Goal: Obtain resource: Obtain resource

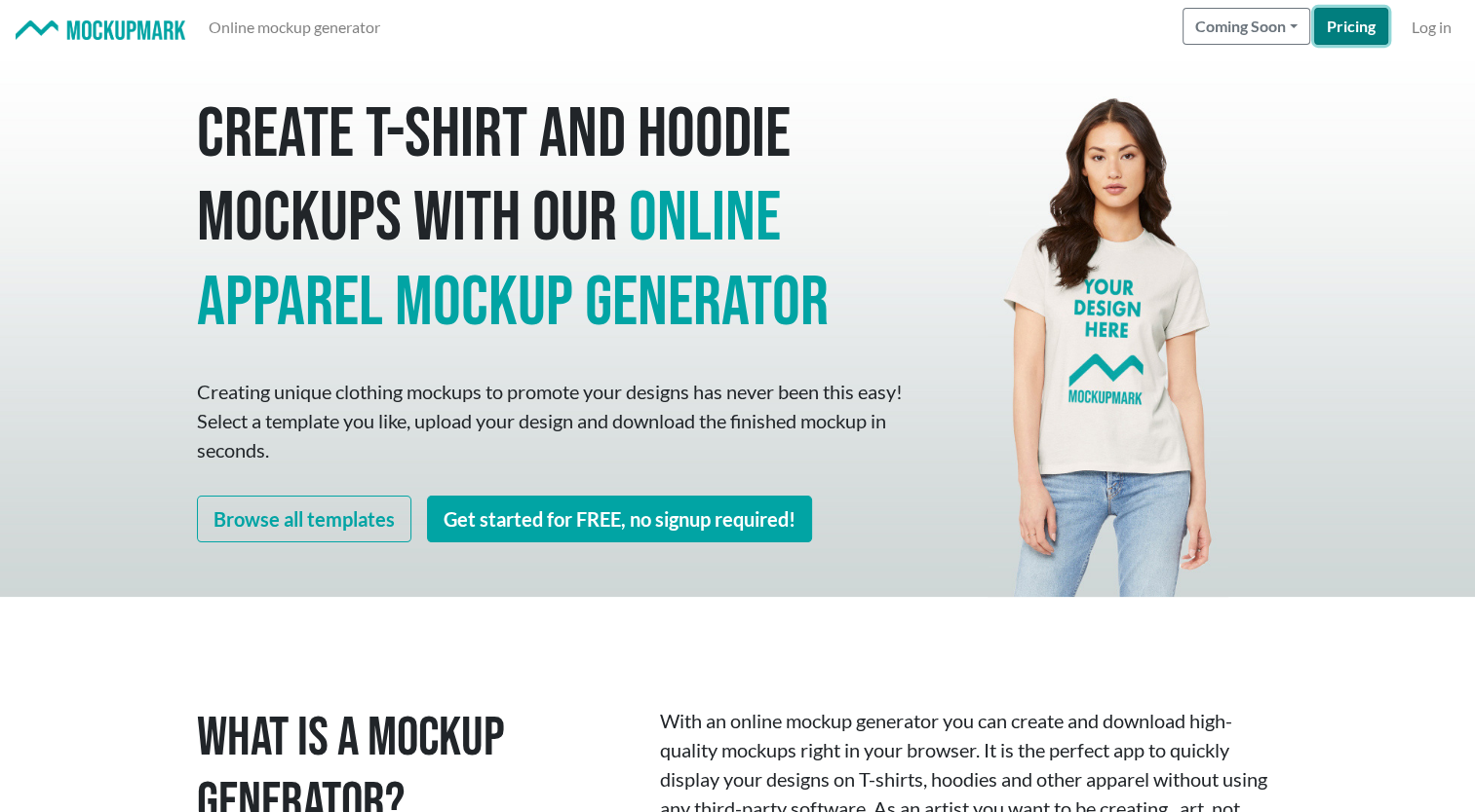
click at [1337, 26] on link "Pricing" at bounding box center [1351, 26] width 74 height 37
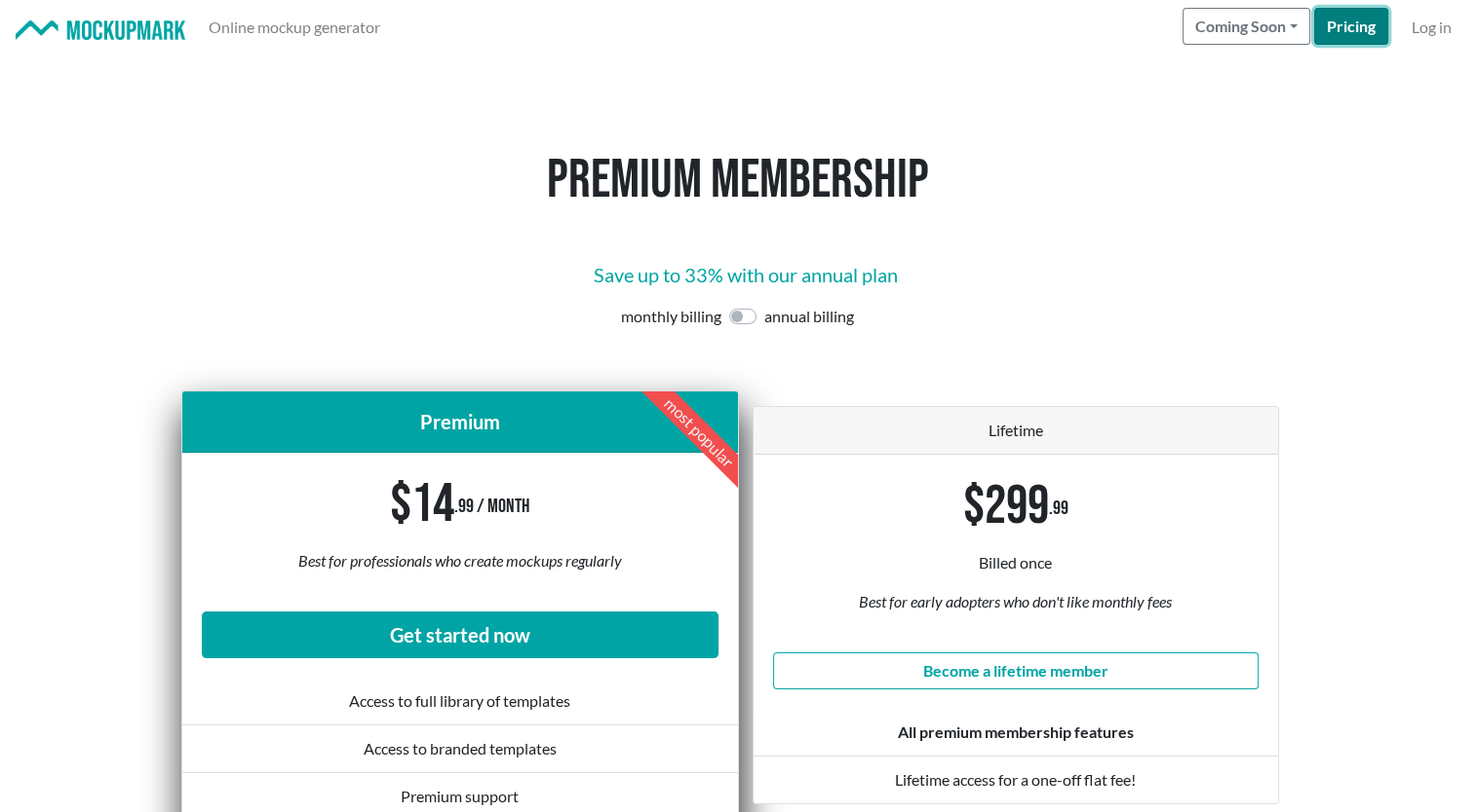
scroll to position [159, 0]
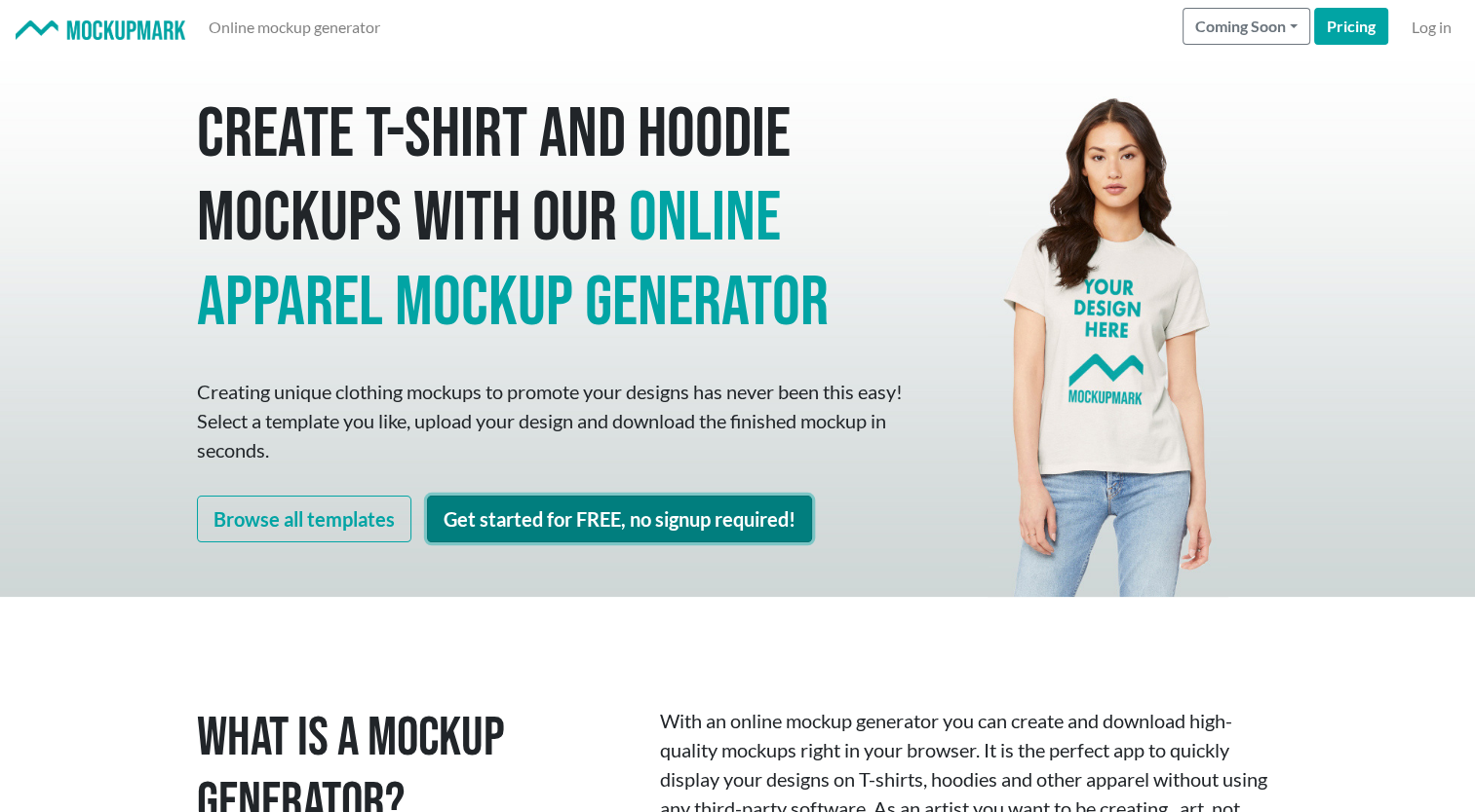
click at [499, 518] on link "Get started for FREE, no signup required!" at bounding box center [620, 518] width 385 height 47
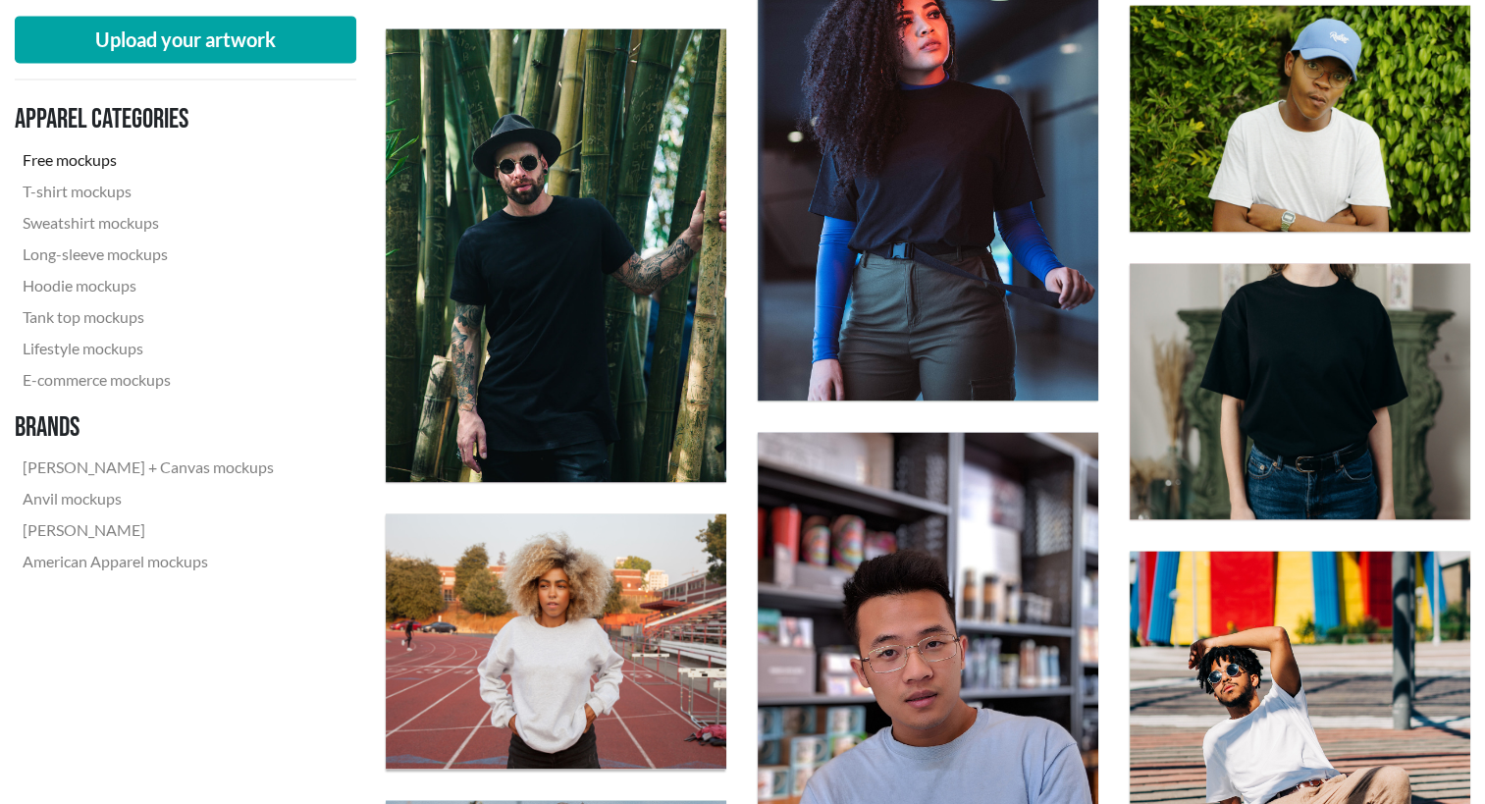
scroll to position [3006, 0]
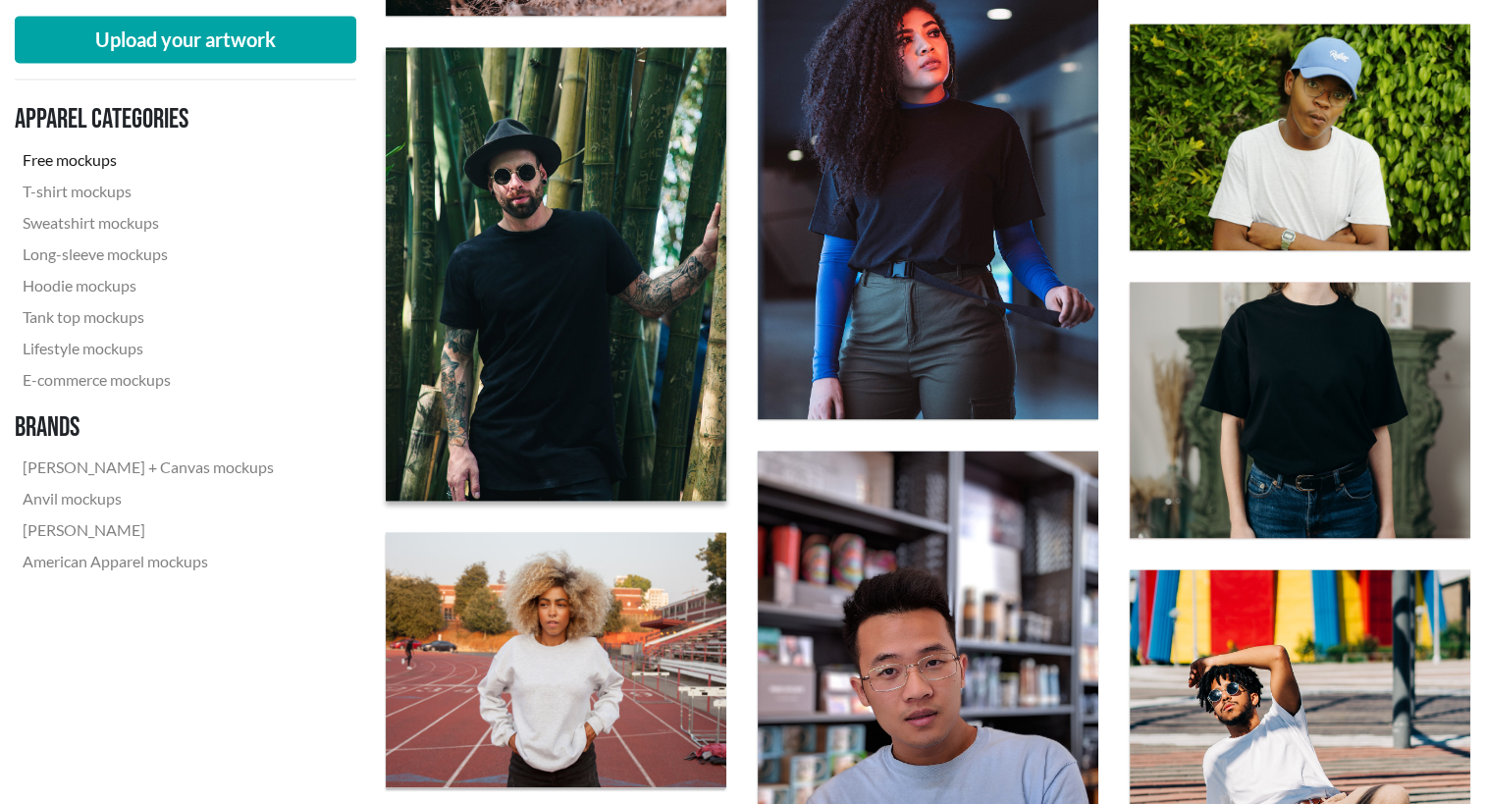
click at [514, 450] on img at bounding box center [556, 274] width 375 height 499
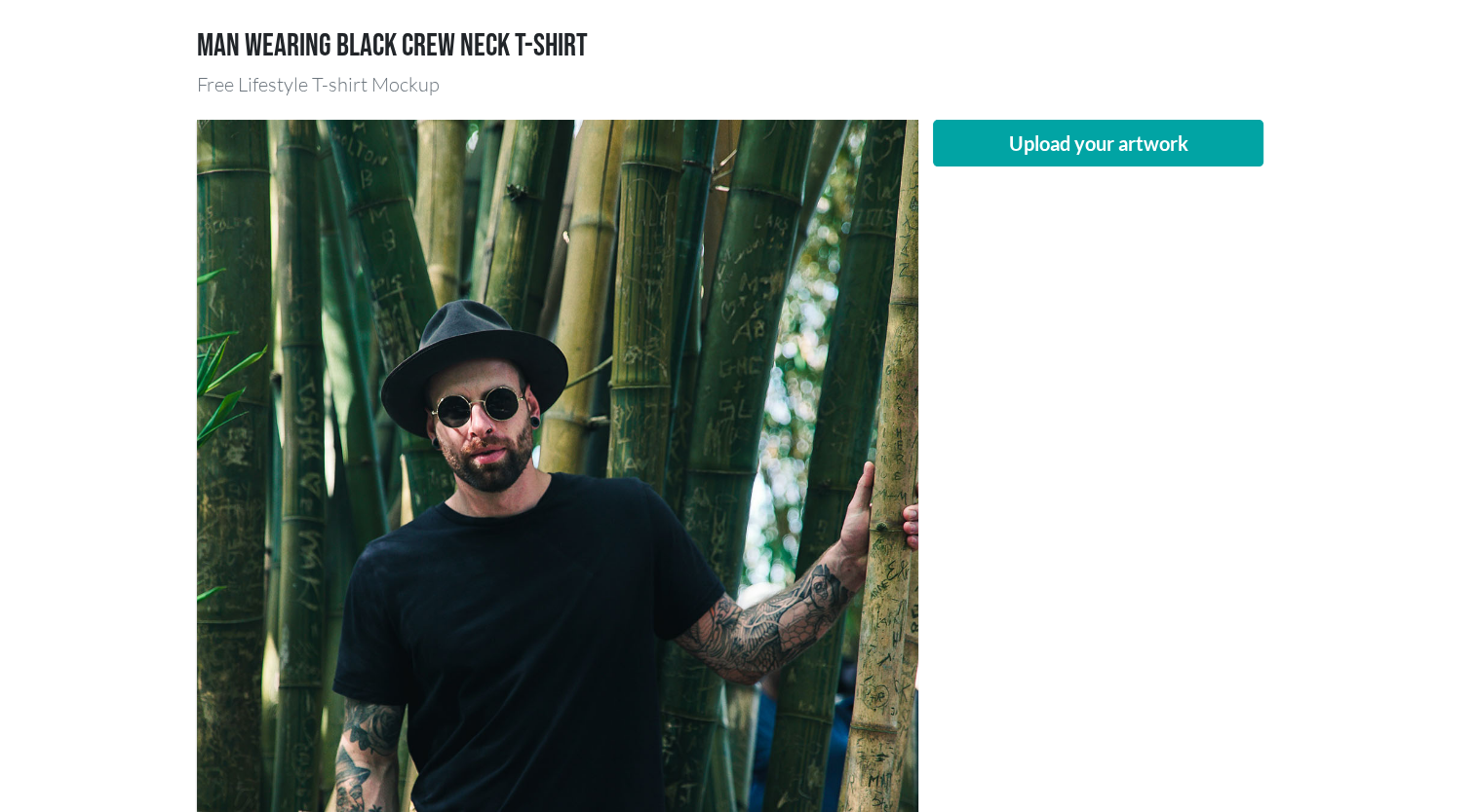
scroll to position [131, 0]
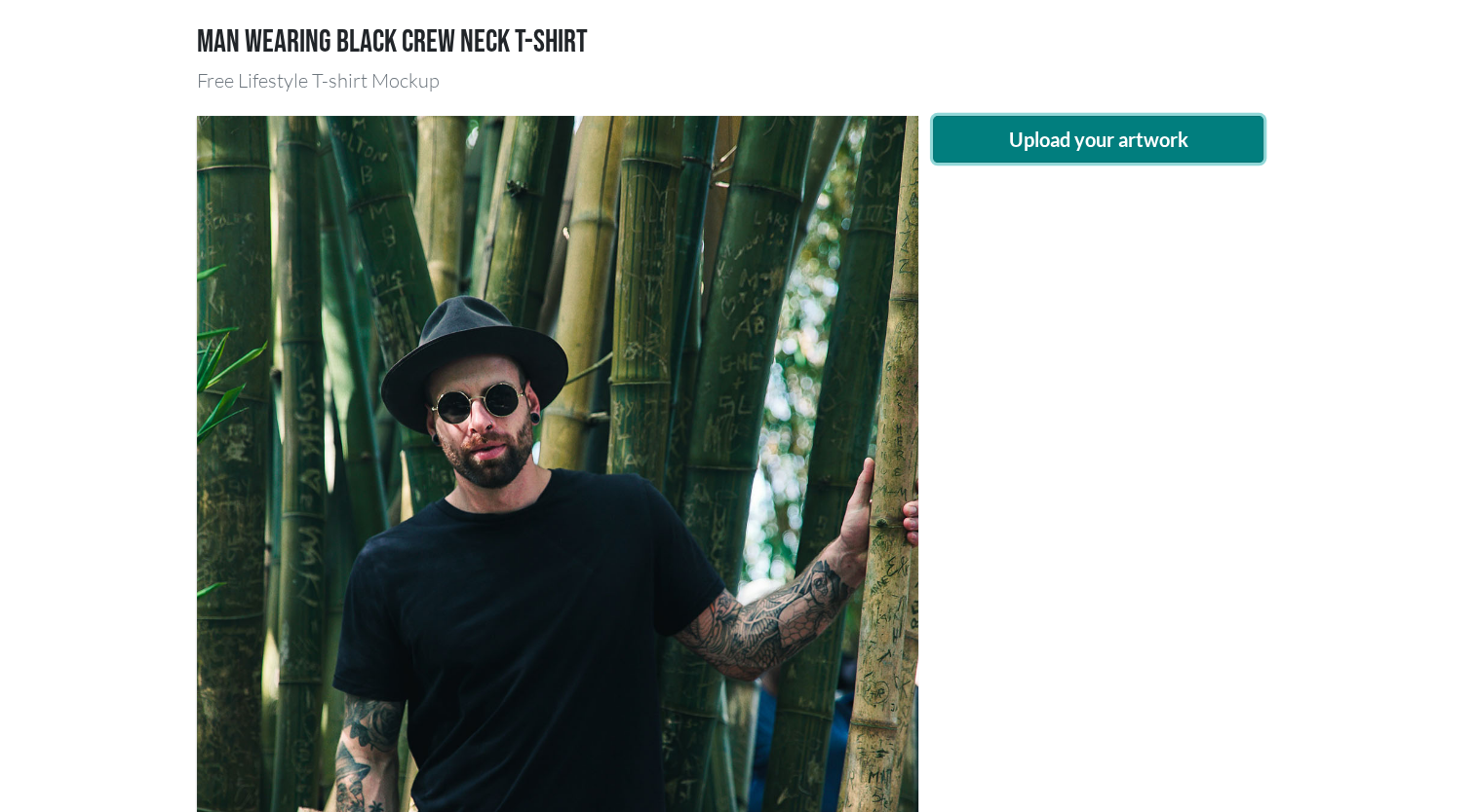
click at [962, 138] on button "Upload your artwork" at bounding box center [1099, 139] width 332 height 47
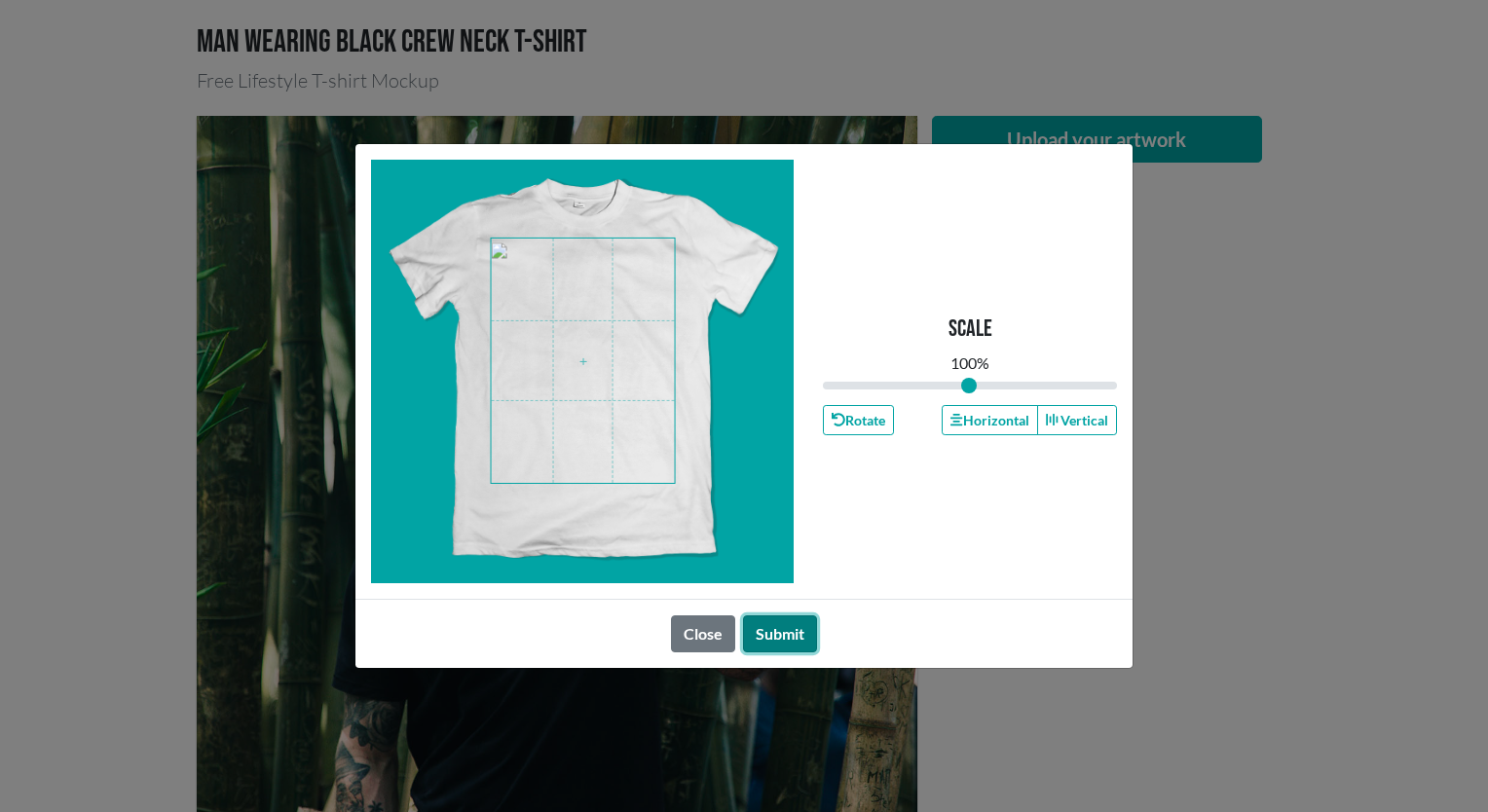
click at [783, 640] on button "Submit" at bounding box center [780, 633] width 74 height 37
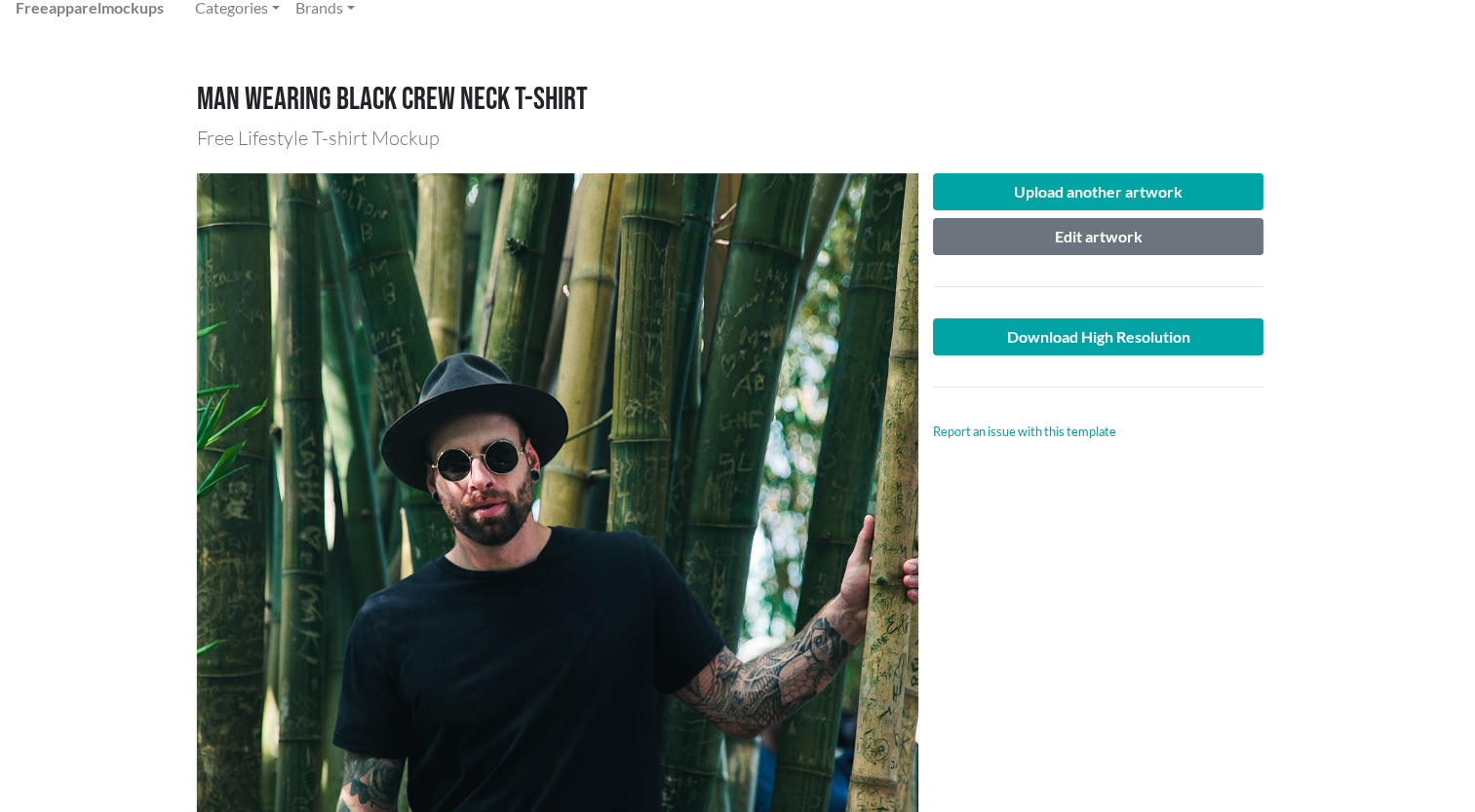
scroll to position [45, 0]
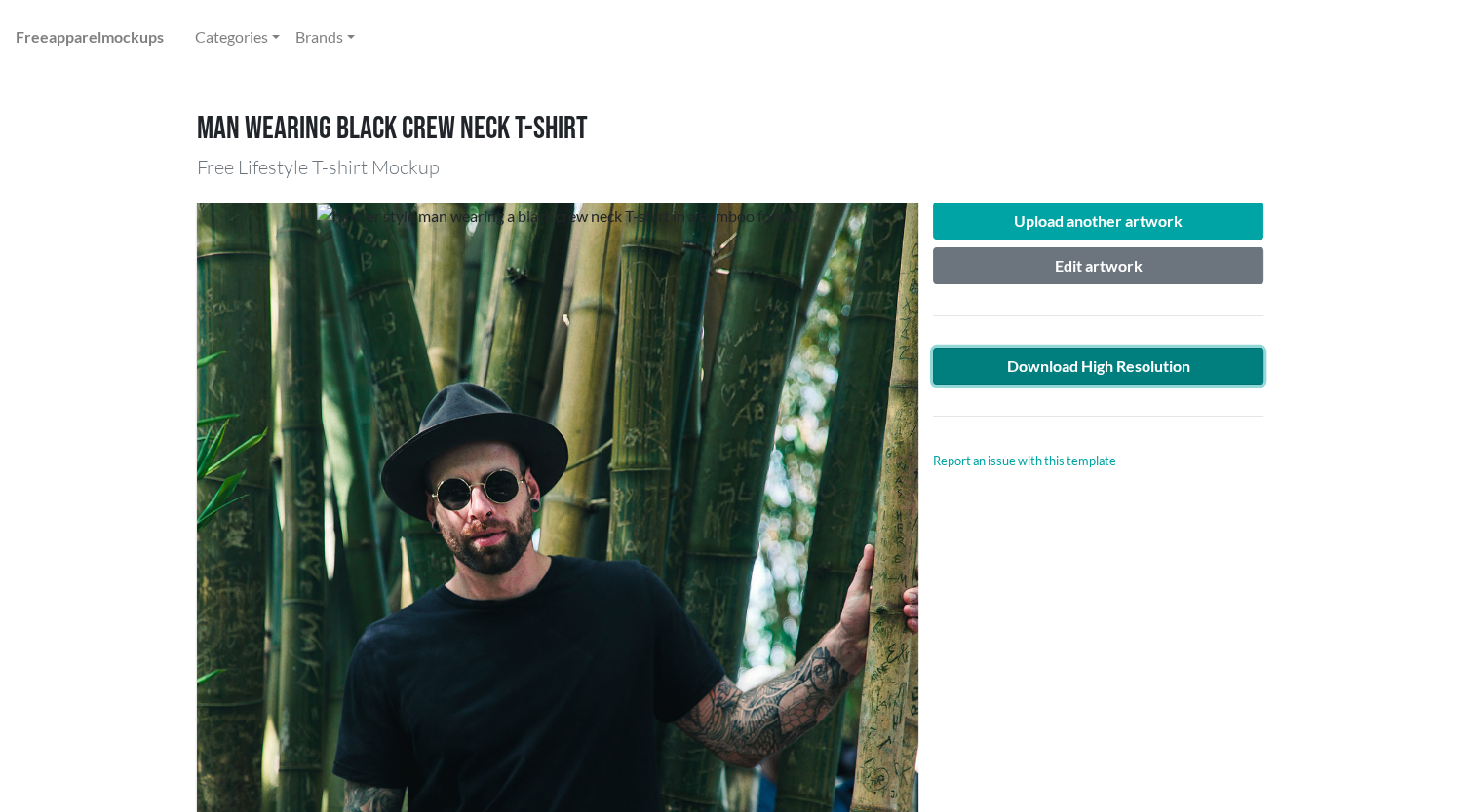
click at [1072, 362] on link "Download High Resolution" at bounding box center [1099, 365] width 332 height 37
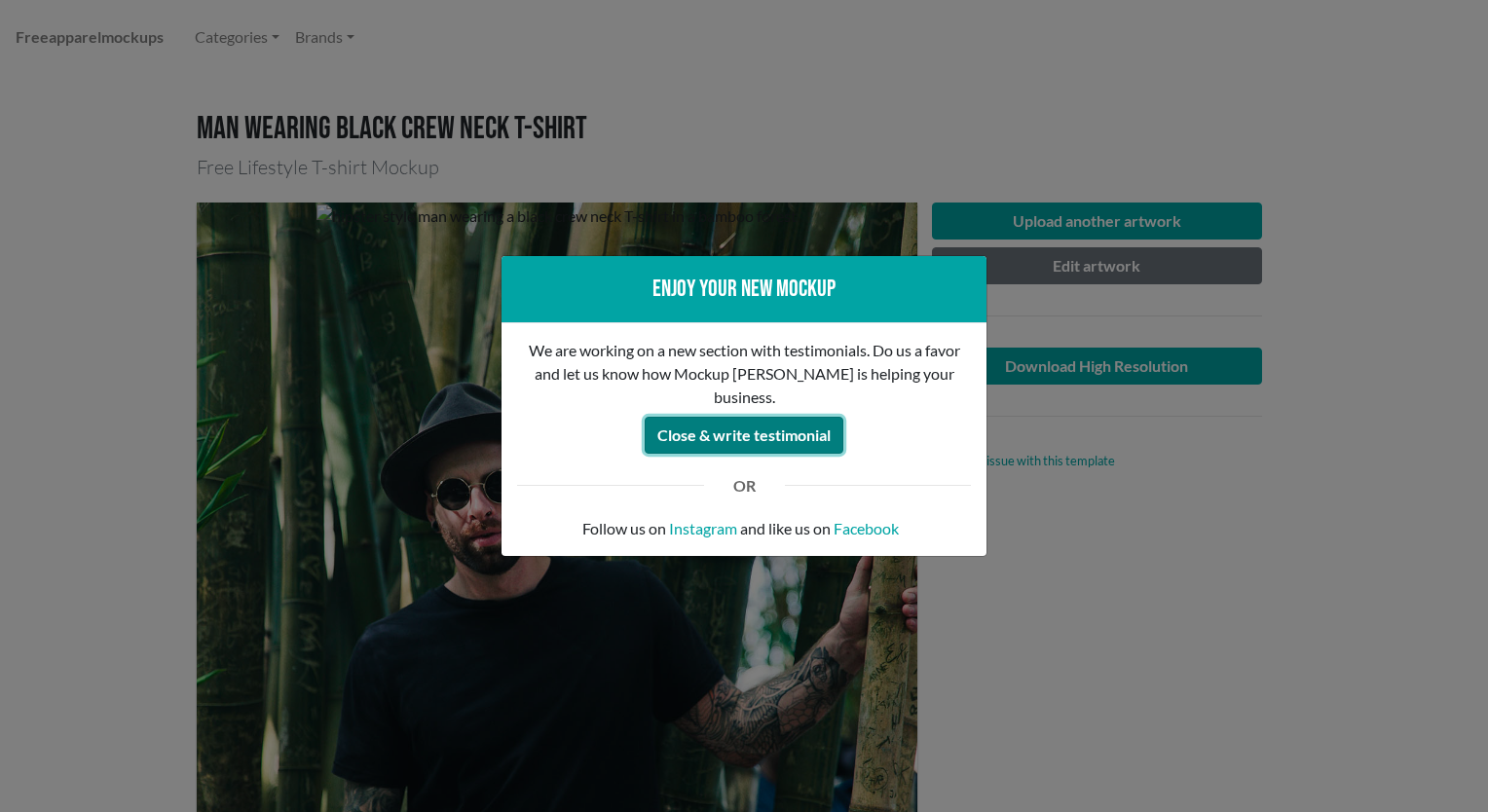
click at [792, 427] on button "Close & write testimonial" at bounding box center [744, 435] width 199 height 37
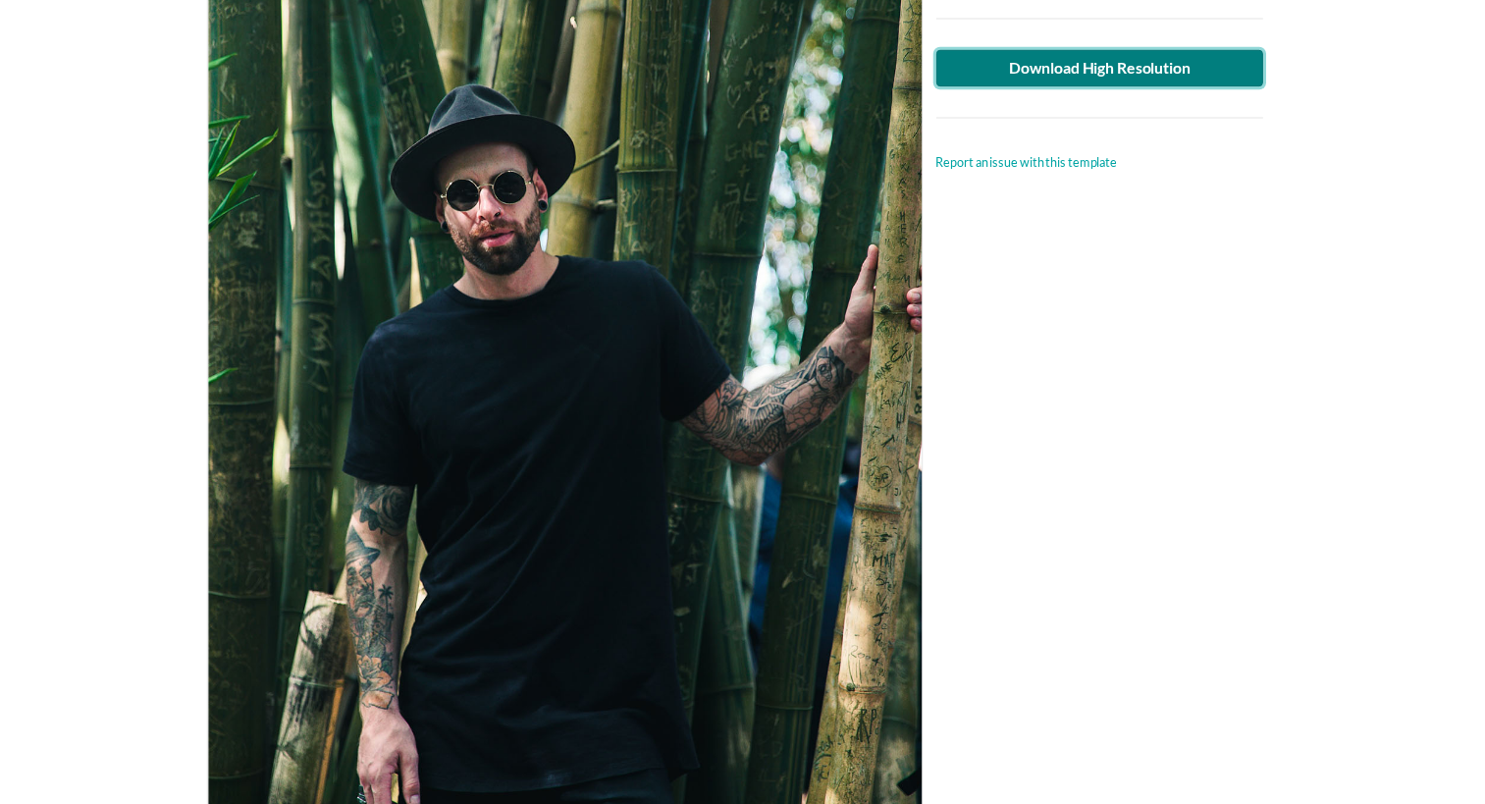
scroll to position [0, 0]
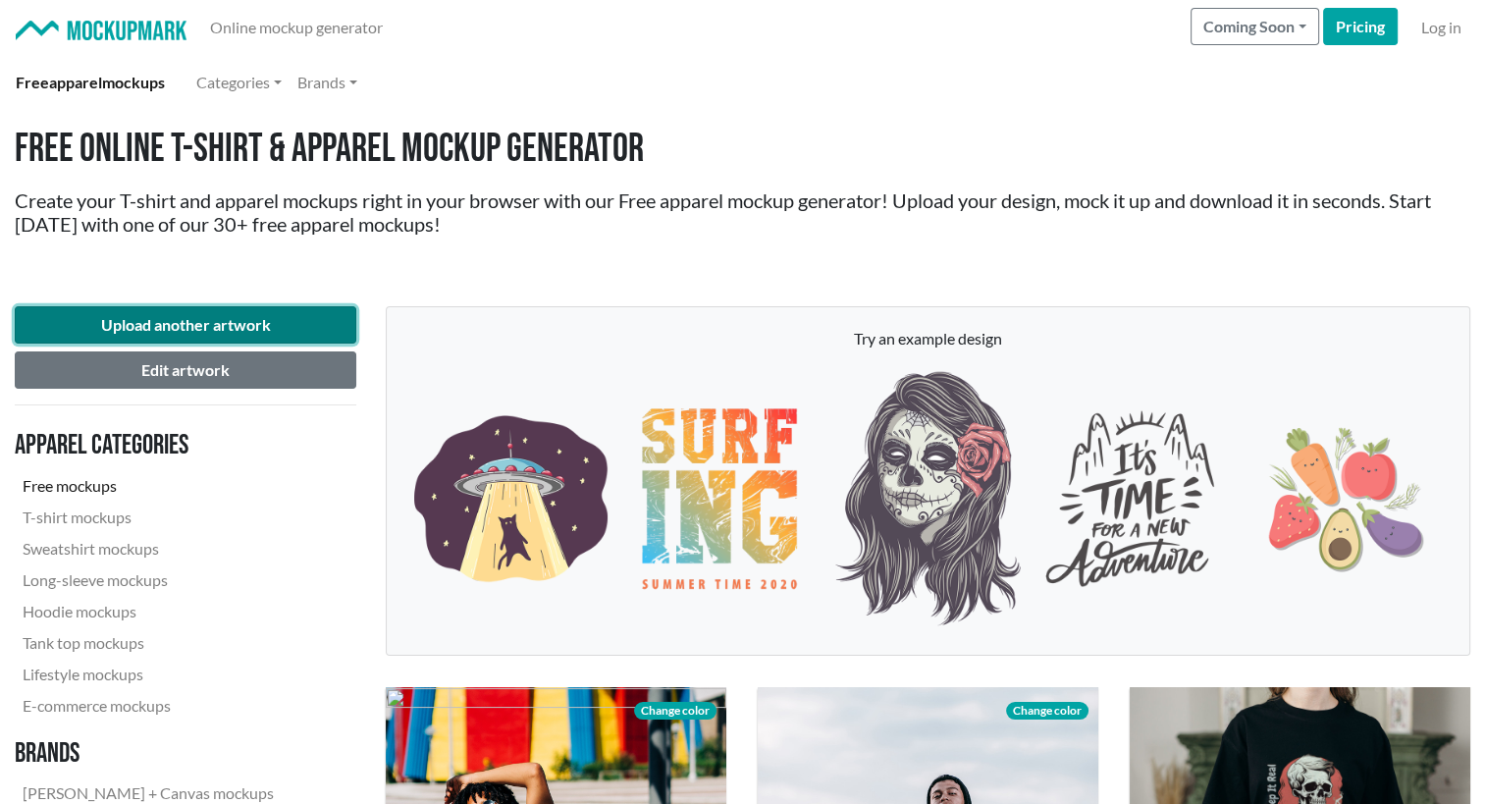
click at [197, 323] on button "Upload another artwork" at bounding box center [185, 324] width 341 height 37
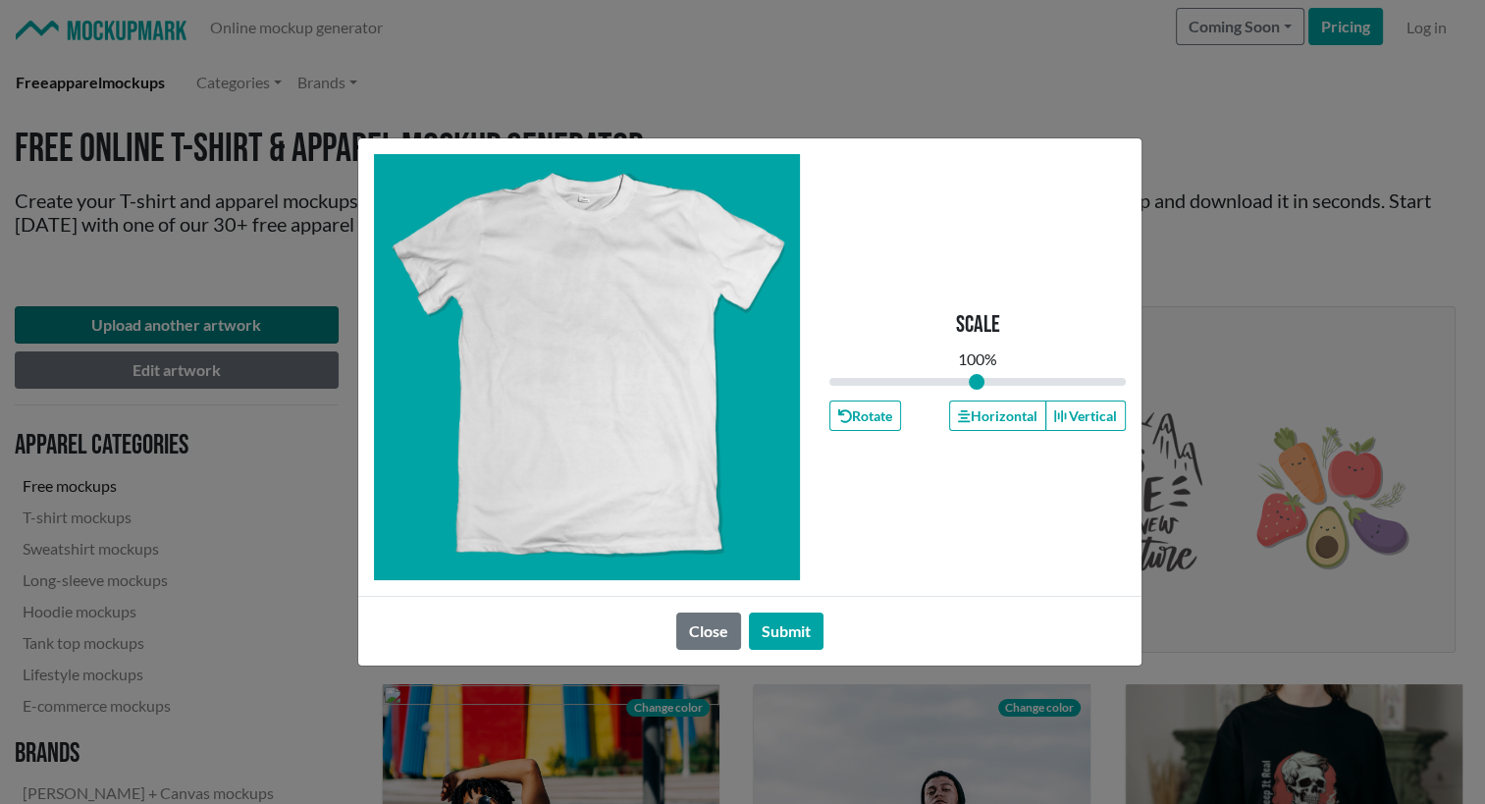
type input "1"
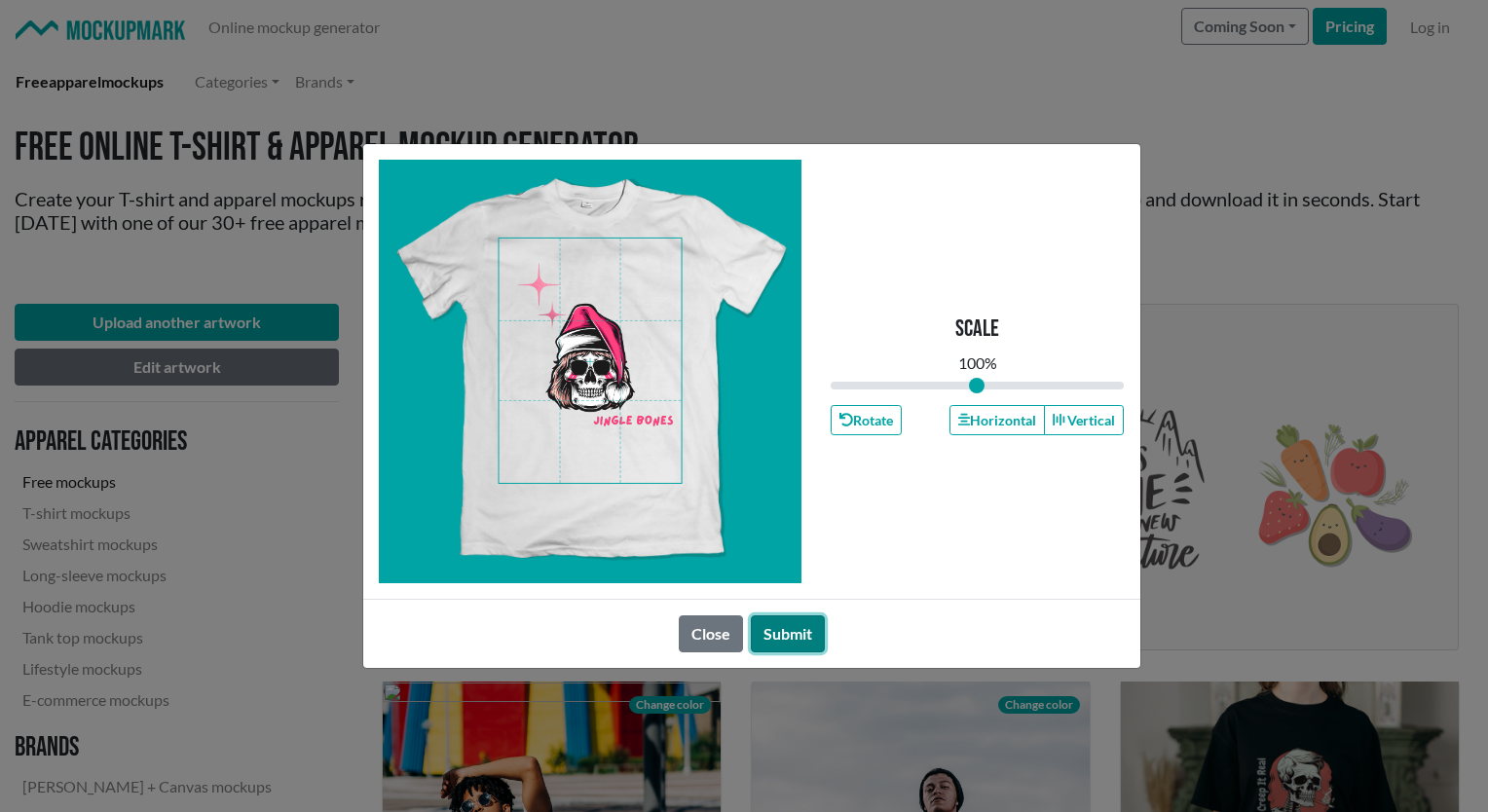
click at [780, 626] on button "Submit" at bounding box center [788, 633] width 74 height 37
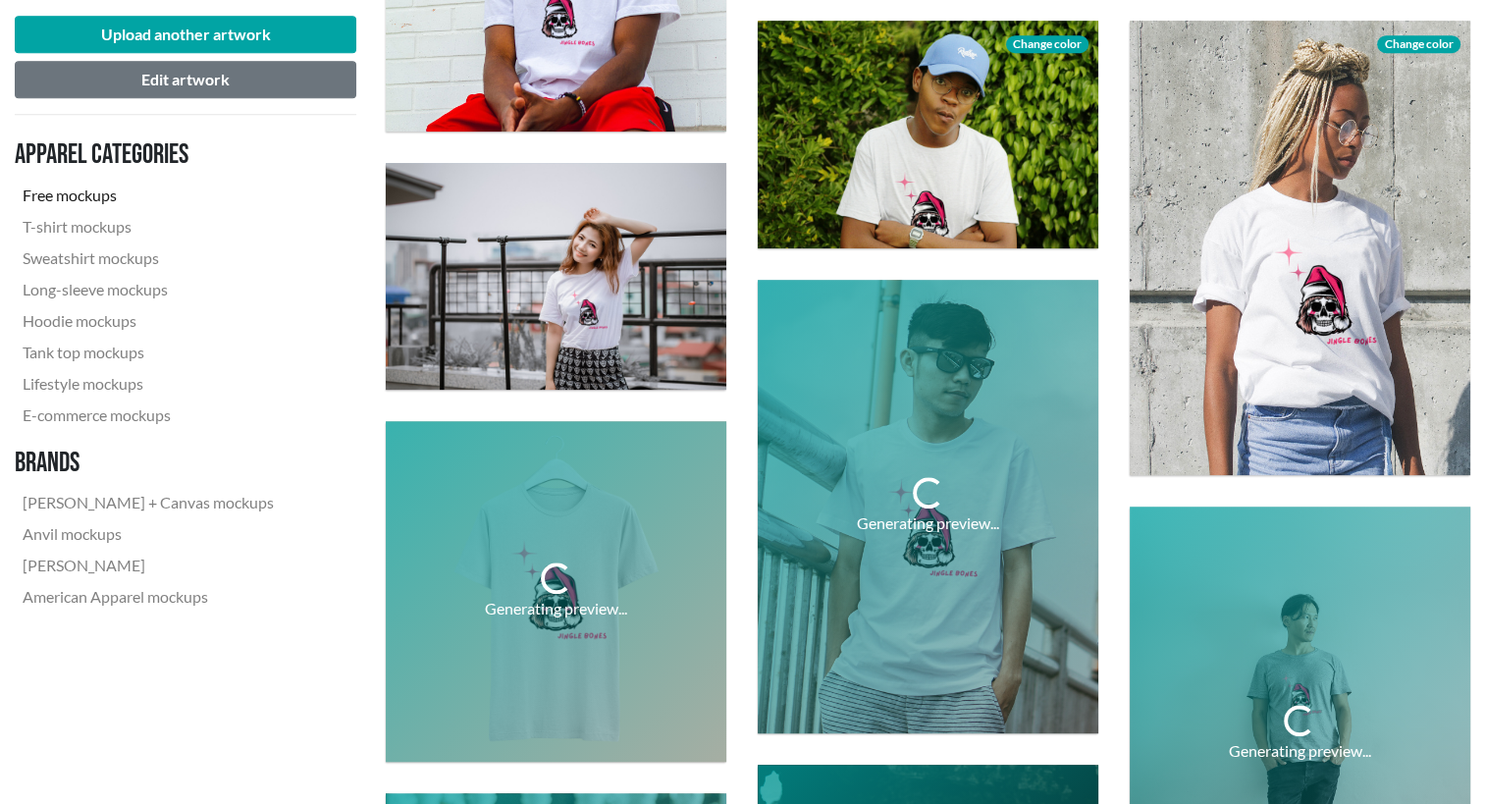
scroll to position [1510, 0]
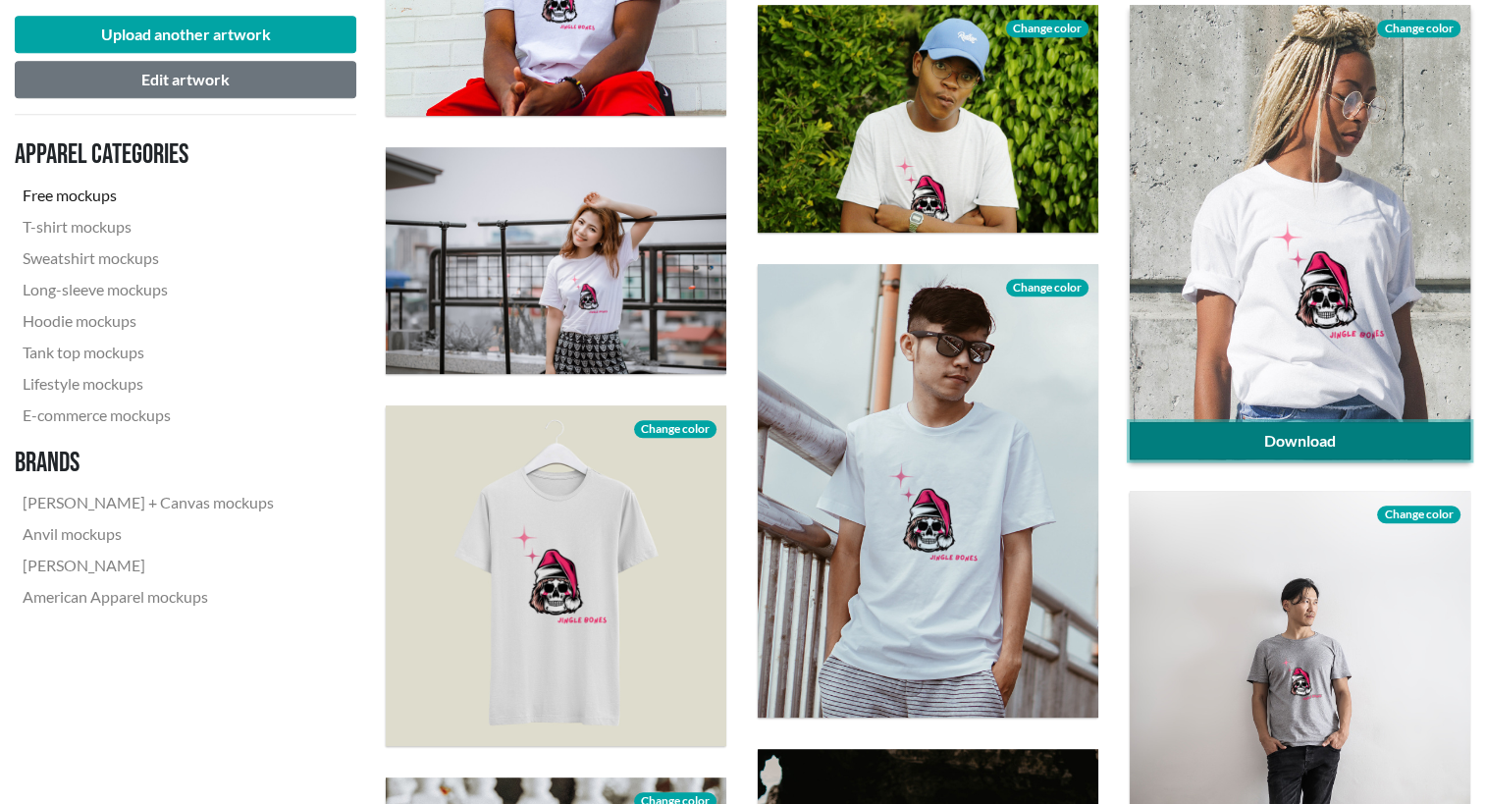
click at [1283, 422] on link "Download" at bounding box center [1299, 440] width 340 height 37
click at [1267, 351] on div at bounding box center [1299, 232] width 340 height 454
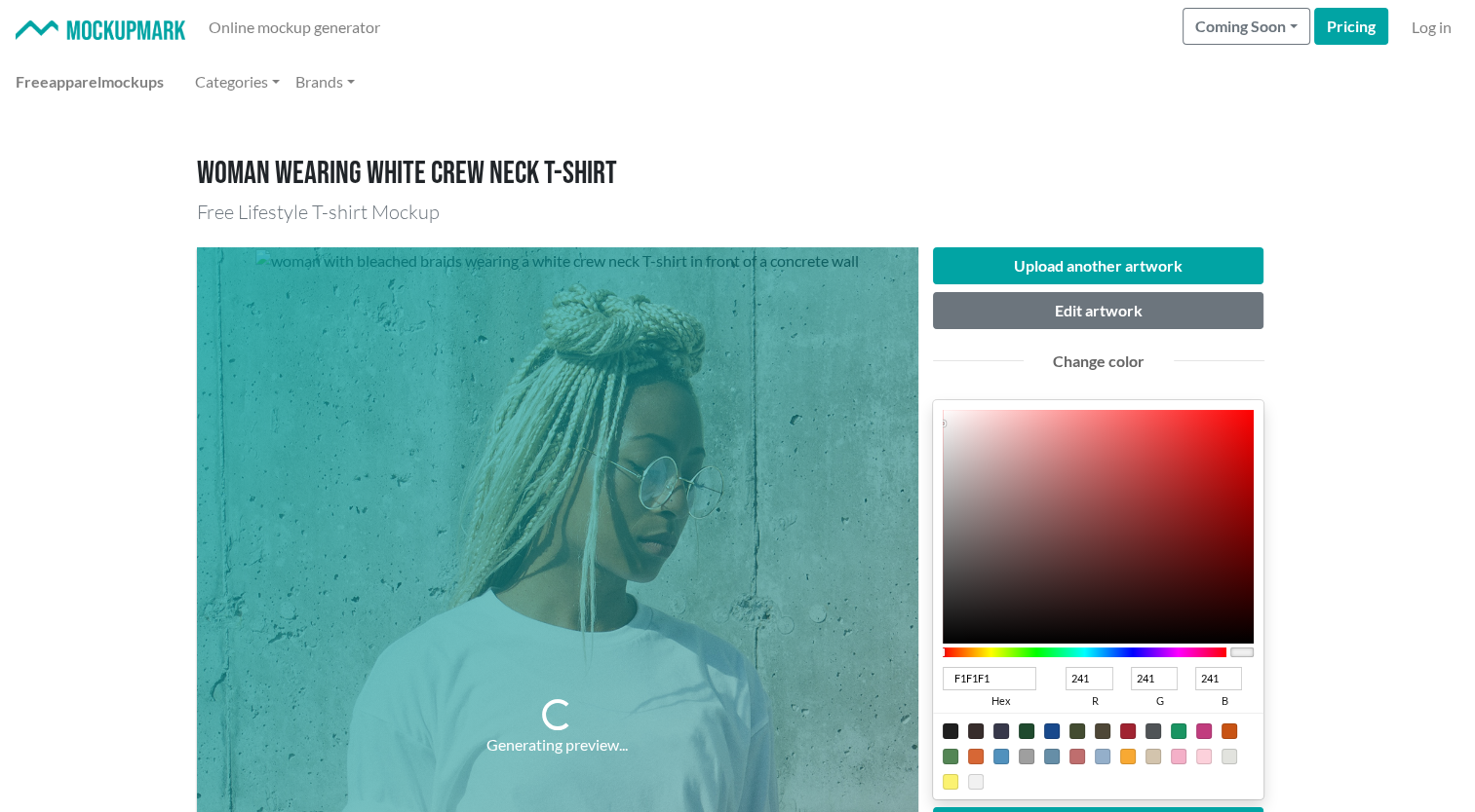
click at [804, 156] on h1 "Woman wearing white crew neck T-shirt" at bounding box center [737, 174] width 1082 height 37
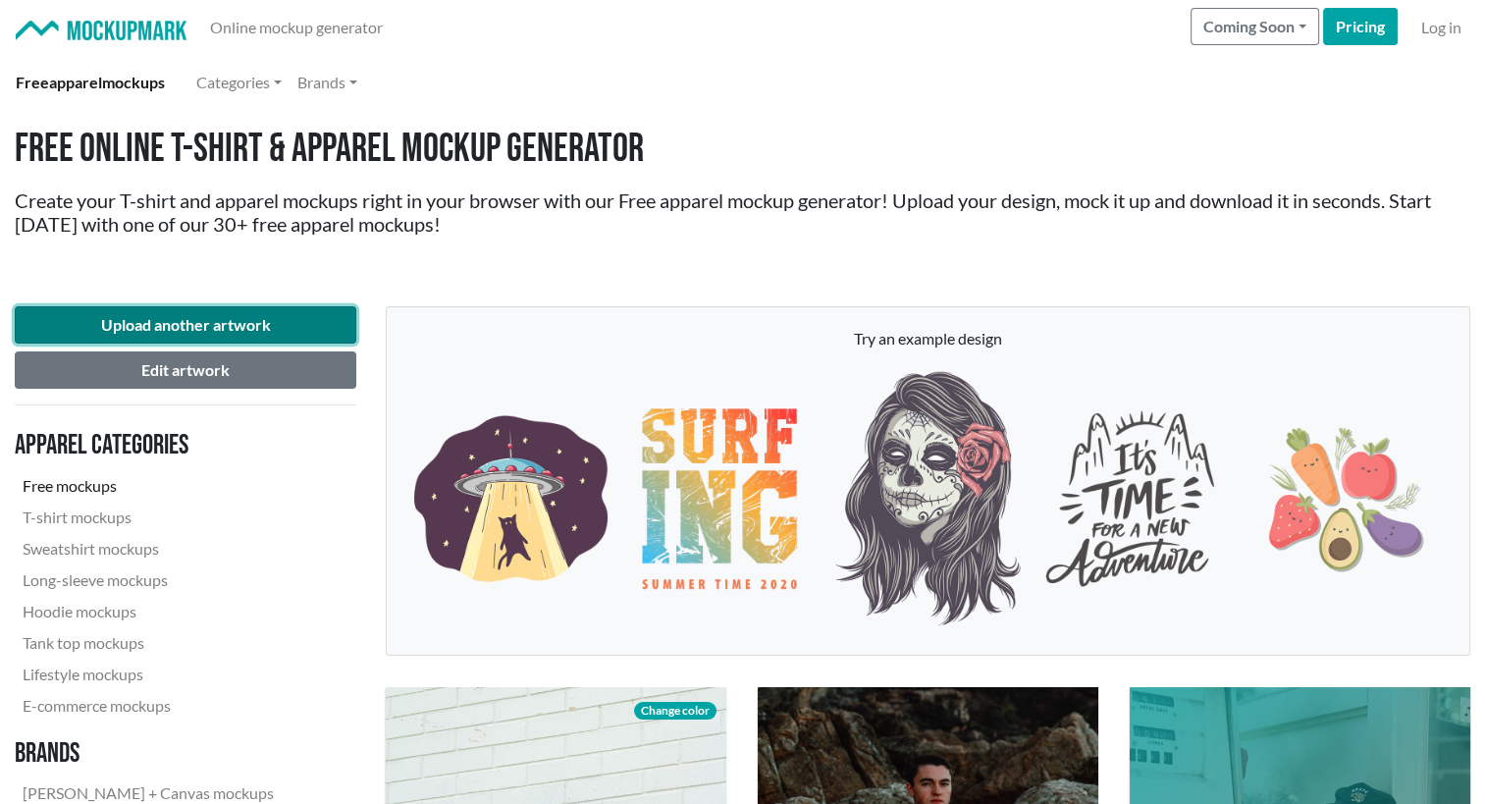
click at [259, 322] on button "Upload another artwork" at bounding box center [185, 324] width 341 height 37
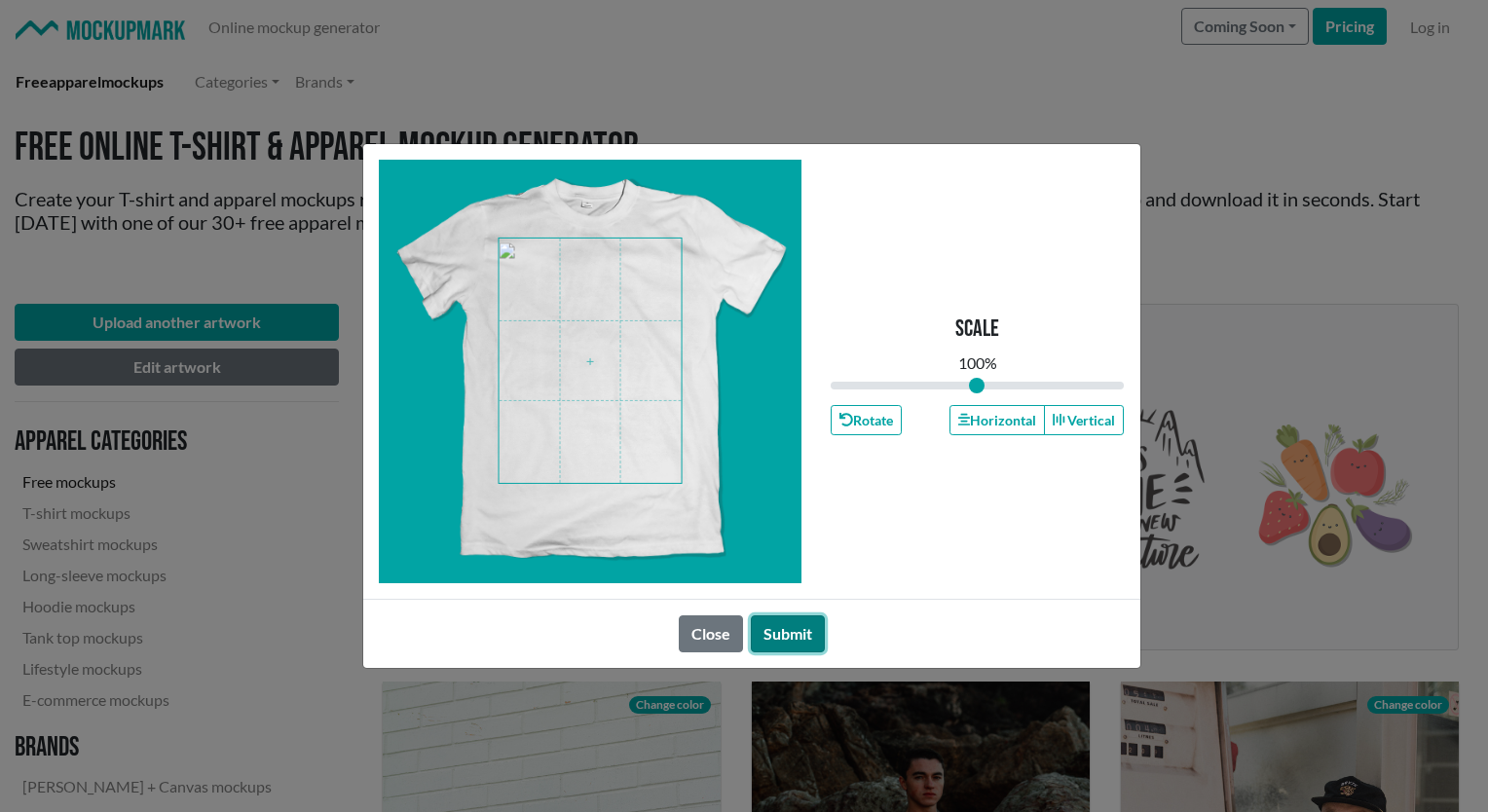
click at [787, 638] on button "Submit" at bounding box center [788, 633] width 74 height 37
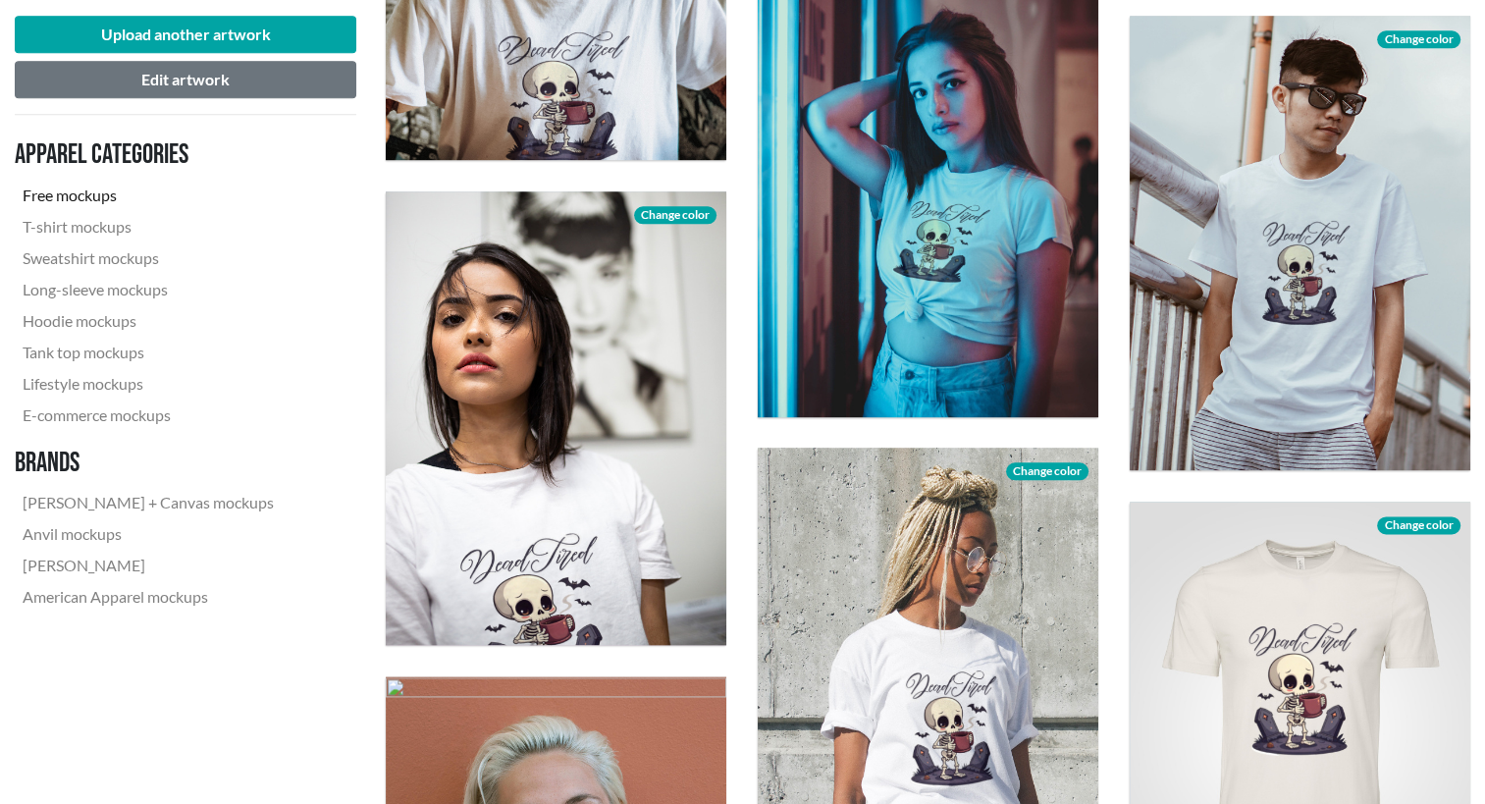
scroll to position [2328, 0]
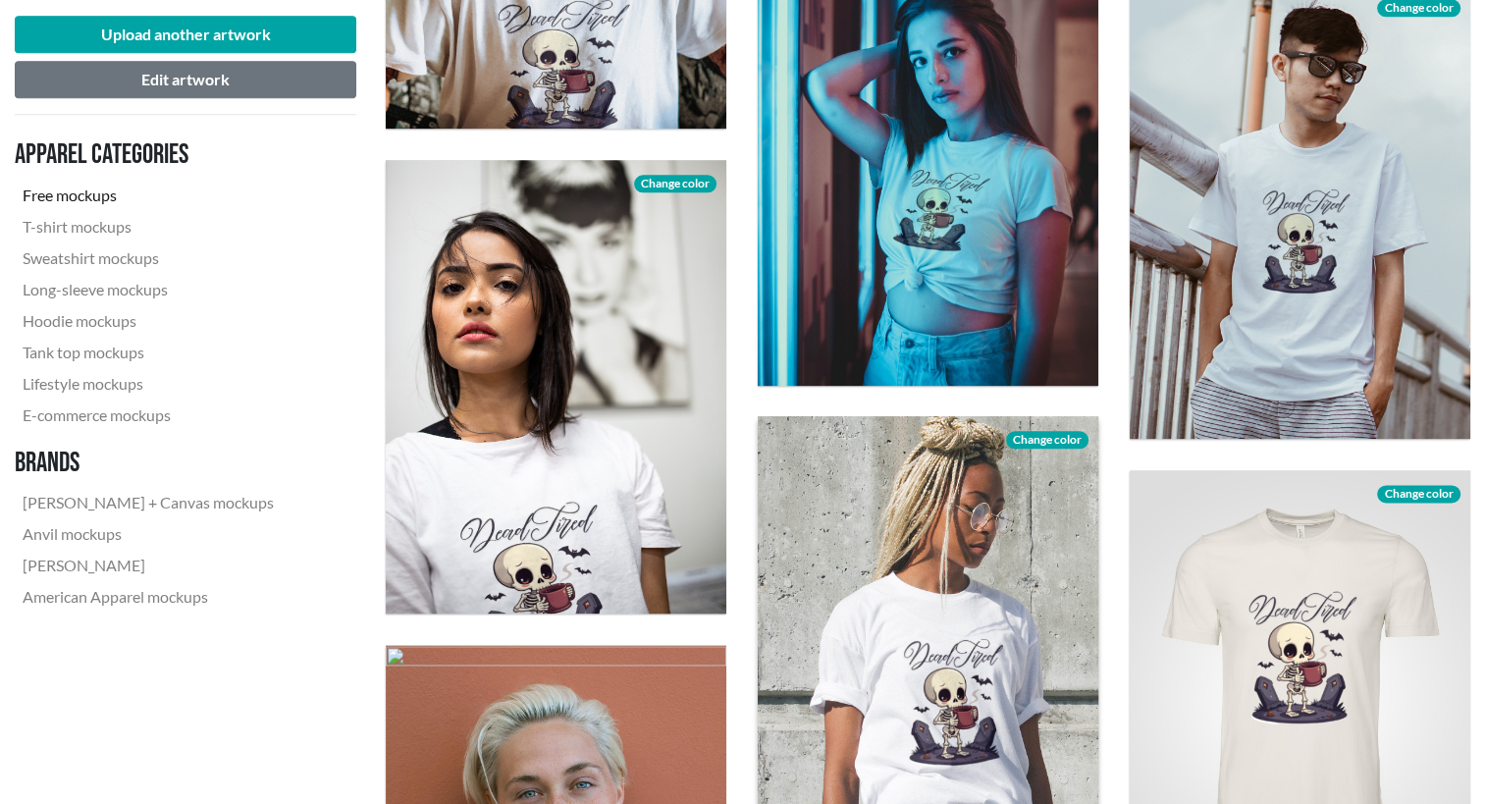
click at [868, 576] on div at bounding box center [928, 643] width 340 height 454
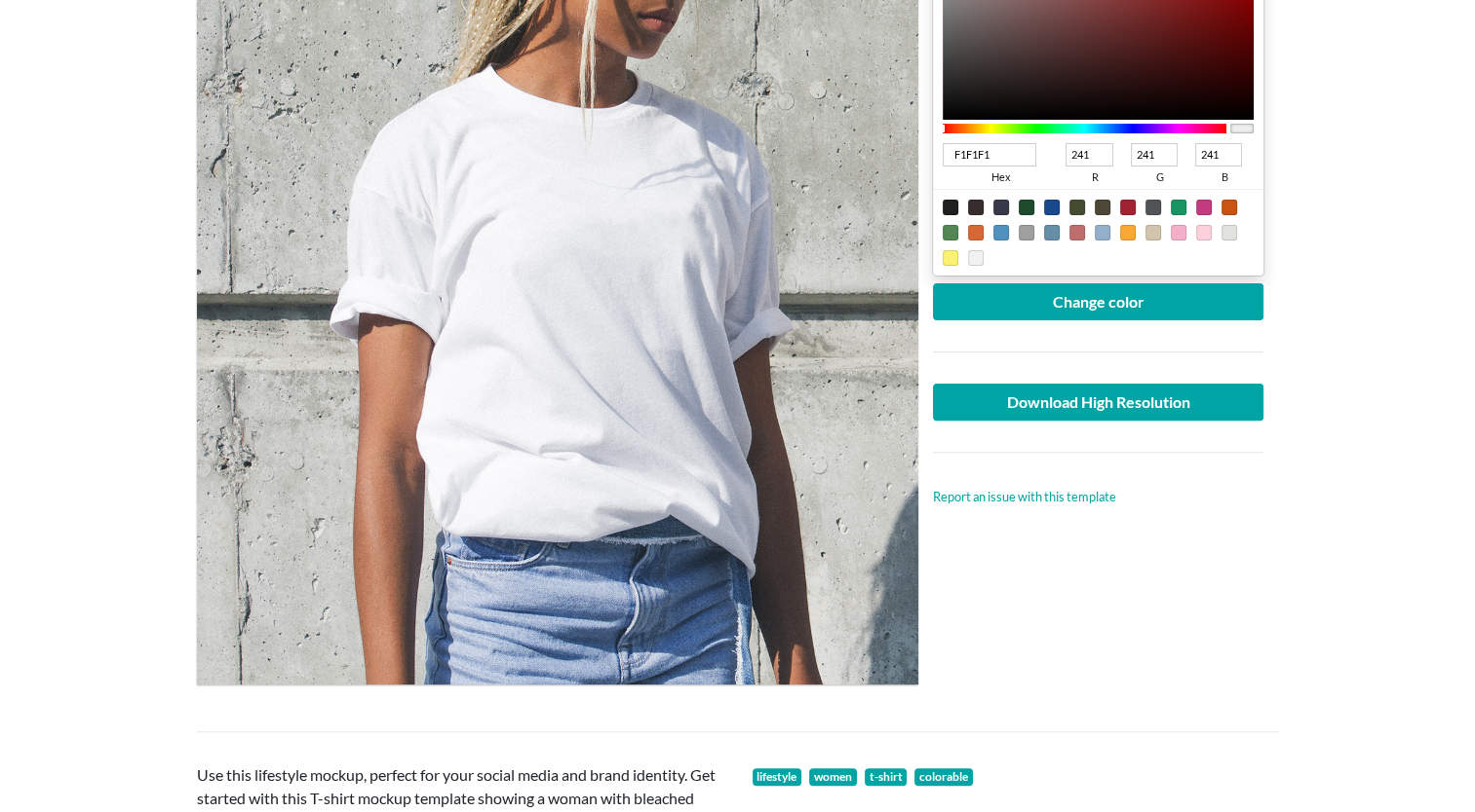
scroll to position [530, 0]
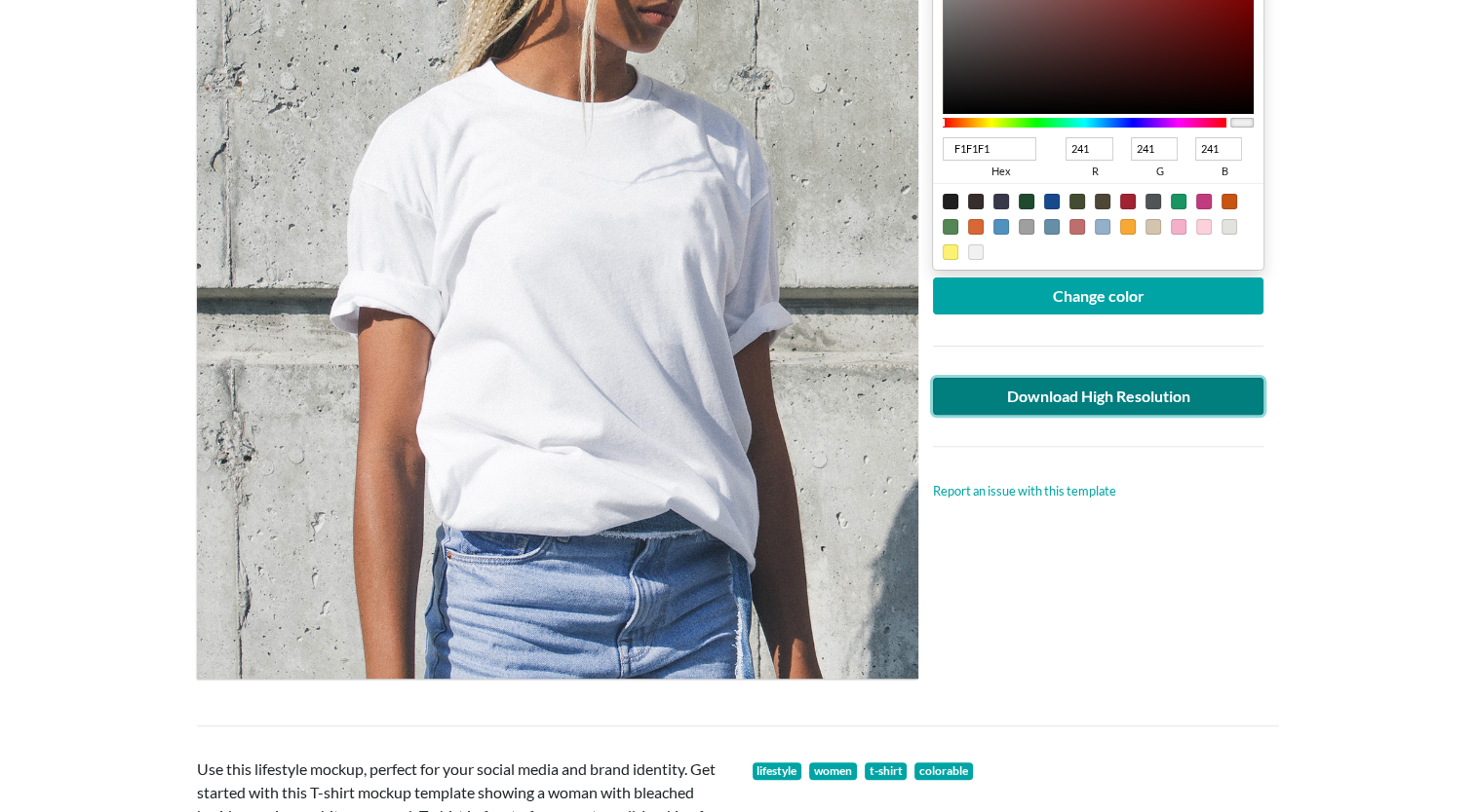
click at [1132, 408] on link "Download High Resolution" at bounding box center [1099, 396] width 332 height 37
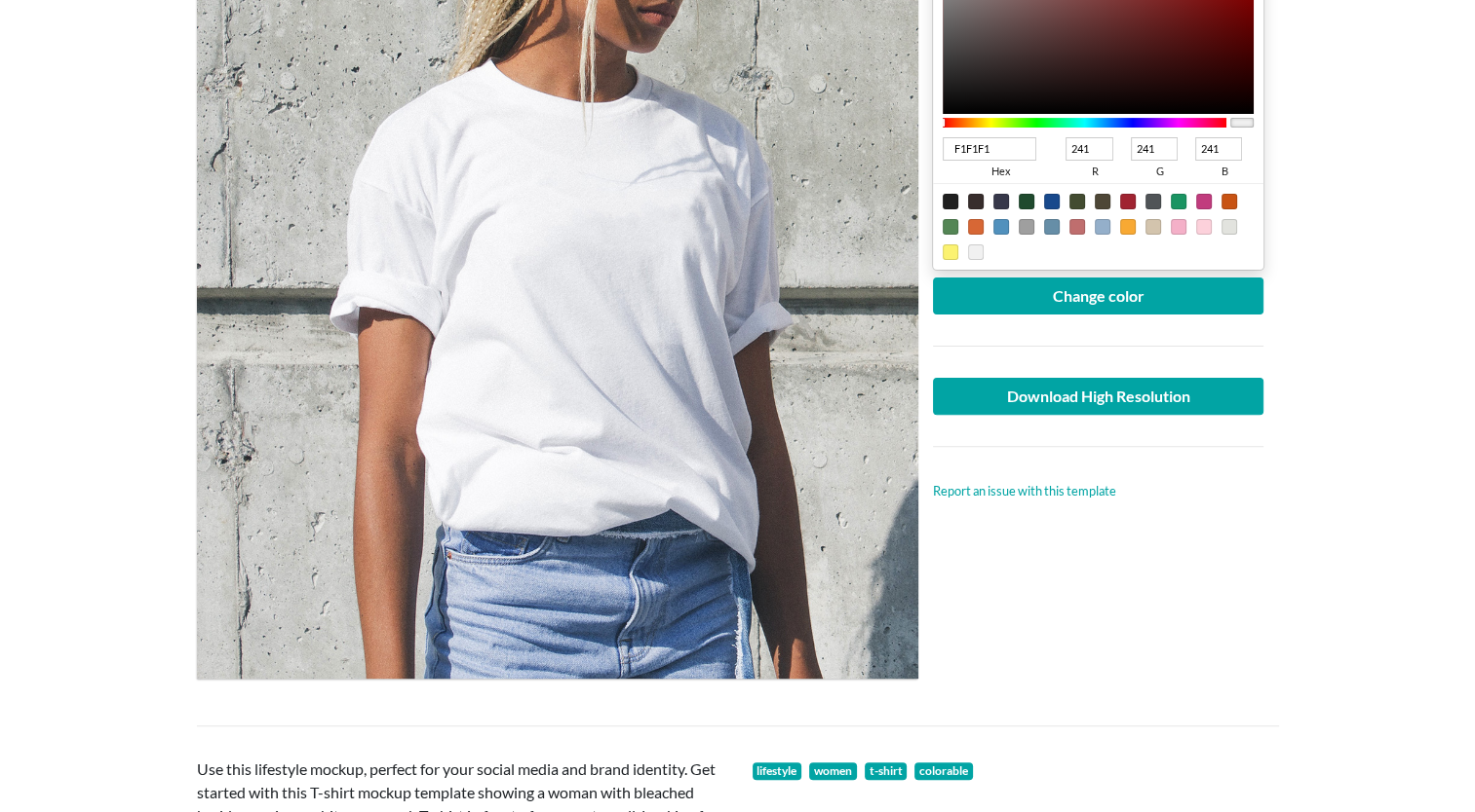
click at [1386, 134] on main "Woman wearing white crew neck T-shirt Free Lifestyle T-shirt Mockup Upload anot…" at bounding box center [737, 531] width 1475 height 1904
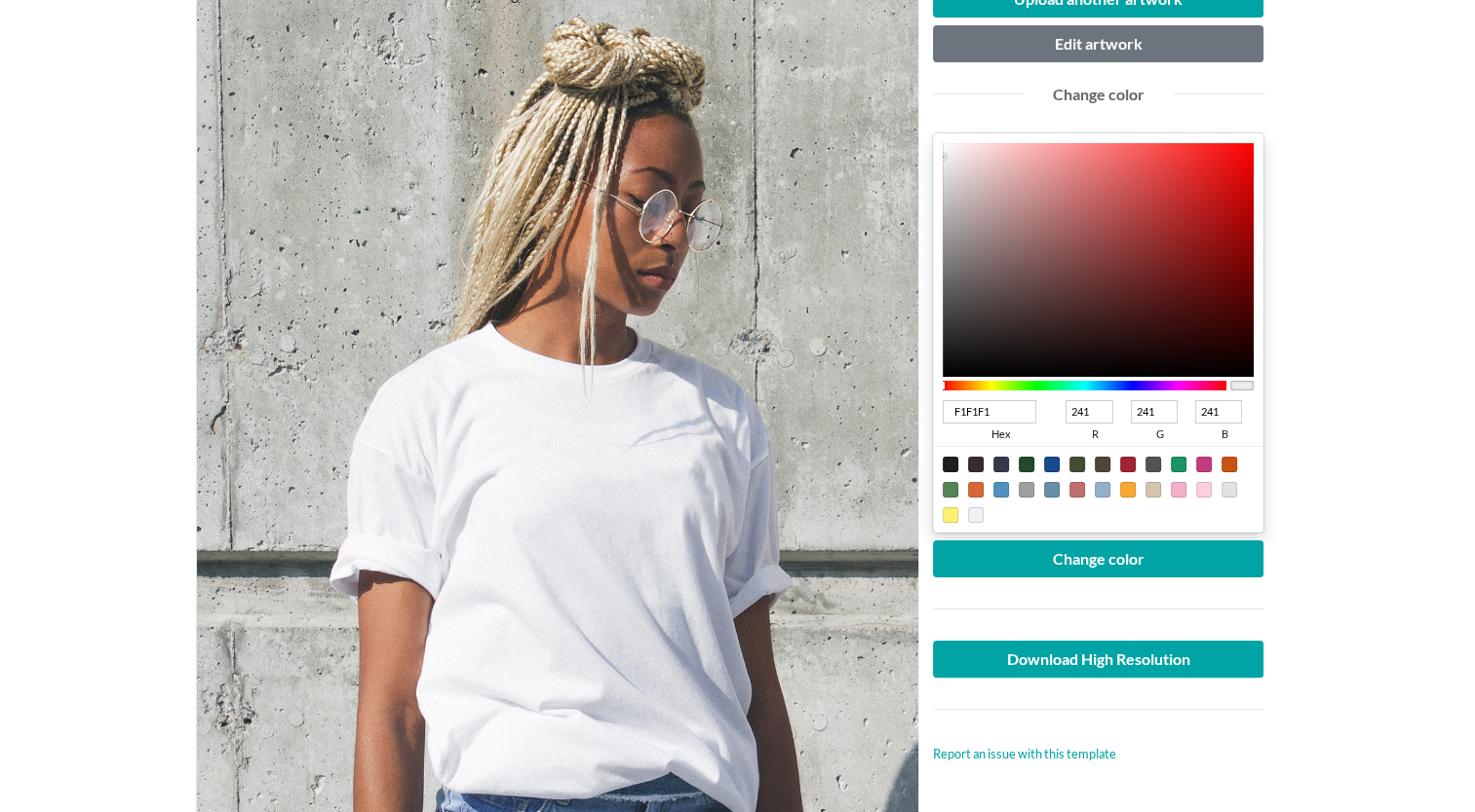
scroll to position [265, 0]
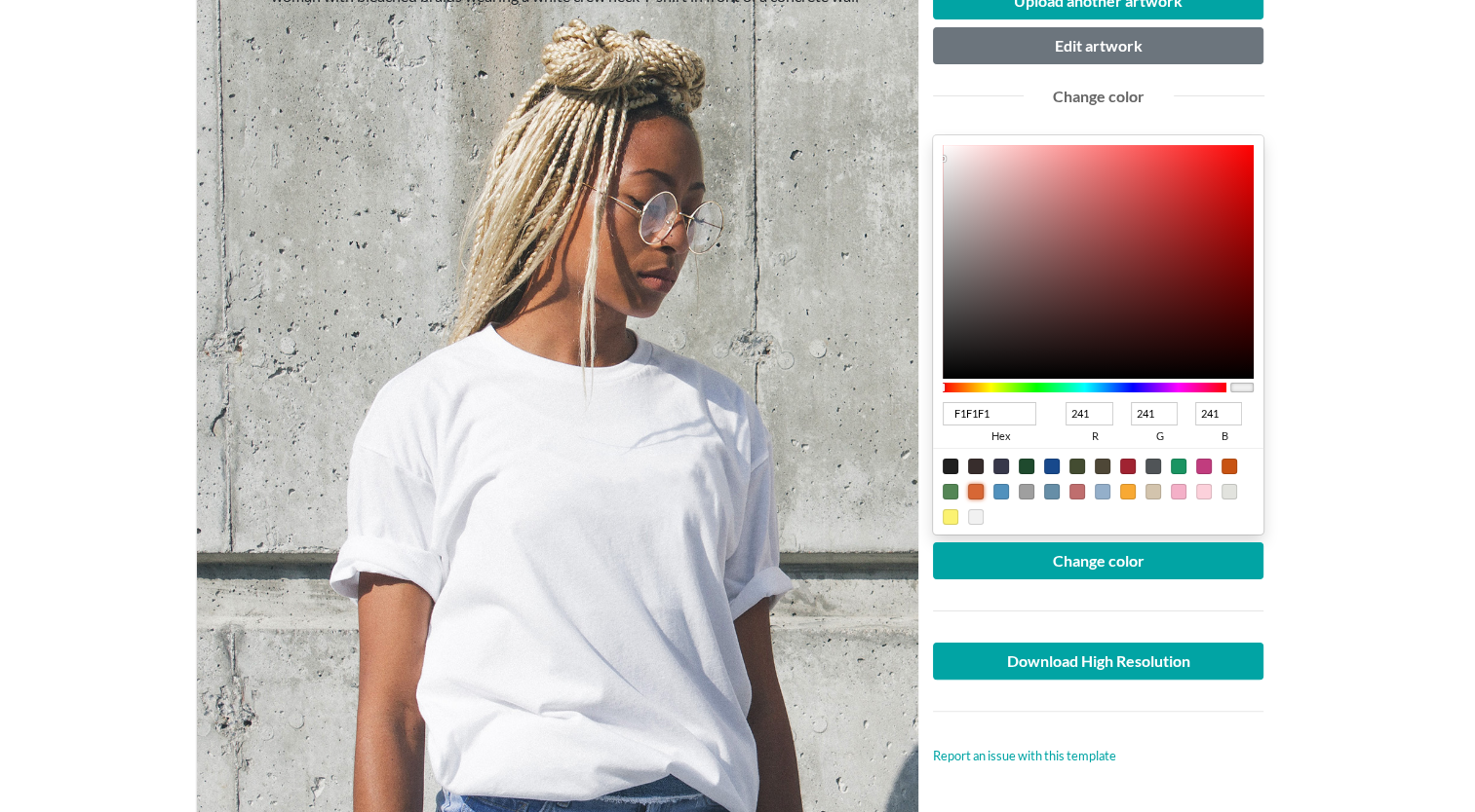
click at [978, 489] on div at bounding box center [975, 492] width 16 height 16
type input "D76735"
type input "215"
type input "103"
type input "53"
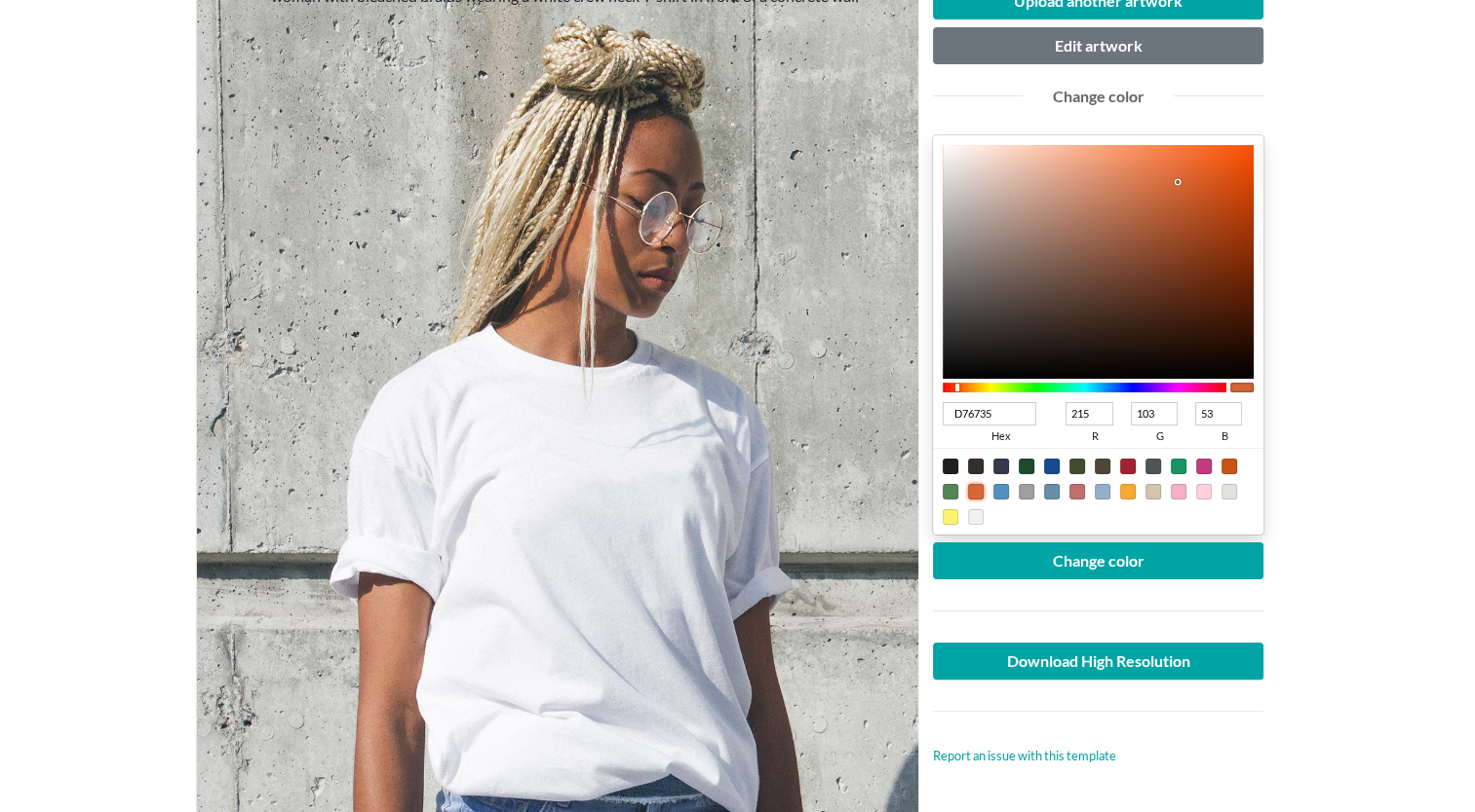
click at [1126, 489] on div at bounding box center [1127, 492] width 16 height 16
type input "F8A933"
type input "248"
type input "169"
type input "51"
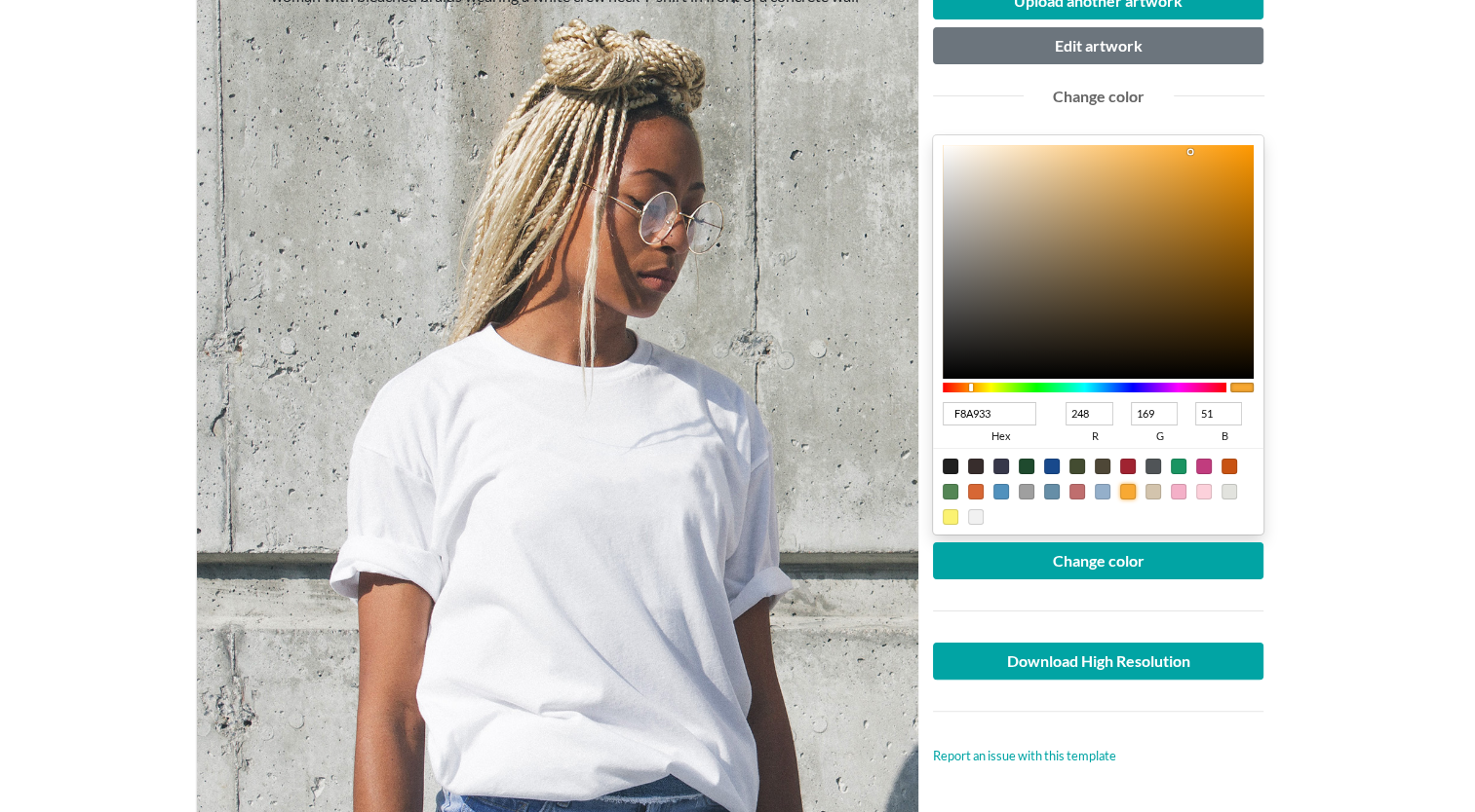
type input "312A1F"
type input "49"
type input "42"
type input "31"
type input "322B20"
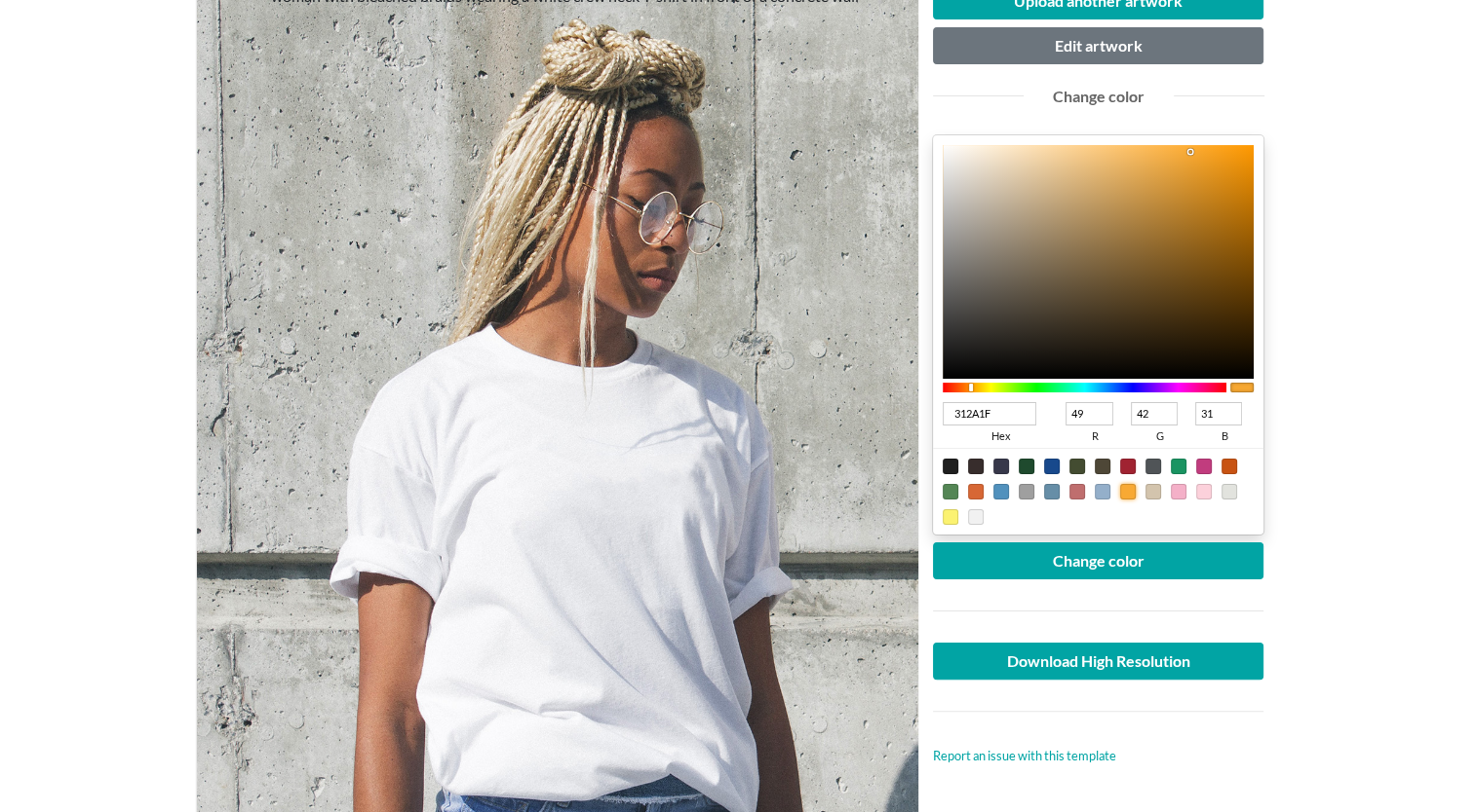
type input "50"
type input "43"
type input "32"
type input "362E22"
type input "54"
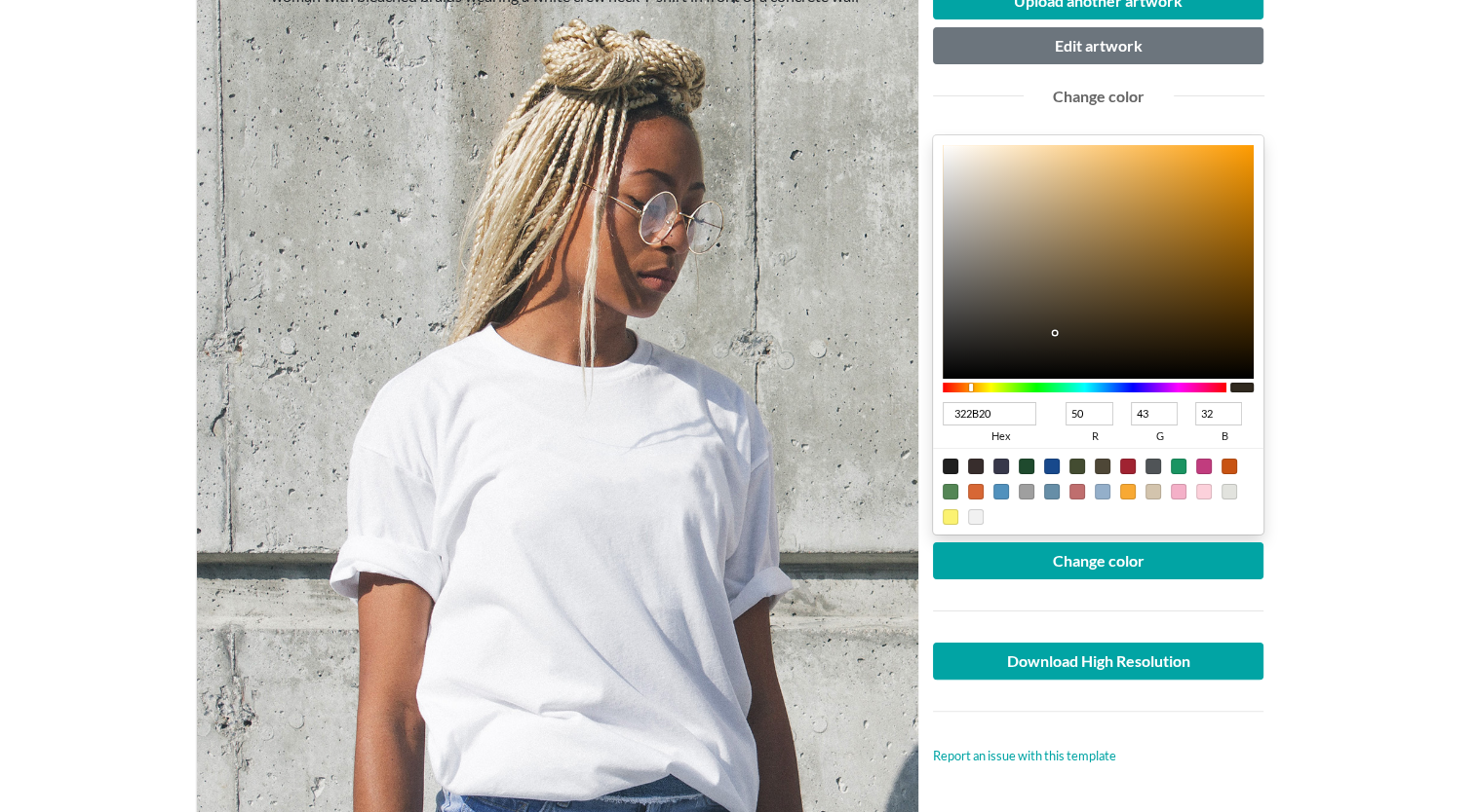
type input "46"
type input "34"
type input "52442E"
type input "82"
type input "68"
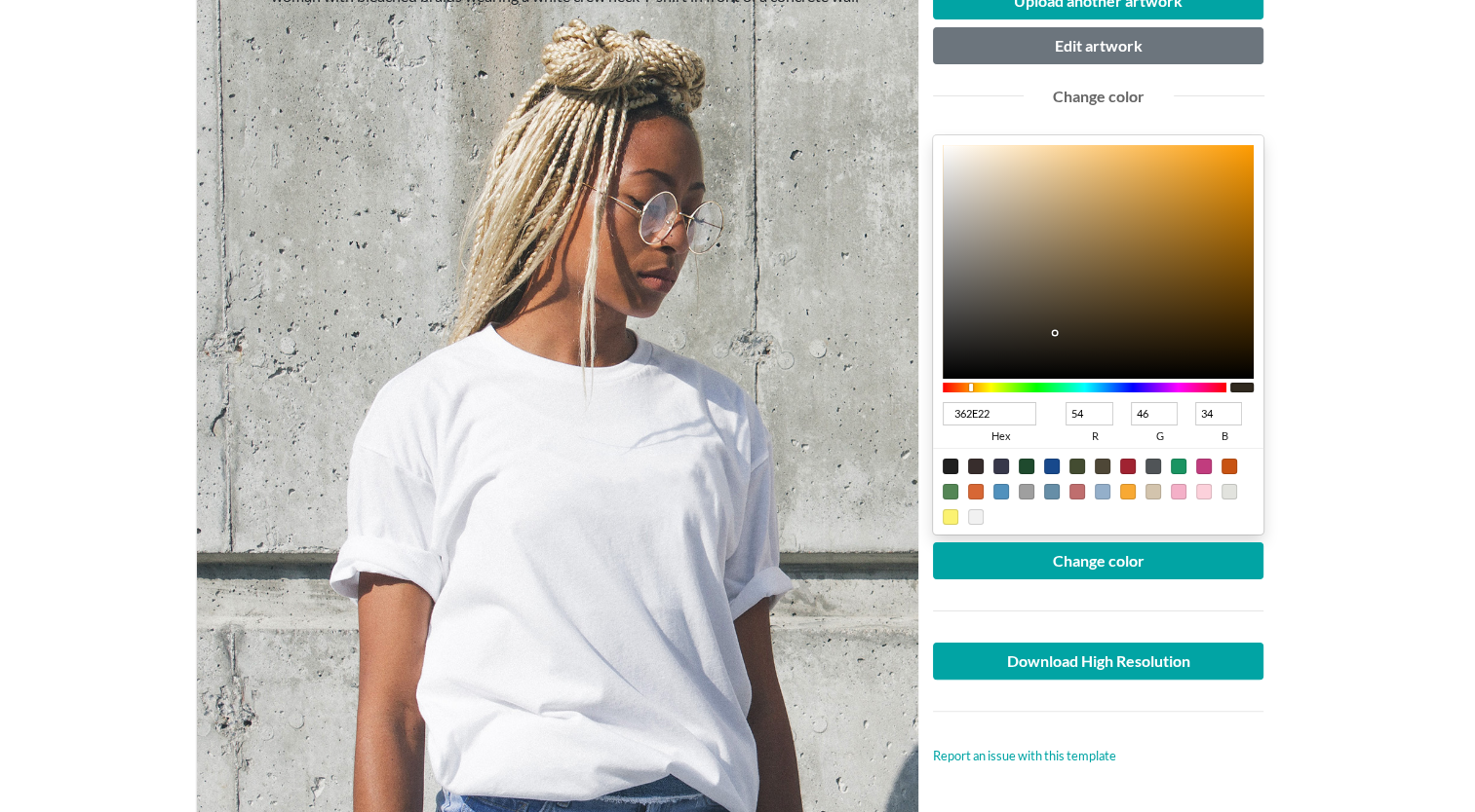
type input "46"
type input "6D5735"
type input "109"
type input "87"
type input "53"
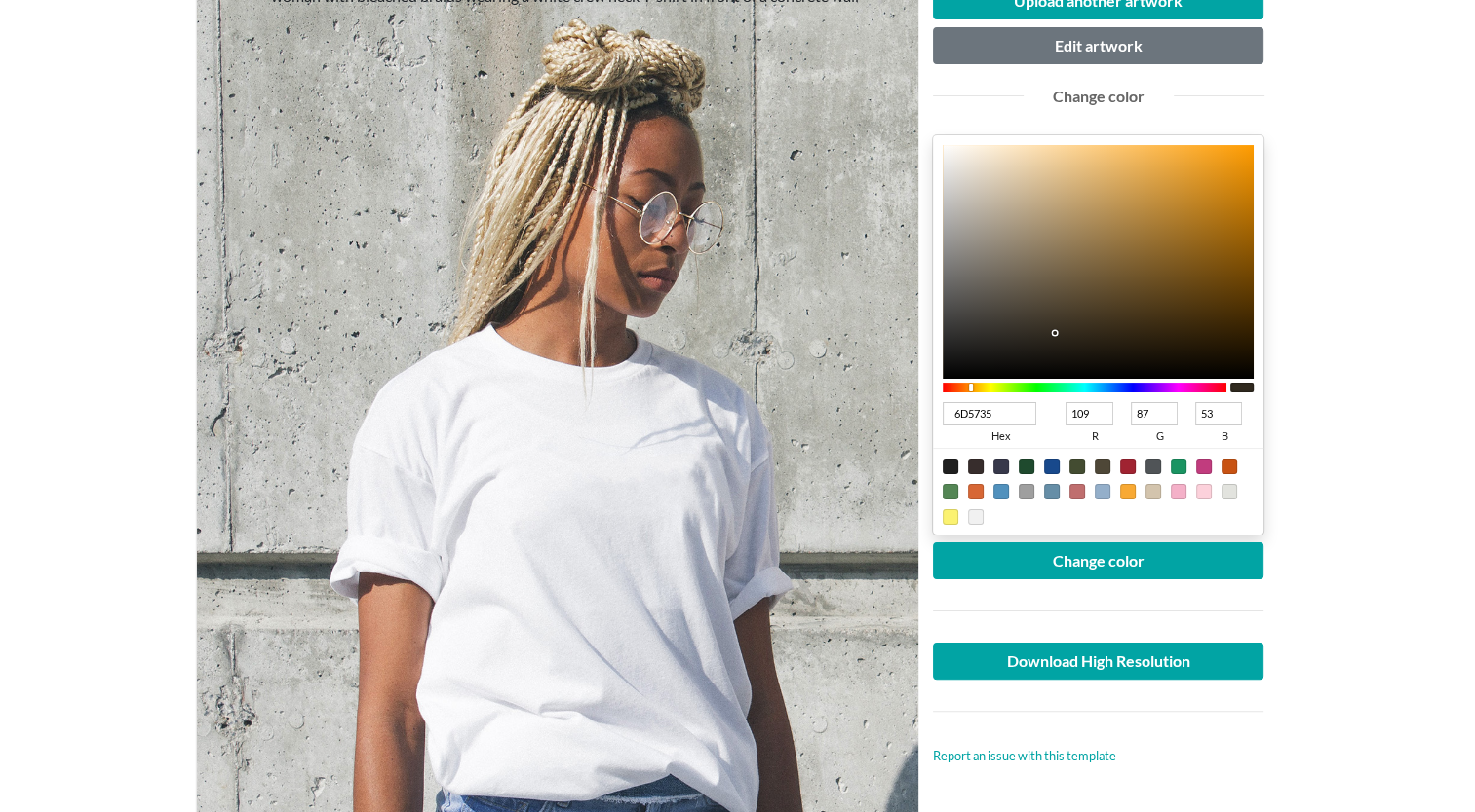
type input "735B36"
type input "115"
type input "91"
type input "54"
type input "7E6238"
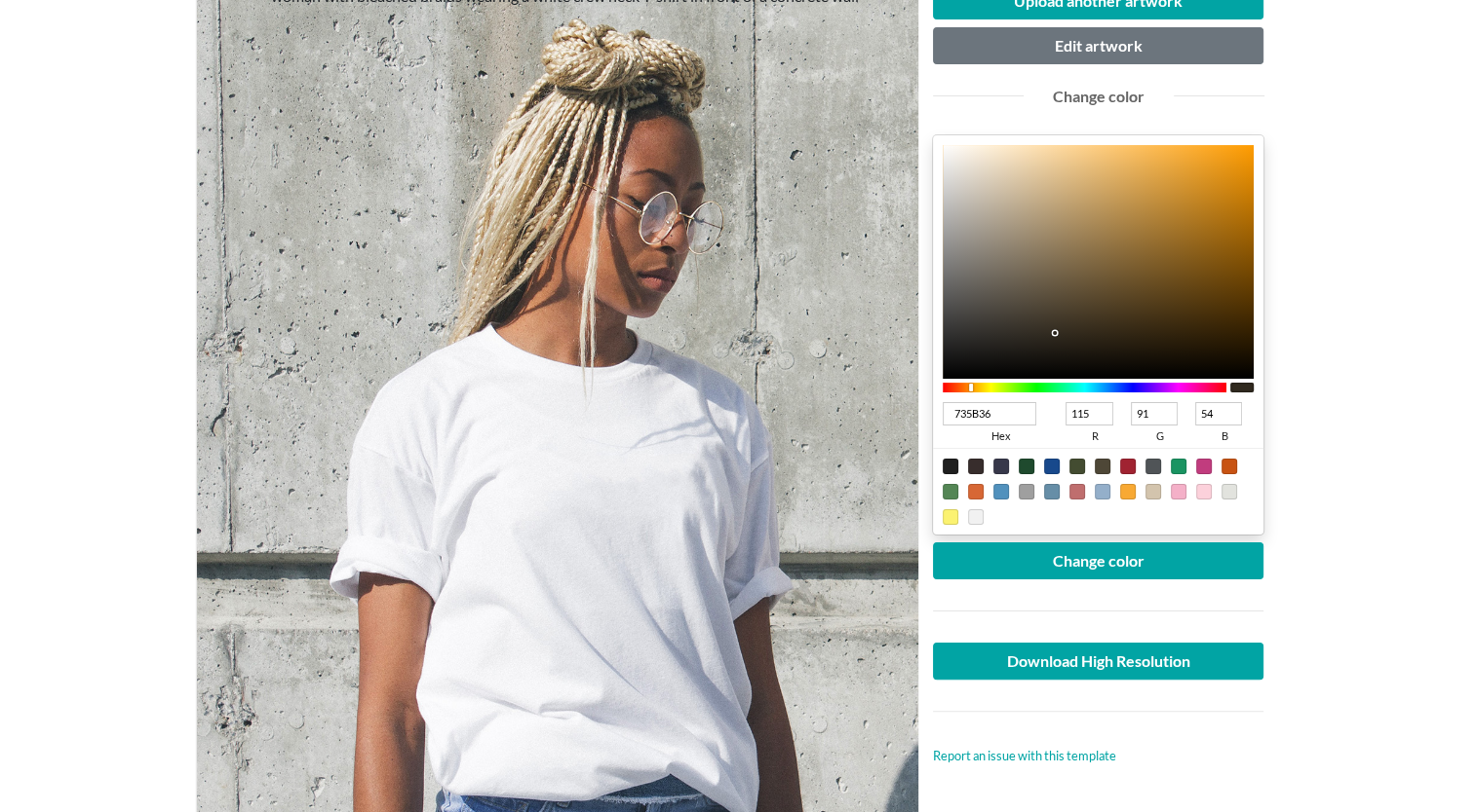
type input "126"
type input "98"
type input "56"
type input "97723A"
type input "151"
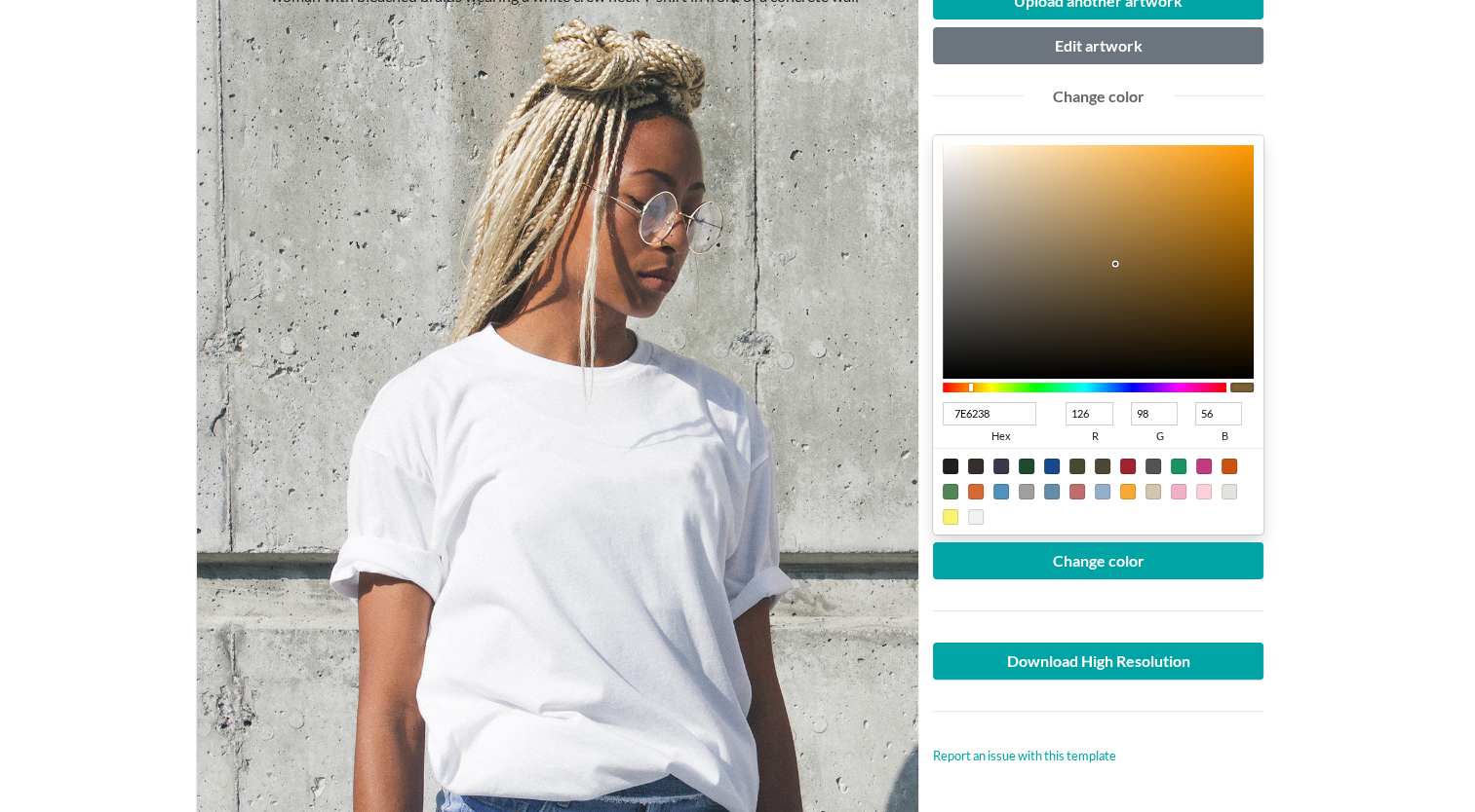
type input "114"
type input "58"
type input "A37939"
type input "163"
type input "121"
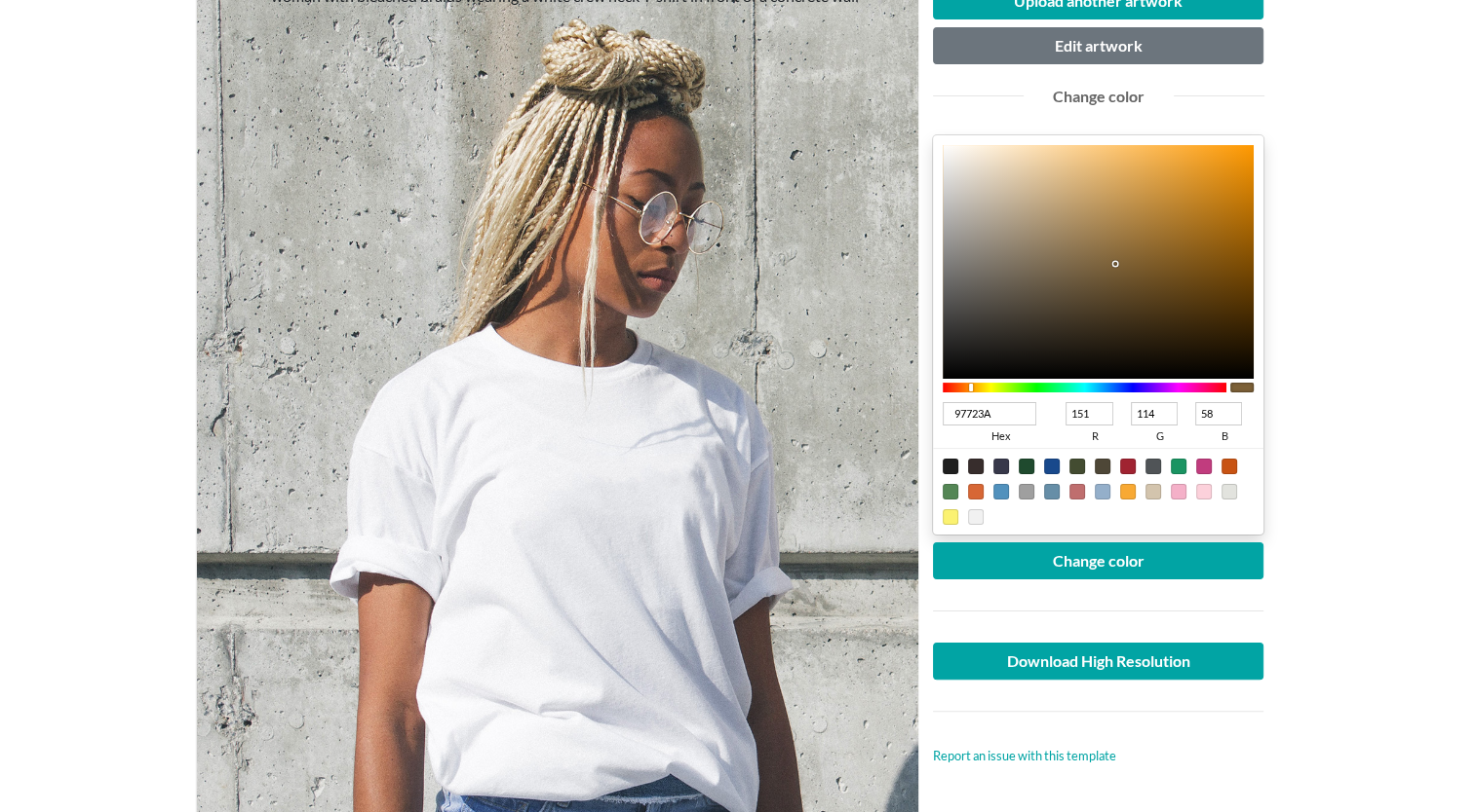
type input "57"
type input "A97D38"
type input "169"
type input "125"
type input "56"
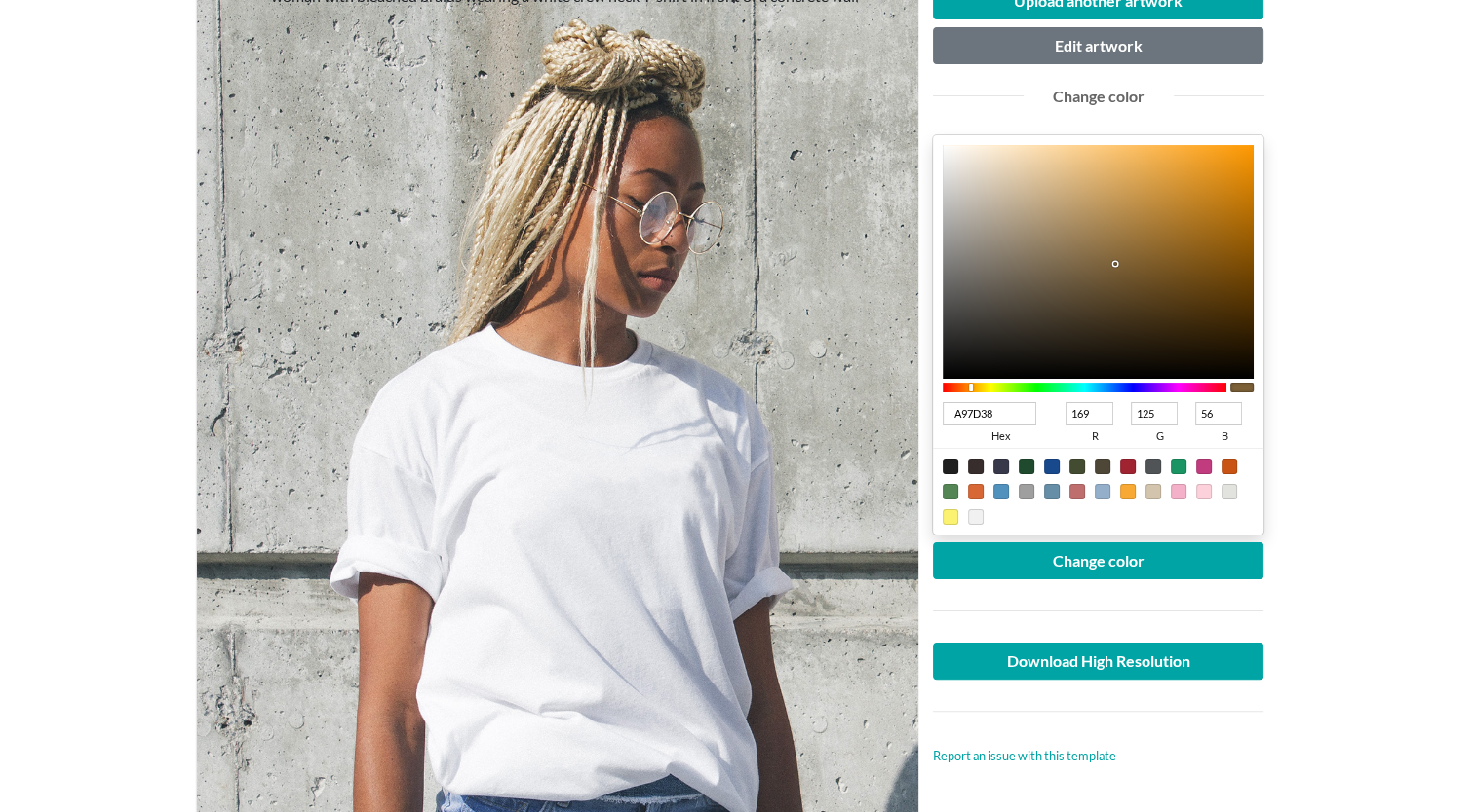
type input "B28133"
type input "178"
type input "129"
type input "51"
type input "B6822F"
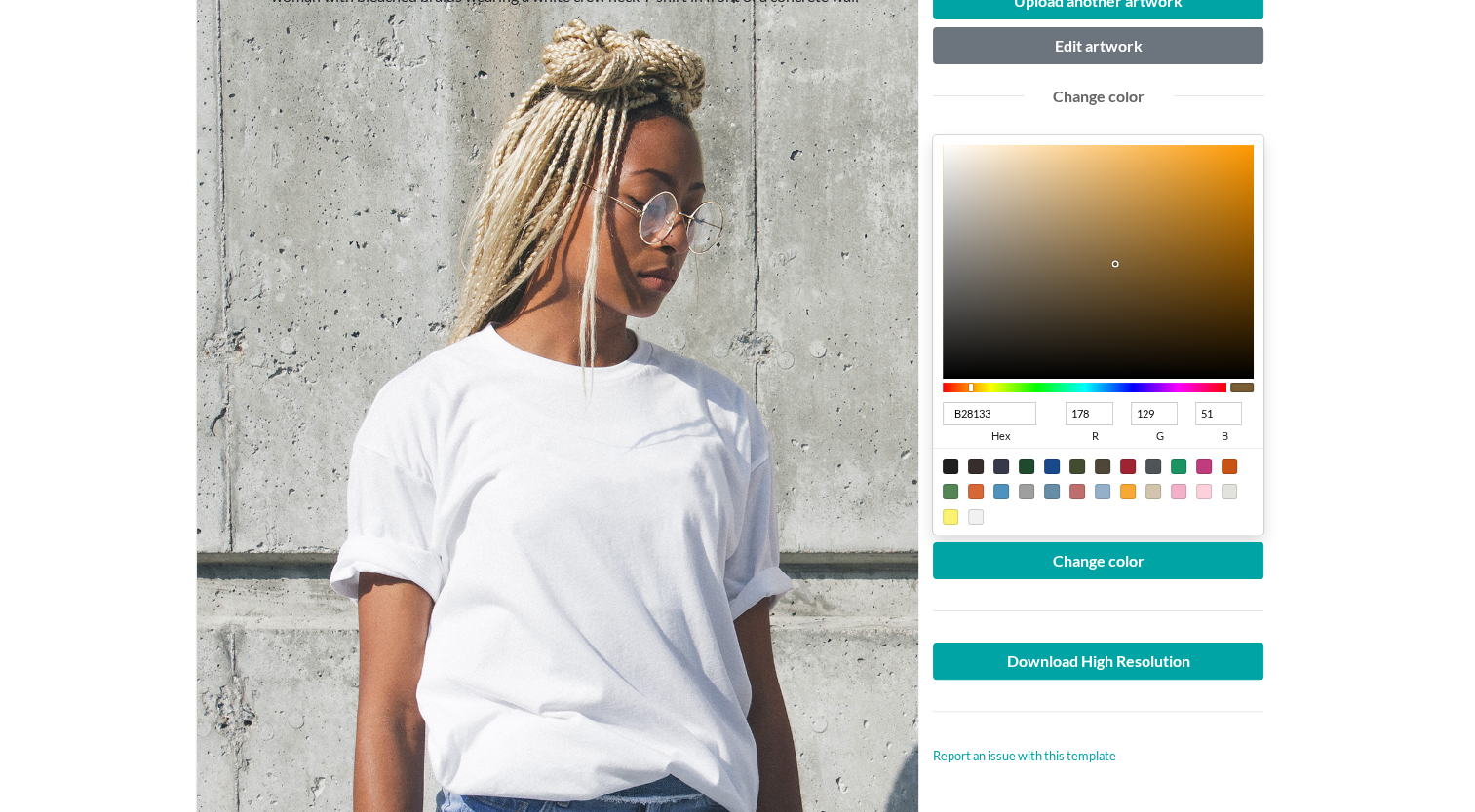
type input "182"
type input "130"
type input "47"
type input "B7822C"
type input "183"
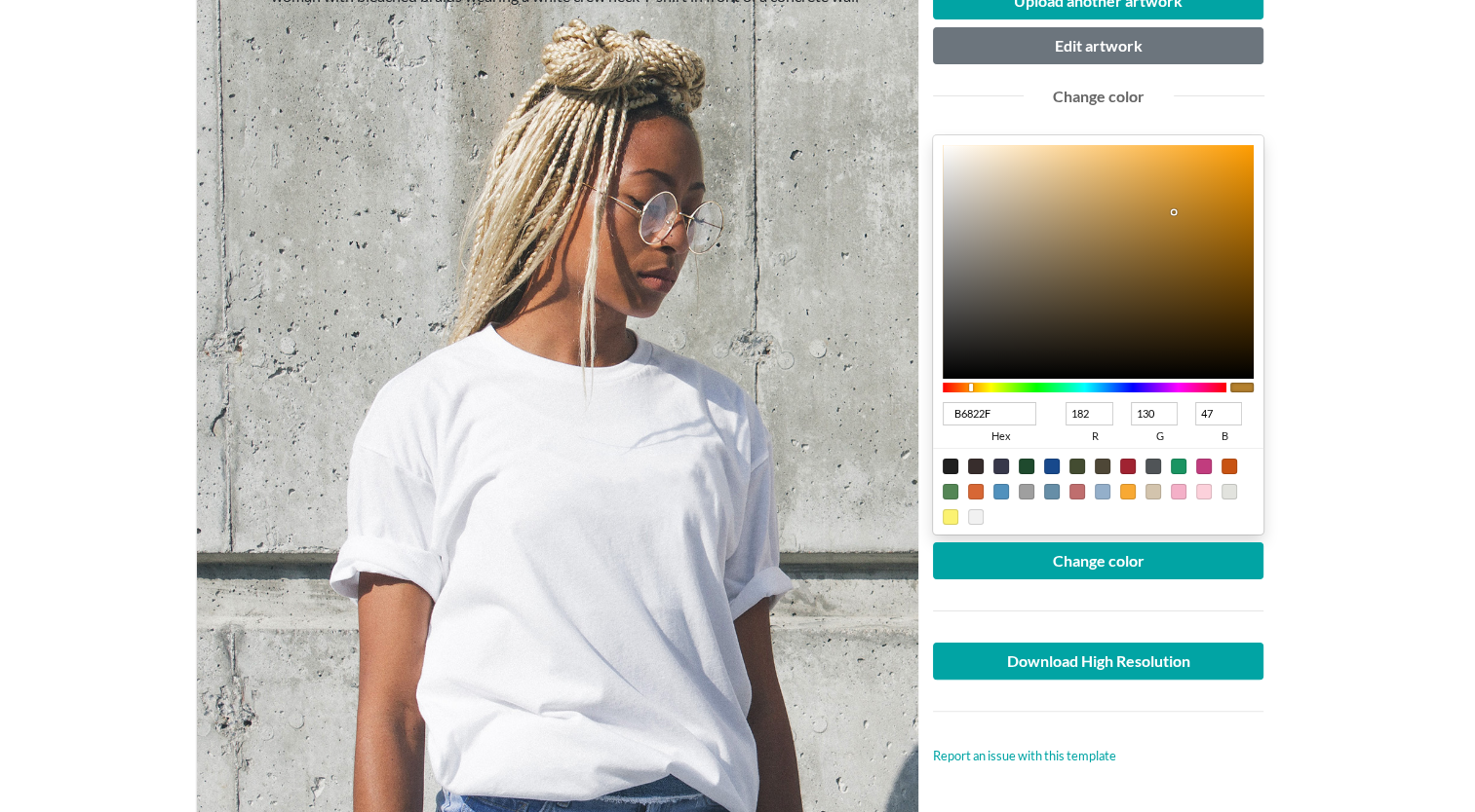
type input "44"
type input "B78129"
type input "129"
type input "41"
type input "B77F23"
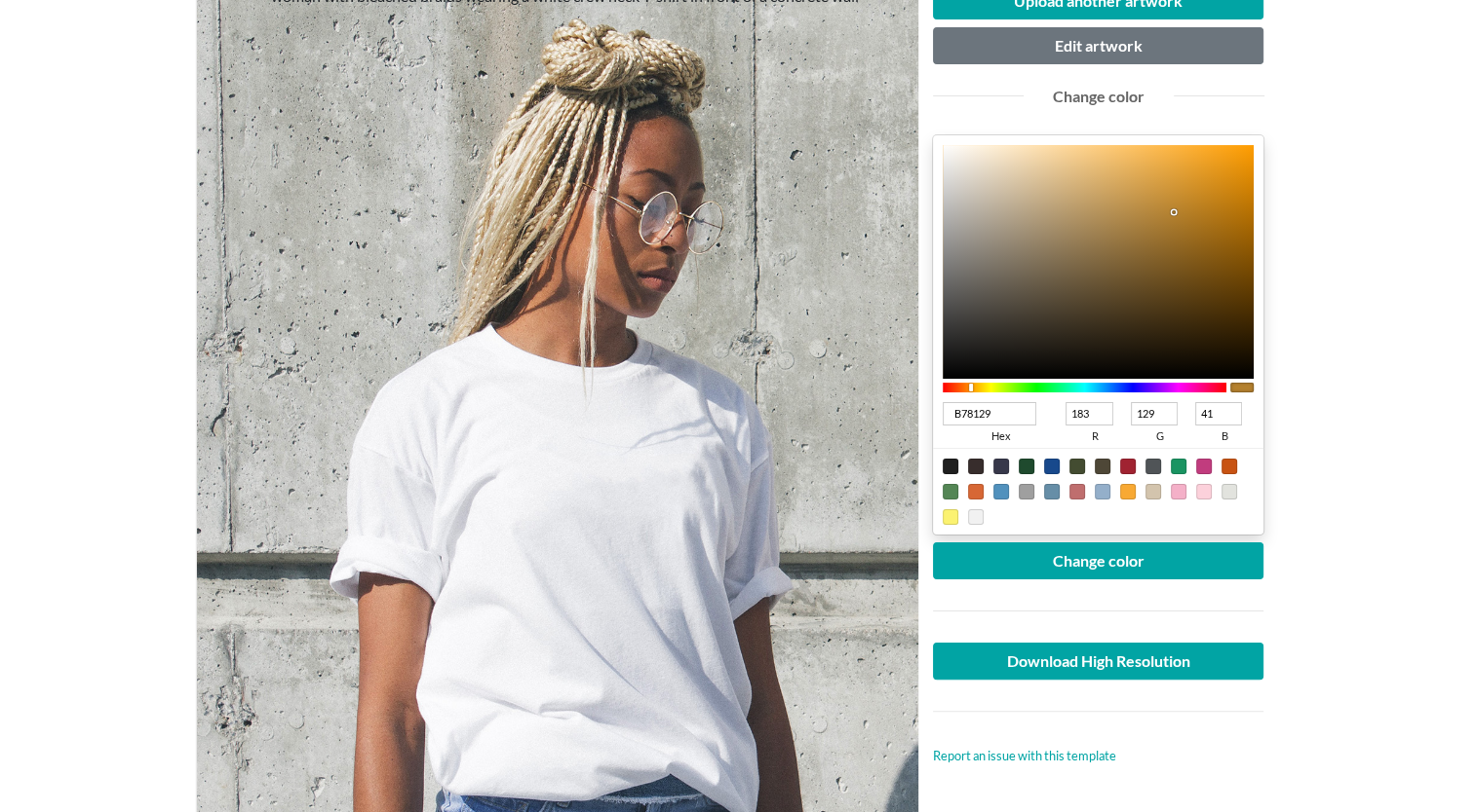
type input "127"
type input "35"
type input "B97E1D"
type input "185"
type input "126"
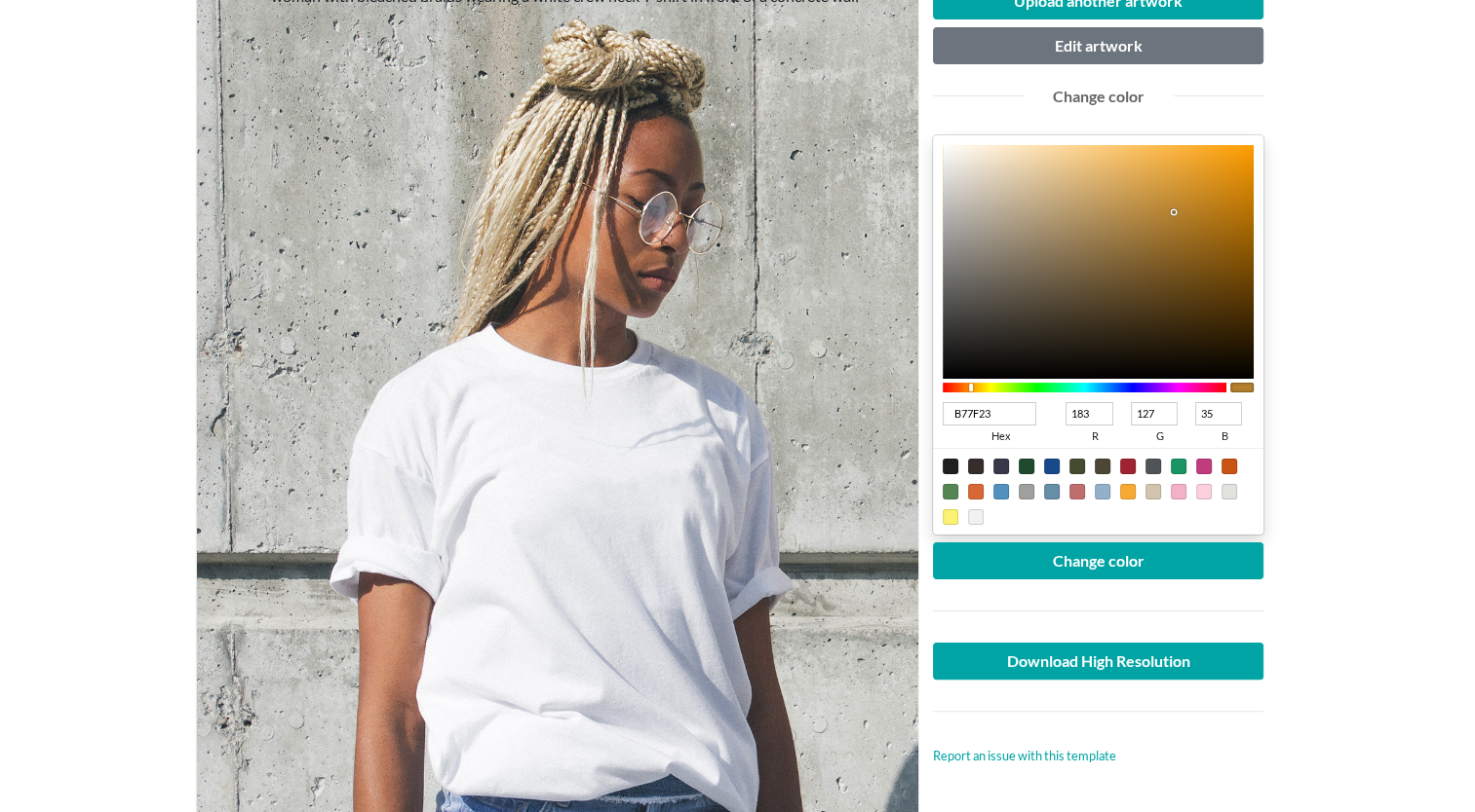
type input "29"
type input "BA7D19"
type input "186"
type input "125"
type input "25"
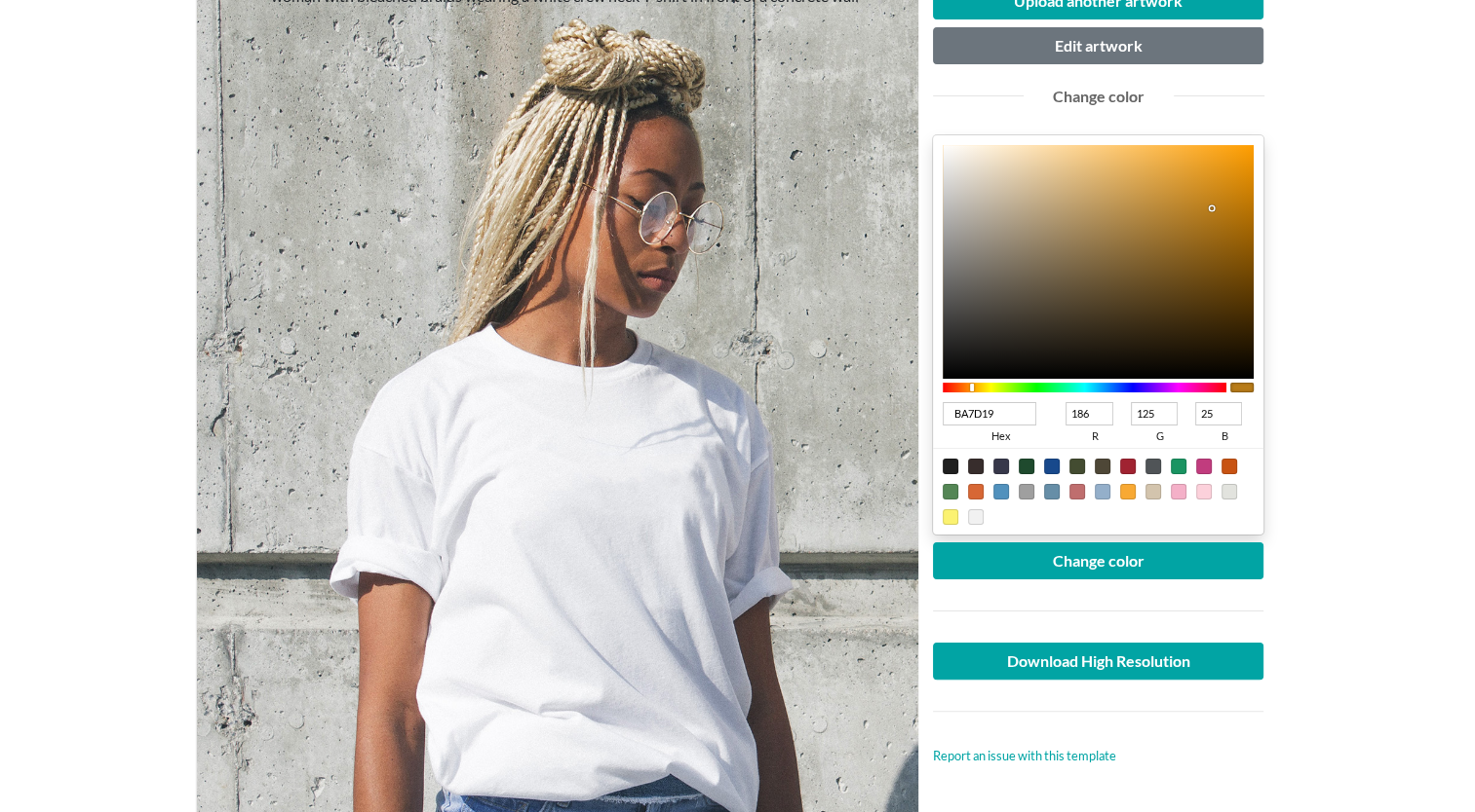
type input "BA7D18"
type input "24"
type input "BA7D16"
type input "22"
type input "BE7E13"
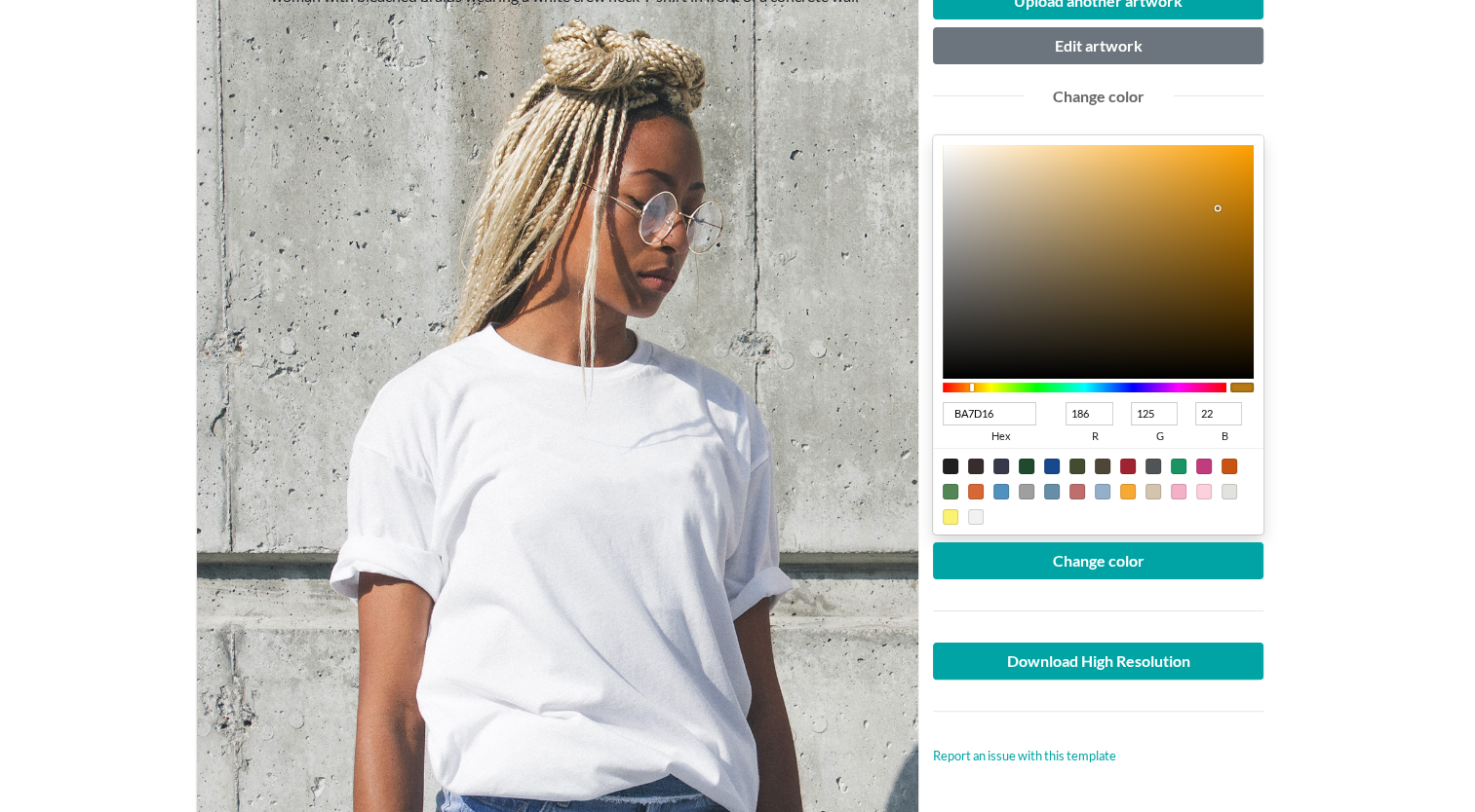
type input "190"
type input "126"
type input "19"
type input "C27E0E"
type input "194"
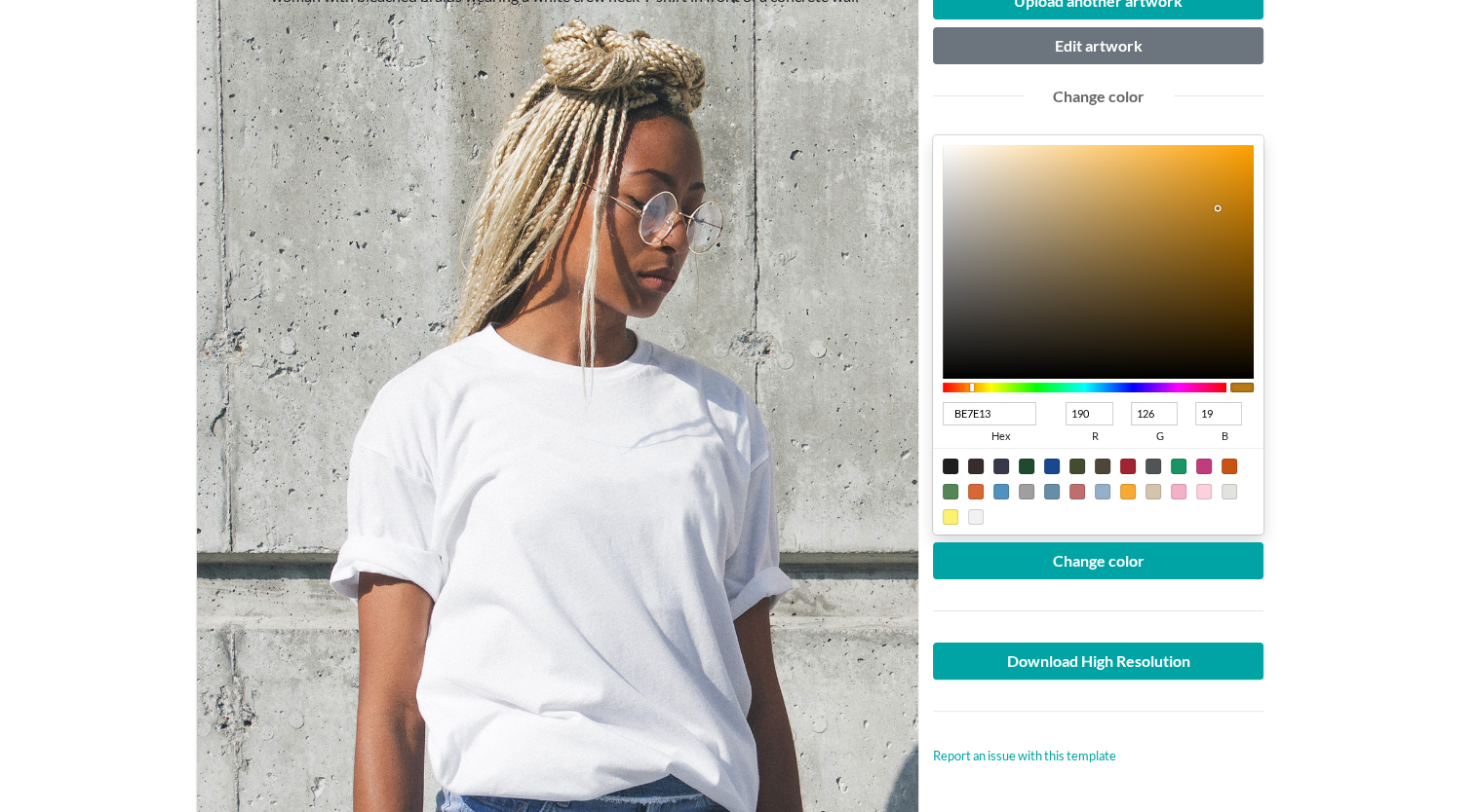
type input "14"
type input "C37E0D"
type input "195"
type input "13"
type input "C37E0E"
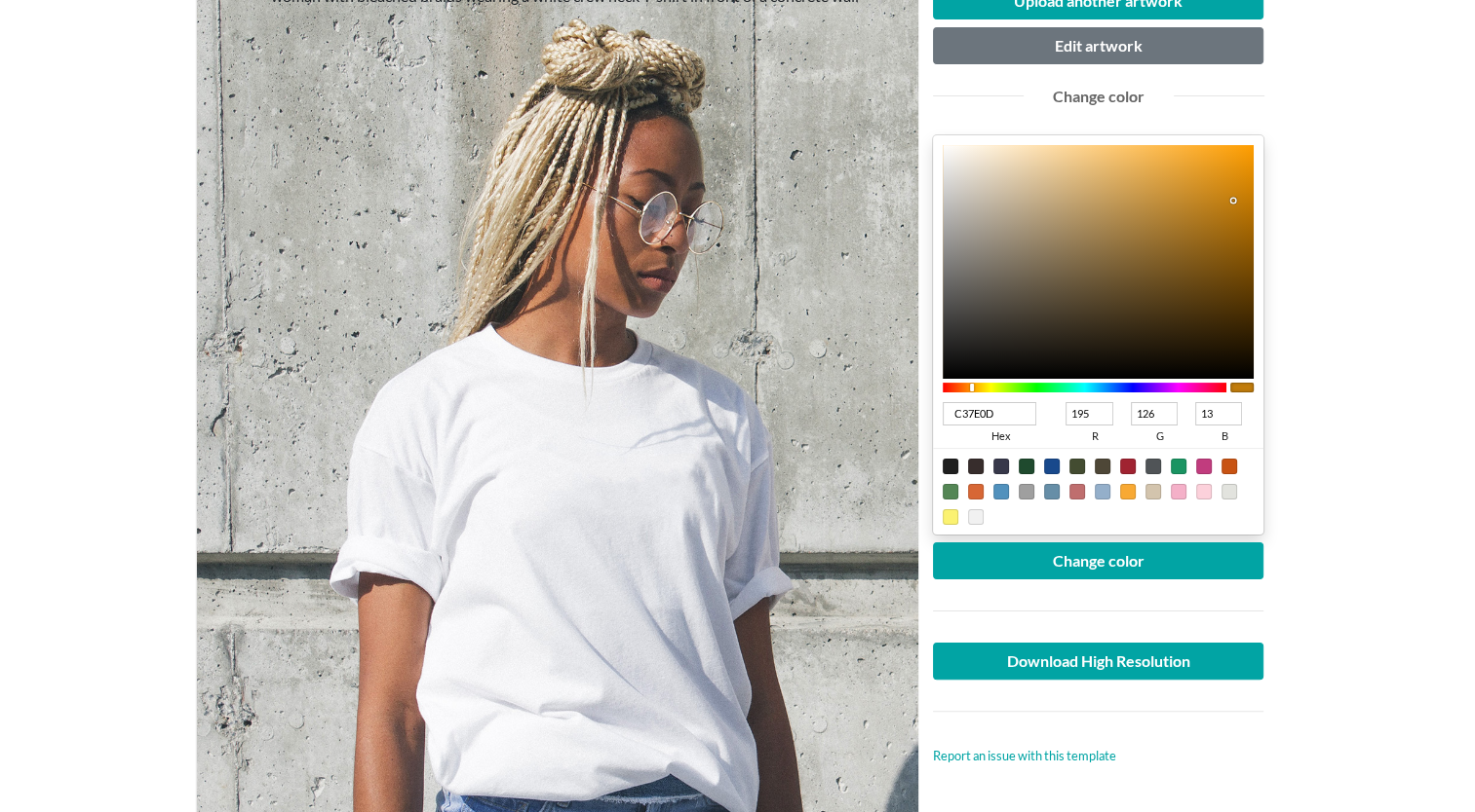
type input "14"
type input "BA7A11"
type input "186"
type input "122"
type input "17"
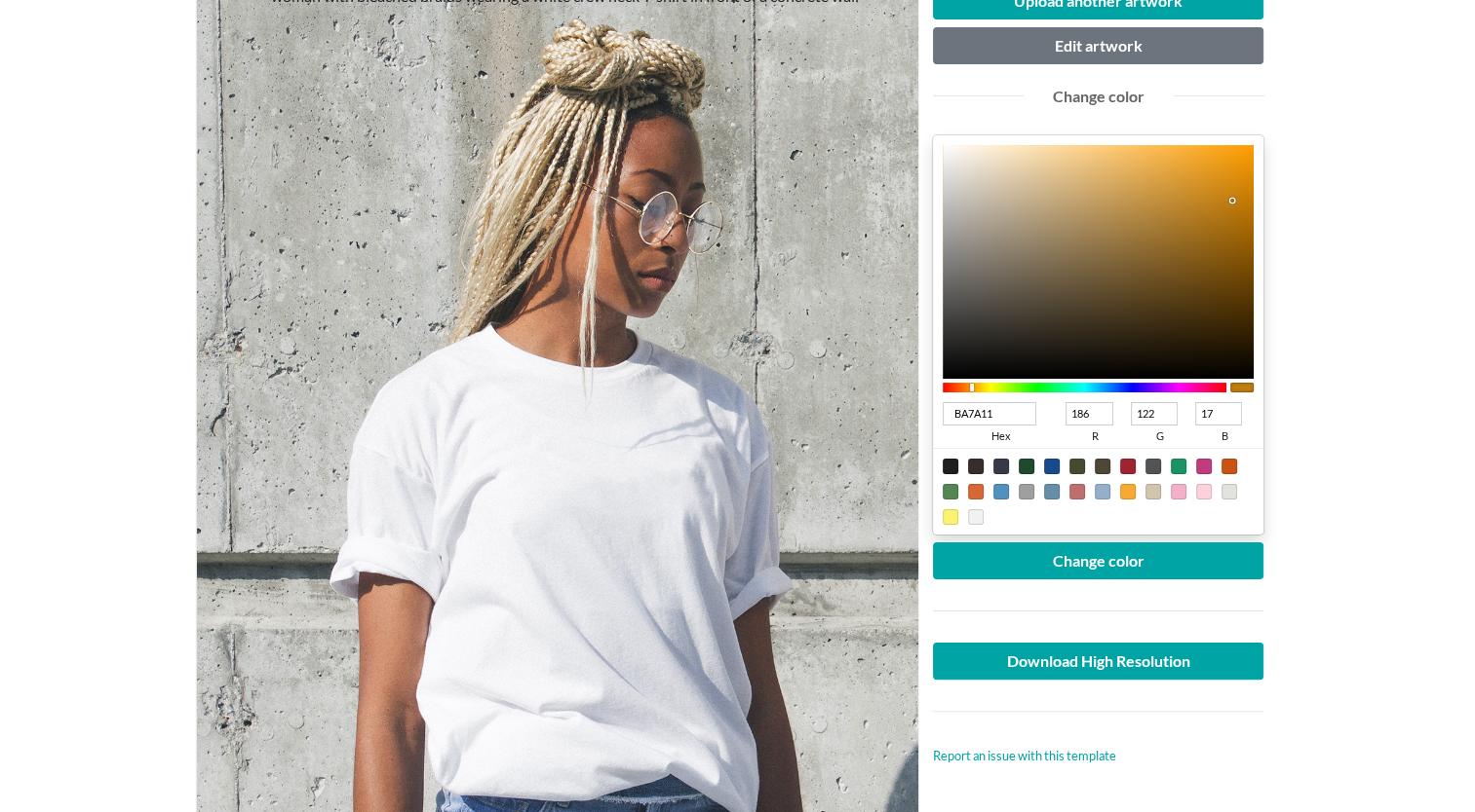
type input "B27715"
type input "178"
type input "119"
type input "21"
type input "AE7518"
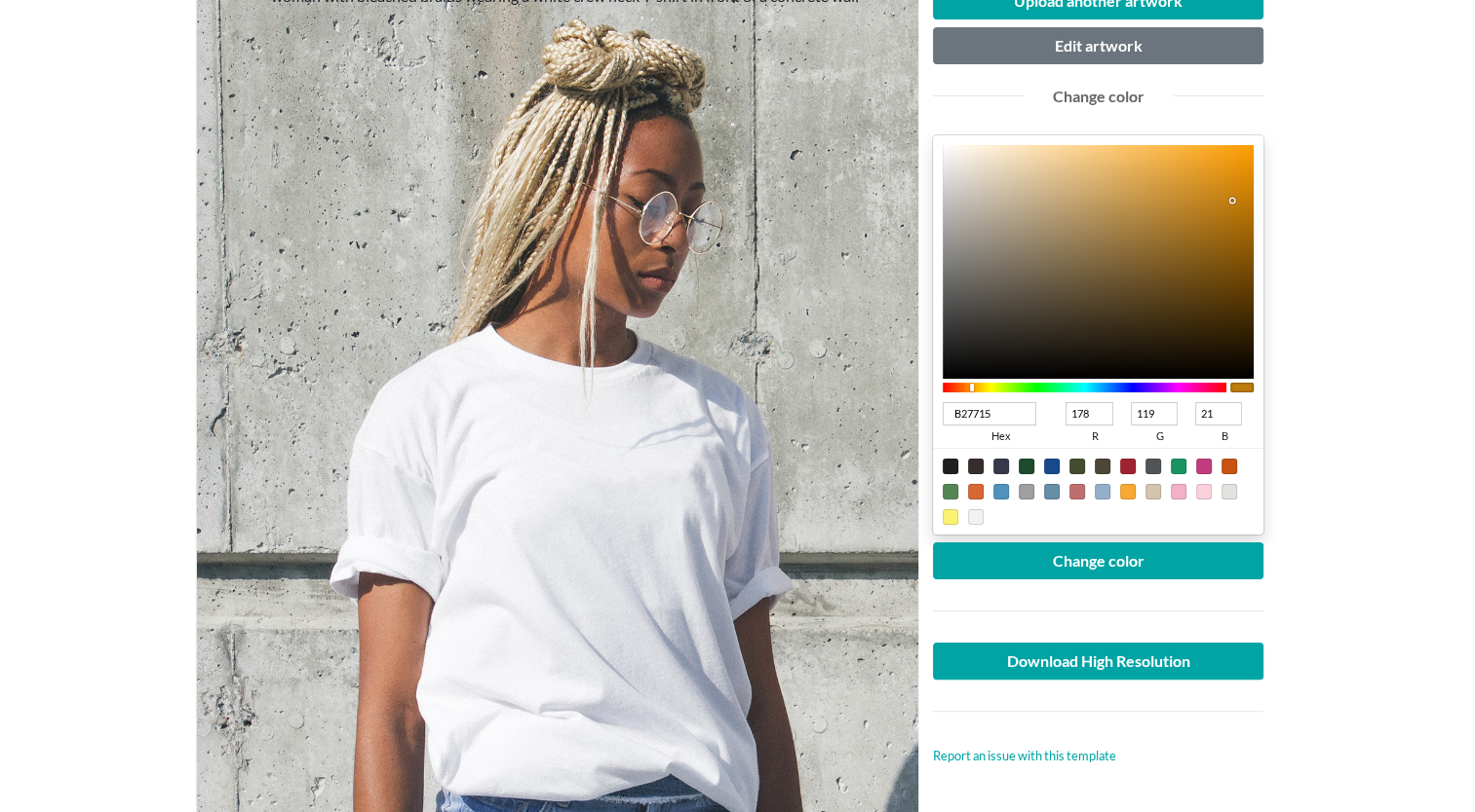
type input "174"
type input "117"
type input "24"
type input "AA741B"
type input "170"
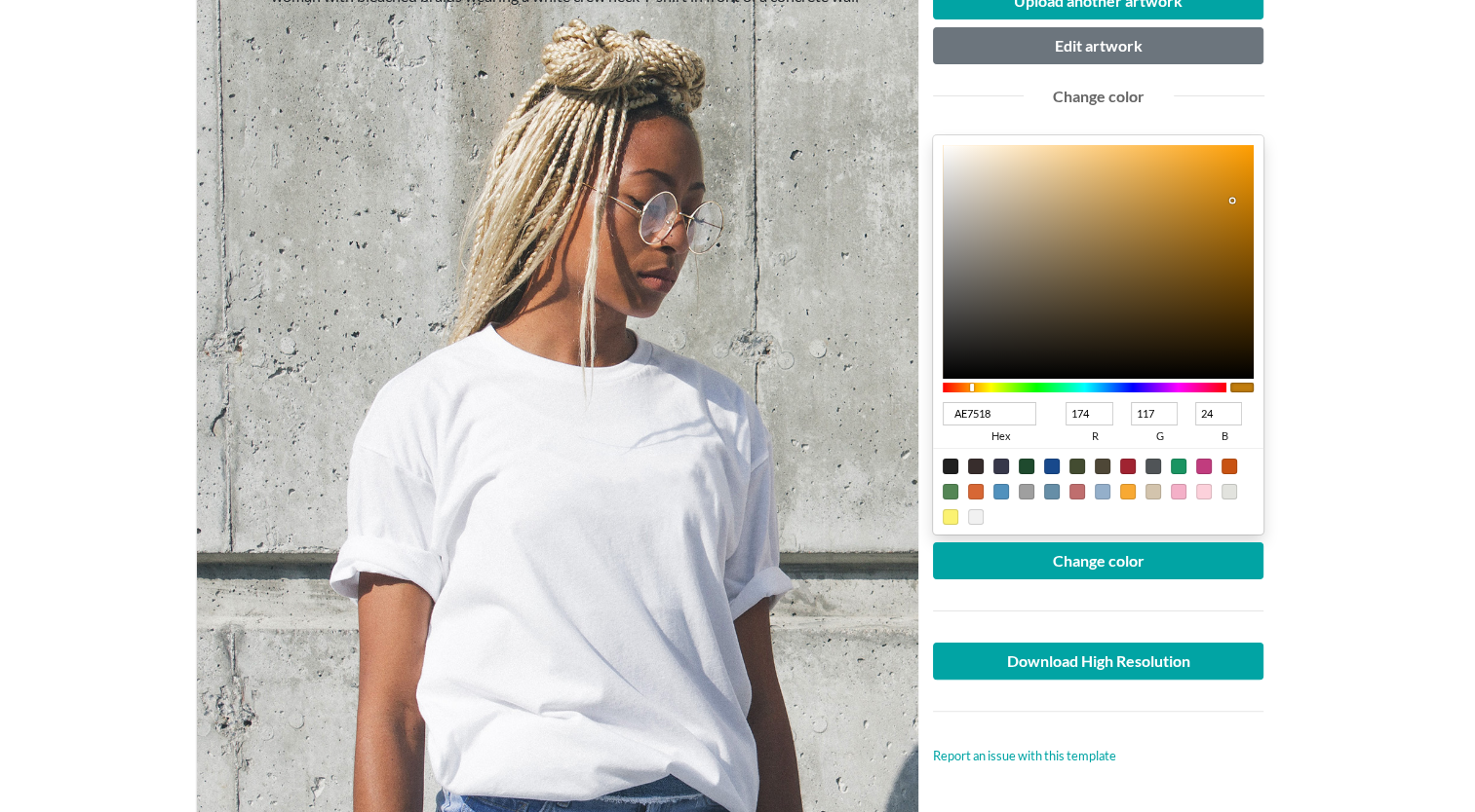
type input "116"
type input "27"
type input "A9751F"
type input "169"
type input "117"
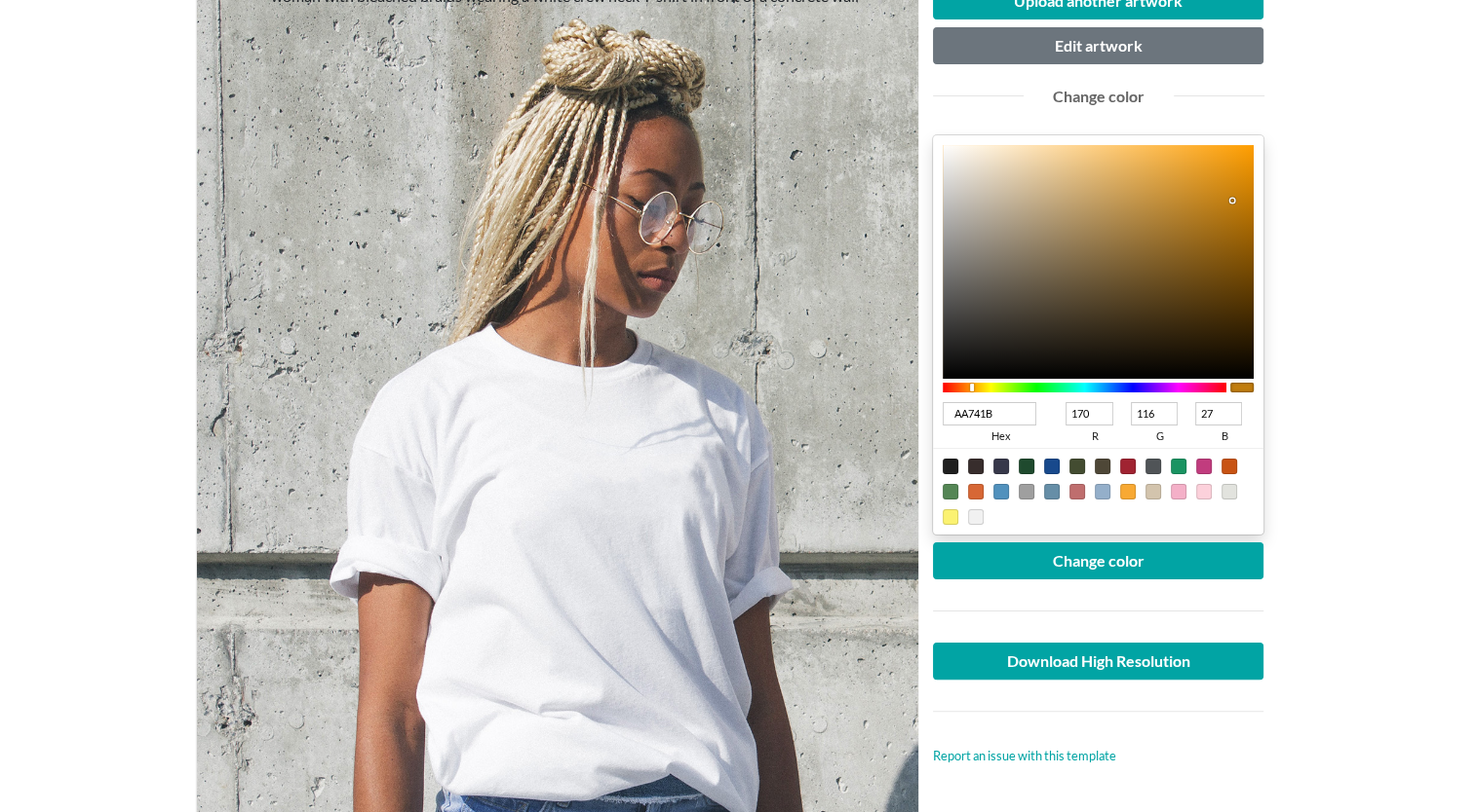
type input "31"
type input "AE7B27"
type input "174"
type input "123"
type input "39"
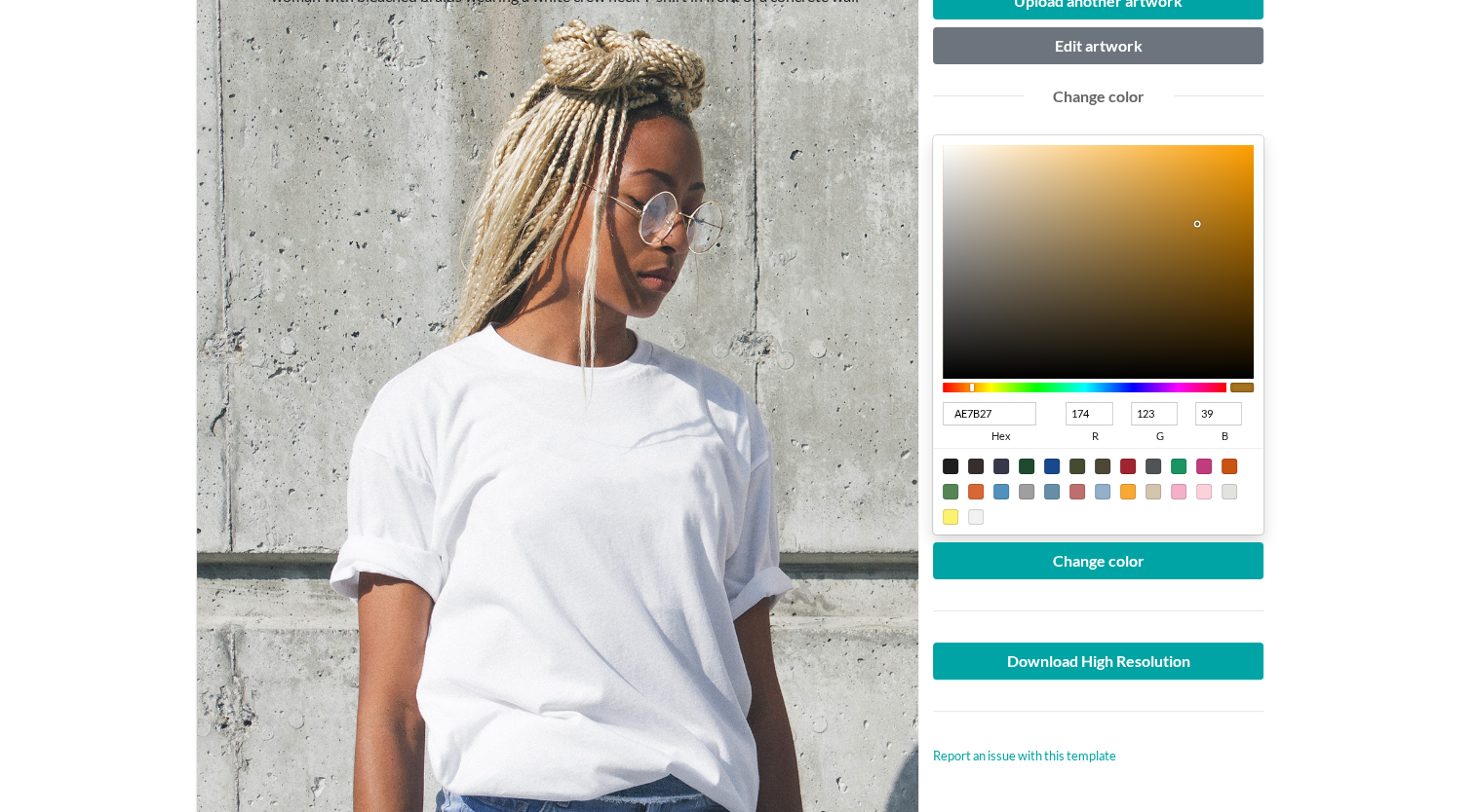
type input "B27F2C"
type input "178"
type input "127"
type input "44"
type input "B5822F"
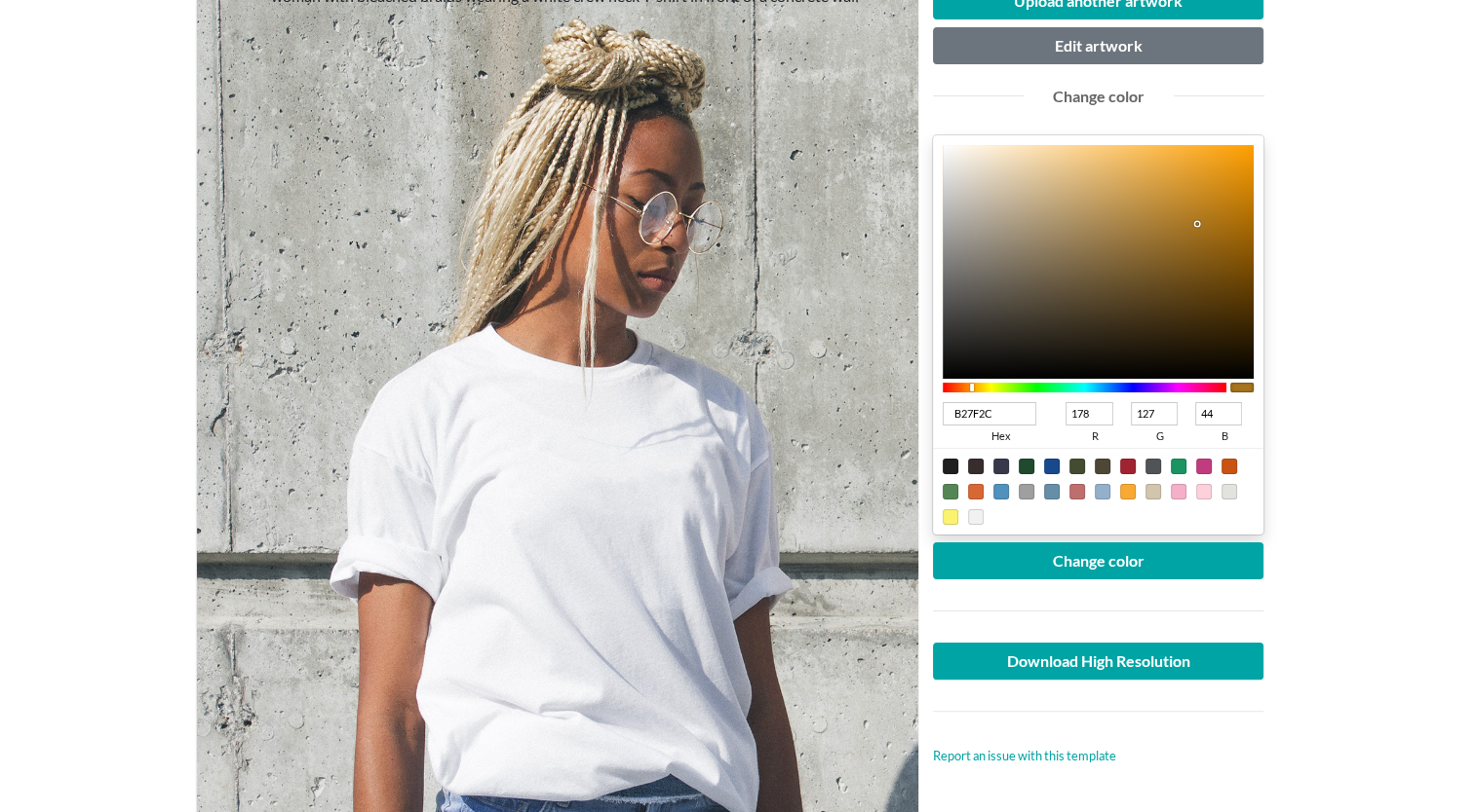
type input "181"
type input "130"
type input "47"
type input "BE8831"
type input "190"
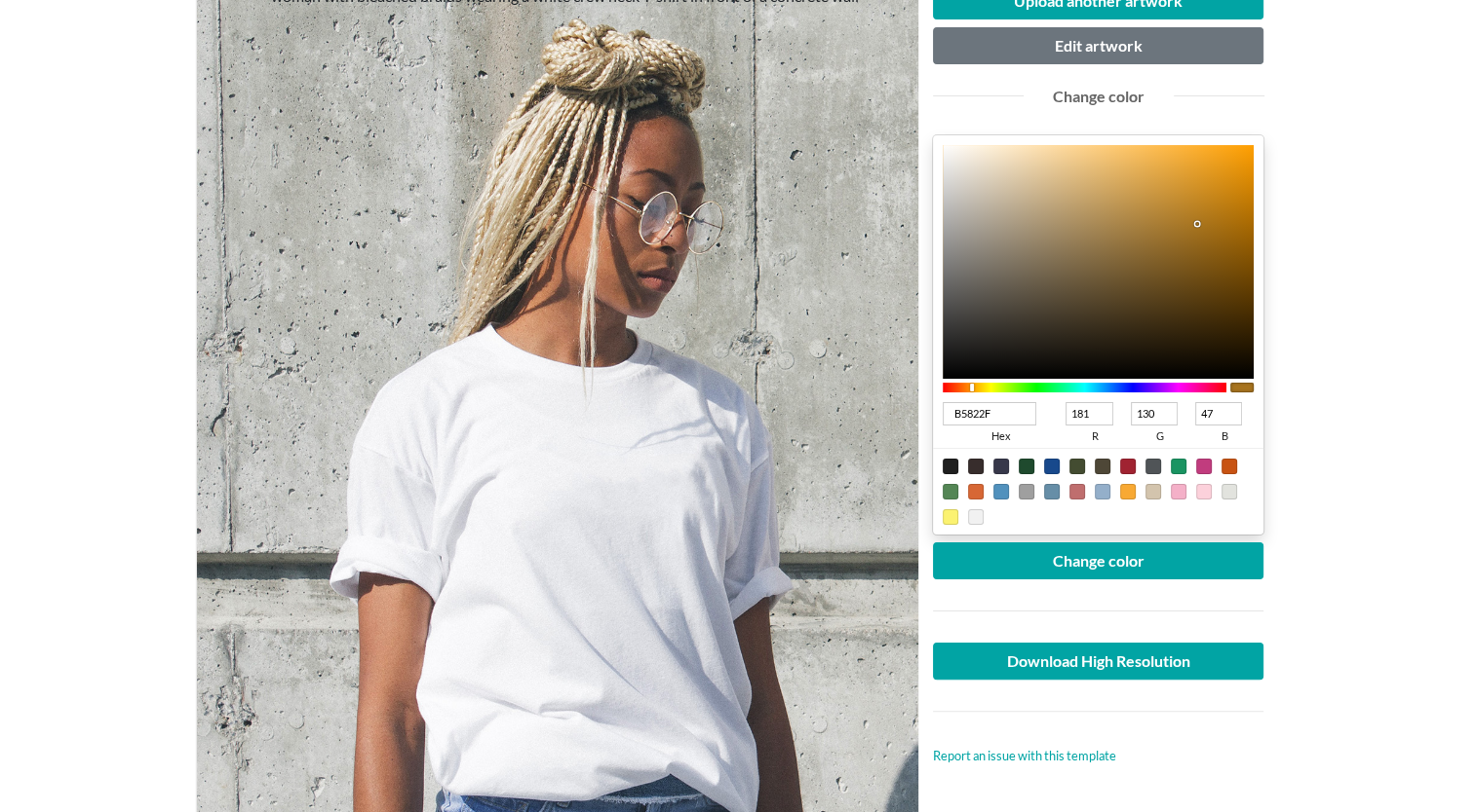
type input "136"
type input "49"
type input "C48C33"
type input "196"
type input "140"
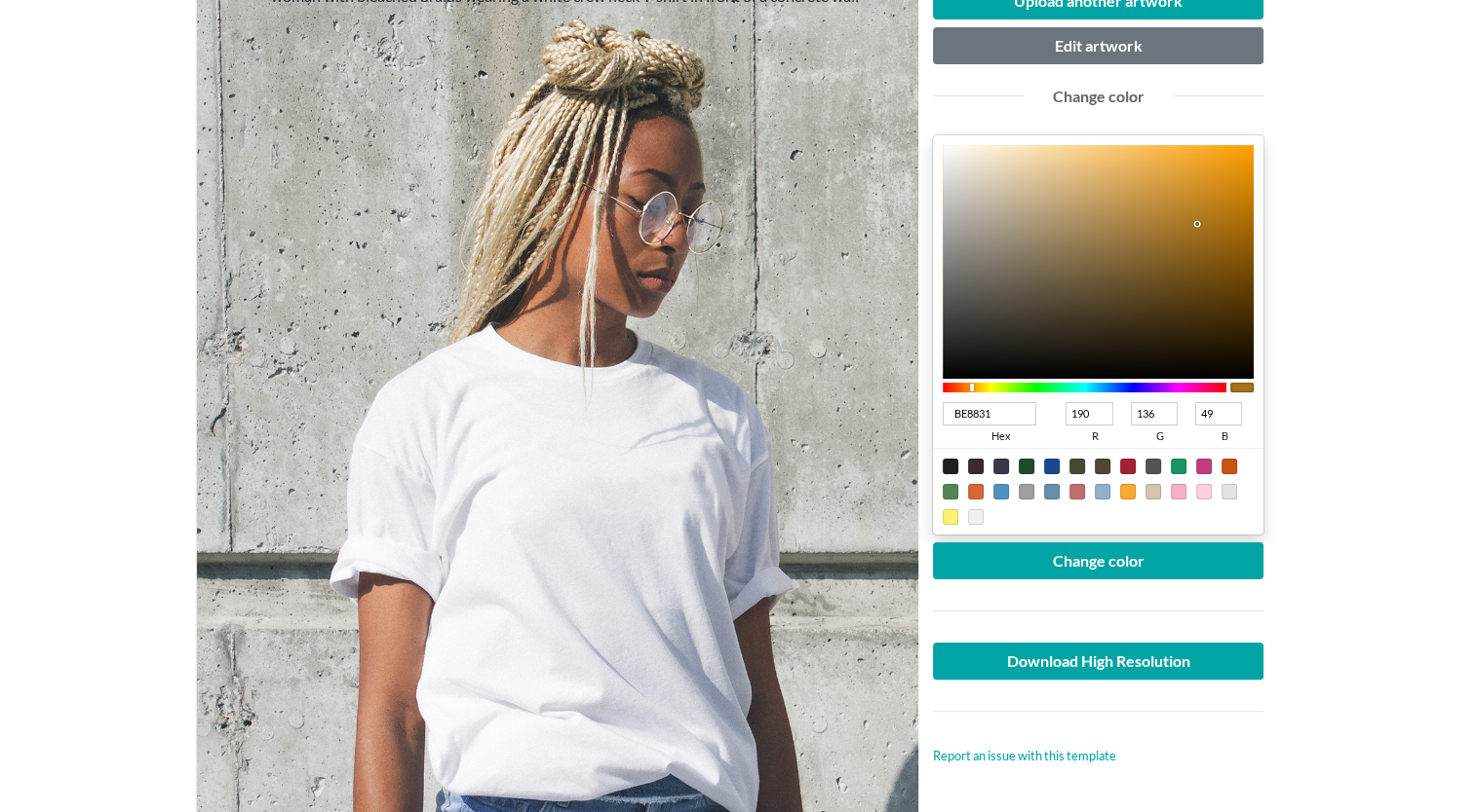
type input "51"
type input "C99034"
type input "201"
type input "144"
type input "52"
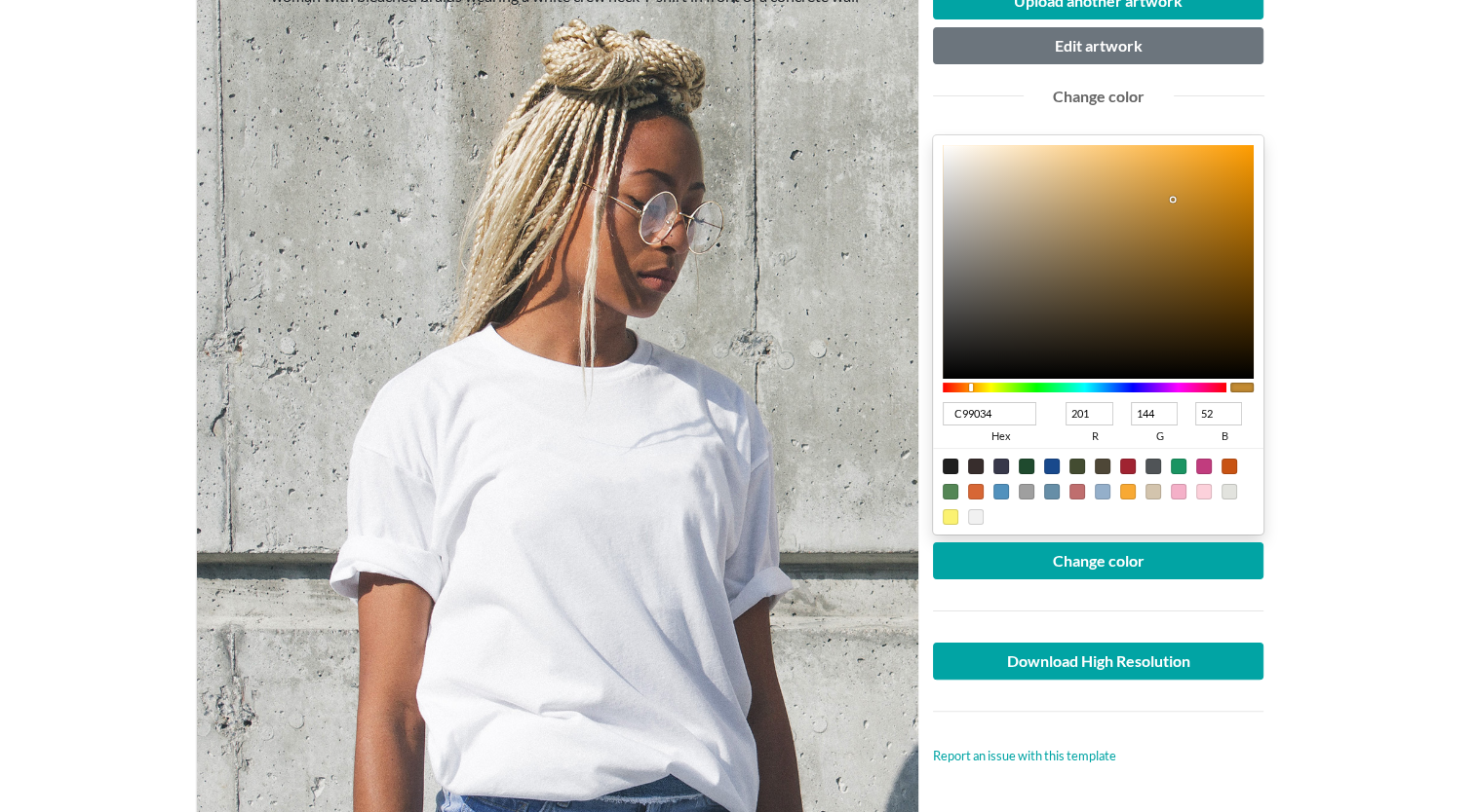
type input "CC9132"
type input "204"
type input "145"
type input "50"
type input "CD9130"
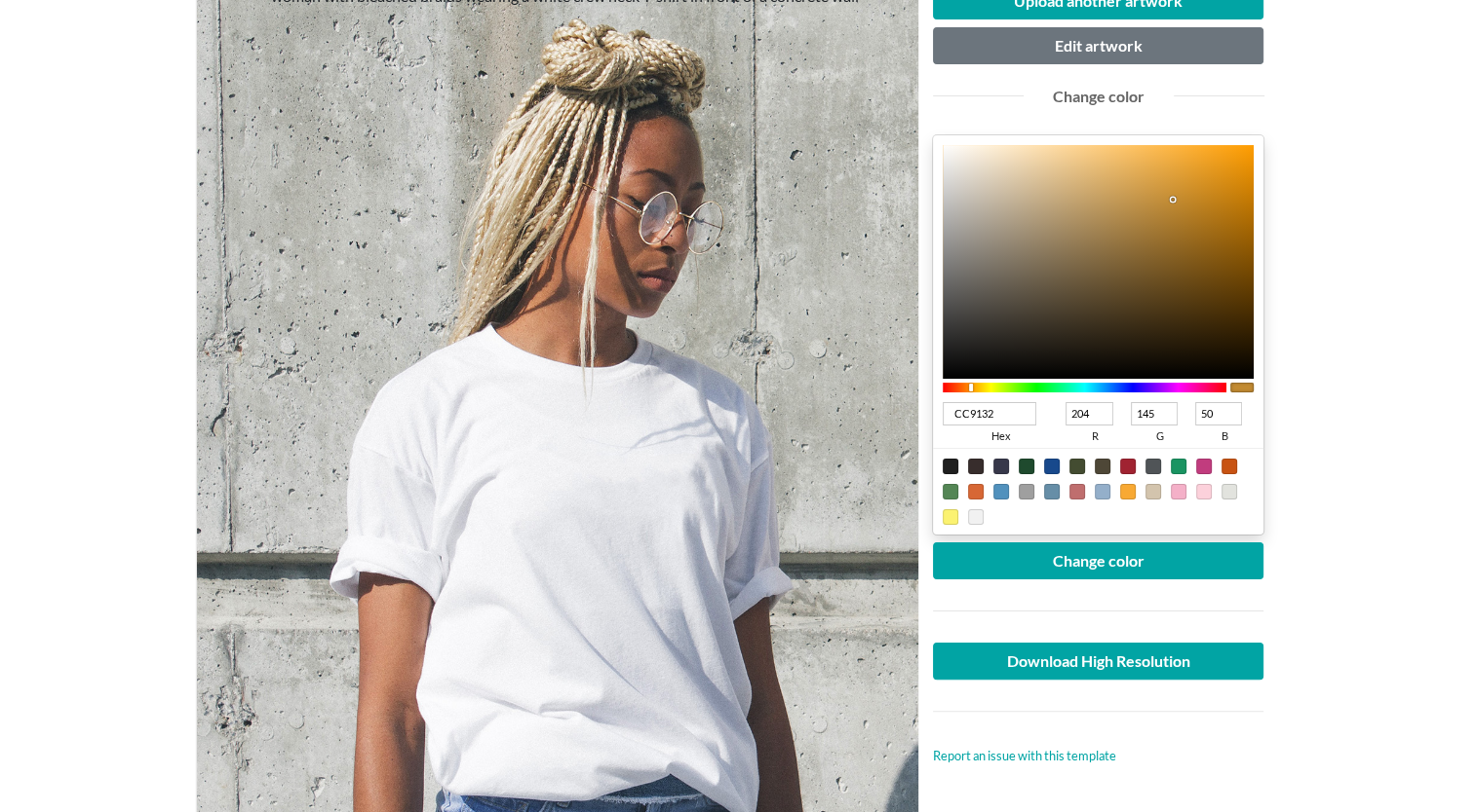
type input "205"
type input "48"
type input "CF912E"
type input "207"
type input "46"
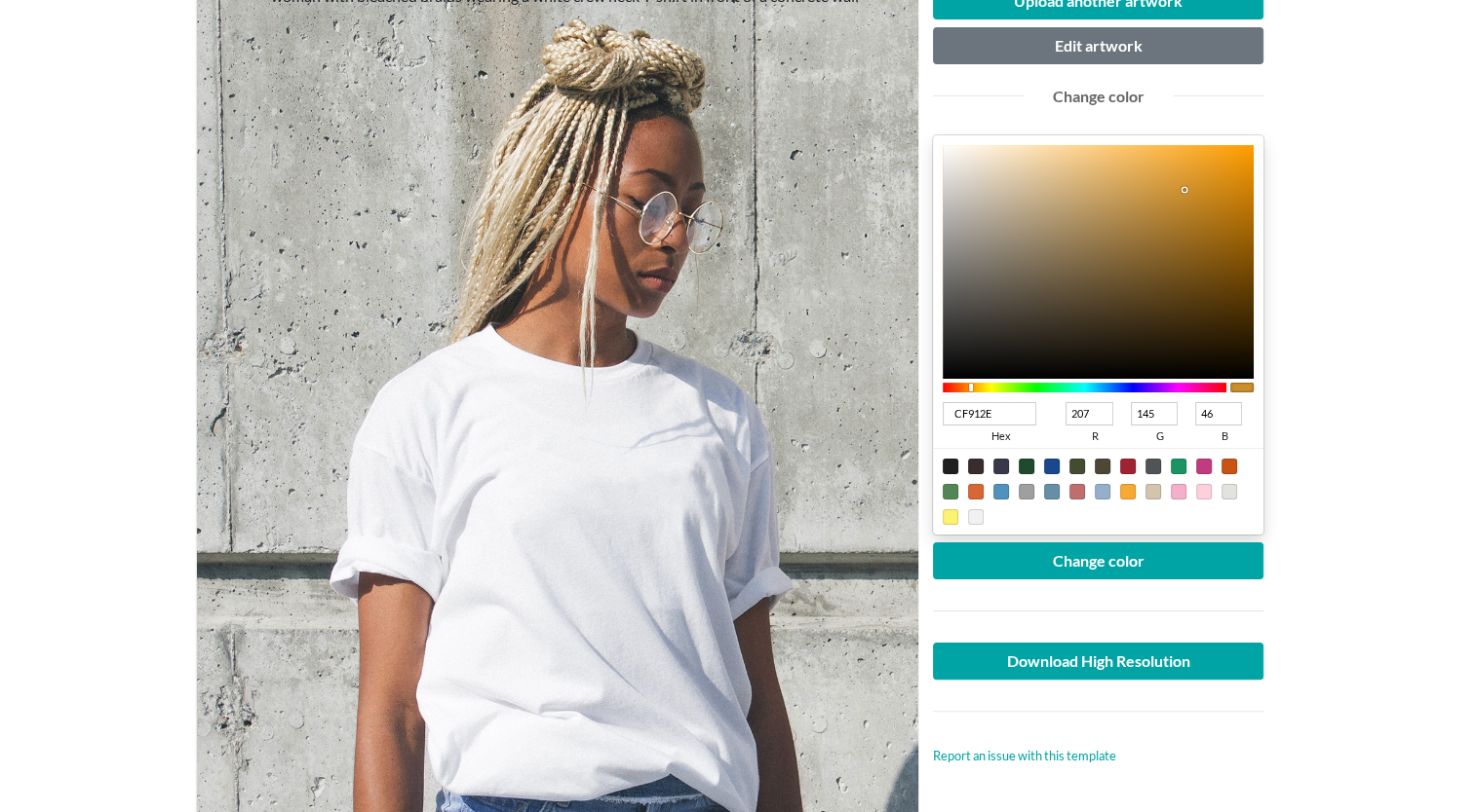
type input "D0912E"
type input "208"
type input "D1912C"
type input "209"
type input "44"
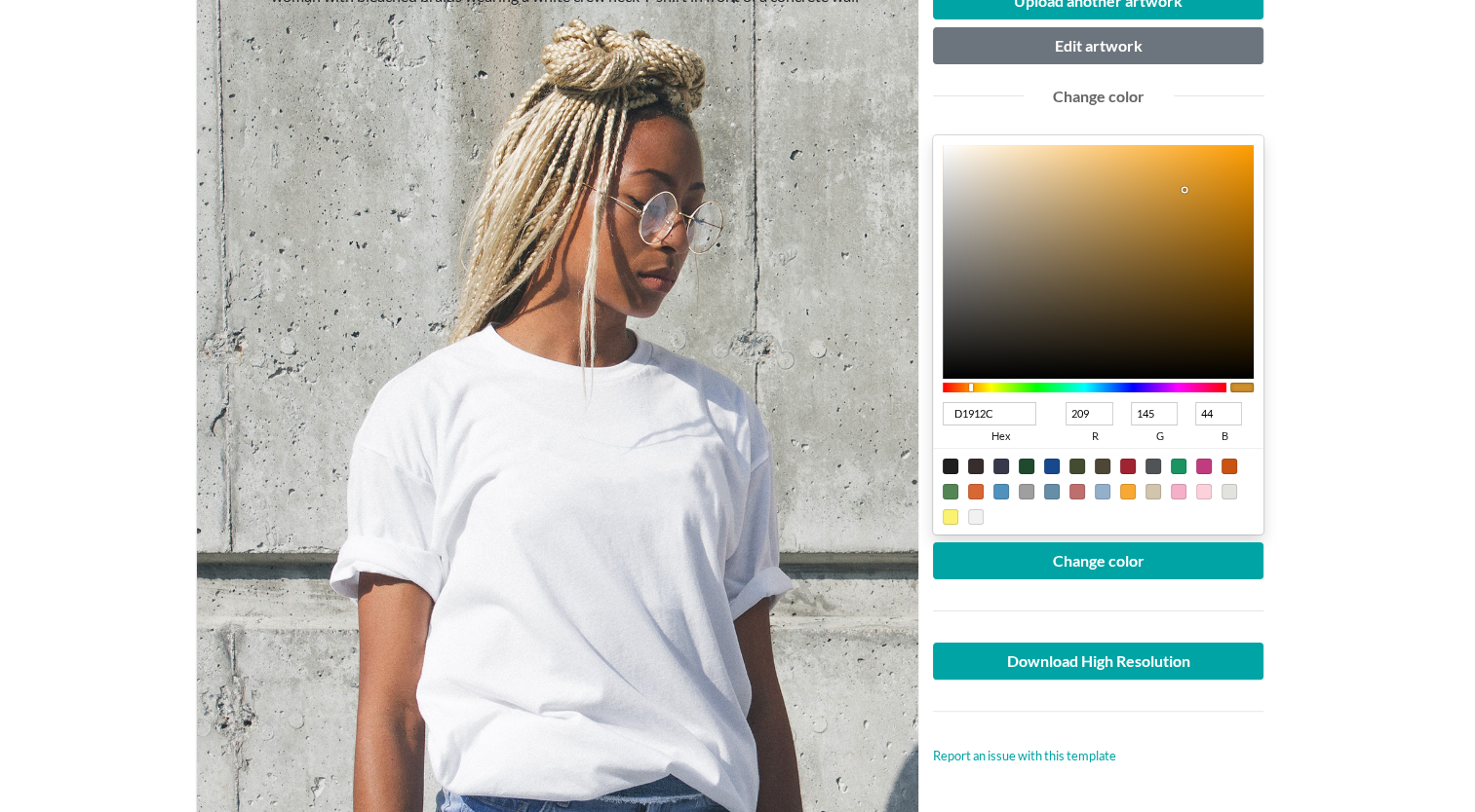
type input "D2912B"
type input "210"
type input "43"
type input "D59127"
type input "213"
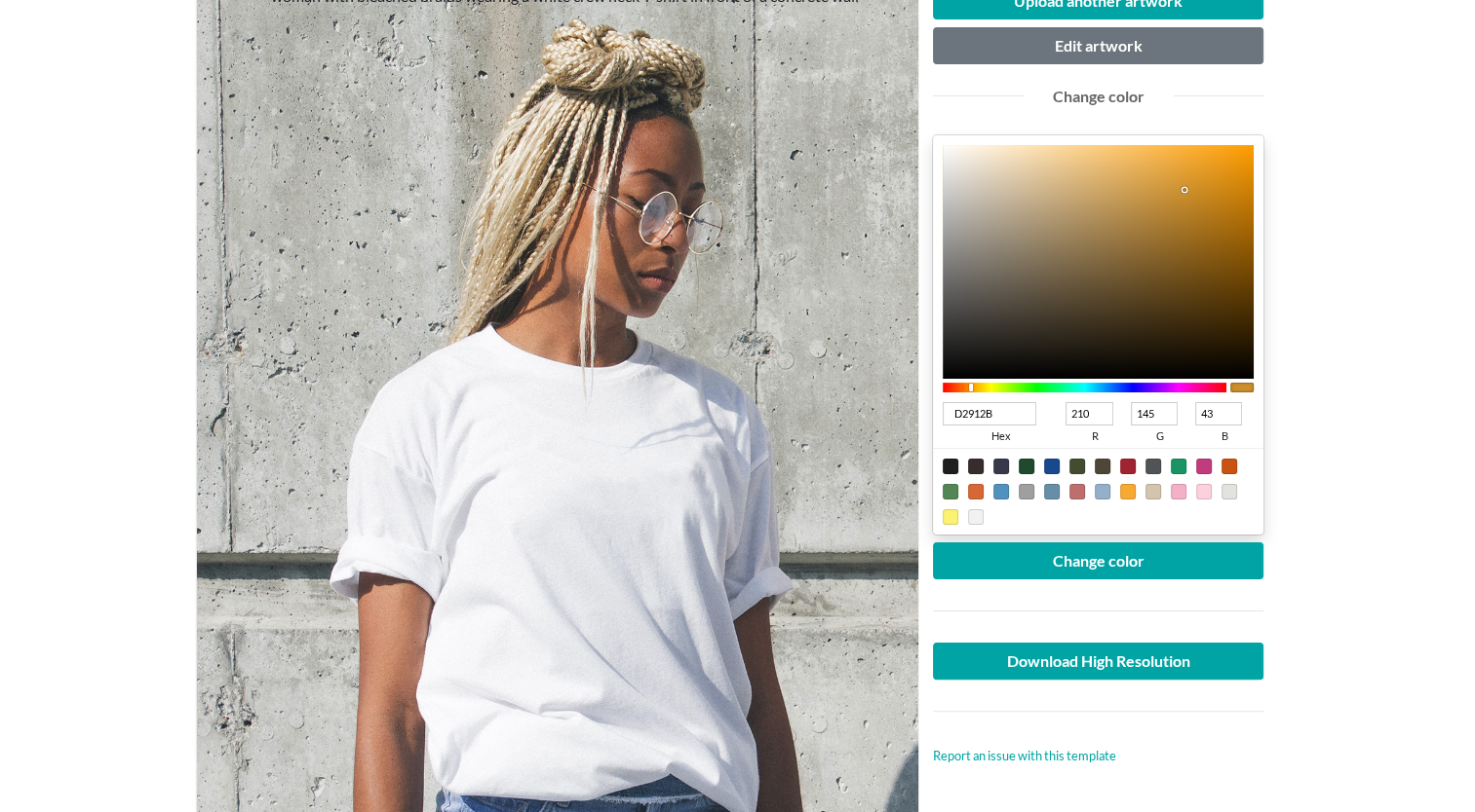
type input "39"
type input "D69227"
type input "214"
type input "146"
type input "D79227"
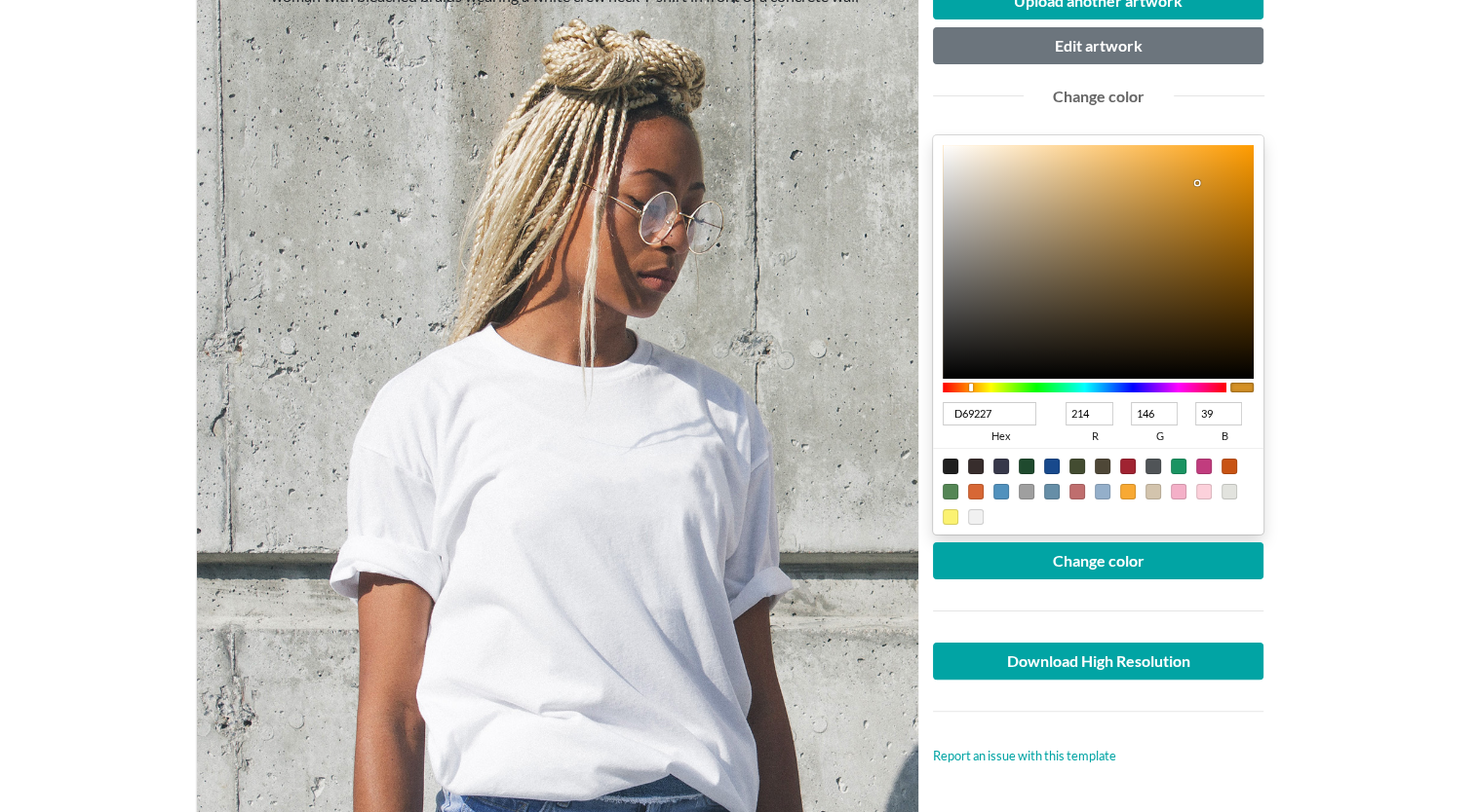
type input "215"
type input "D79125"
type input "145"
type input "37"
type input "D89225"
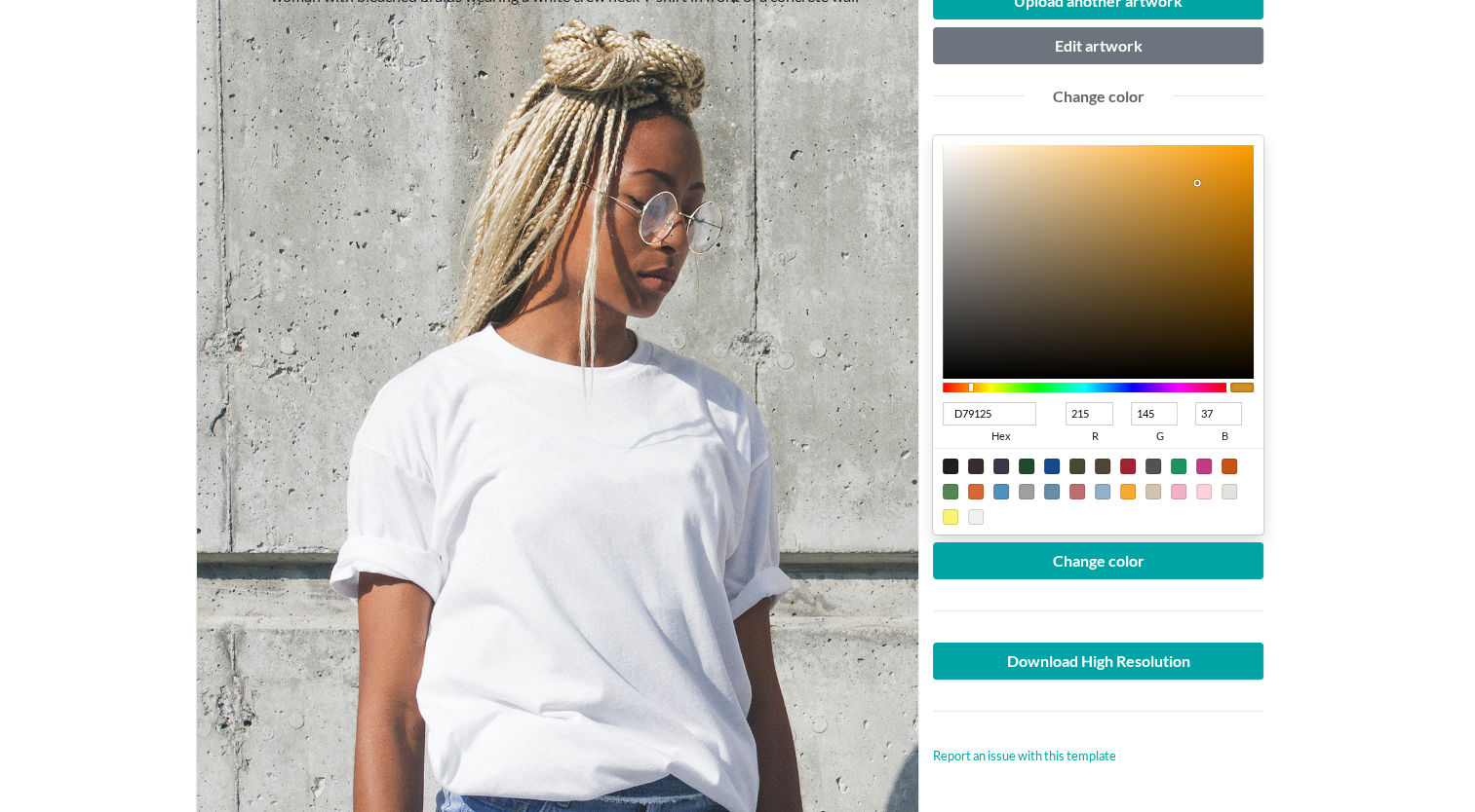
type input "216"
type input "146"
type input "D99224"
type input "217"
type input "36"
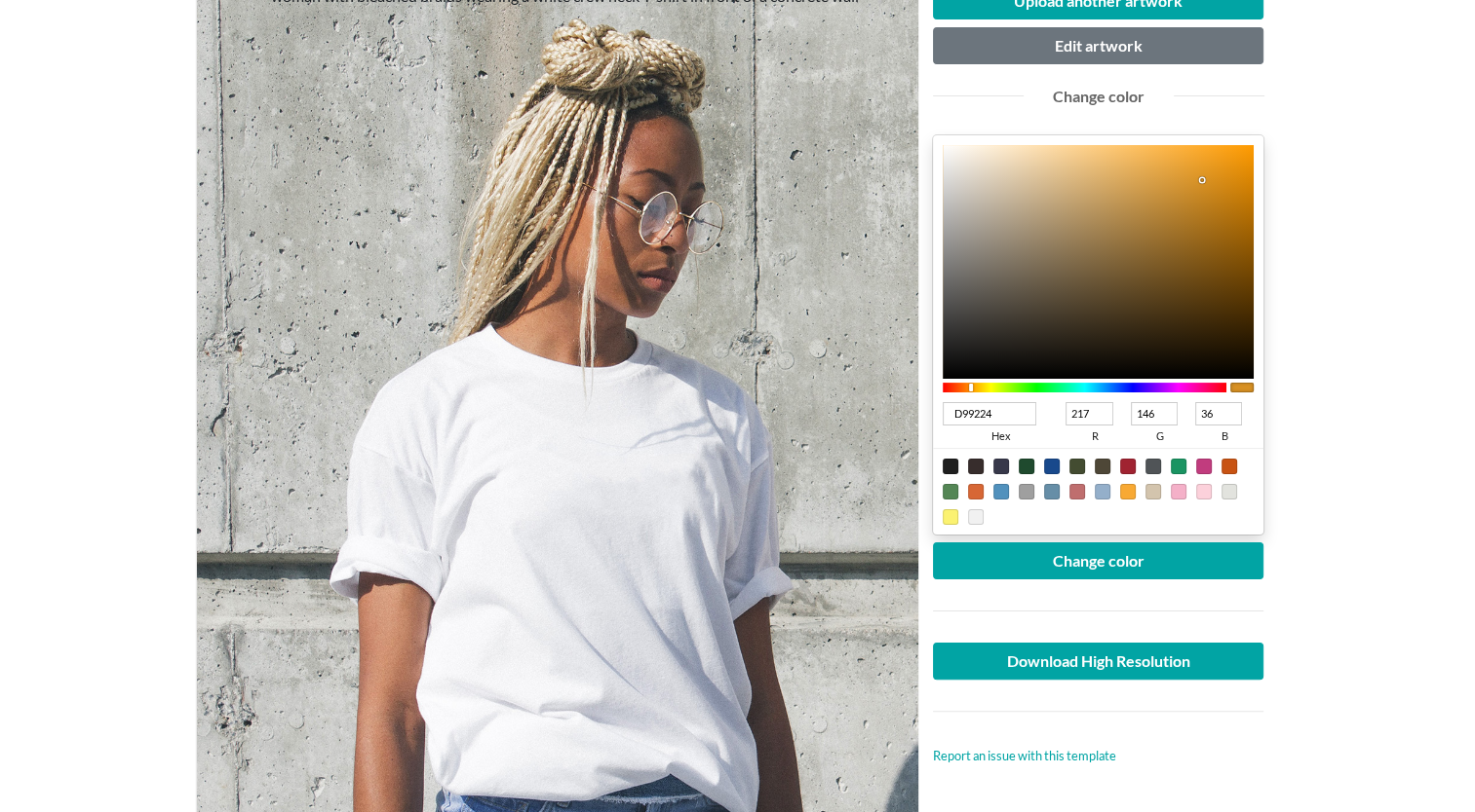
type input "DA9223"
type input "218"
type input "35"
type input "DB9222"
type input "219"
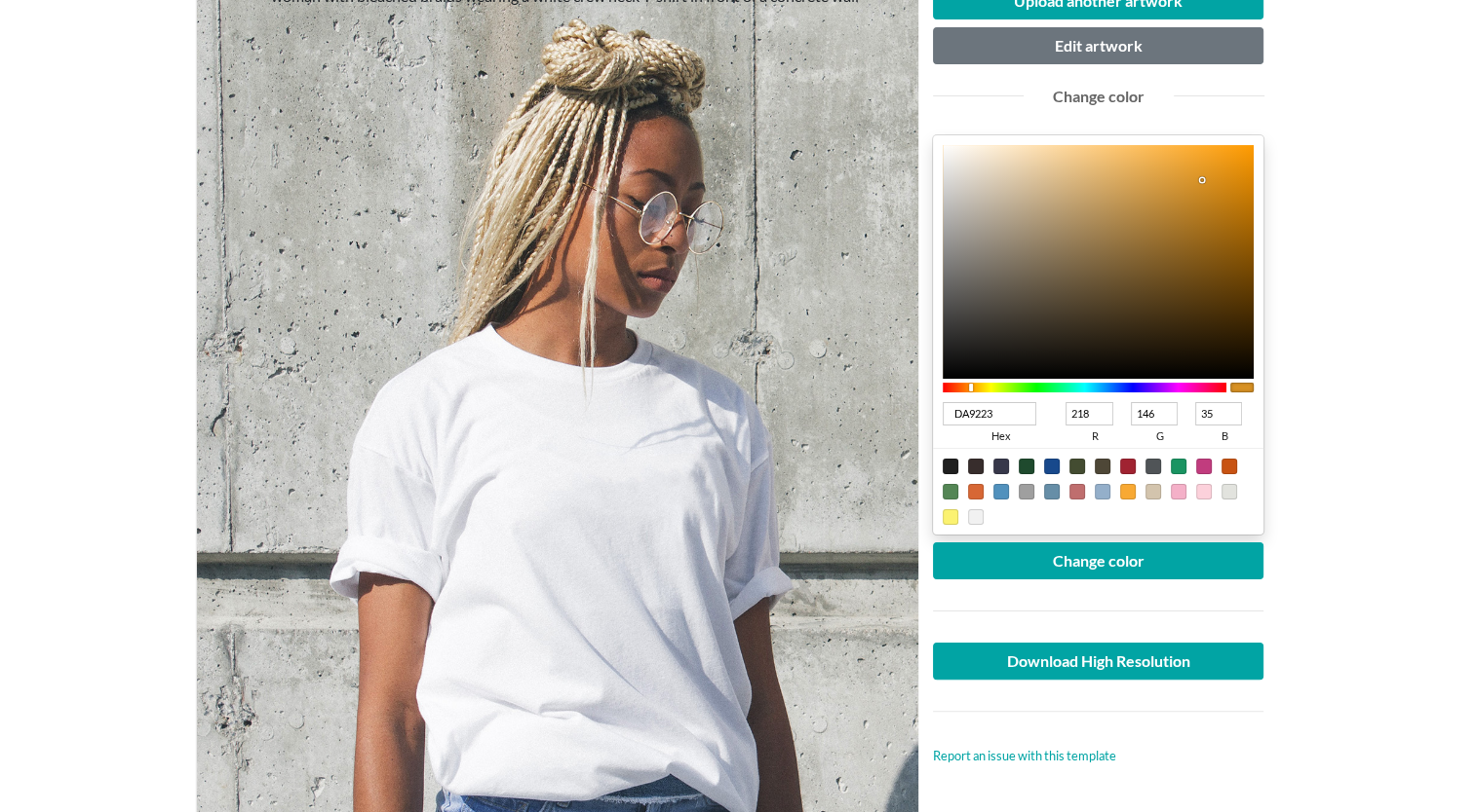
type input "34"
type input "DC9322"
type input "220"
type input "147"
type input "DC9321"
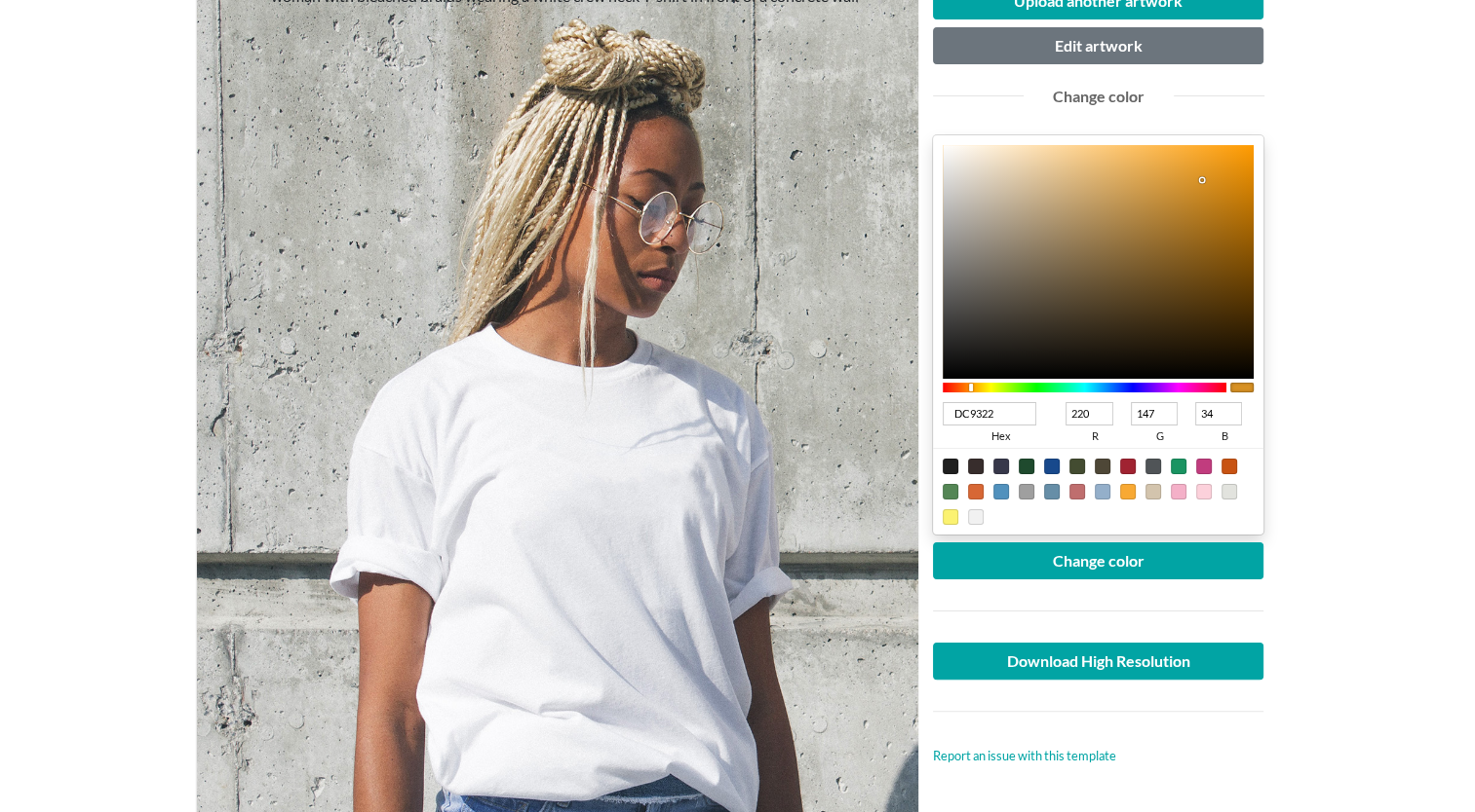
type input "33"
type input "DD9421"
type input "221"
type input "148"
type input "DE9520"
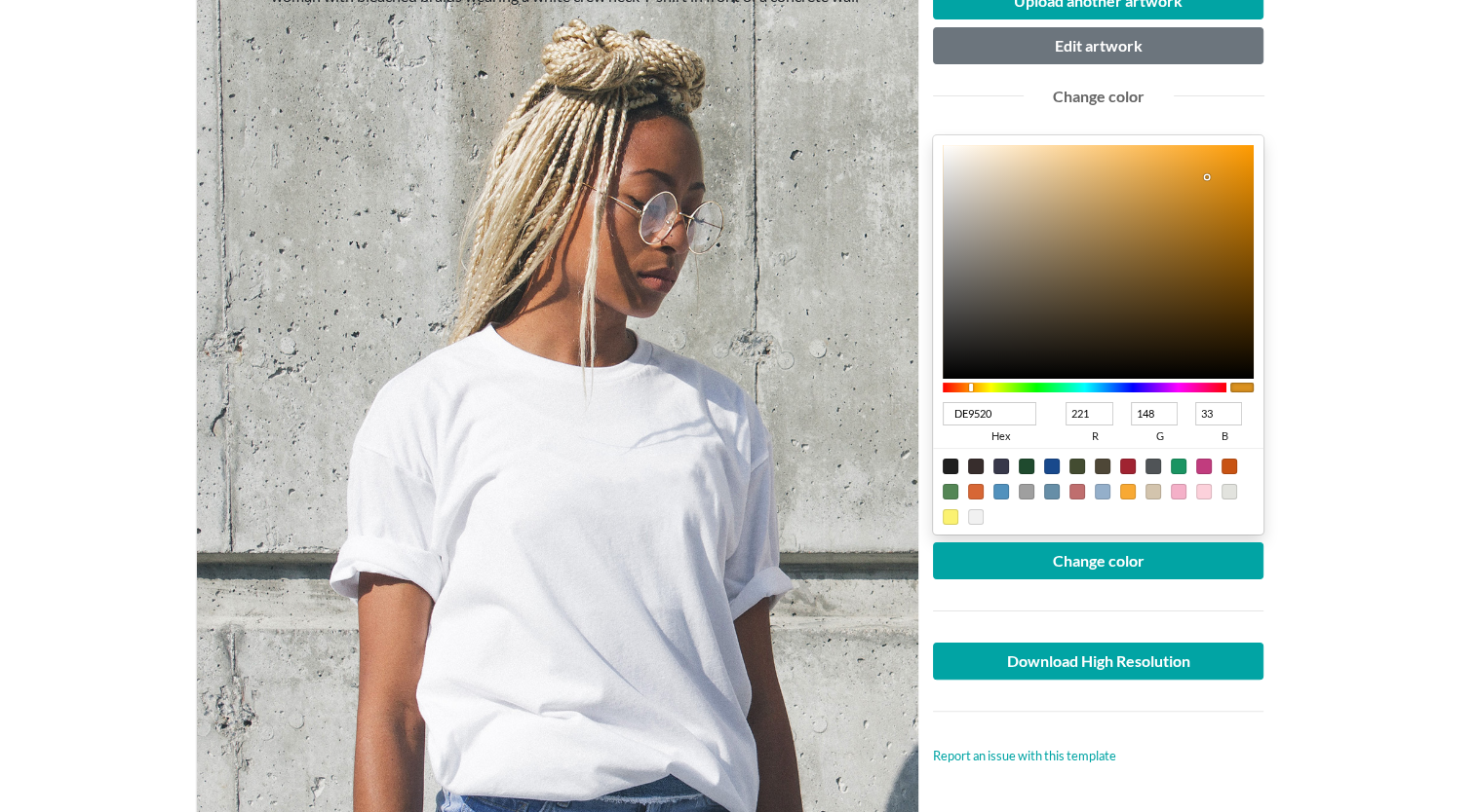
type input "222"
type input "149"
type input "32"
type input "E0961F"
type input "224"
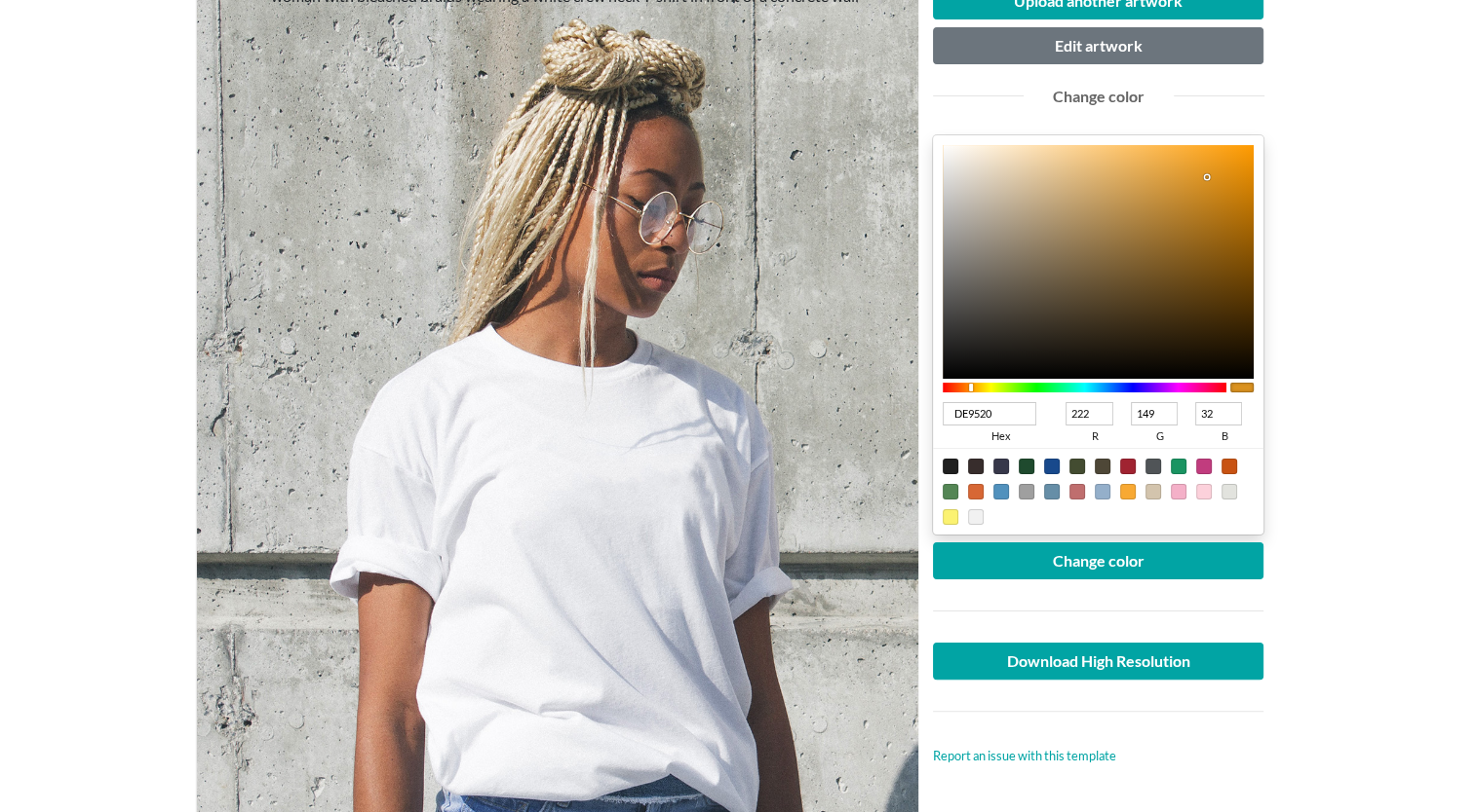
type input "150"
type input "31"
type input "E0951E"
type input "149"
type input "30"
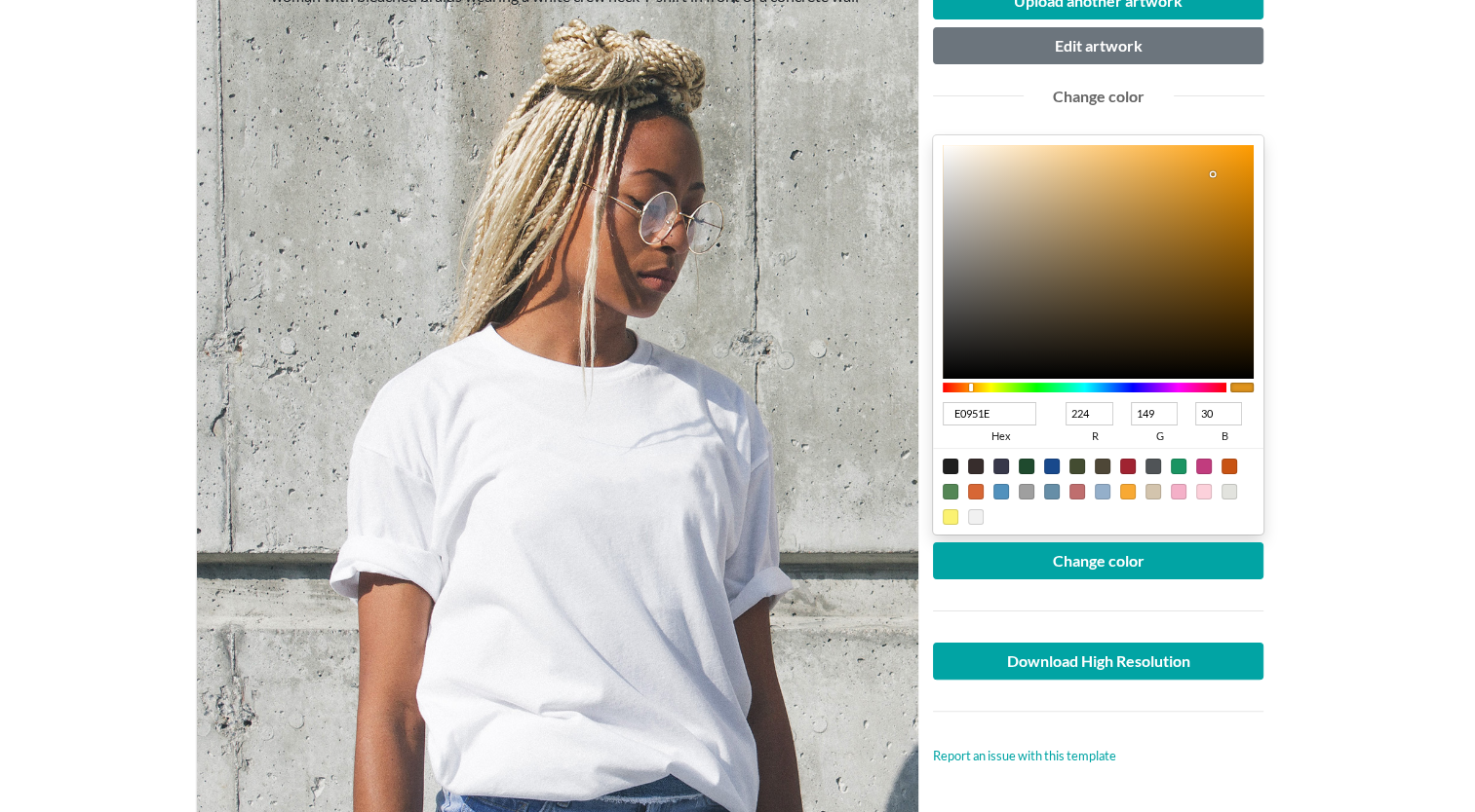
type input "E1951E"
type input "225"
type input "E1941C"
type input "148"
type input "28"
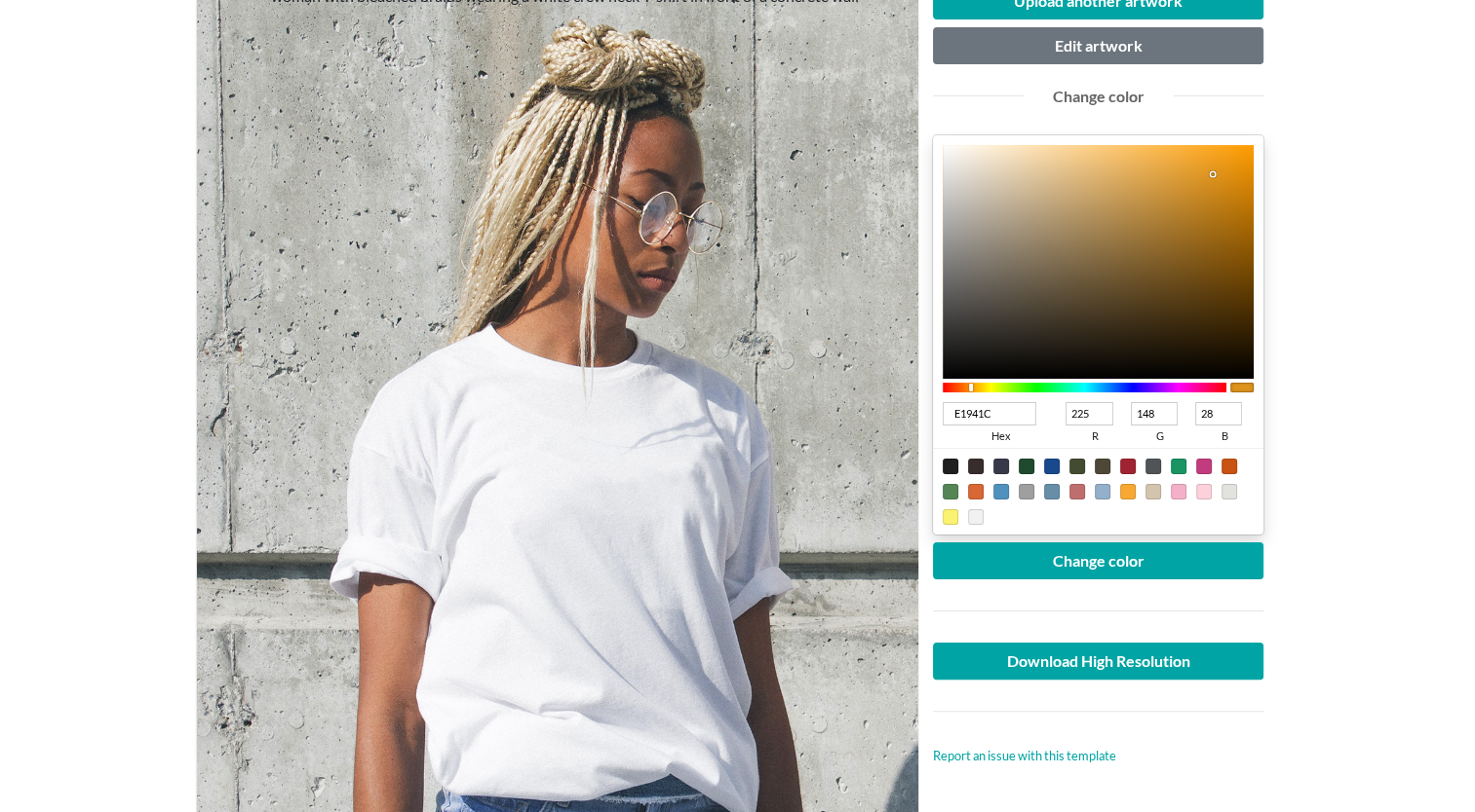
type input "E2951C"
drag, startPoint x: 1056, startPoint y: 333, endPoint x: 1216, endPoint y: 171, distance: 227.7
click at [1216, 171] on div at bounding box center [1099, 262] width 312 height 234
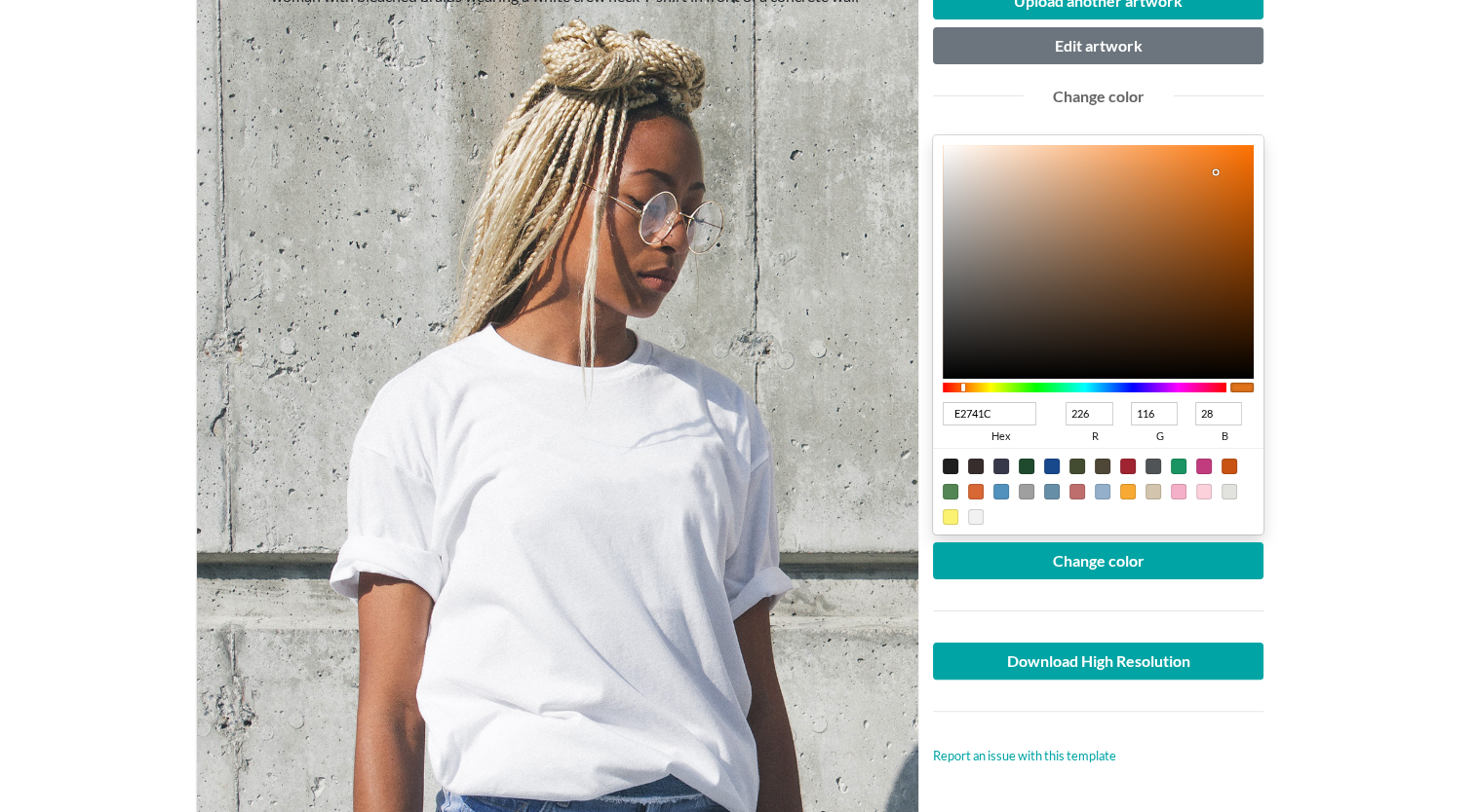
click at [962, 386] on div at bounding box center [963, 388] width 4 height 8
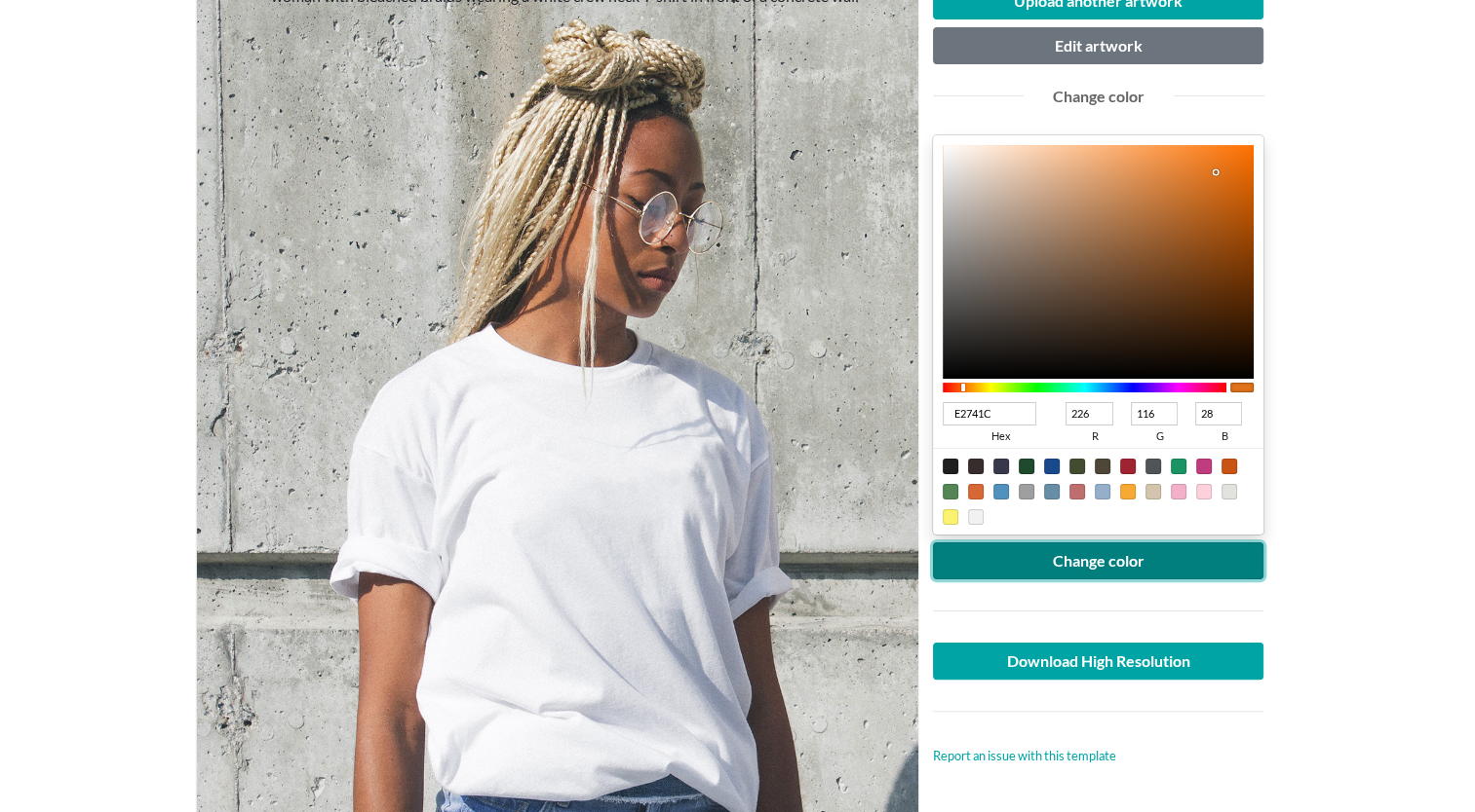
click at [1073, 561] on button "Change color" at bounding box center [1099, 561] width 332 height 37
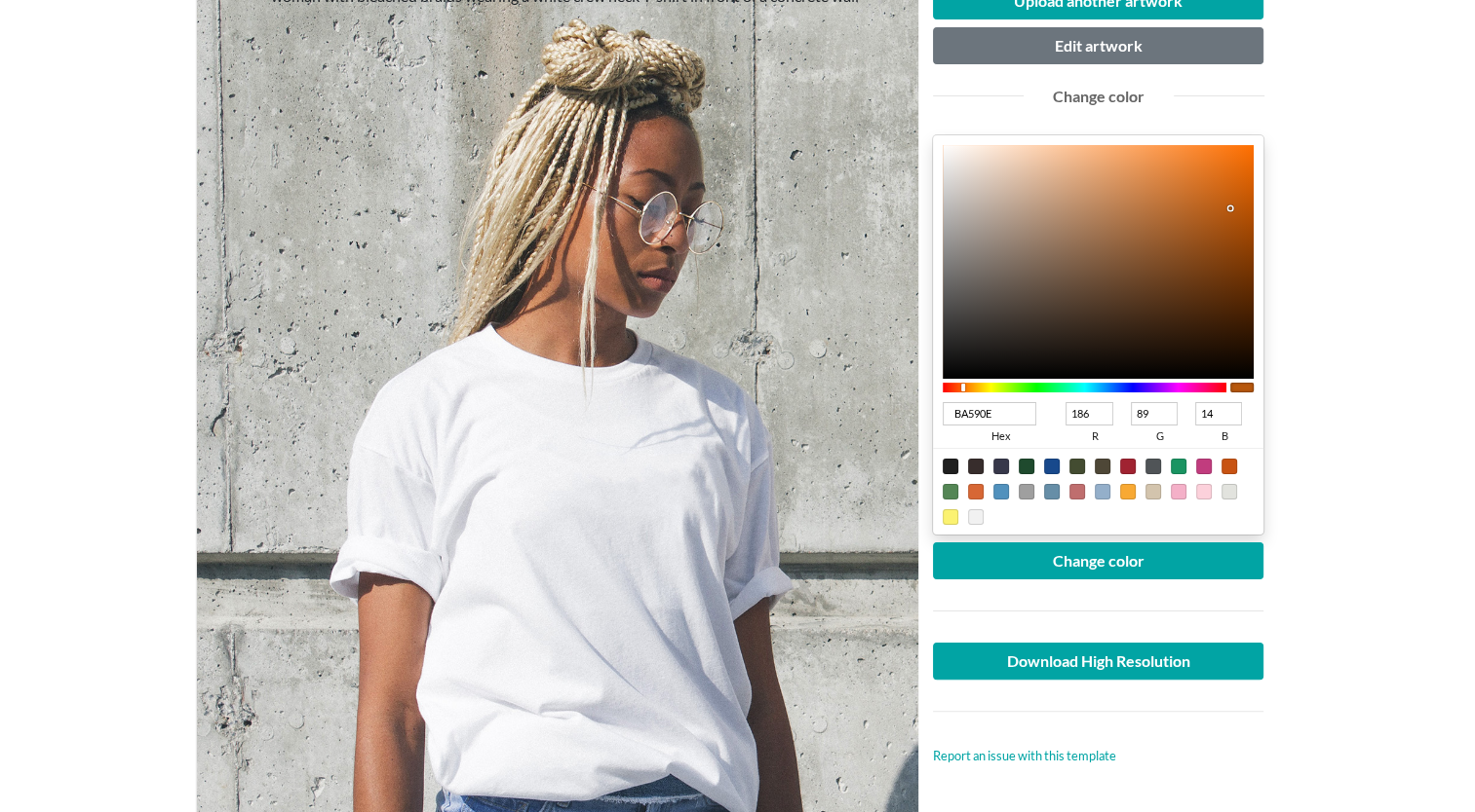
drag, startPoint x: 1213, startPoint y: 167, endPoint x: 1230, endPoint y: 207, distance: 43.5
click at [1230, 207] on div at bounding box center [1099, 262] width 312 height 234
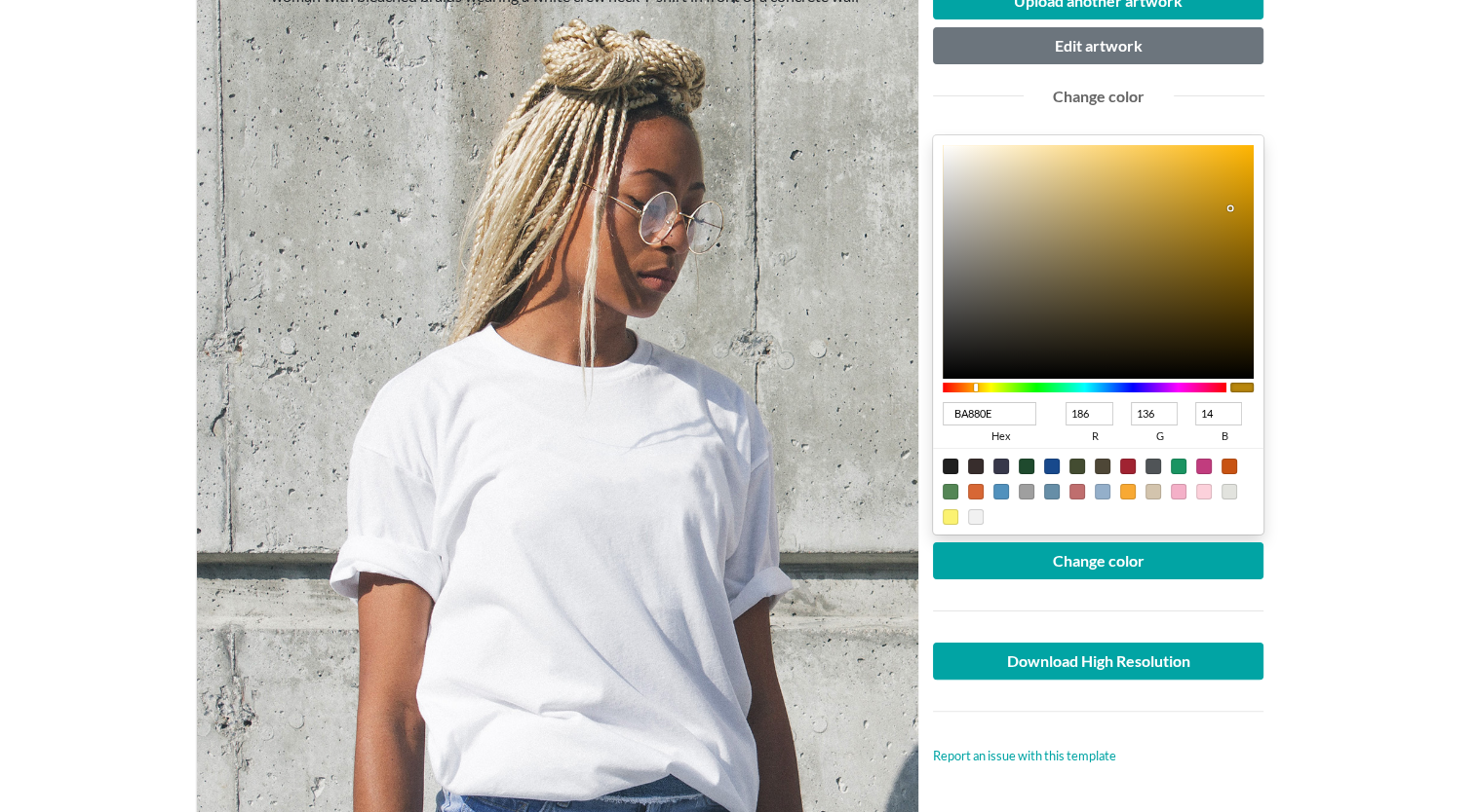
drag, startPoint x: 963, startPoint y: 384, endPoint x: 975, endPoint y: 385, distance: 12.0
click at [975, 385] on div at bounding box center [975, 388] width 4 height 8
drag, startPoint x: 1232, startPoint y: 388, endPoint x: 1221, endPoint y: 388, distance: 11.0
click at [1221, 388] on div at bounding box center [1099, 388] width 312 height 18
click at [978, 387] on div at bounding box center [978, 388] width 4 height 8
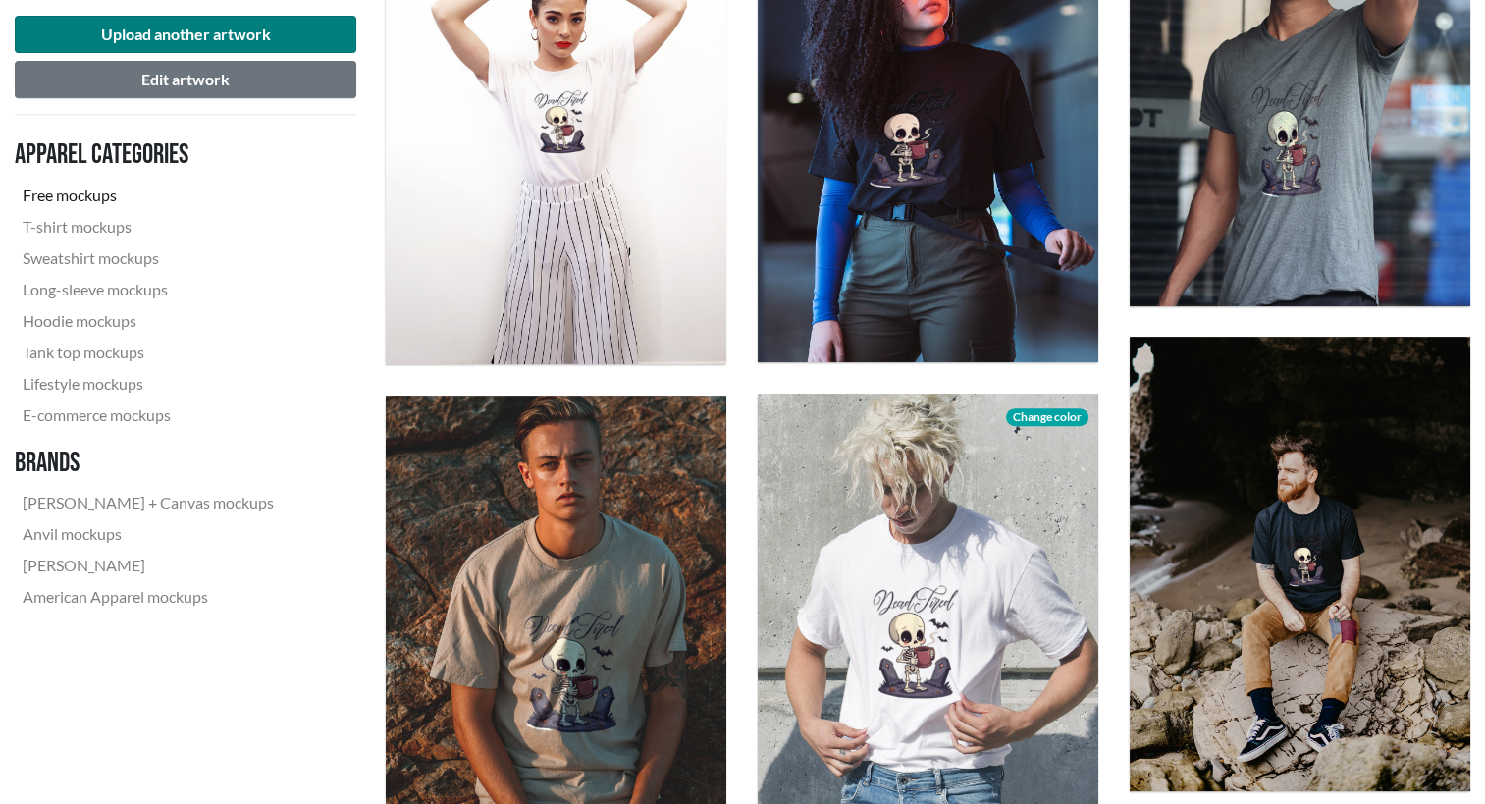
scroll to position [828, 0]
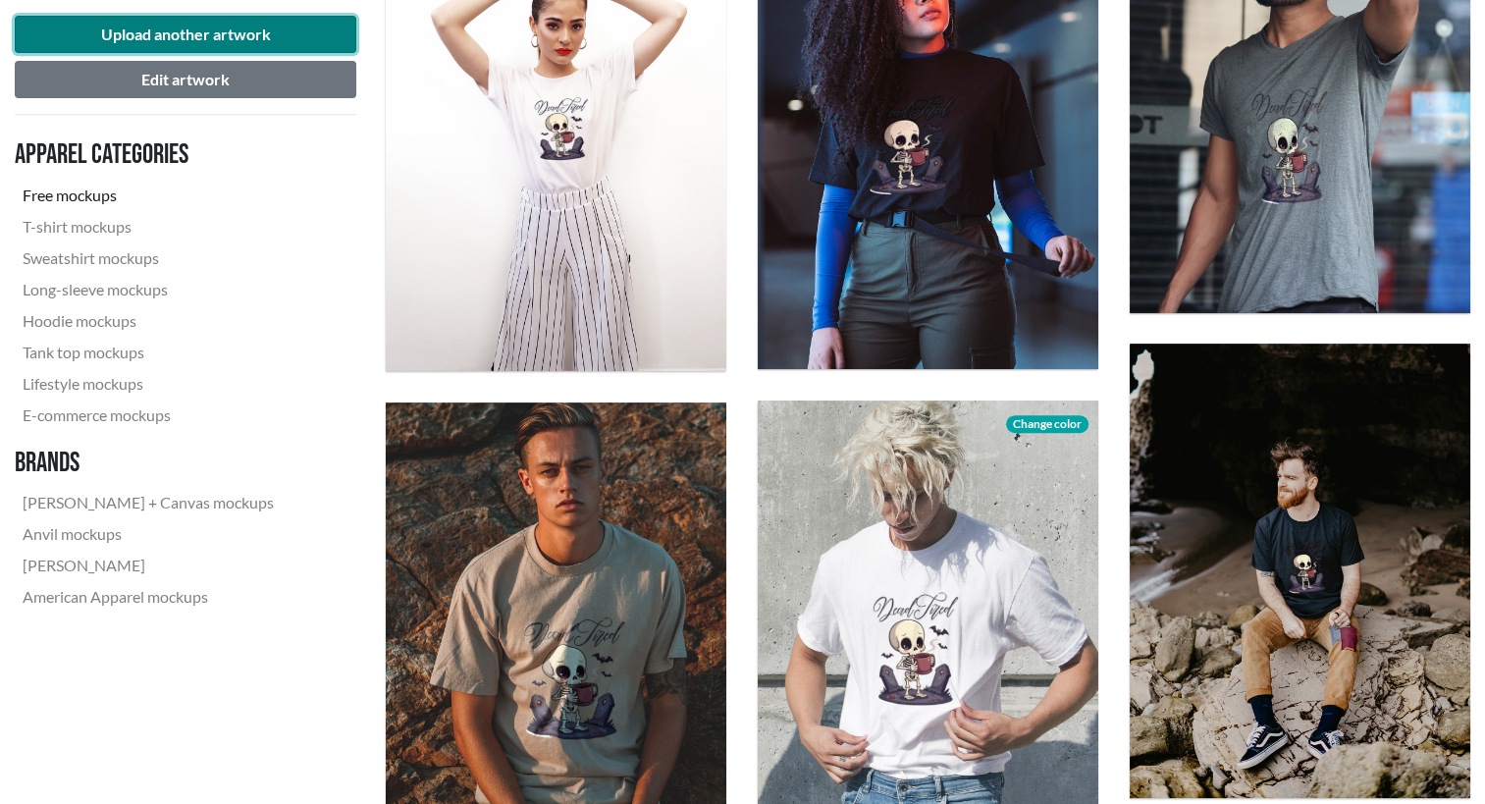
click at [189, 33] on button "Upload another artwork" at bounding box center [185, 34] width 341 height 37
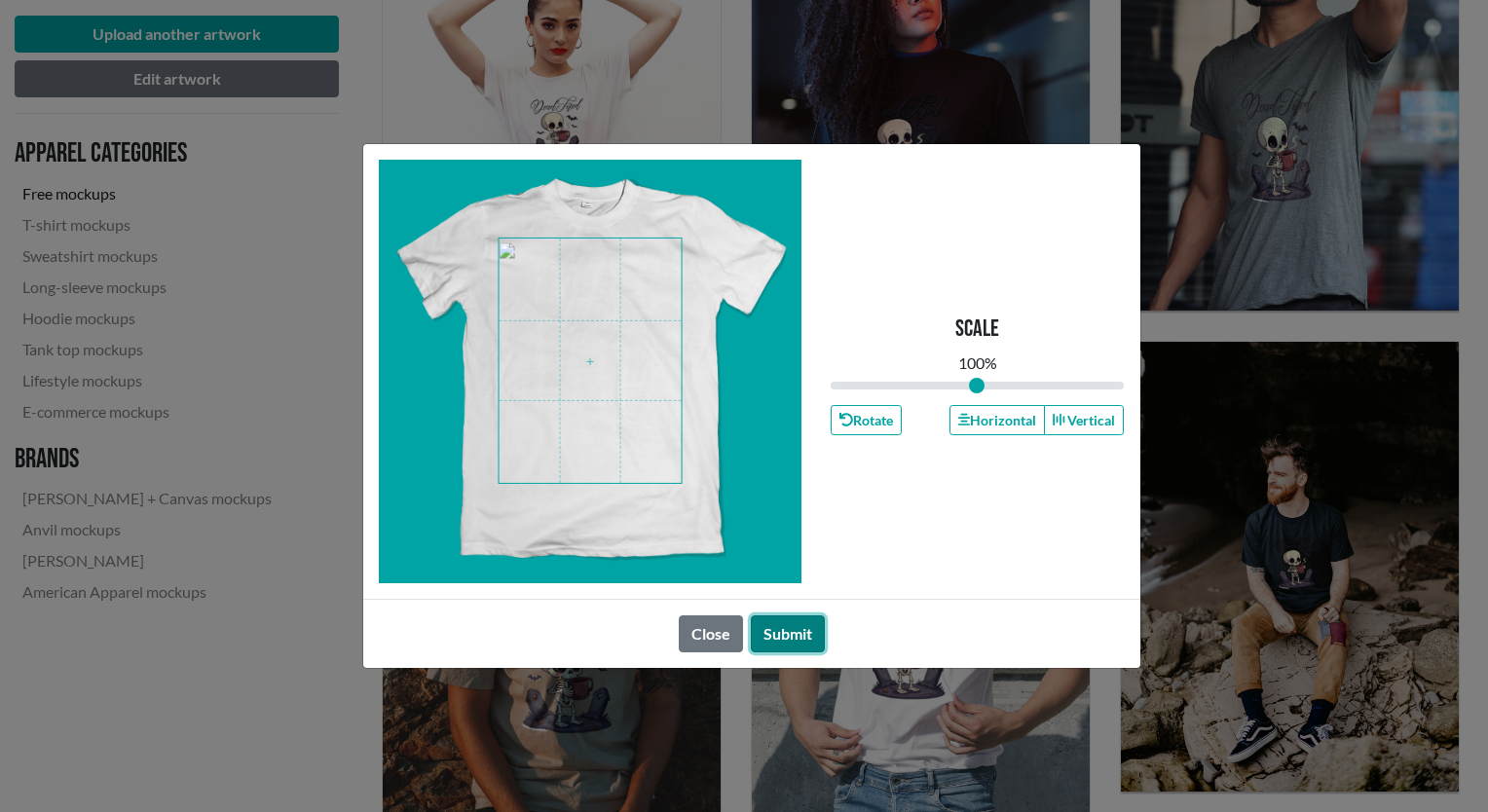
click at [792, 628] on button "Submit" at bounding box center [788, 633] width 74 height 37
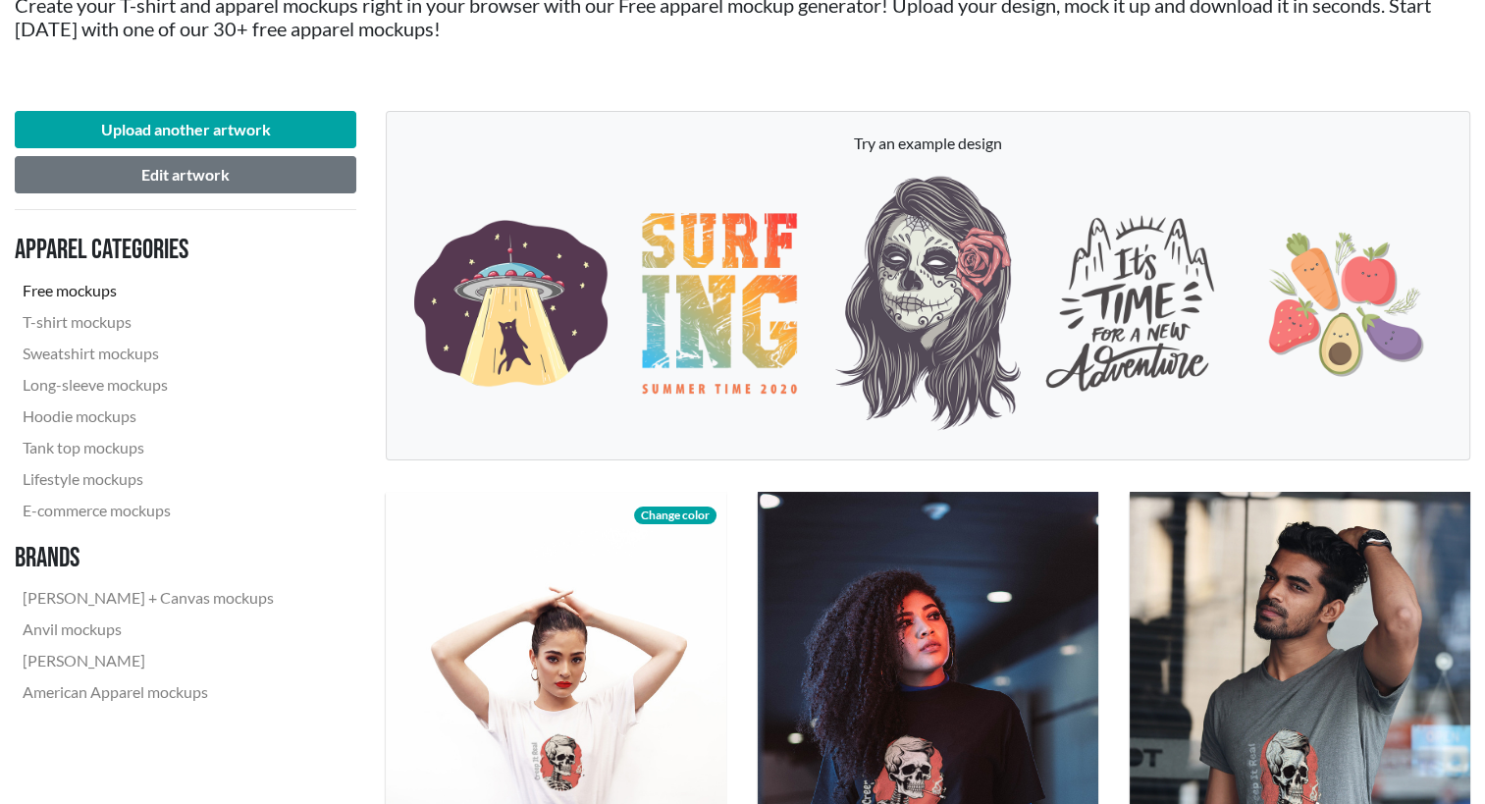
scroll to position [103, 0]
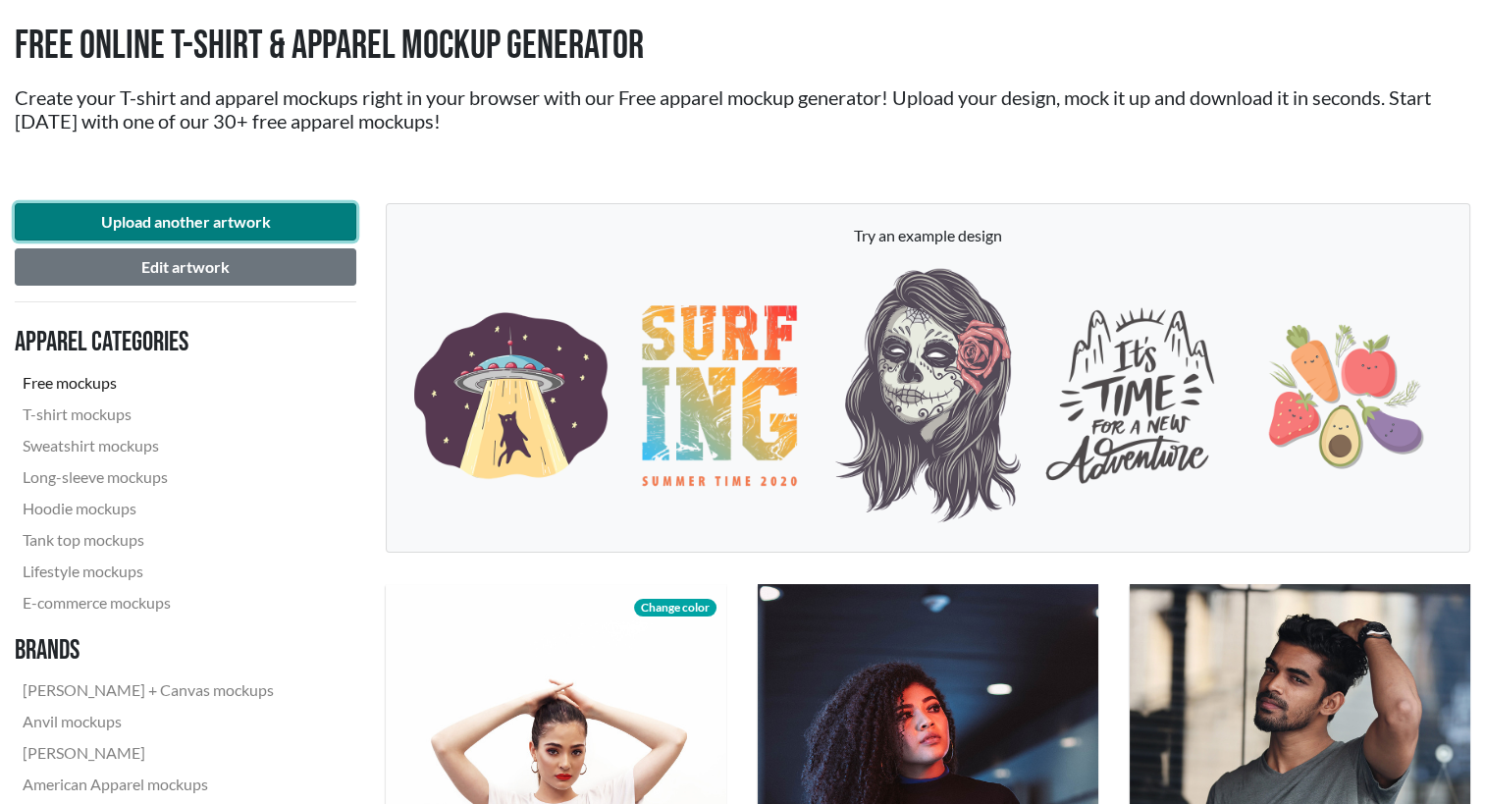
click at [252, 223] on button "Upload another artwork" at bounding box center [185, 221] width 341 height 37
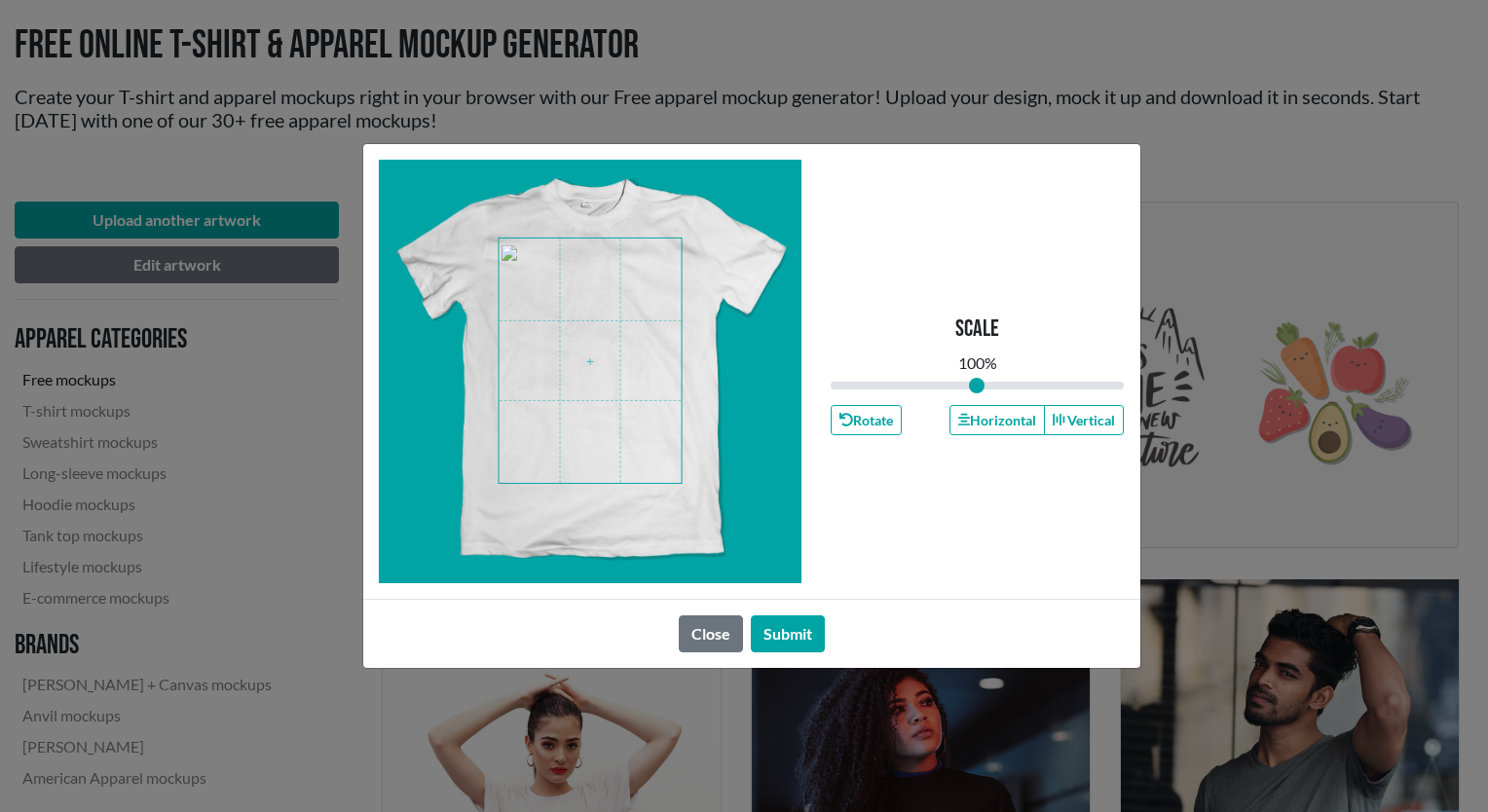
click at [682, 489] on div at bounding box center [591, 371] width 424 height 424
click at [988, 387] on input "range" at bounding box center [978, 386] width 294 height 22
click at [709, 641] on button "Close" at bounding box center [711, 633] width 65 height 37
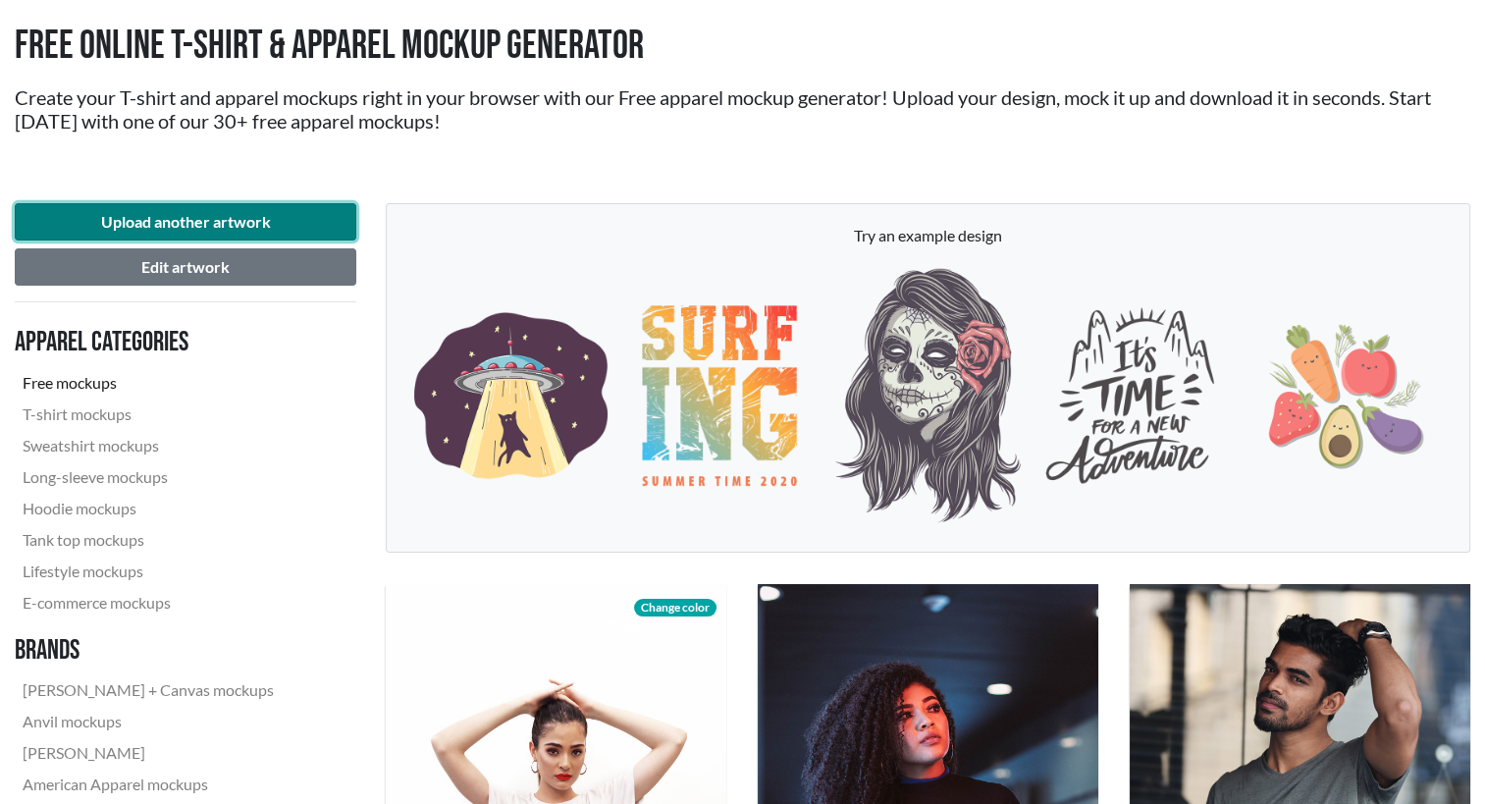
click at [306, 227] on button "Upload another artwork" at bounding box center [185, 221] width 341 height 37
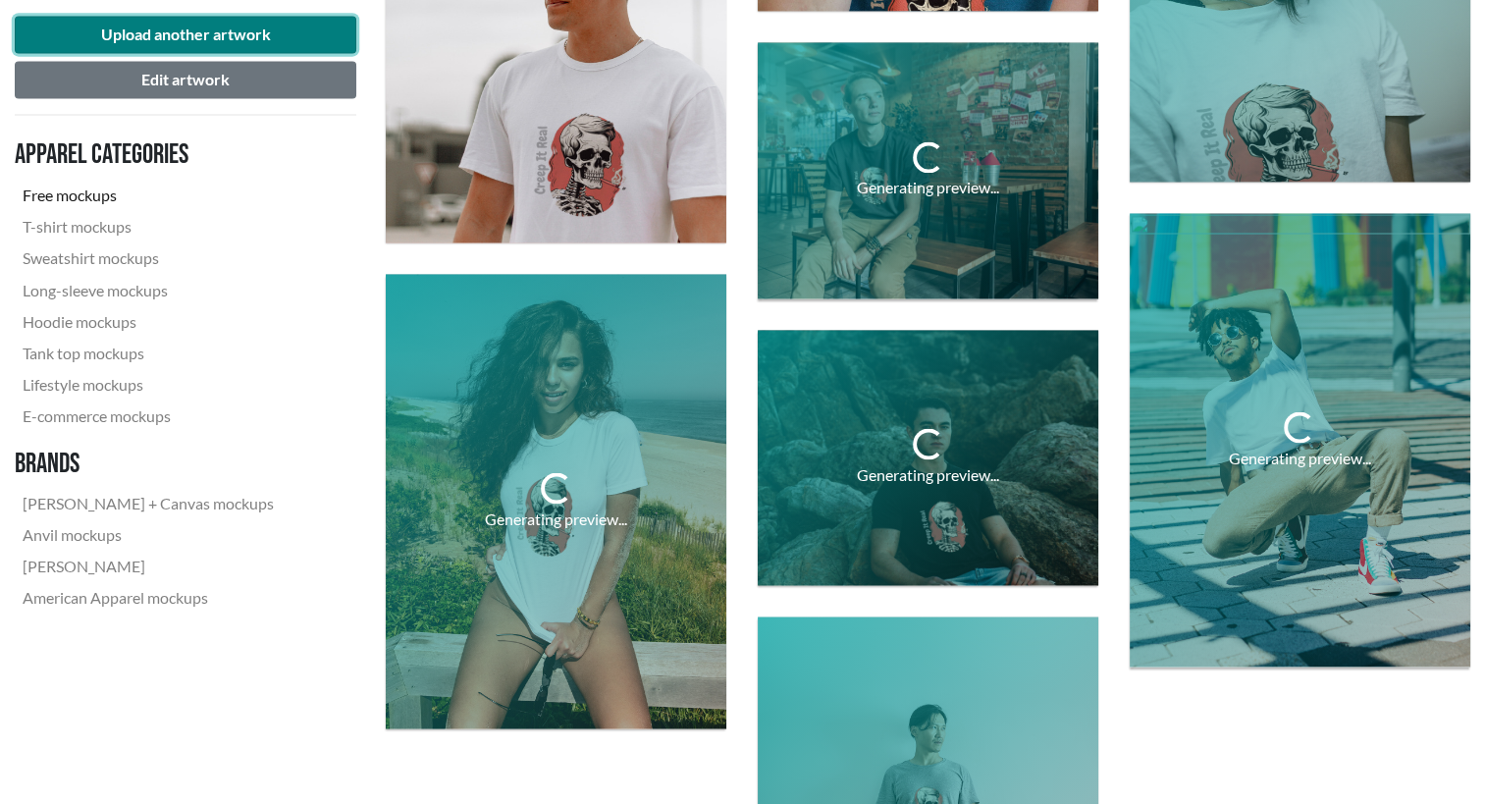
scroll to position [3983, 0]
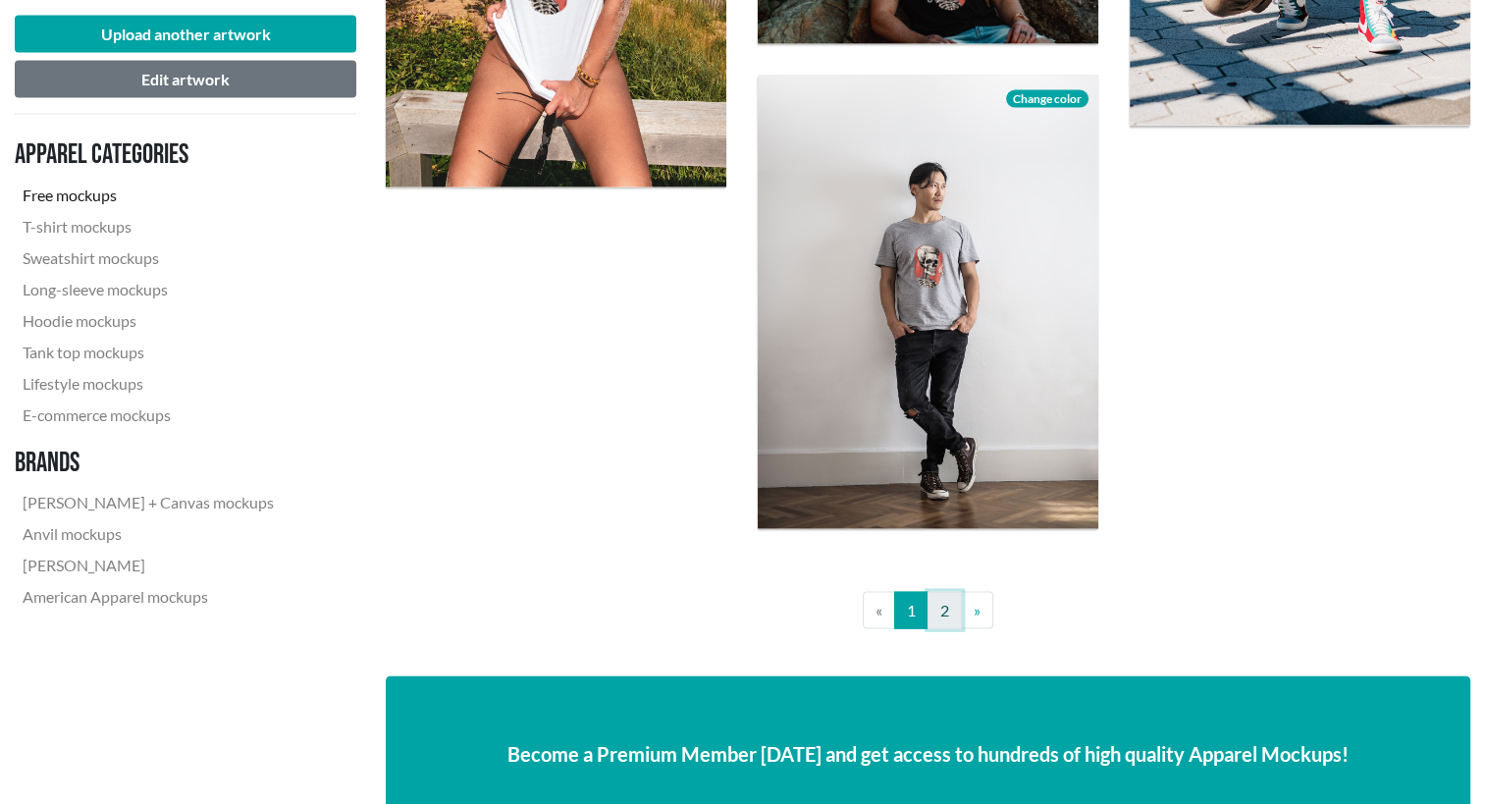
click at [944, 606] on link "2" at bounding box center [944, 610] width 34 height 37
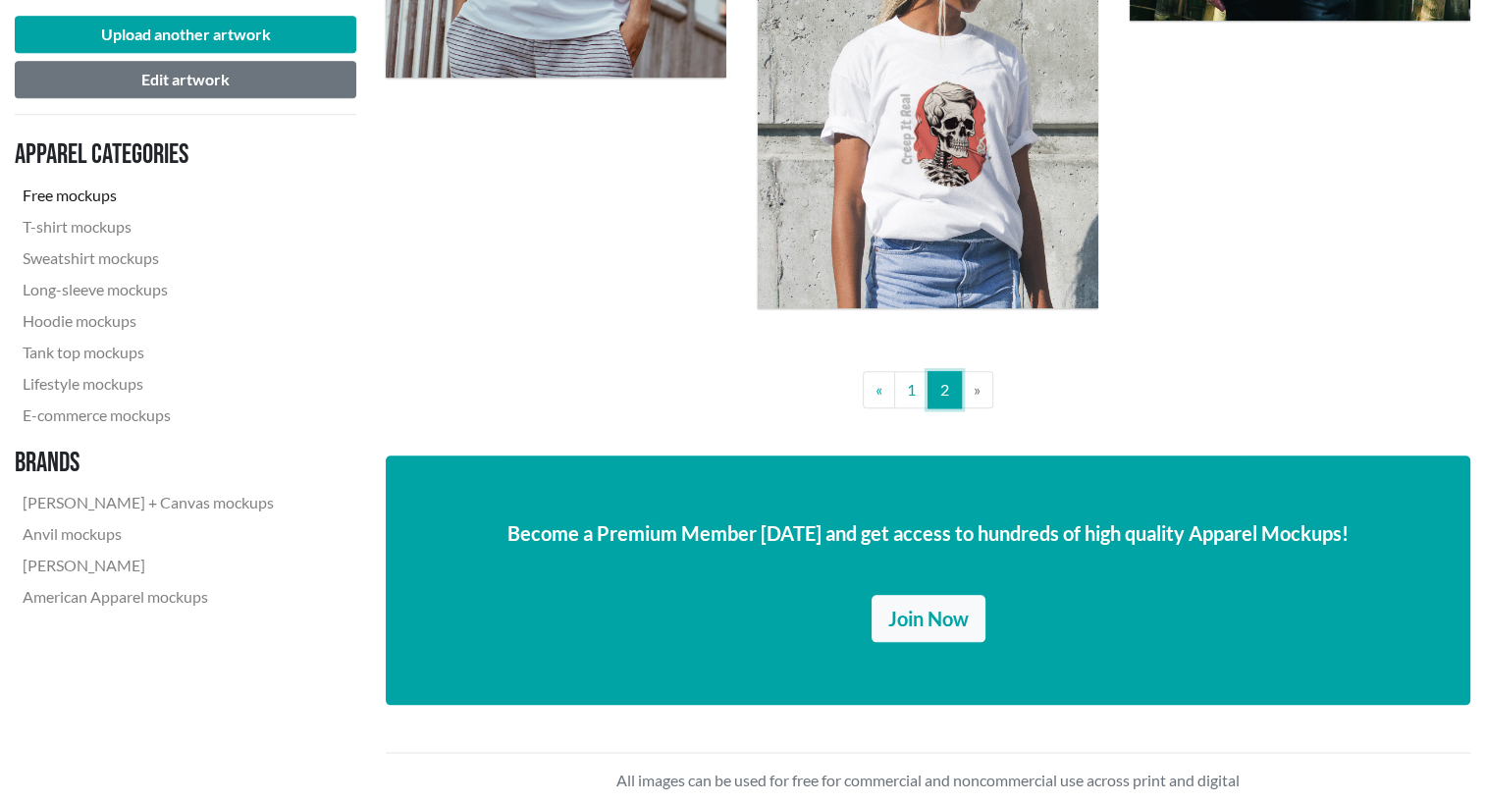
scroll to position [1942, 0]
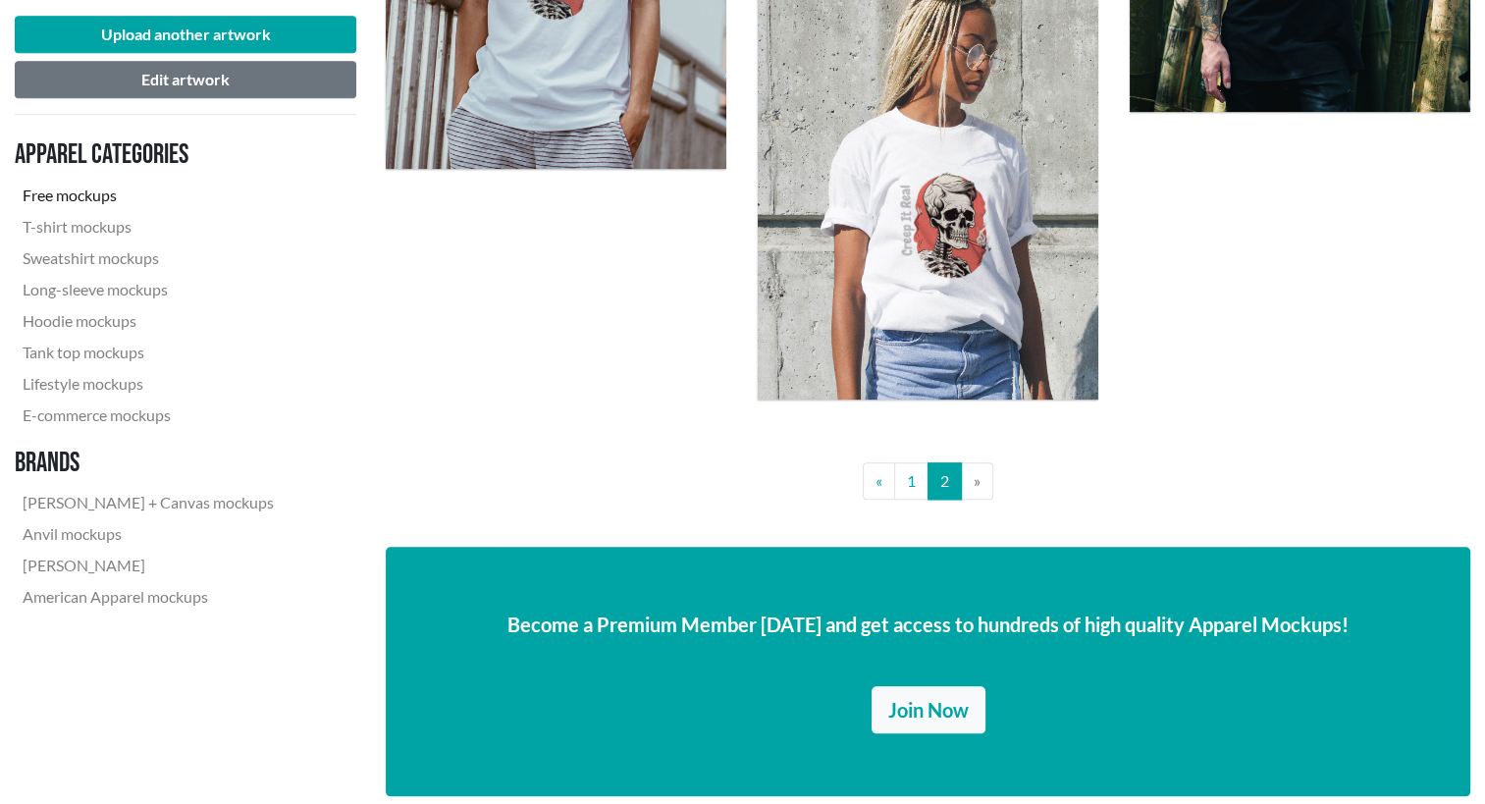
click at [968, 489] on li "» Next" at bounding box center [977, 480] width 31 height 37
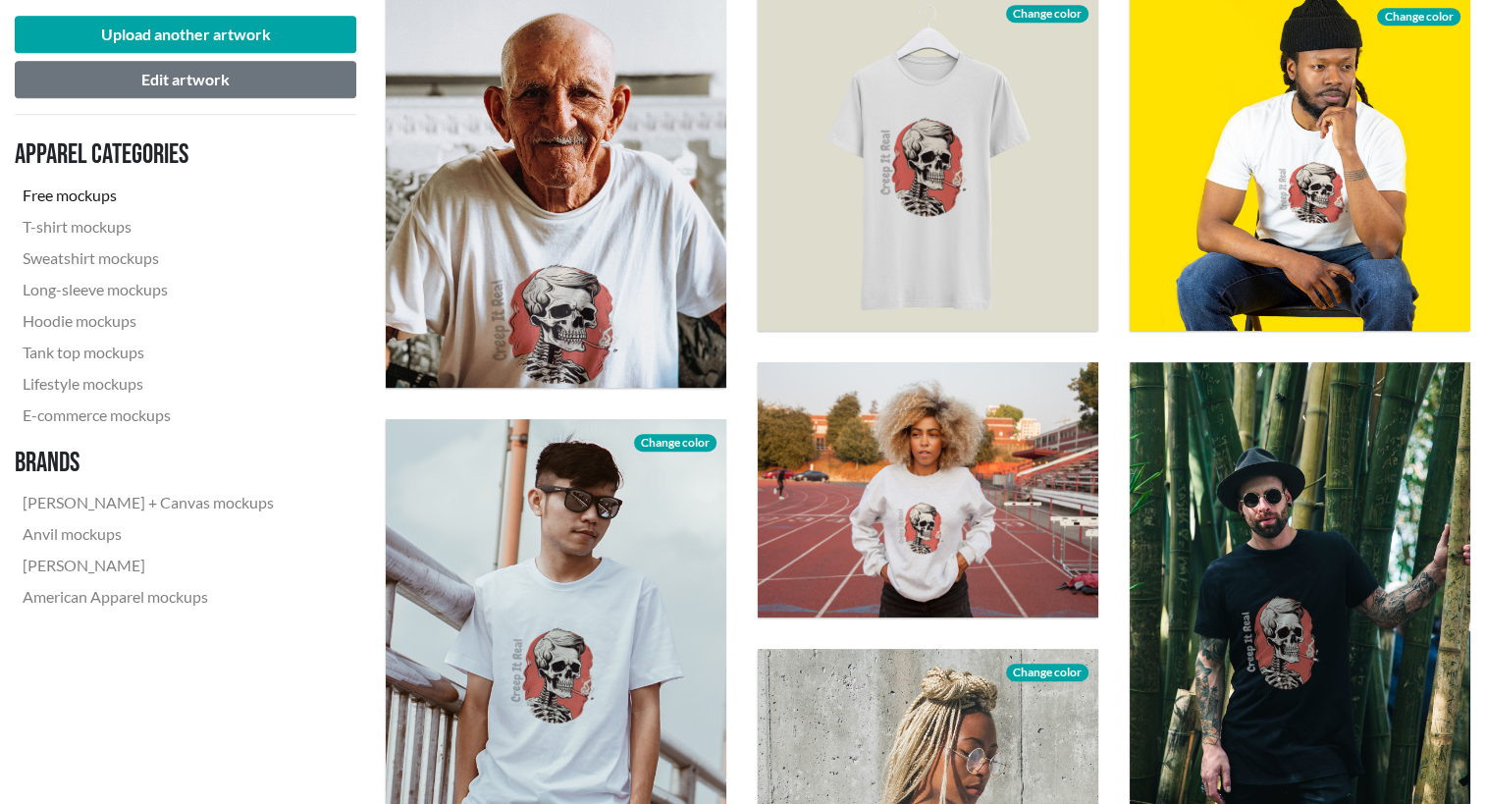
scroll to position [1236, 0]
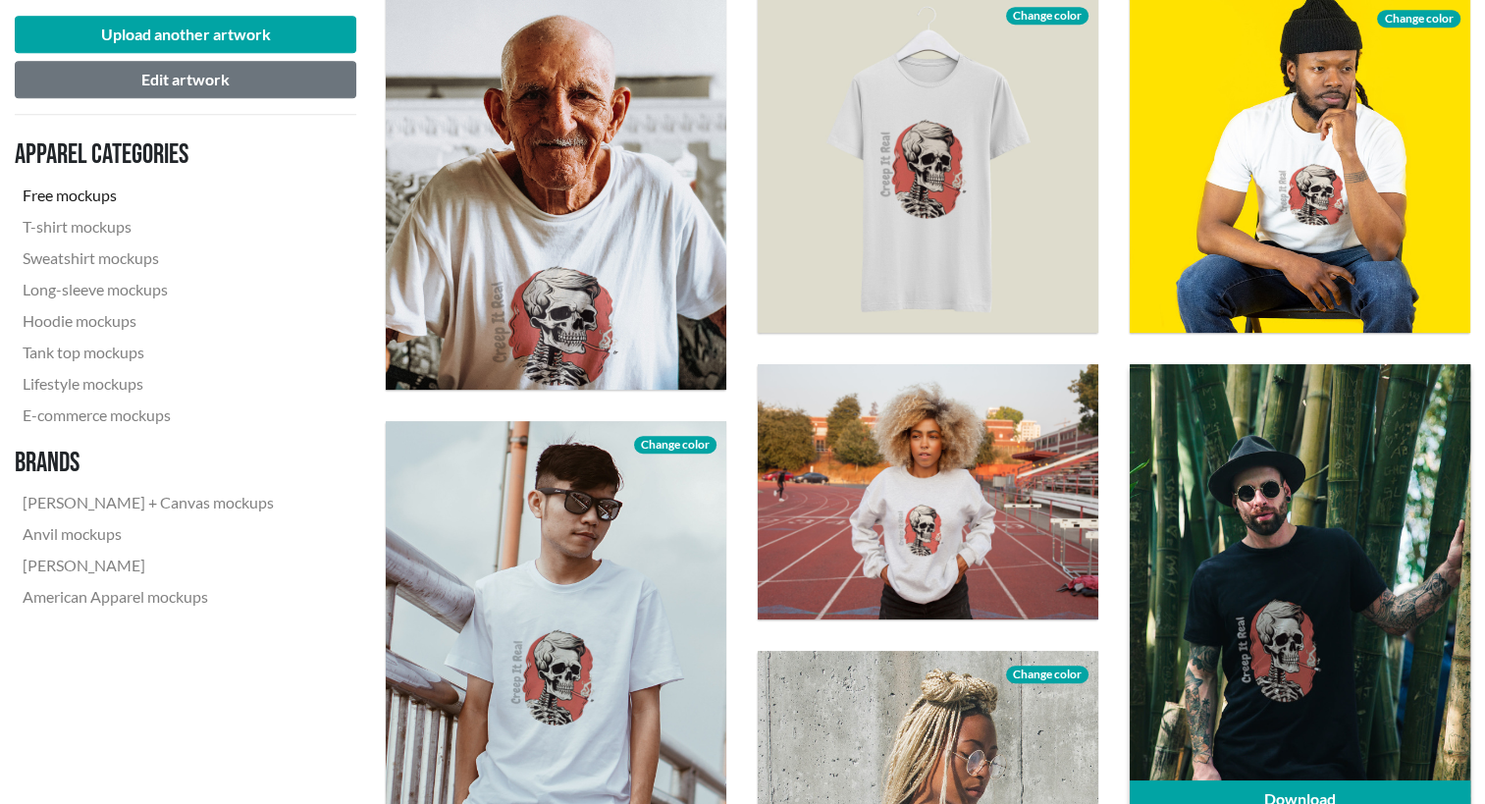
click at [1231, 537] on div at bounding box center [1299, 591] width 340 height 454
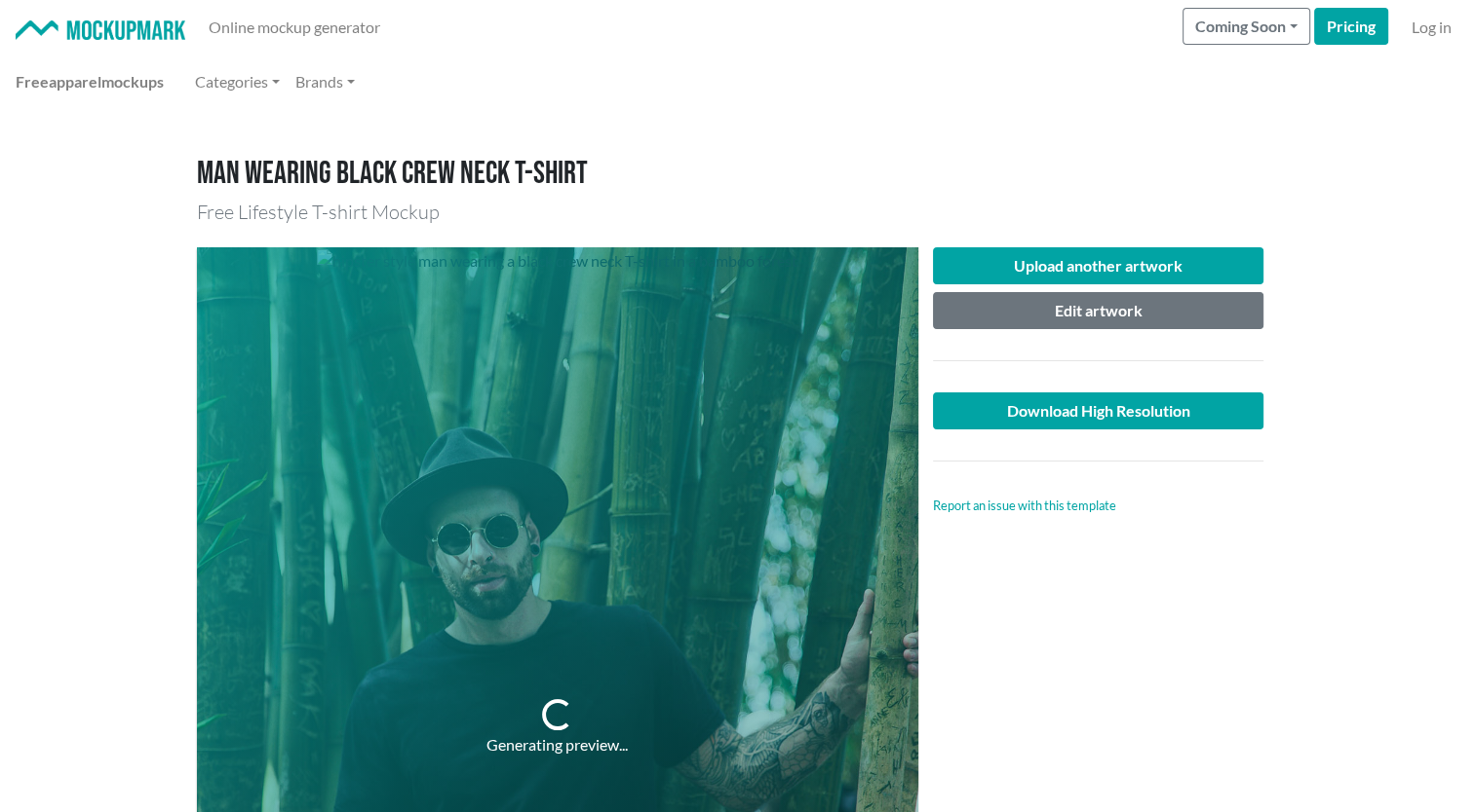
click at [1168, 182] on h1 "Man wearing black crew neck T-shirt" at bounding box center [737, 174] width 1082 height 37
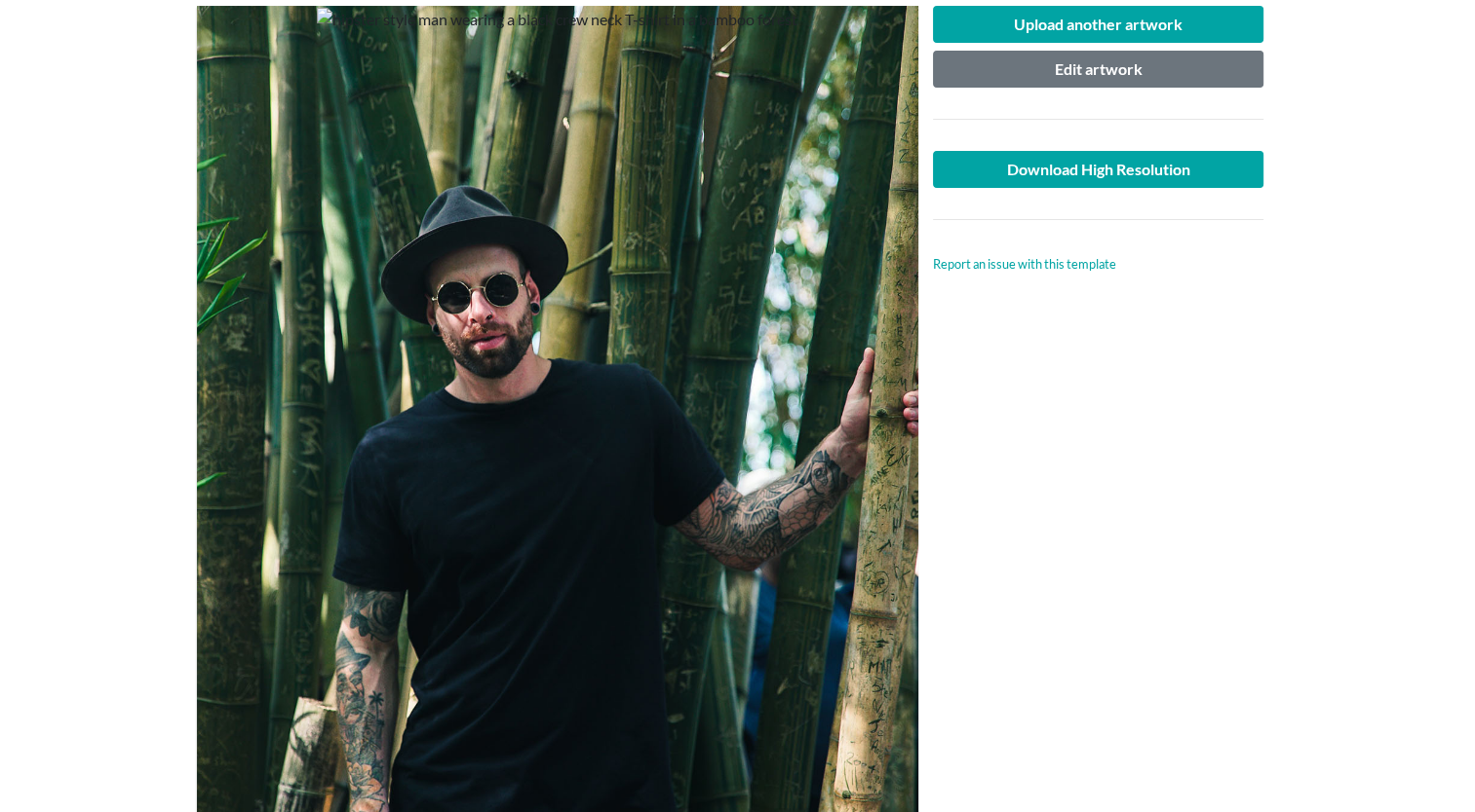
scroll to position [237, 0]
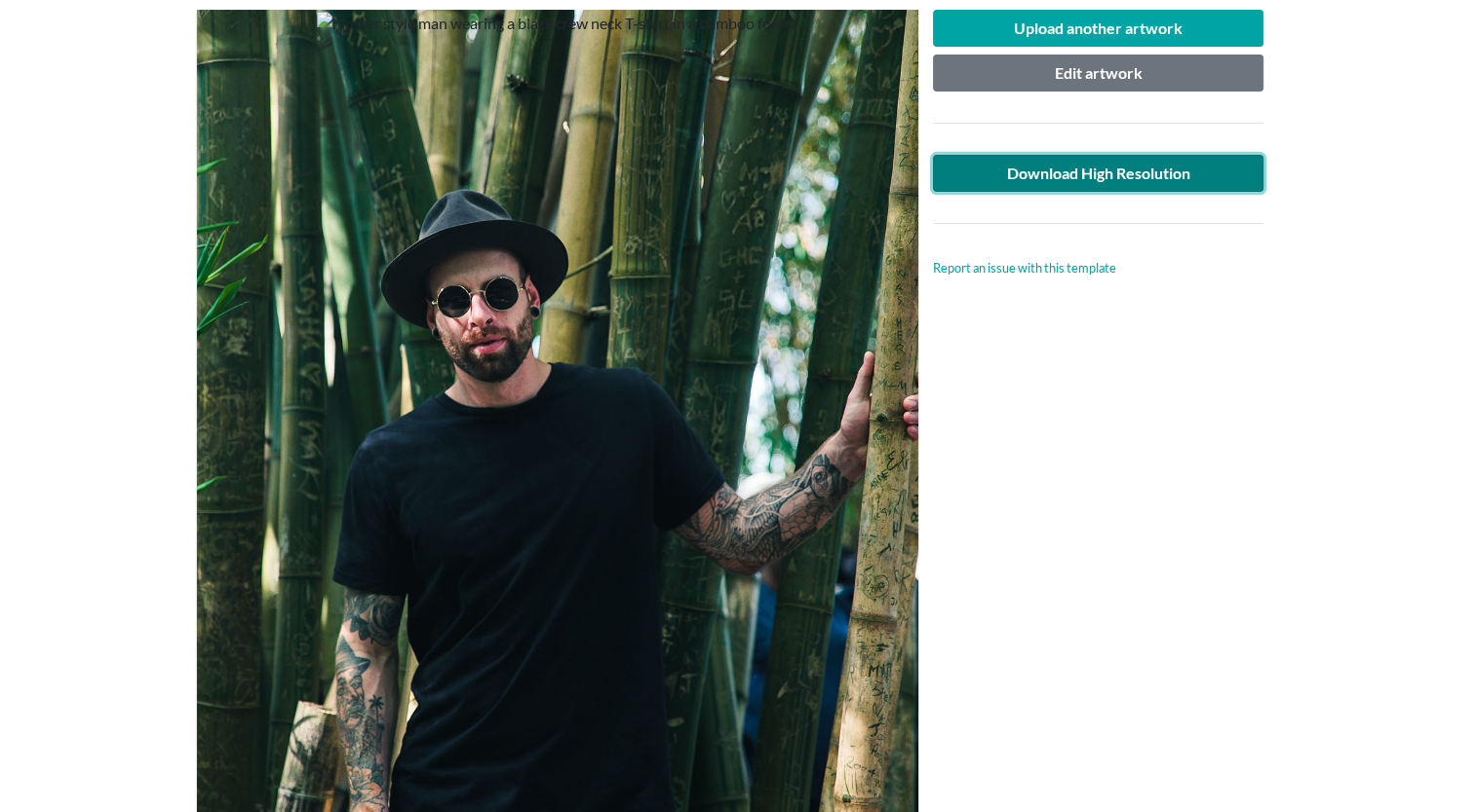
click at [1115, 166] on link "Download High Resolution" at bounding box center [1099, 173] width 332 height 37
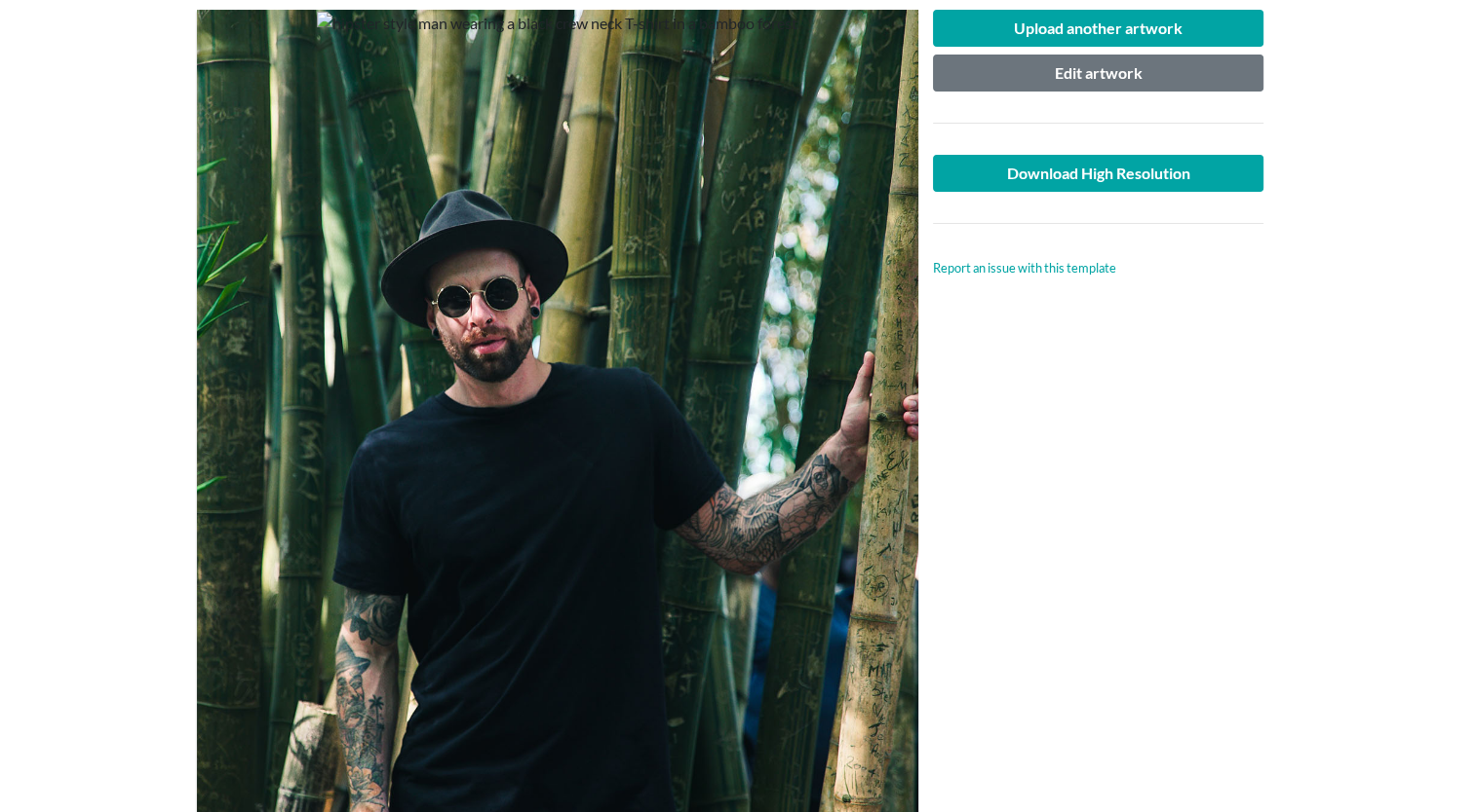
click at [1357, 115] on main "Man wearing black crew neck T-shirt Free Lifestyle T-shirt Mockup Upload anothe…" at bounding box center [737, 799] width 1475 height 1857
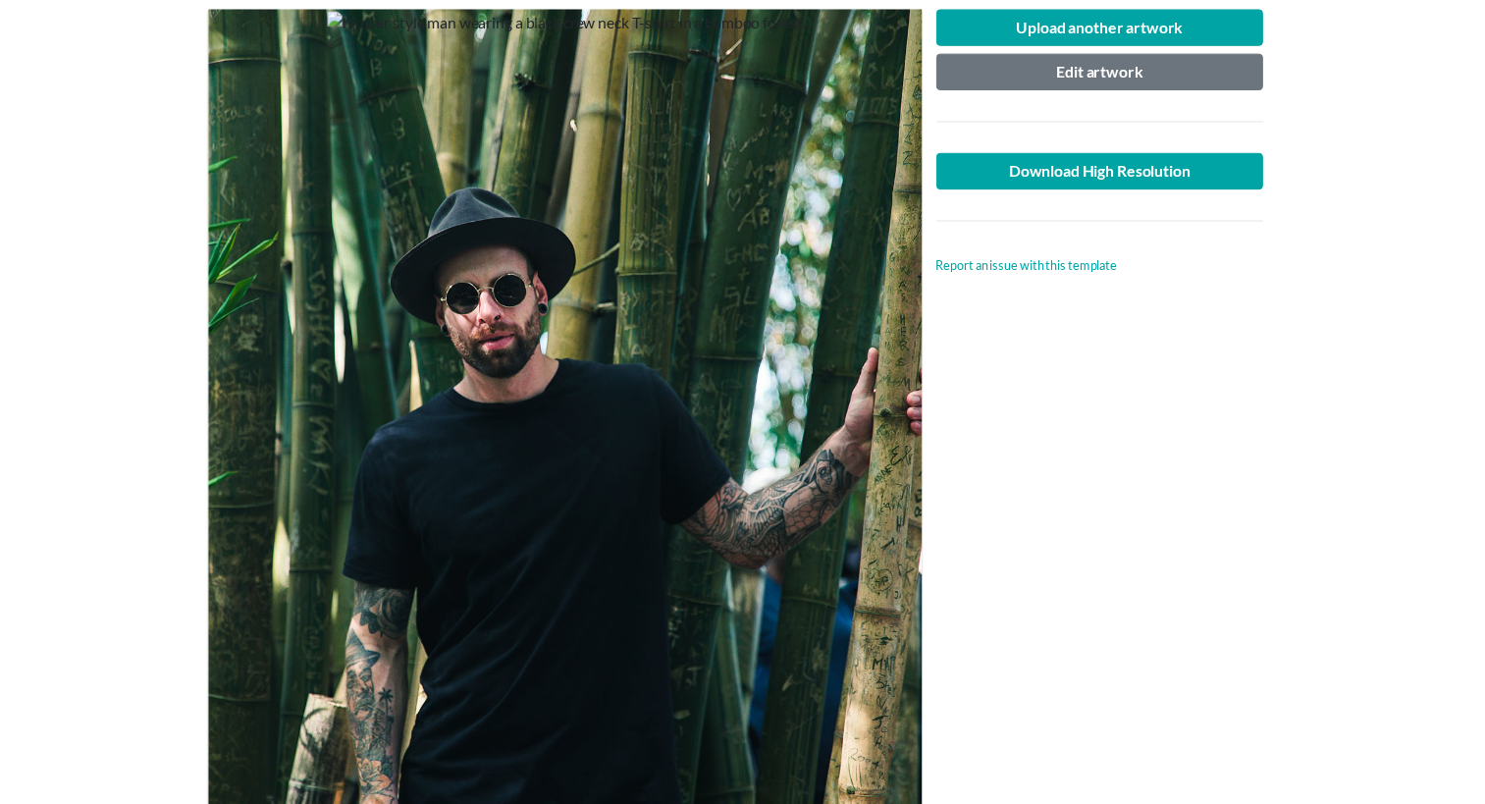
scroll to position [0, 0]
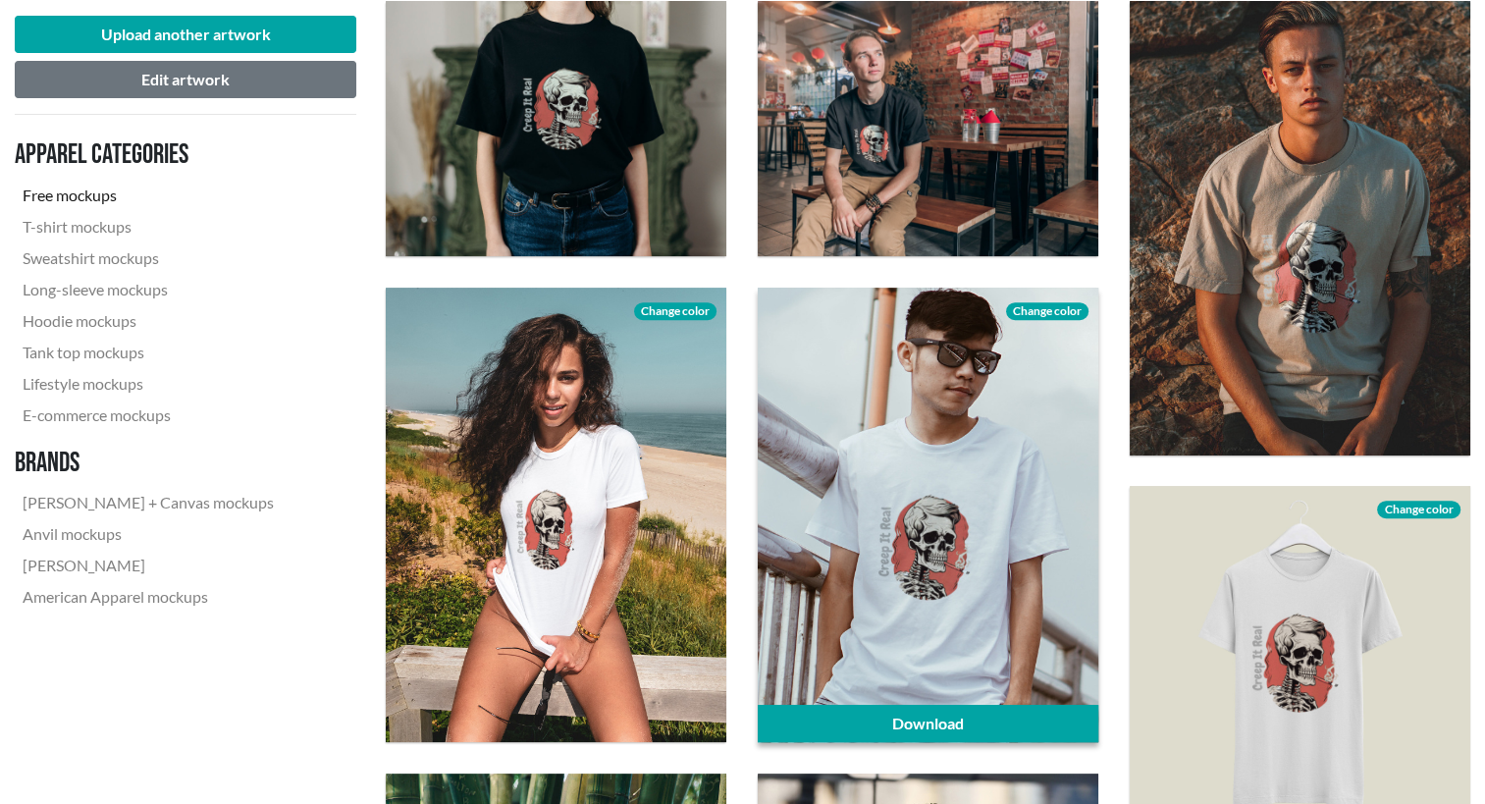
scroll to position [687, 0]
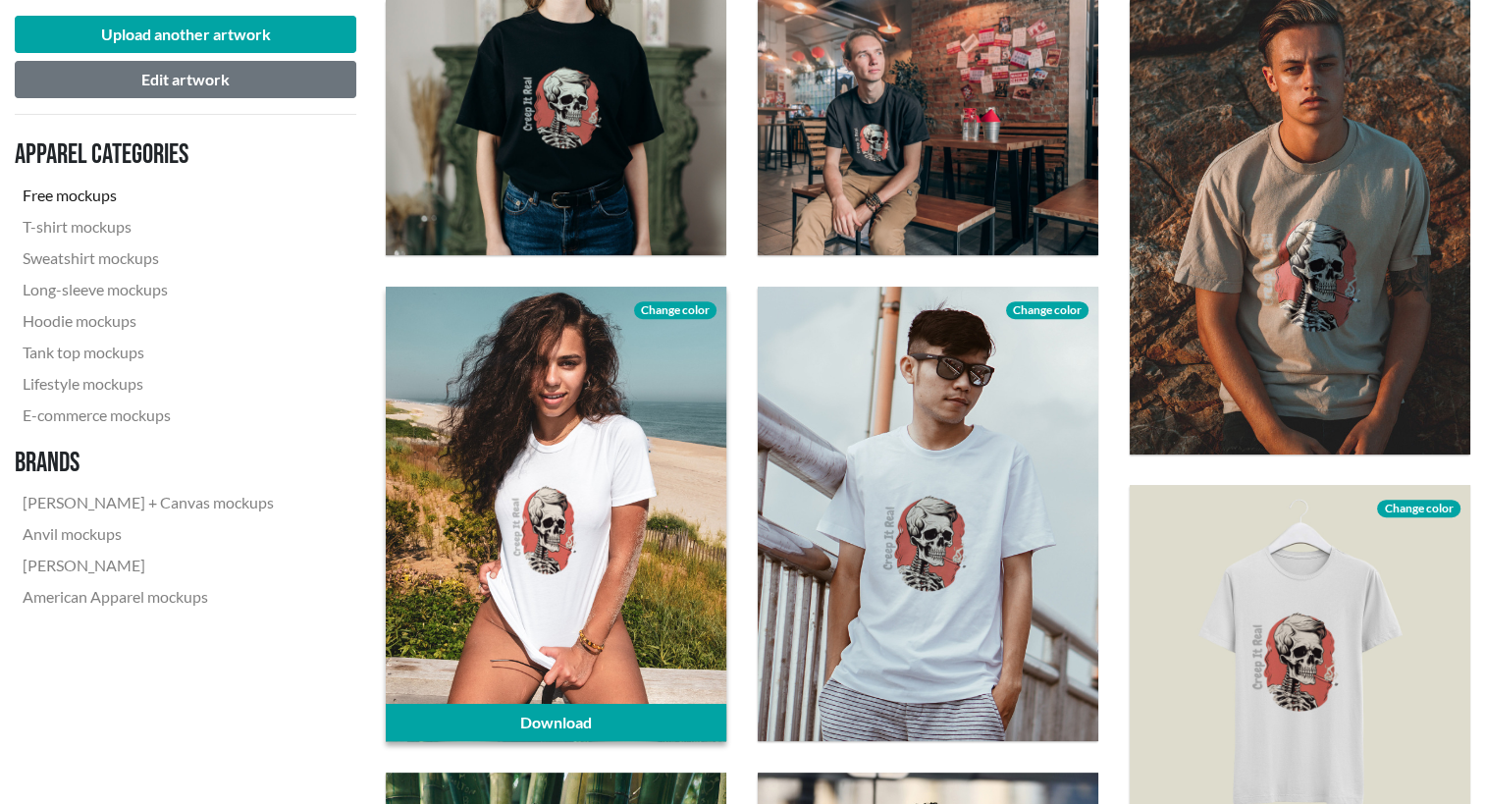
click at [596, 602] on div at bounding box center [556, 514] width 340 height 454
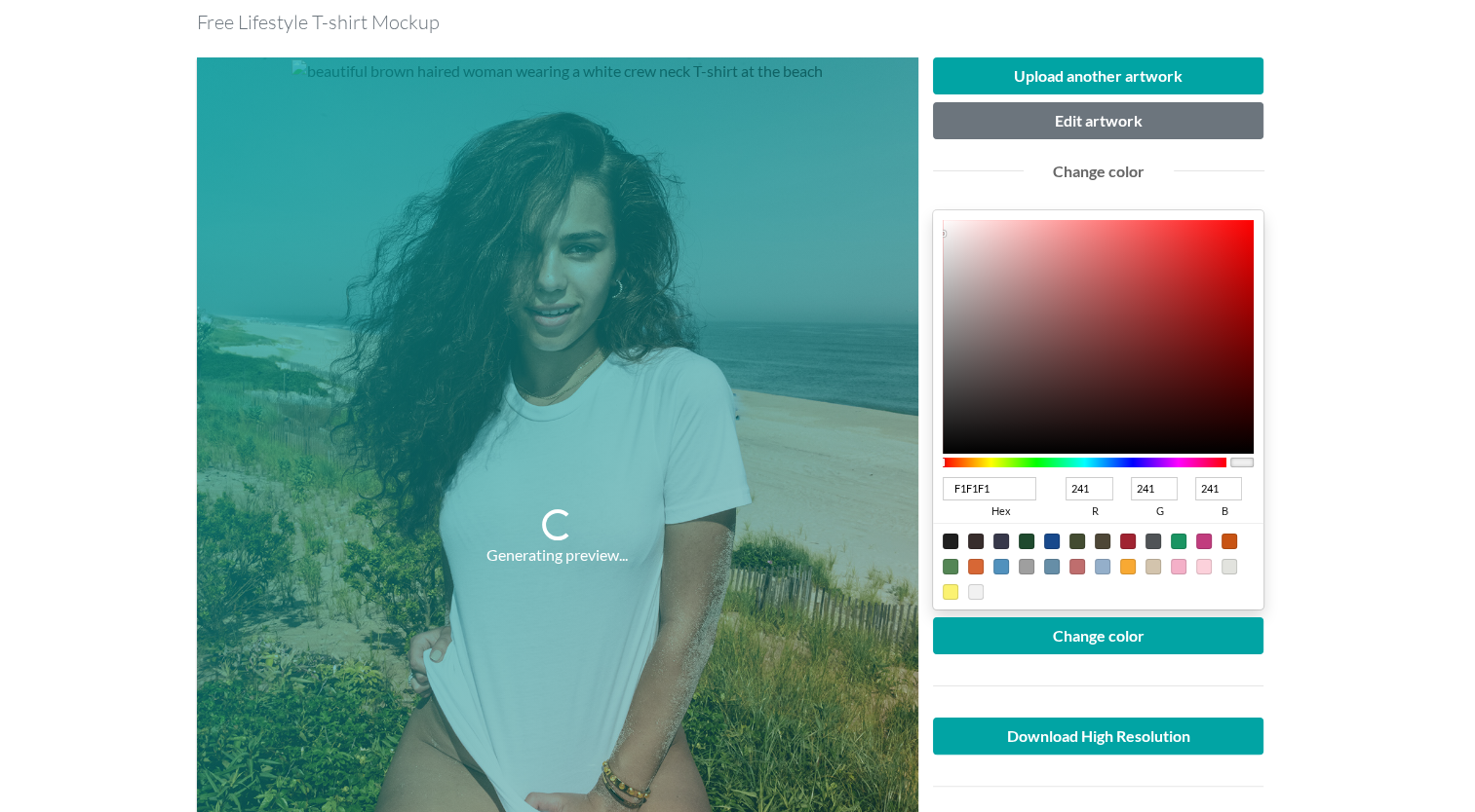
scroll to position [213, 0]
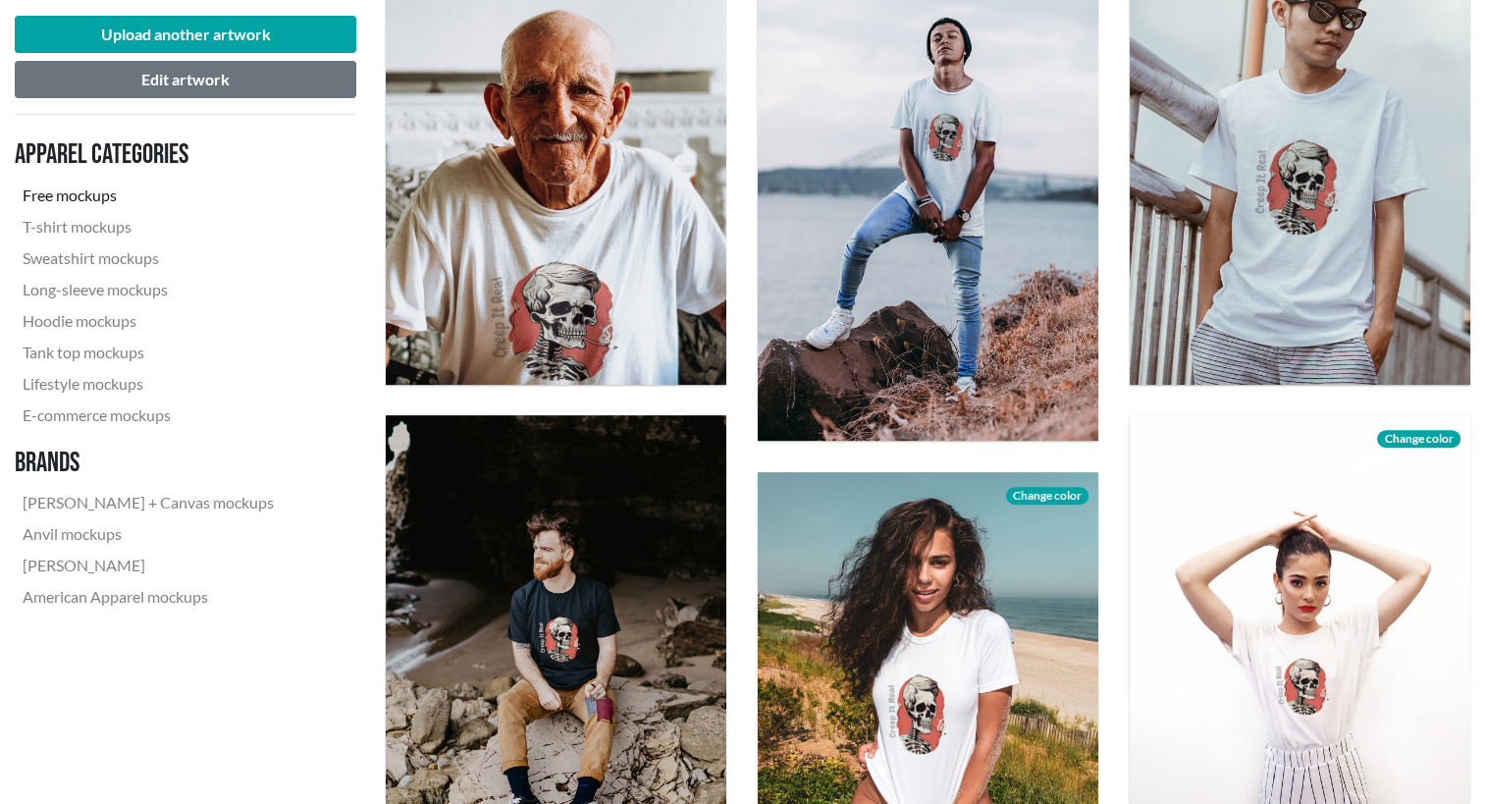
scroll to position [746, 0]
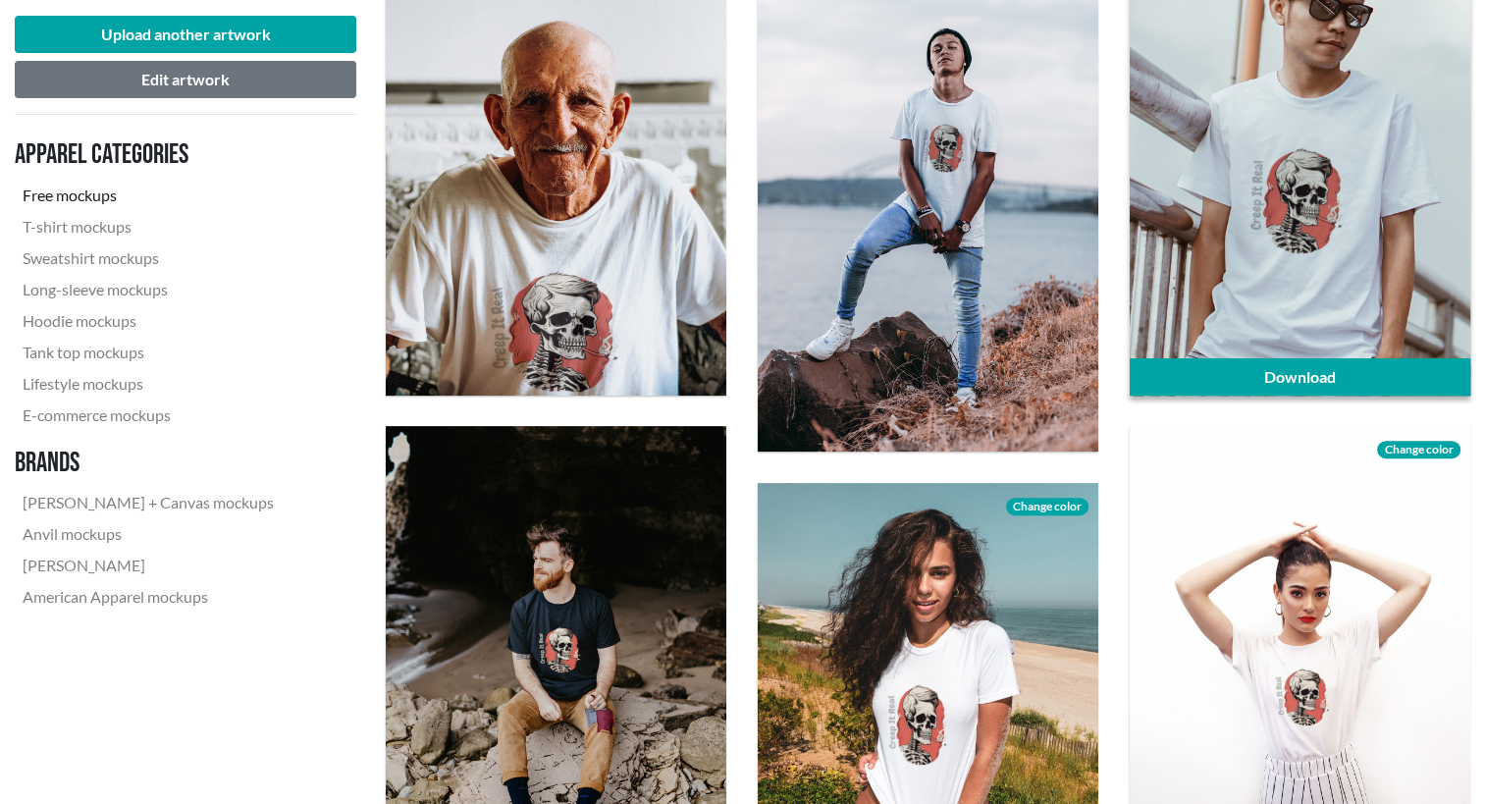
click at [1312, 341] on div at bounding box center [1299, 168] width 340 height 454
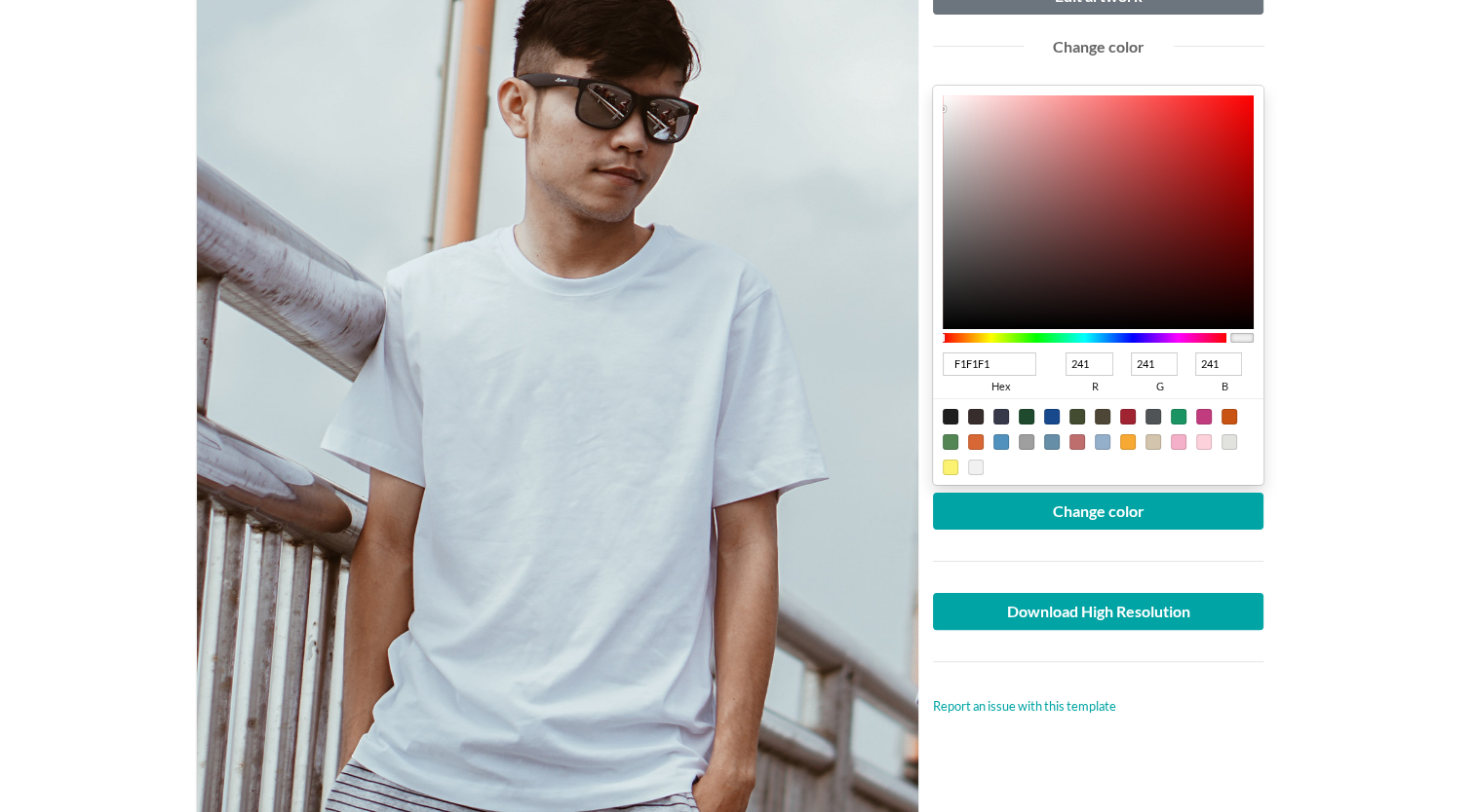
scroll to position [324, 0]
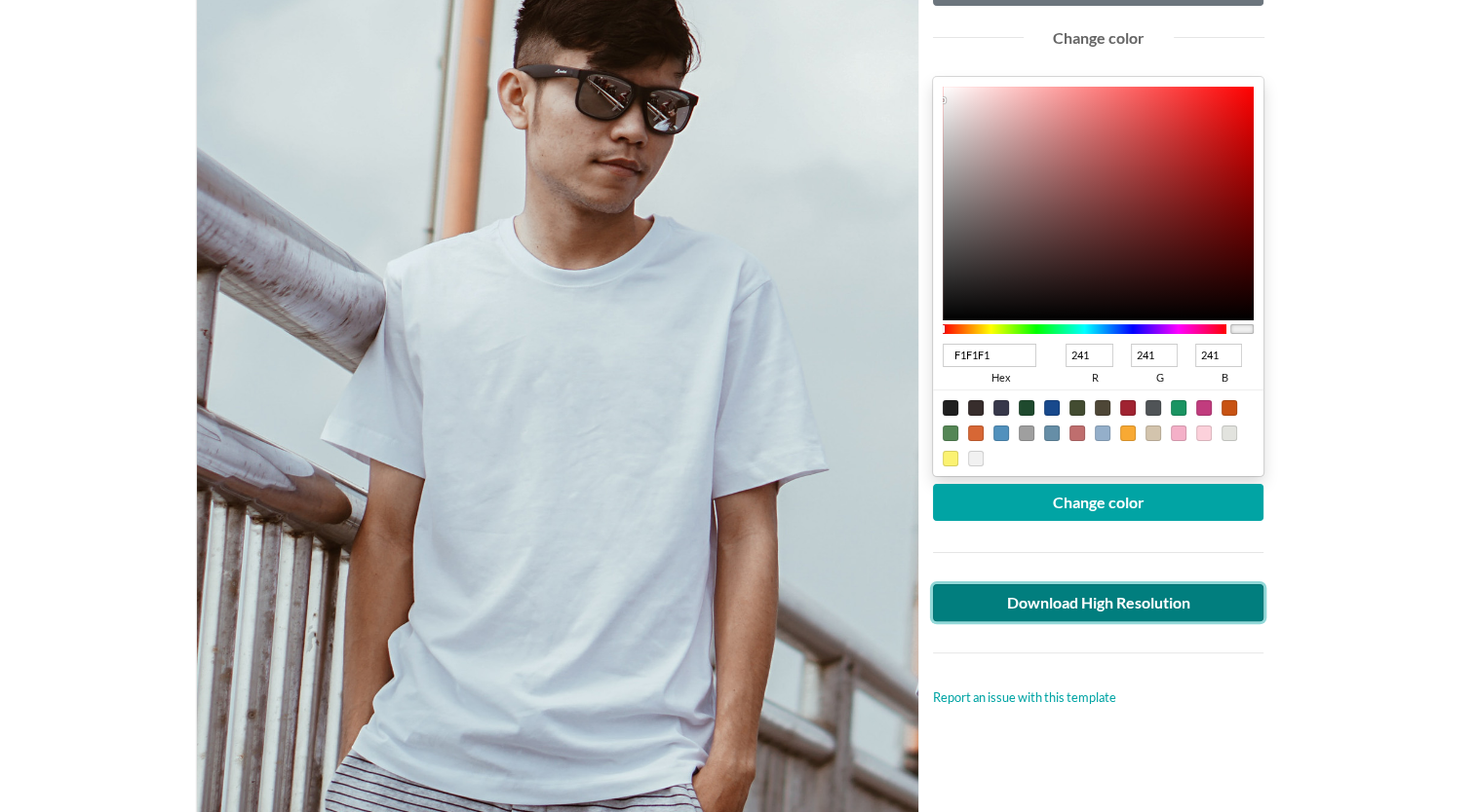
click at [1138, 598] on link "Download High Resolution" at bounding box center [1099, 603] width 332 height 37
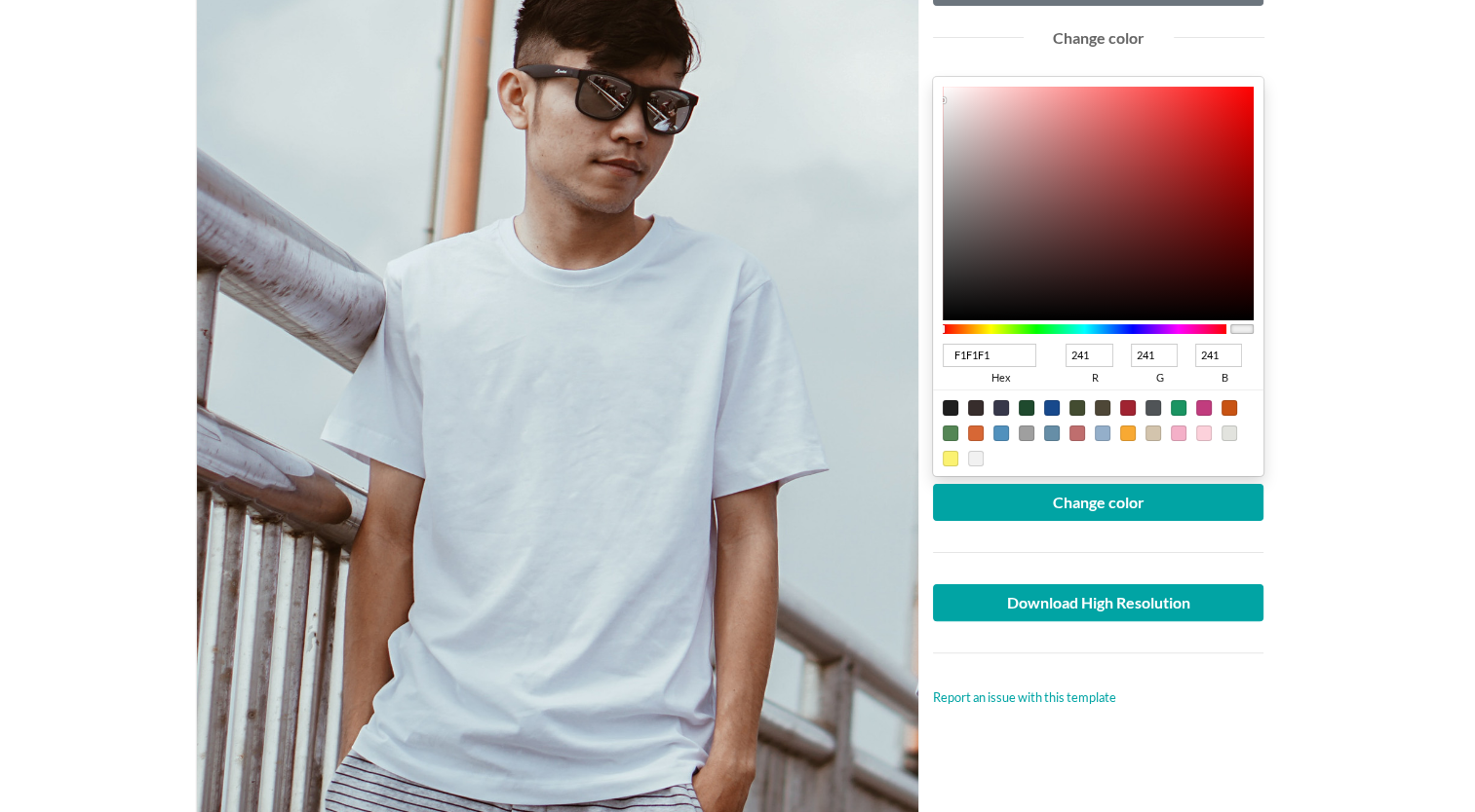
click at [1397, 160] on main "Man wearing white crew neck T-shirt Free Lifestyle T-shirt Mockup Upload anothe…" at bounding box center [737, 738] width 1475 height 1904
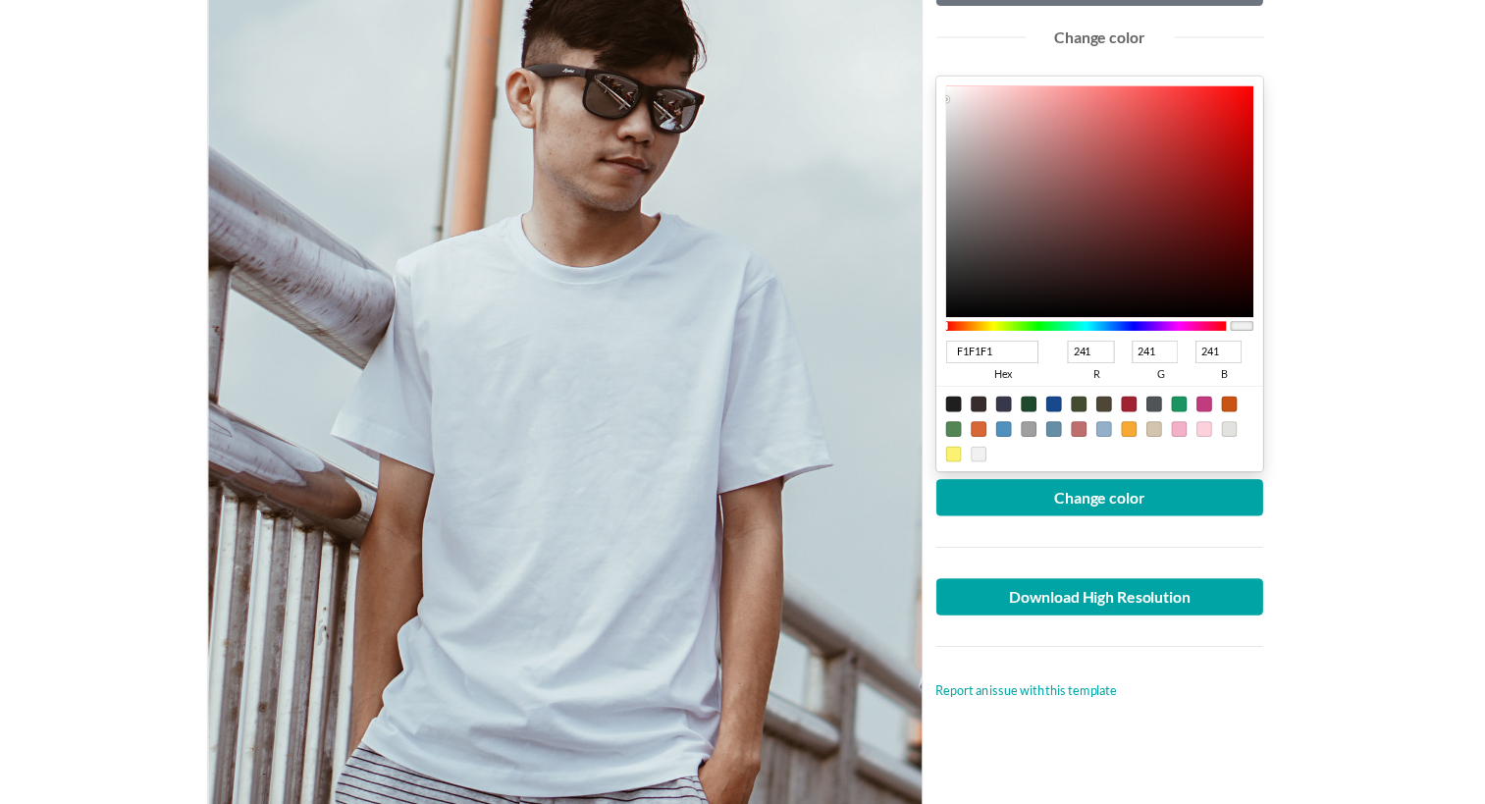
scroll to position [0, 0]
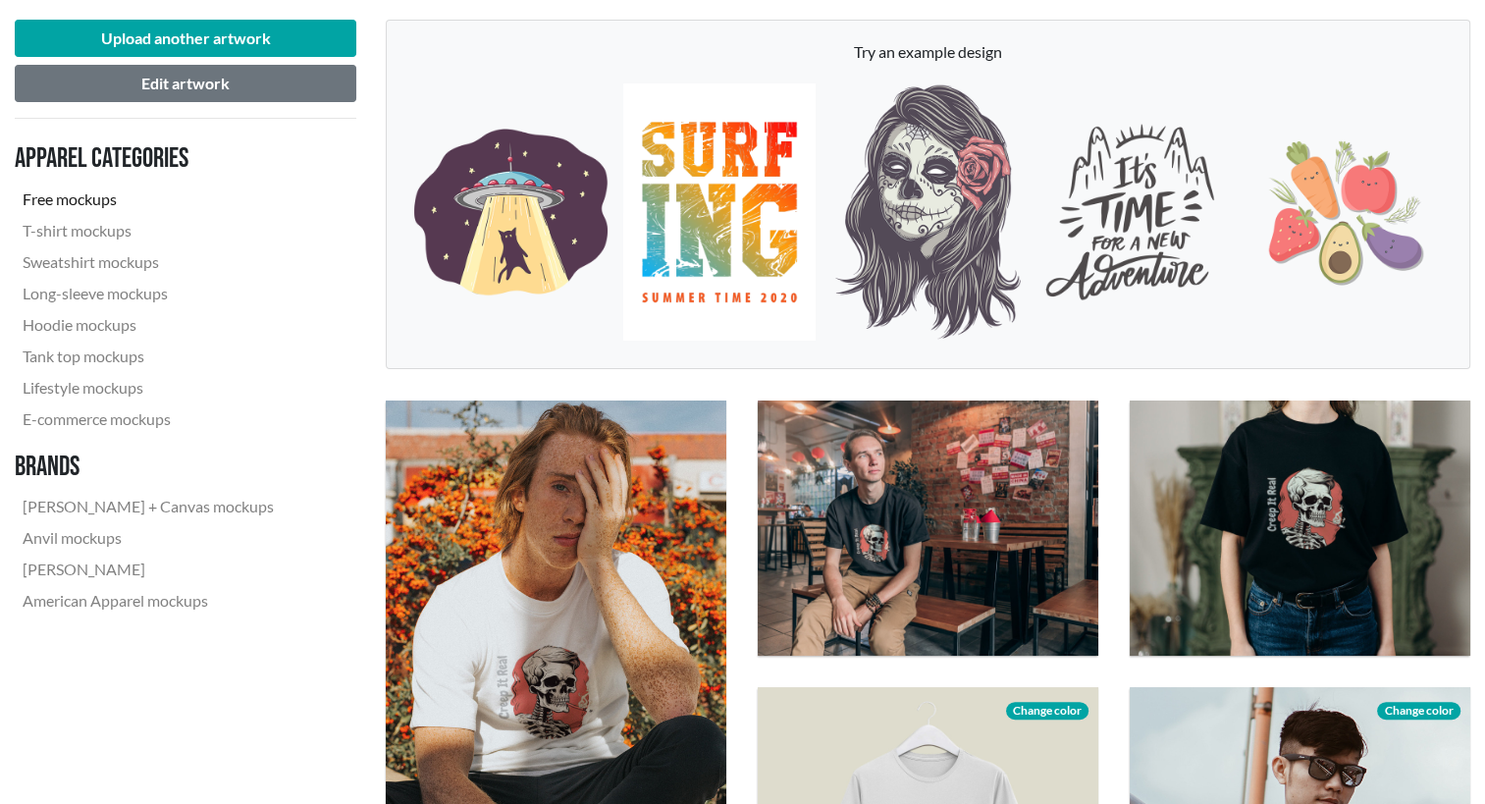
scroll to position [288, 0]
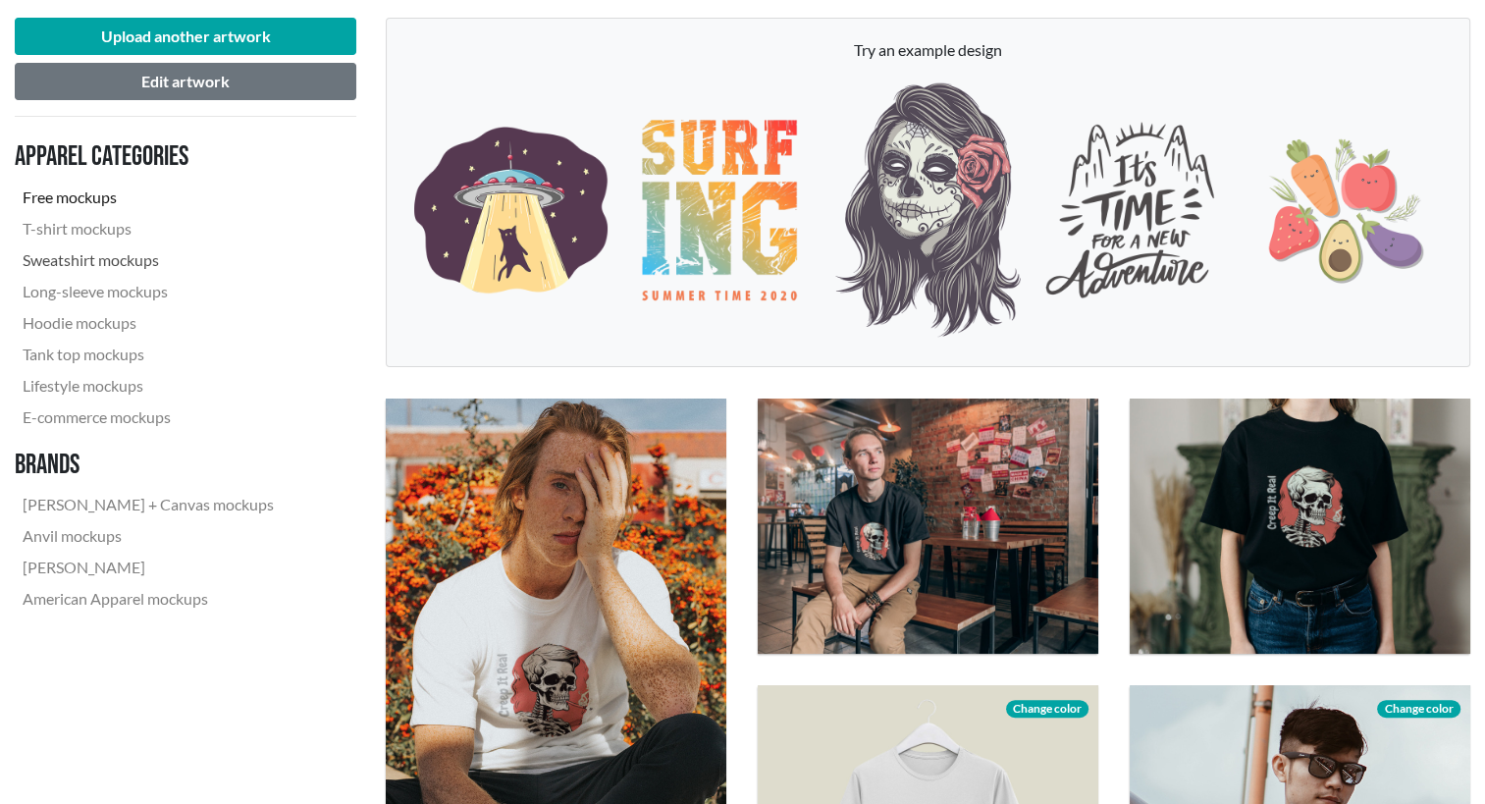
click at [110, 266] on link "Sweatshirt mockups" at bounding box center [148, 259] width 267 height 31
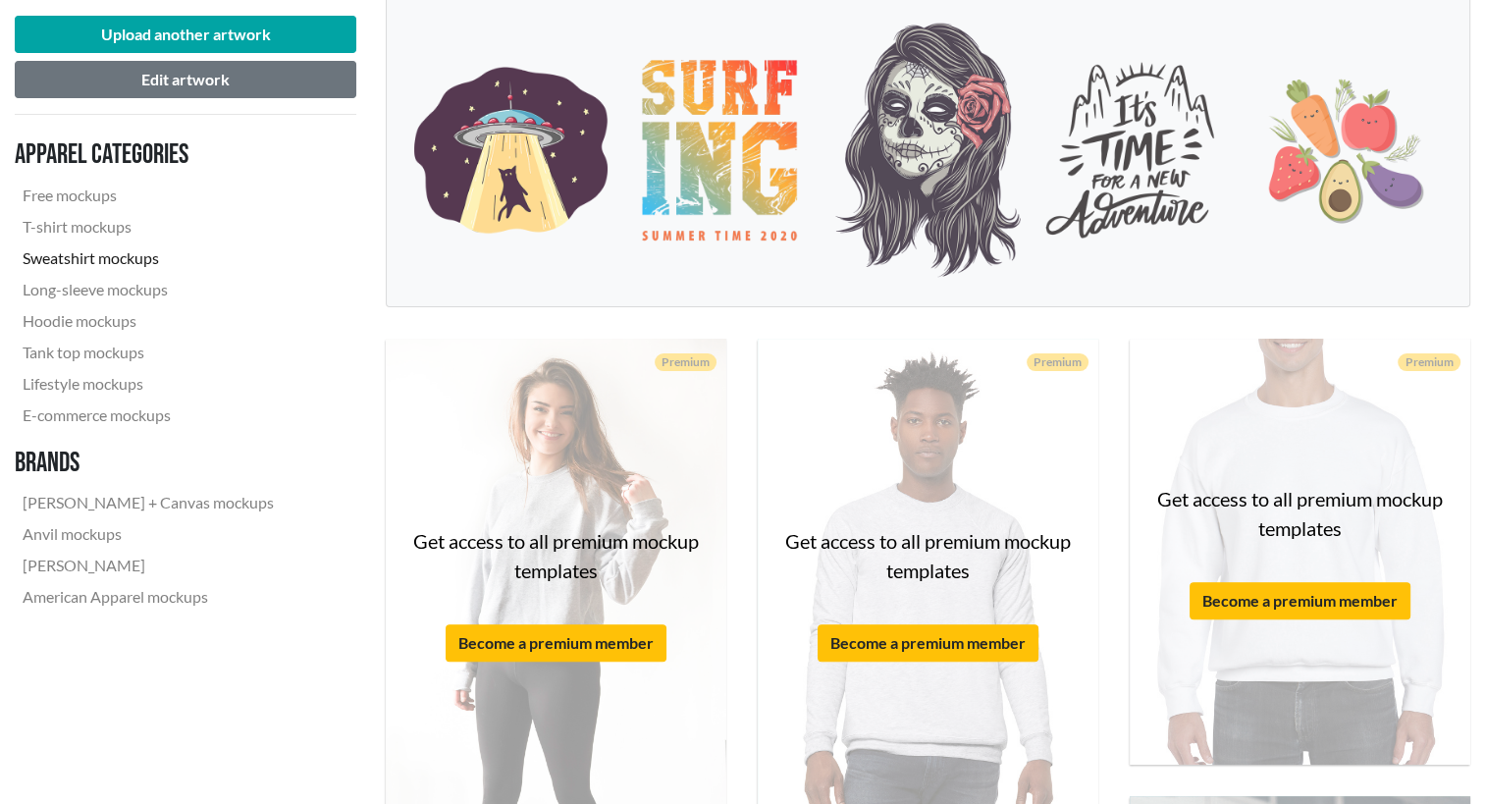
scroll to position [243, 0]
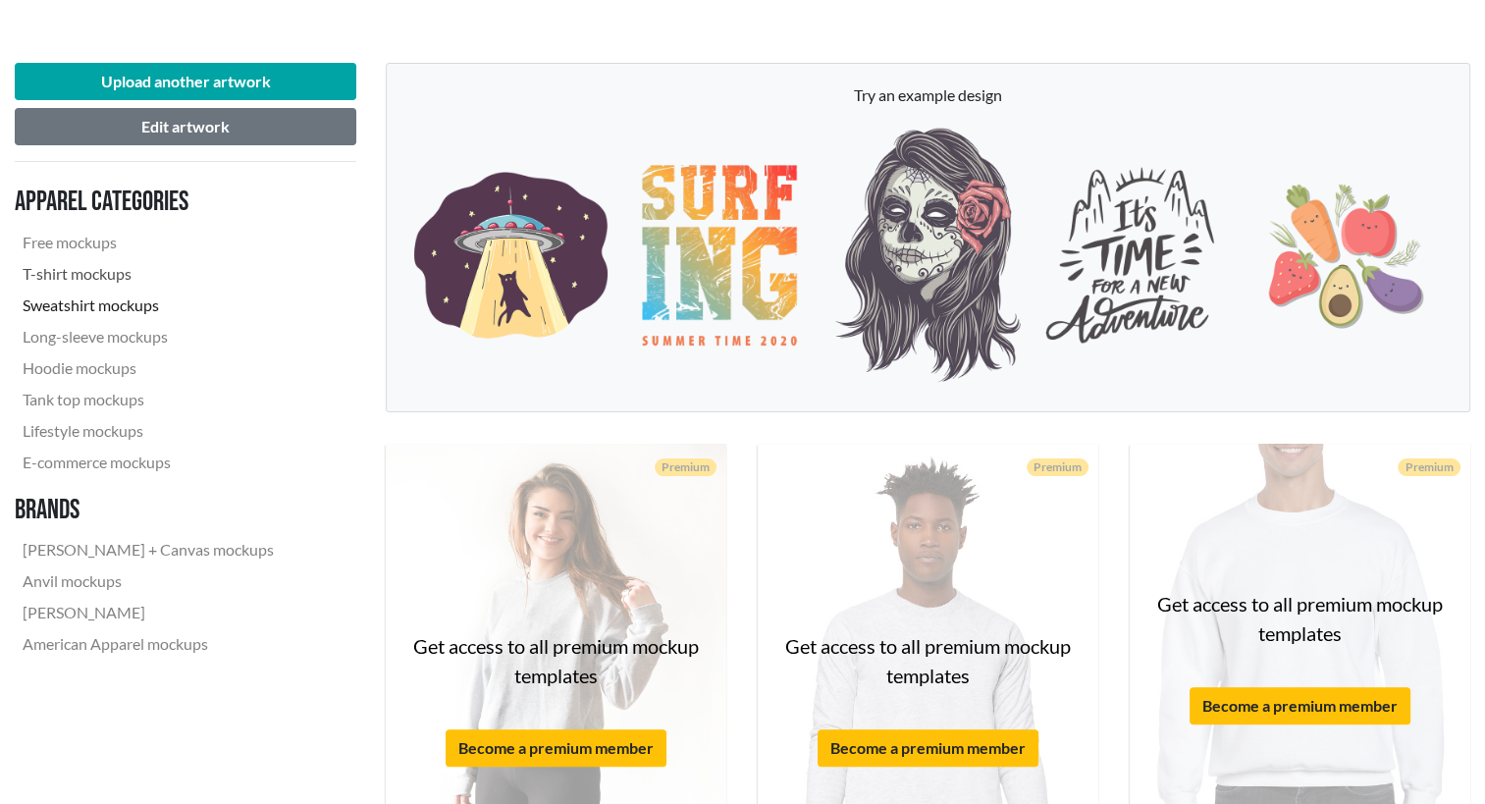
click at [81, 269] on link "T-shirt mockups" at bounding box center [148, 273] width 267 height 31
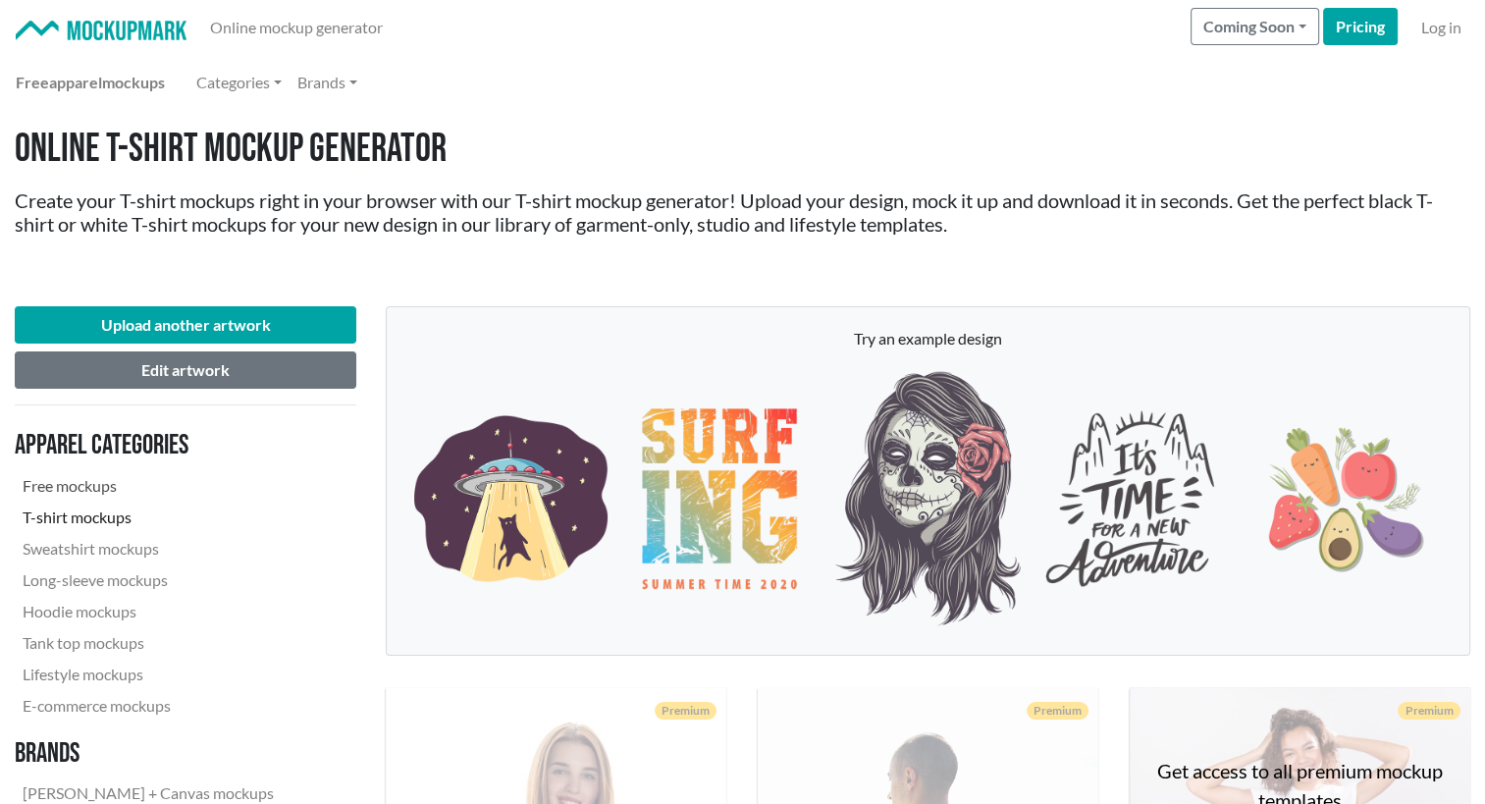
click at [80, 490] on link "Free mockups" at bounding box center [148, 485] width 267 height 31
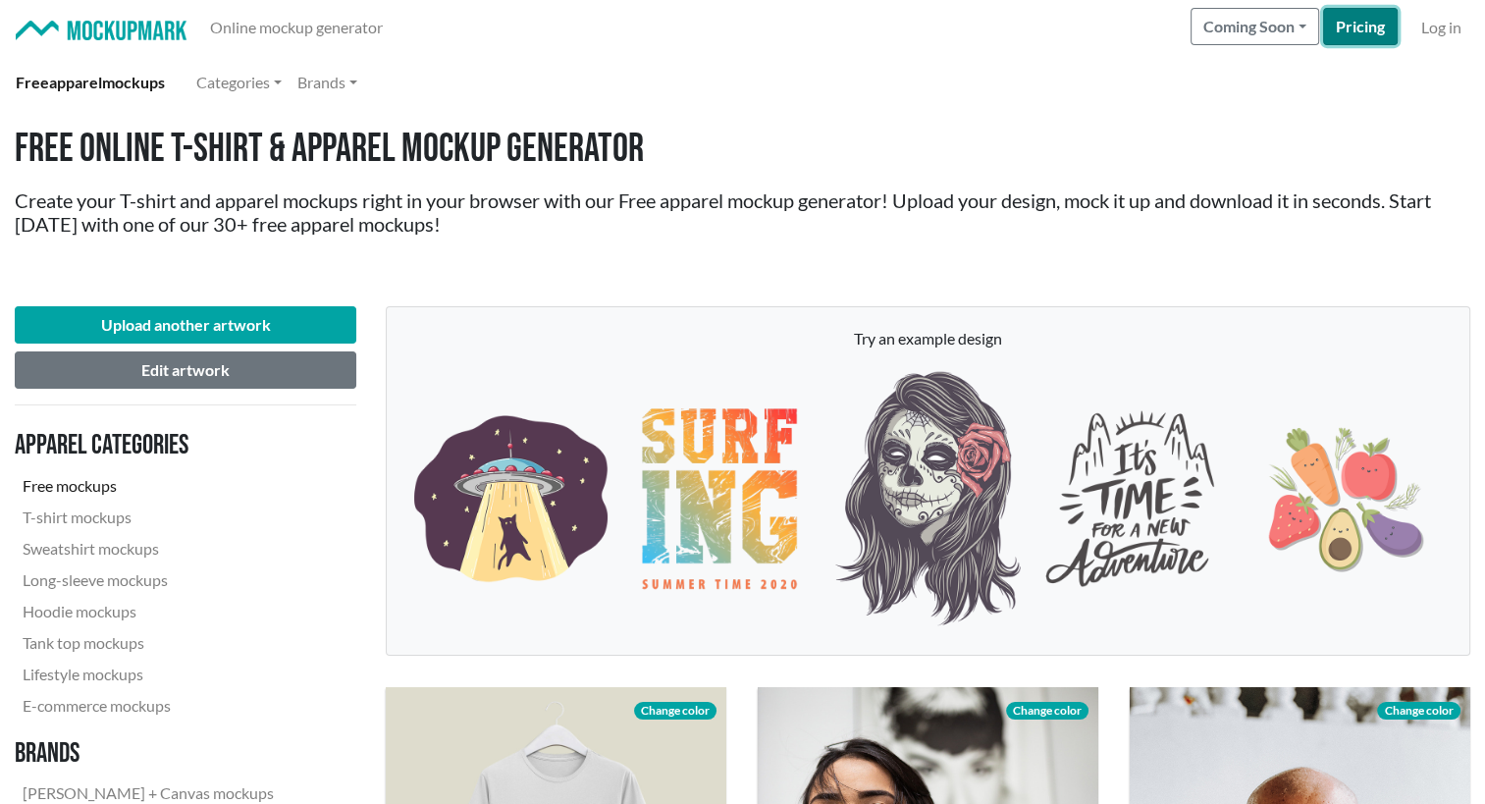
click at [1382, 37] on link "Pricing" at bounding box center [1360, 26] width 75 height 37
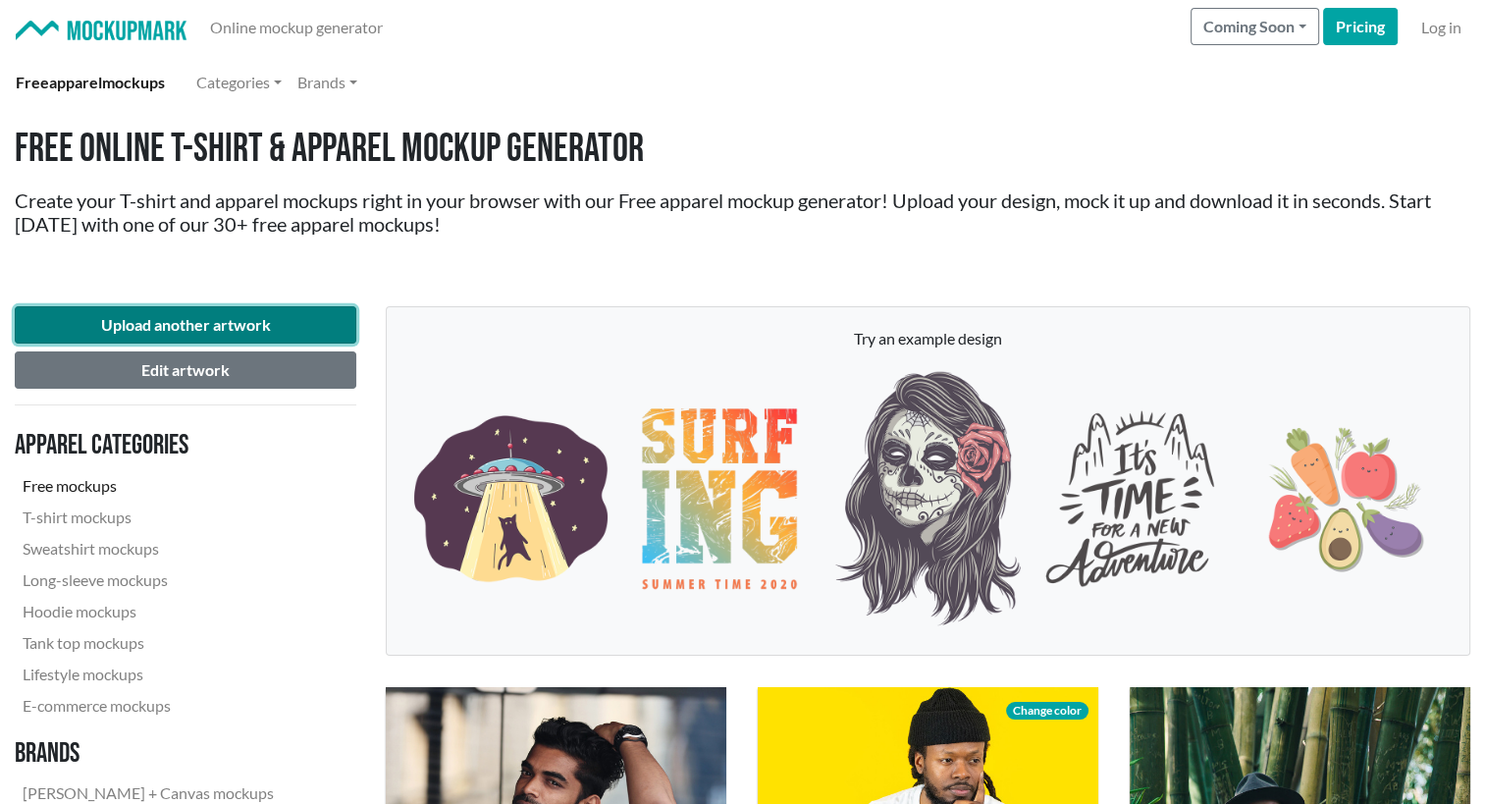
click at [232, 317] on button "Upload another artwork" at bounding box center [185, 324] width 341 height 37
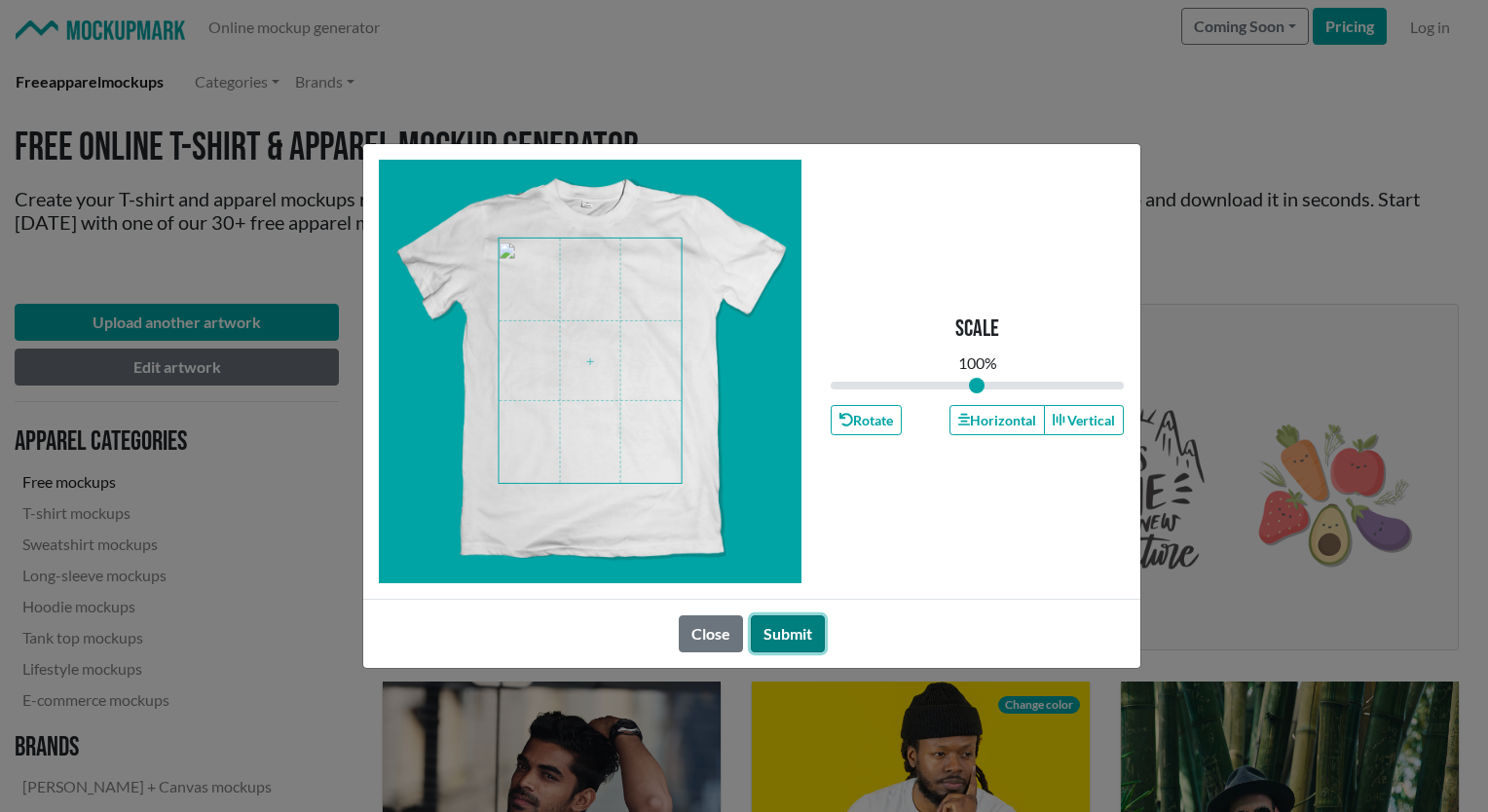
click at [806, 629] on button "Submit" at bounding box center [788, 633] width 74 height 37
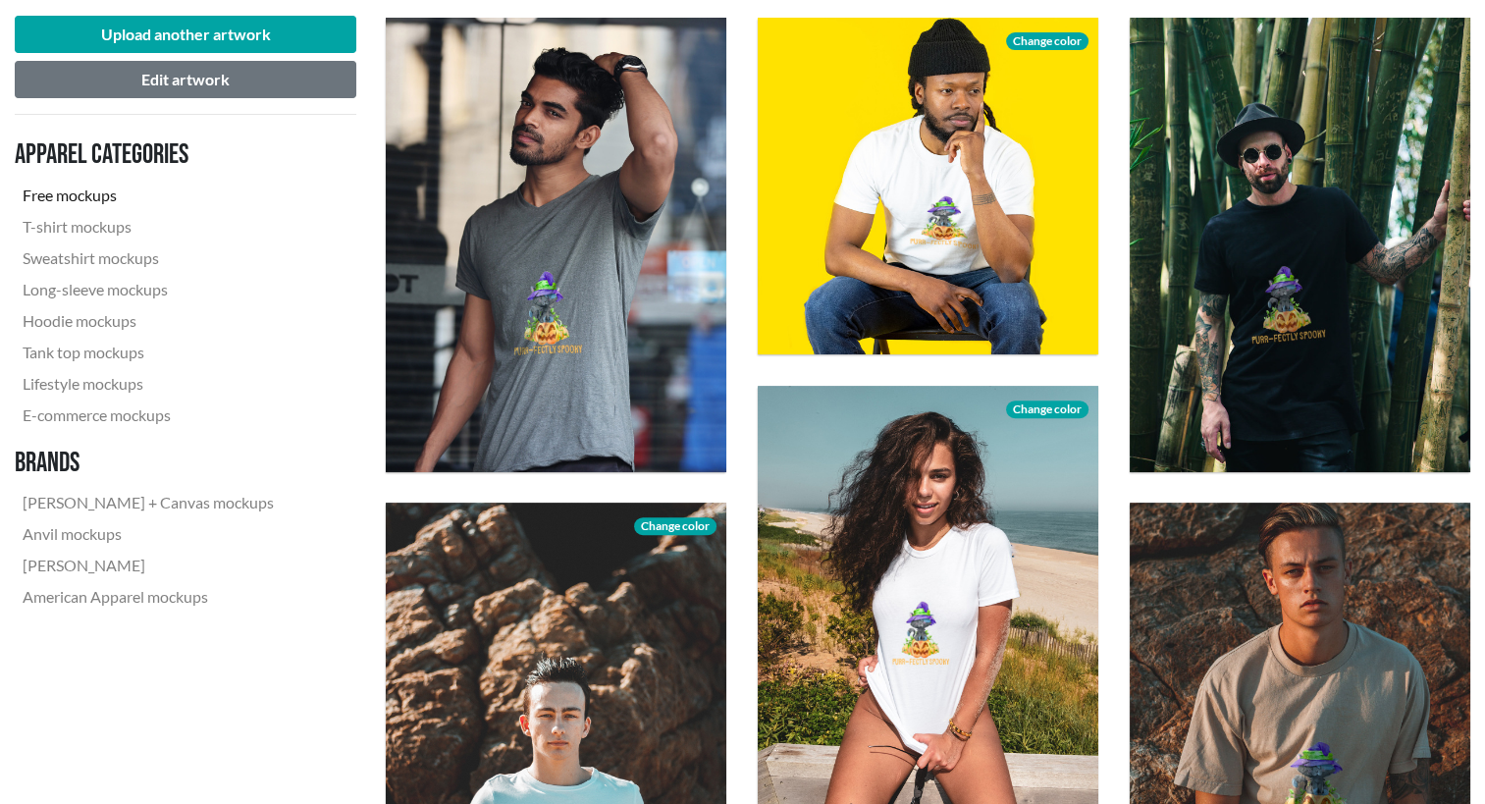
scroll to position [682, 0]
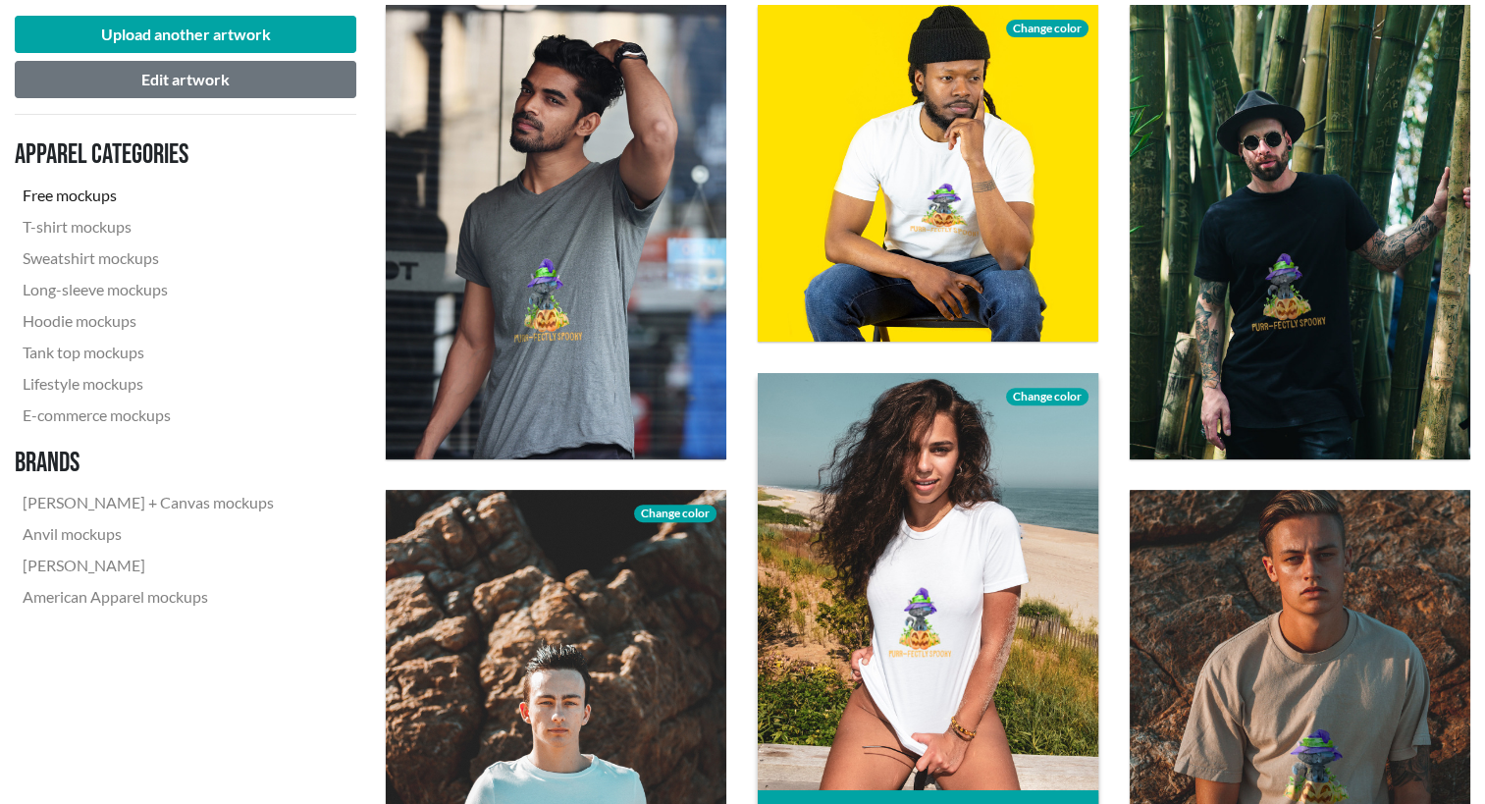
click at [916, 544] on div at bounding box center [928, 600] width 340 height 454
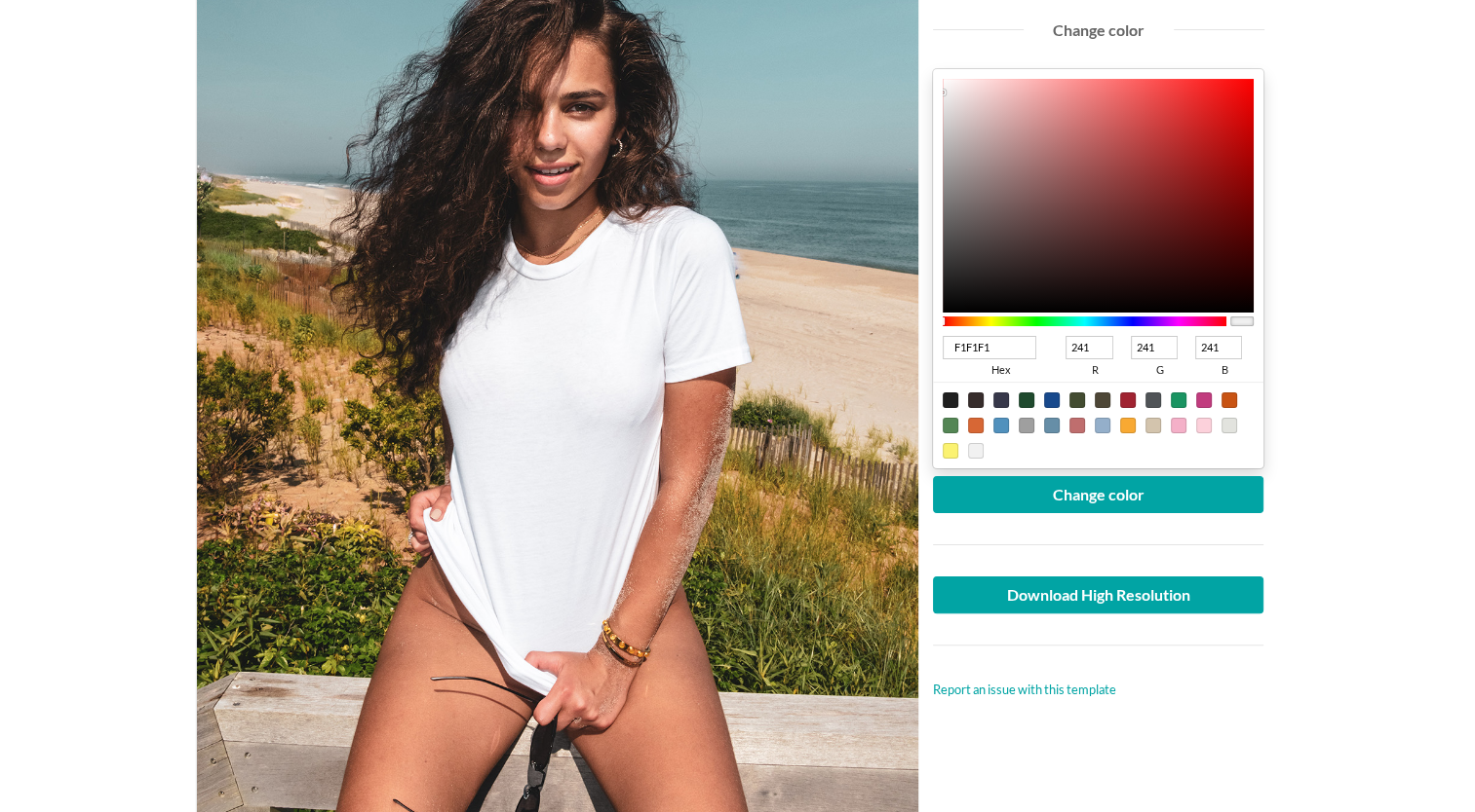
scroll to position [334, 0]
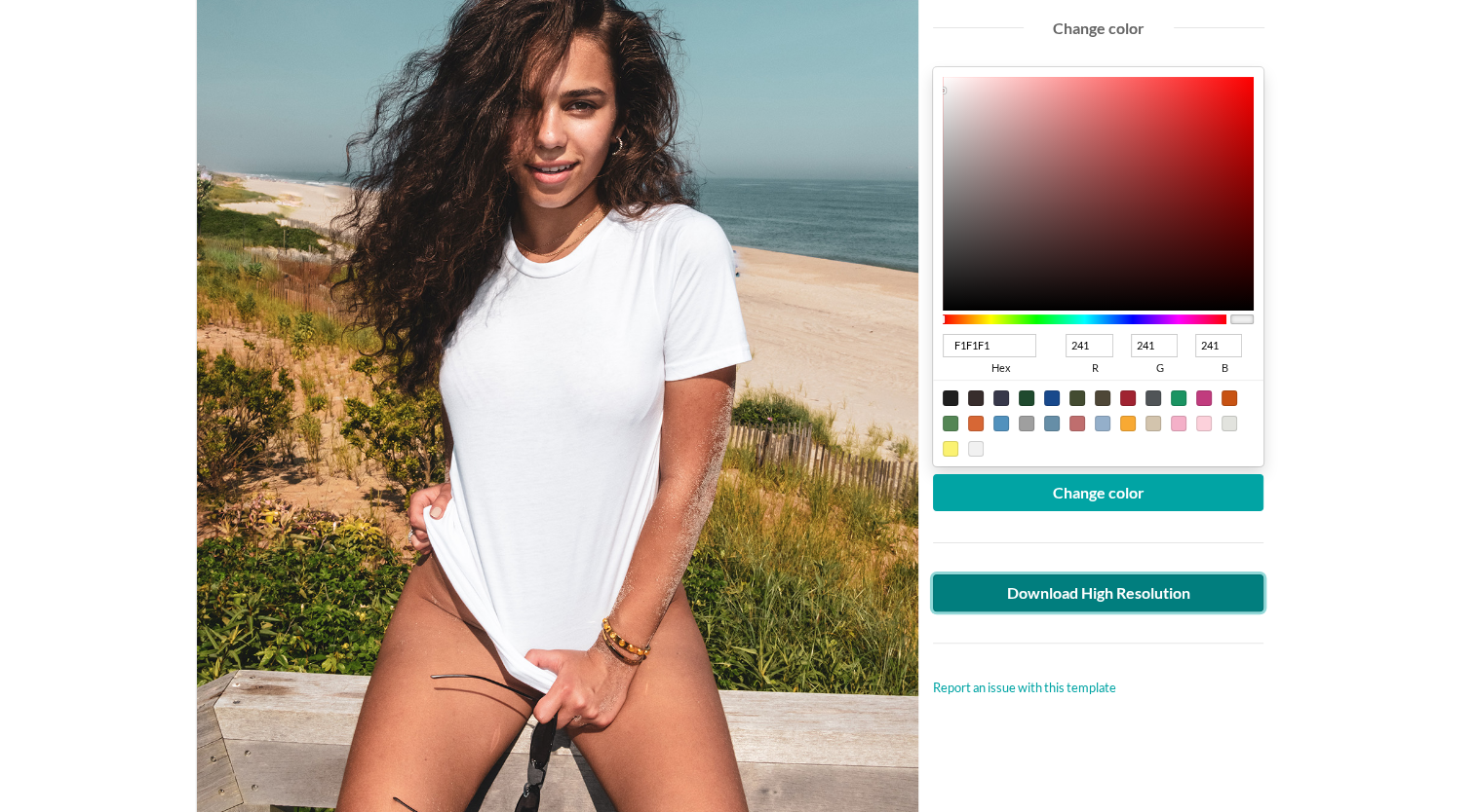
click at [1047, 583] on link "Download High Resolution" at bounding box center [1099, 593] width 332 height 37
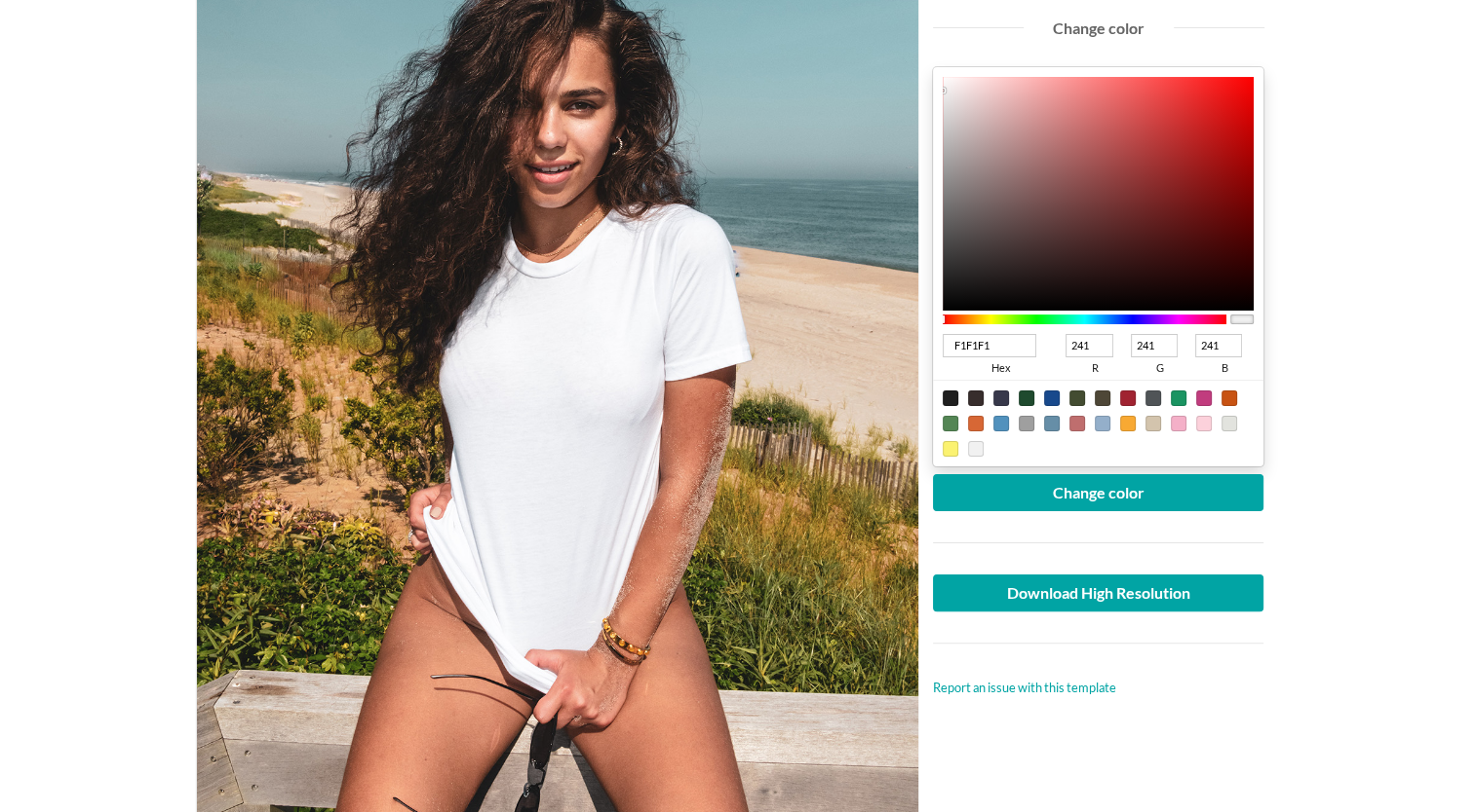
click at [1356, 144] on main "Woman wearing white crew neck T-shirt Free Lifestyle T-shirt Mockup Upload anot…" at bounding box center [737, 728] width 1475 height 1904
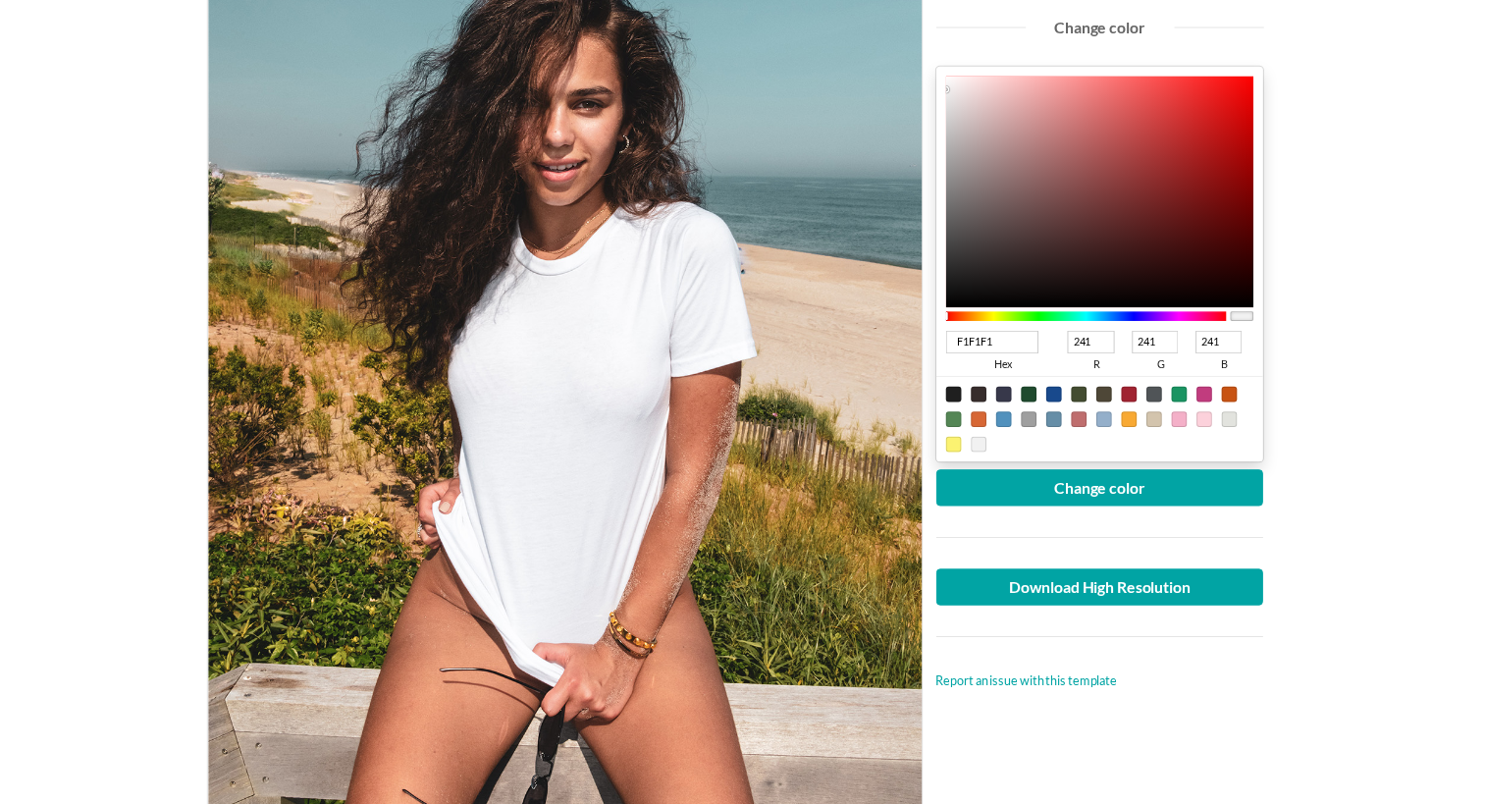
scroll to position [0, 0]
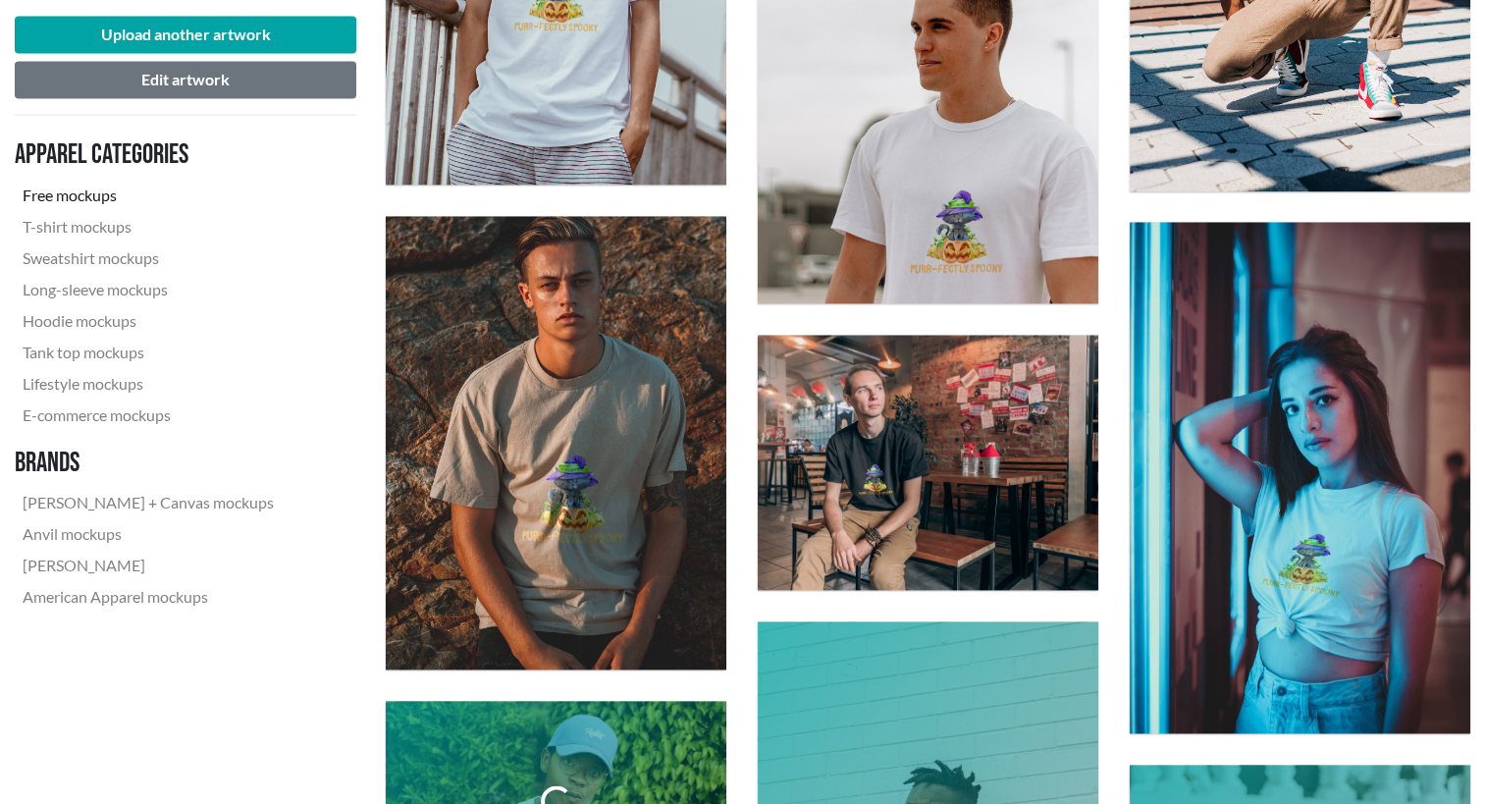
scroll to position [2901, 0]
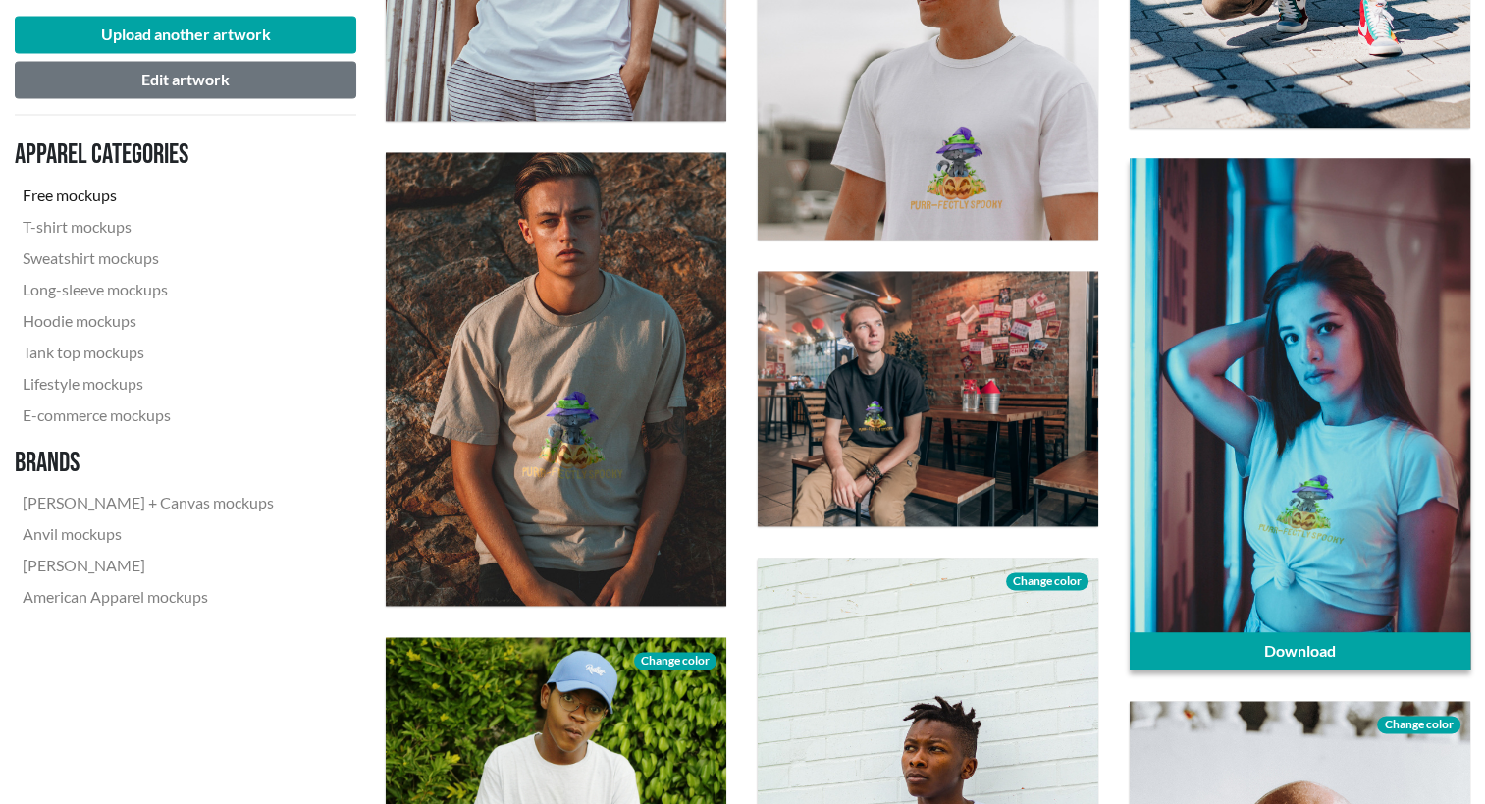
click at [1315, 453] on div at bounding box center [1299, 413] width 340 height 510
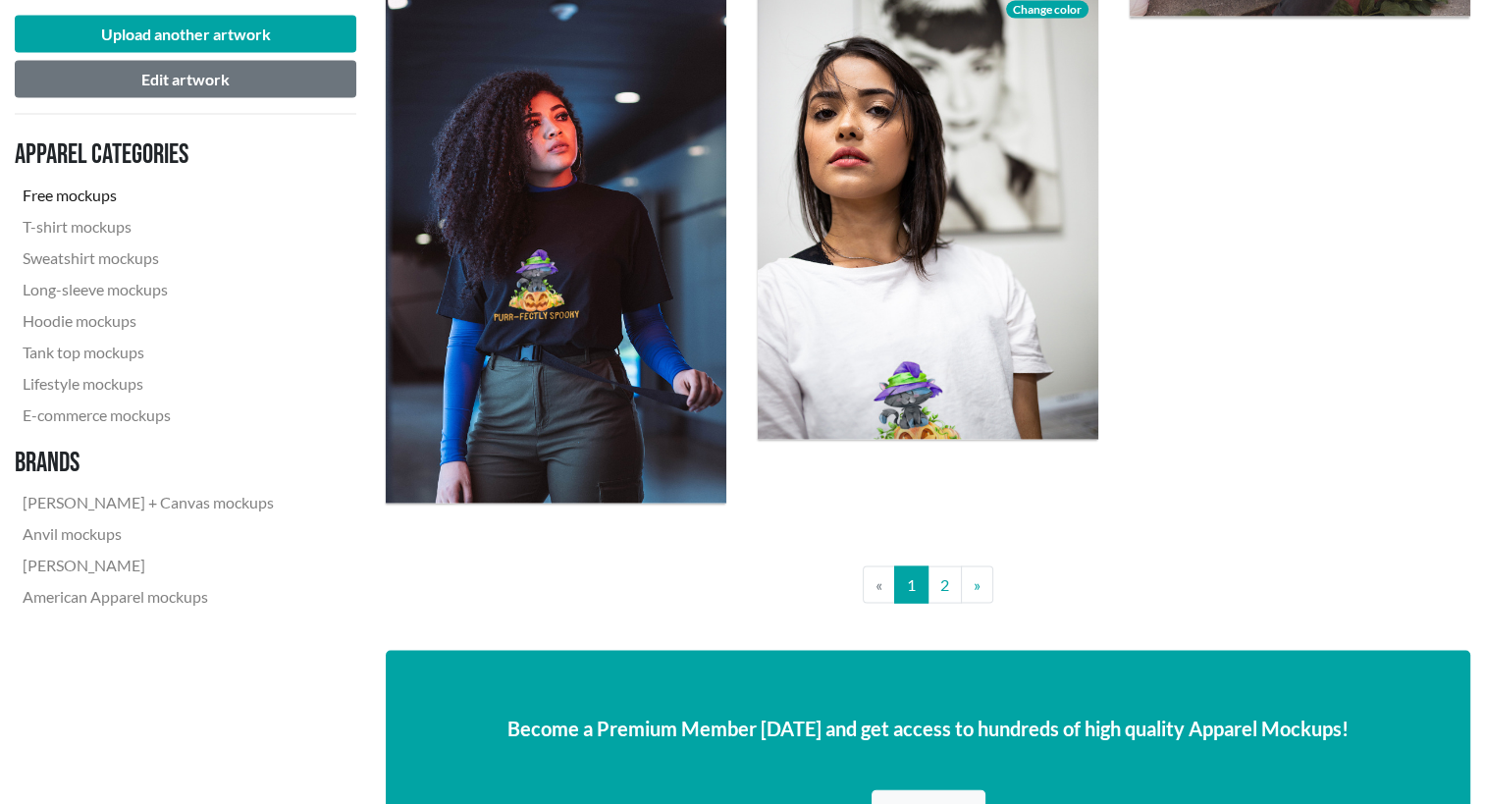
scroll to position [3990, 0]
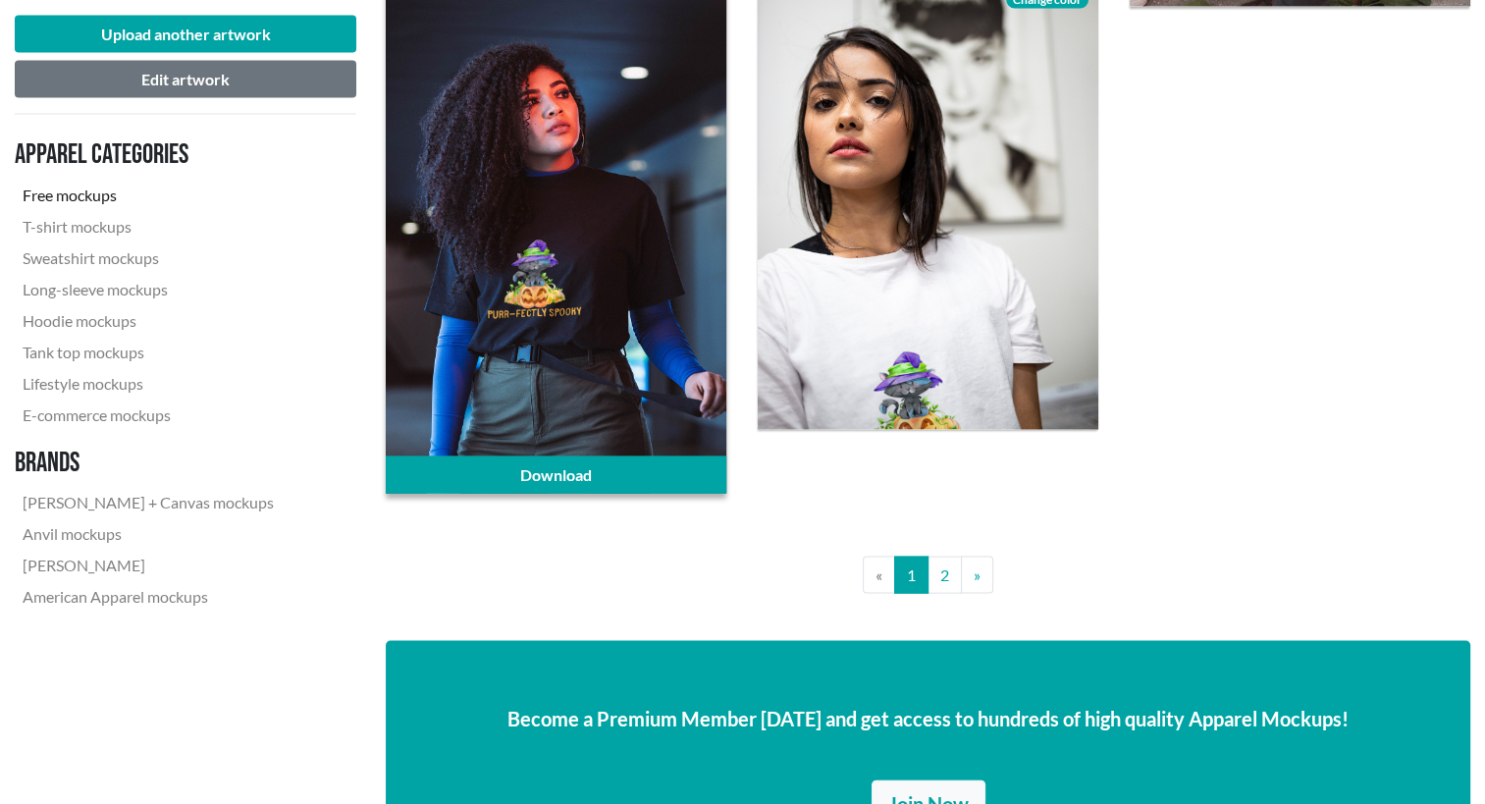
click at [608, 408] on div at bounding box center [556, 238] width 340 height 510
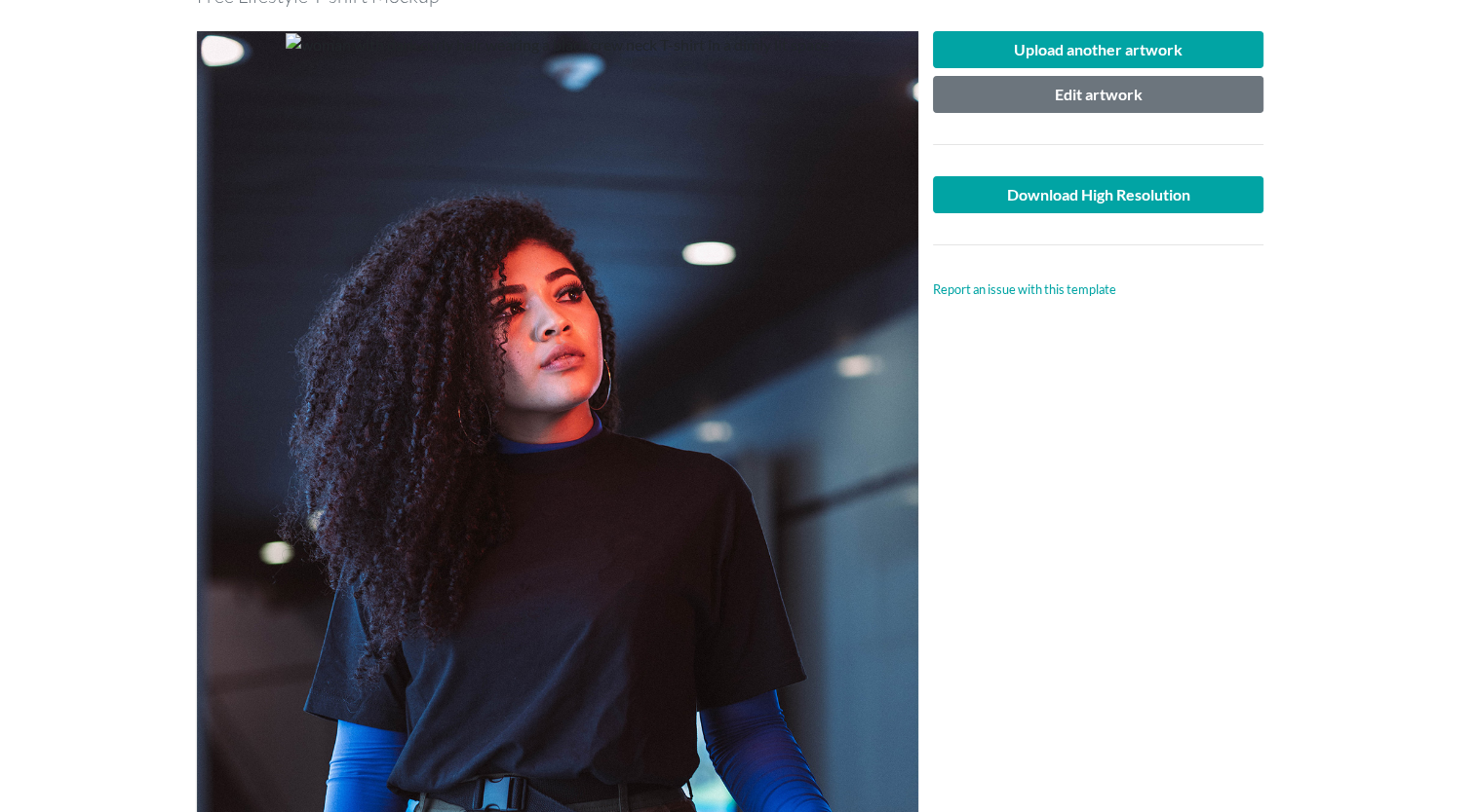
scroll to position [214, 0]
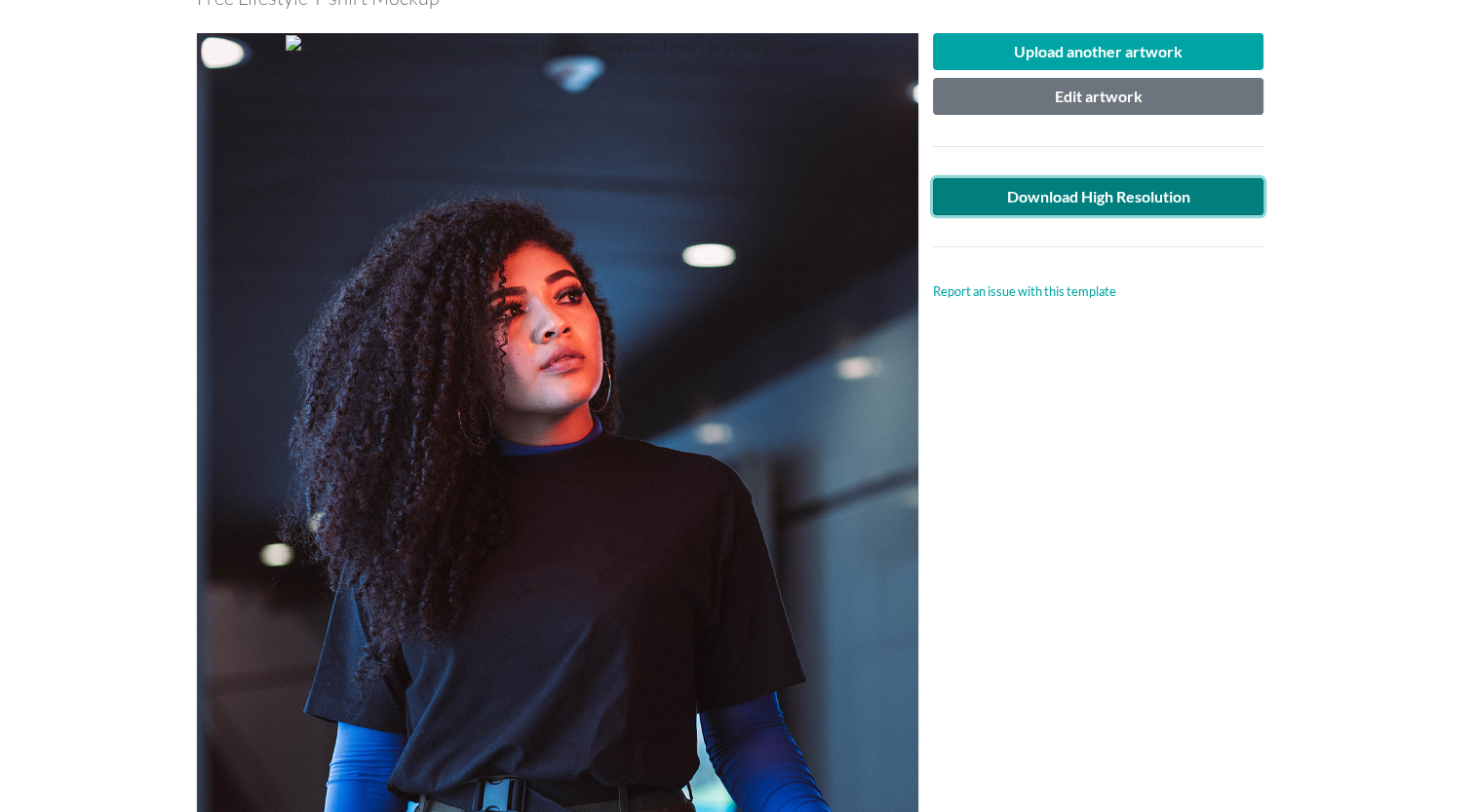
click at [1090, 208] on link "Download High Resolution" at bounding box center [1099, 197] width 332 height 37
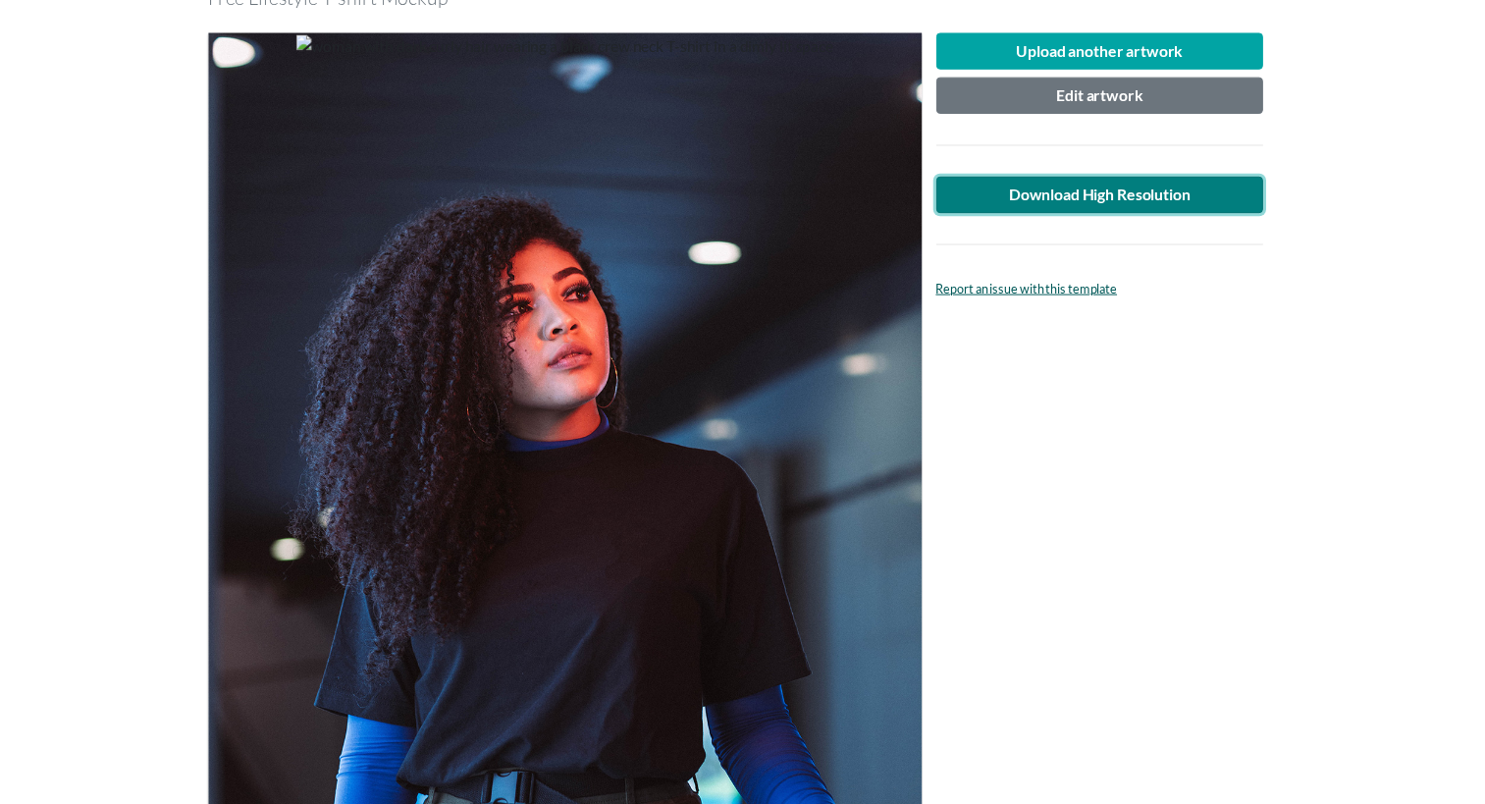
scroll to position [0, 0]
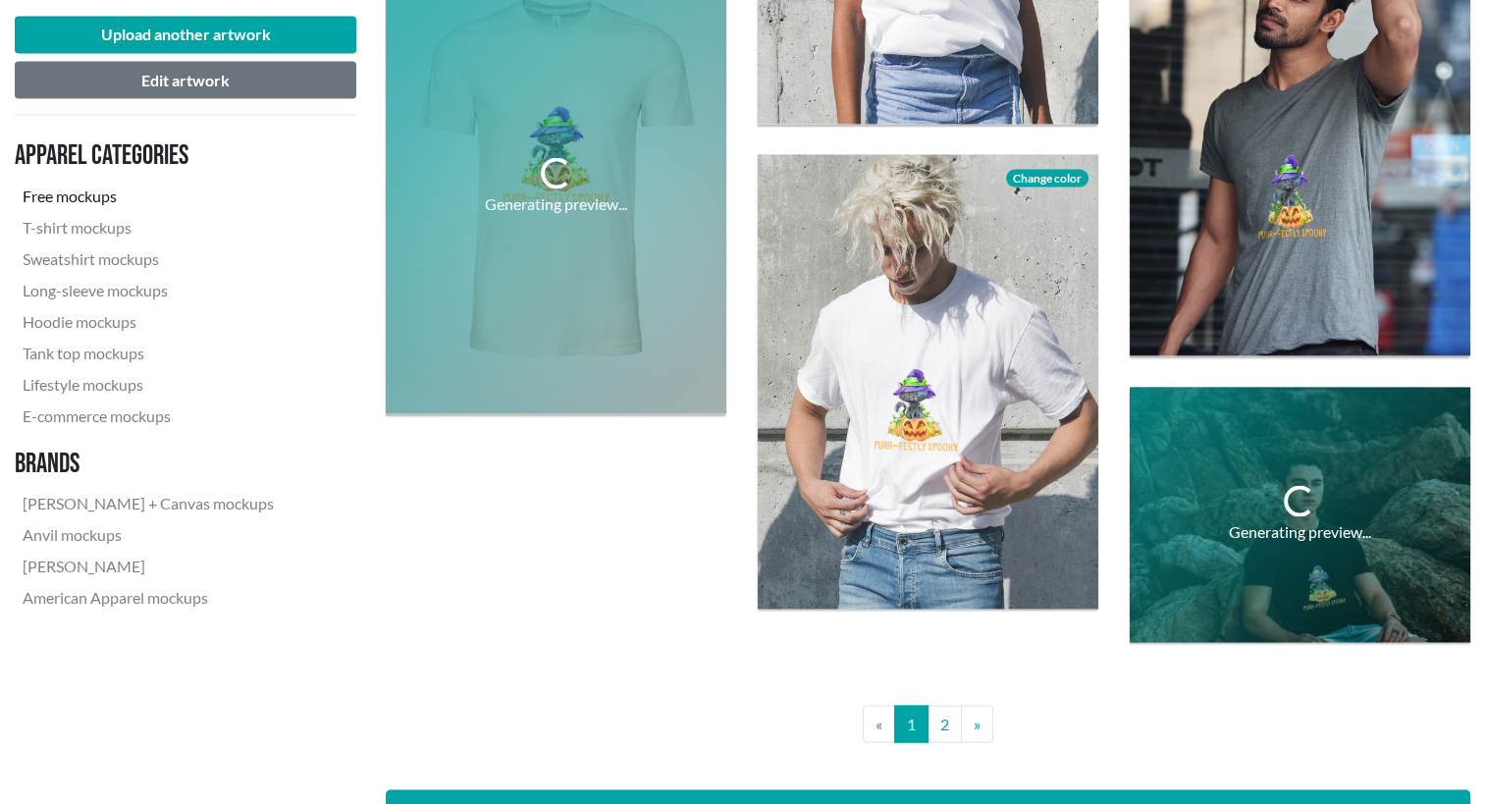
scroll to position [3760, 0]
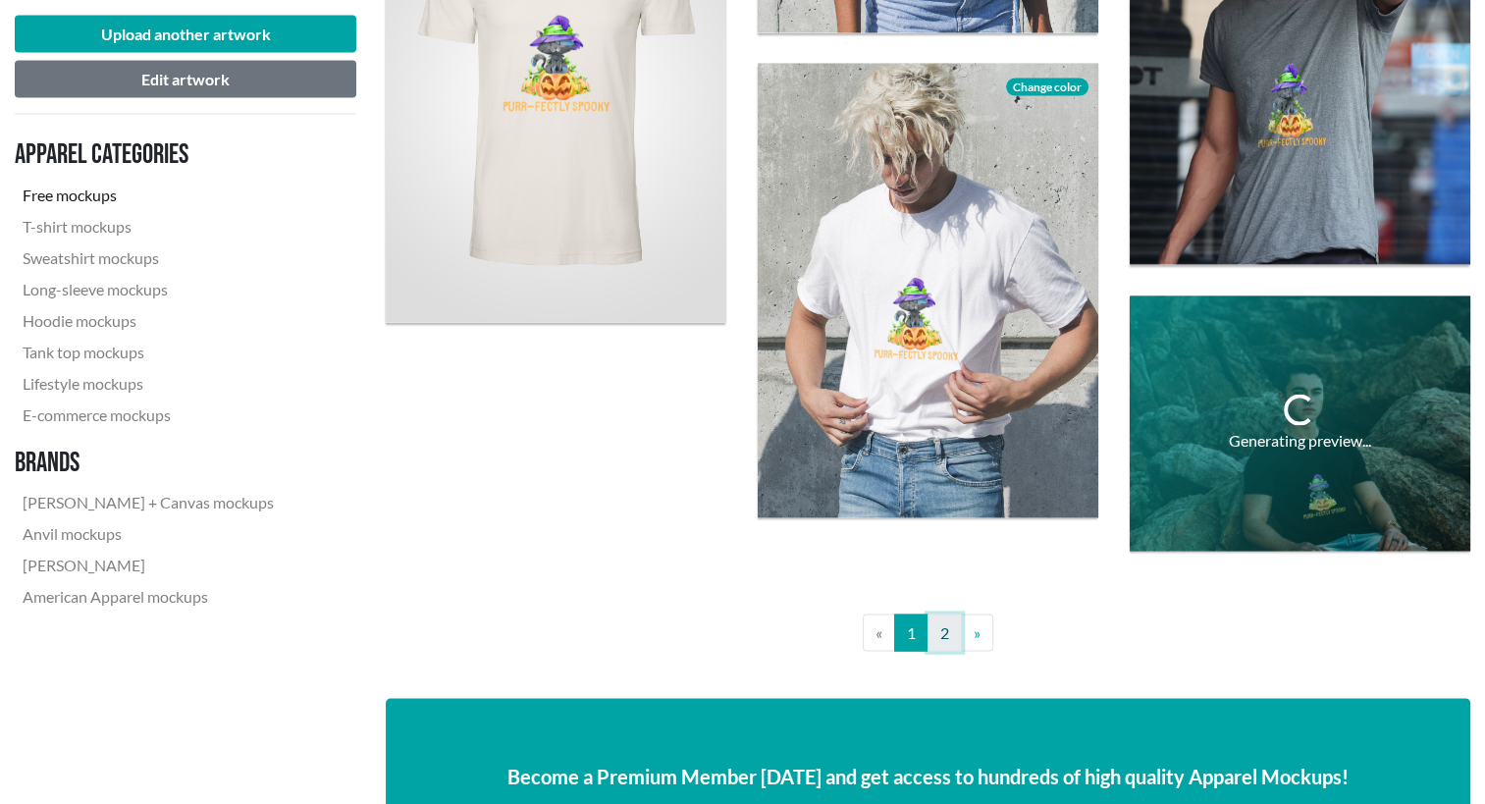
click at [942, 634] on link "2" at bounding box center [944, 632] width 34 height 37
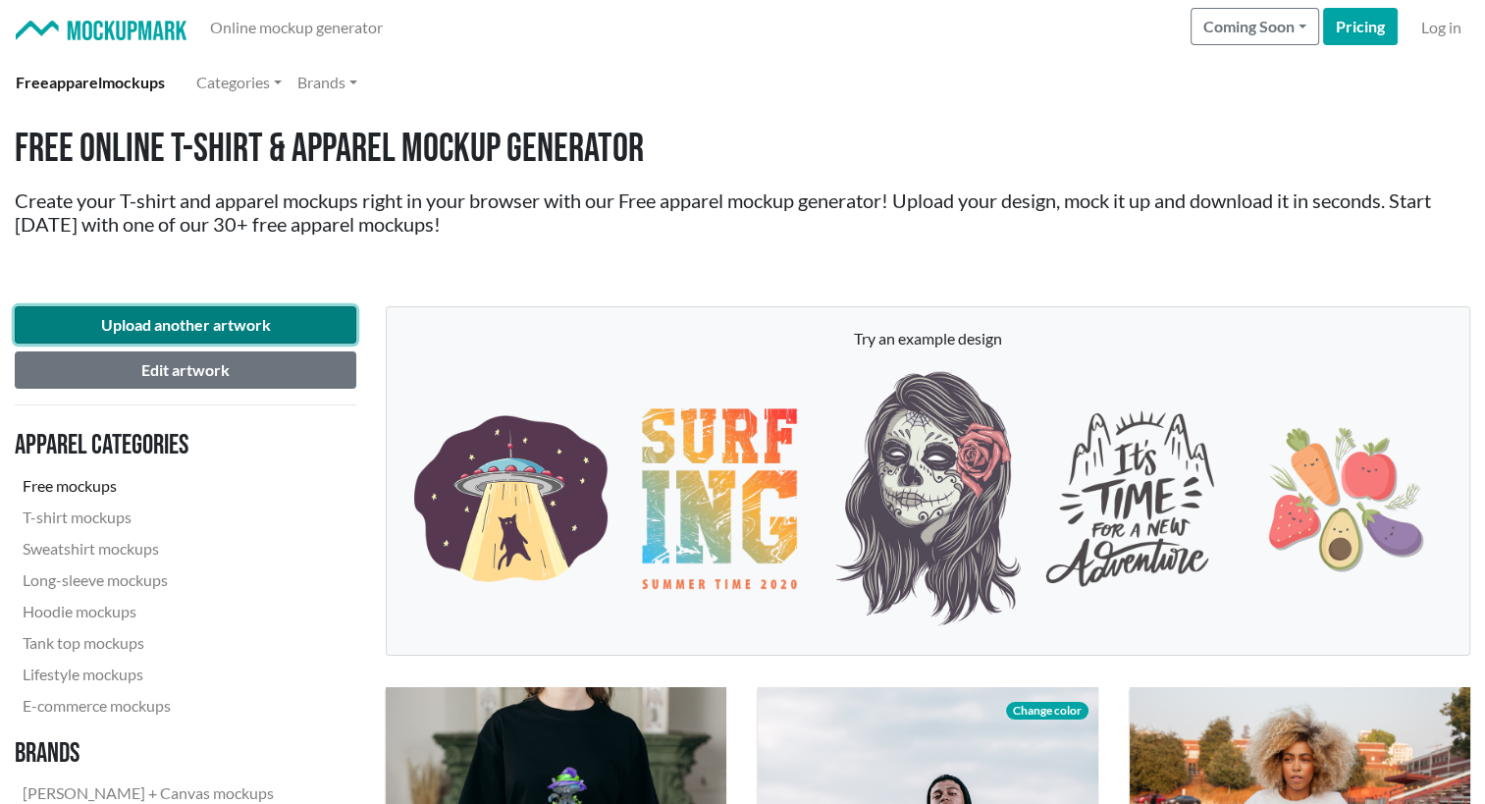
click at [259, 332] on button "Upload another artwork" at bounding box center [185, 324] width 341 height 37
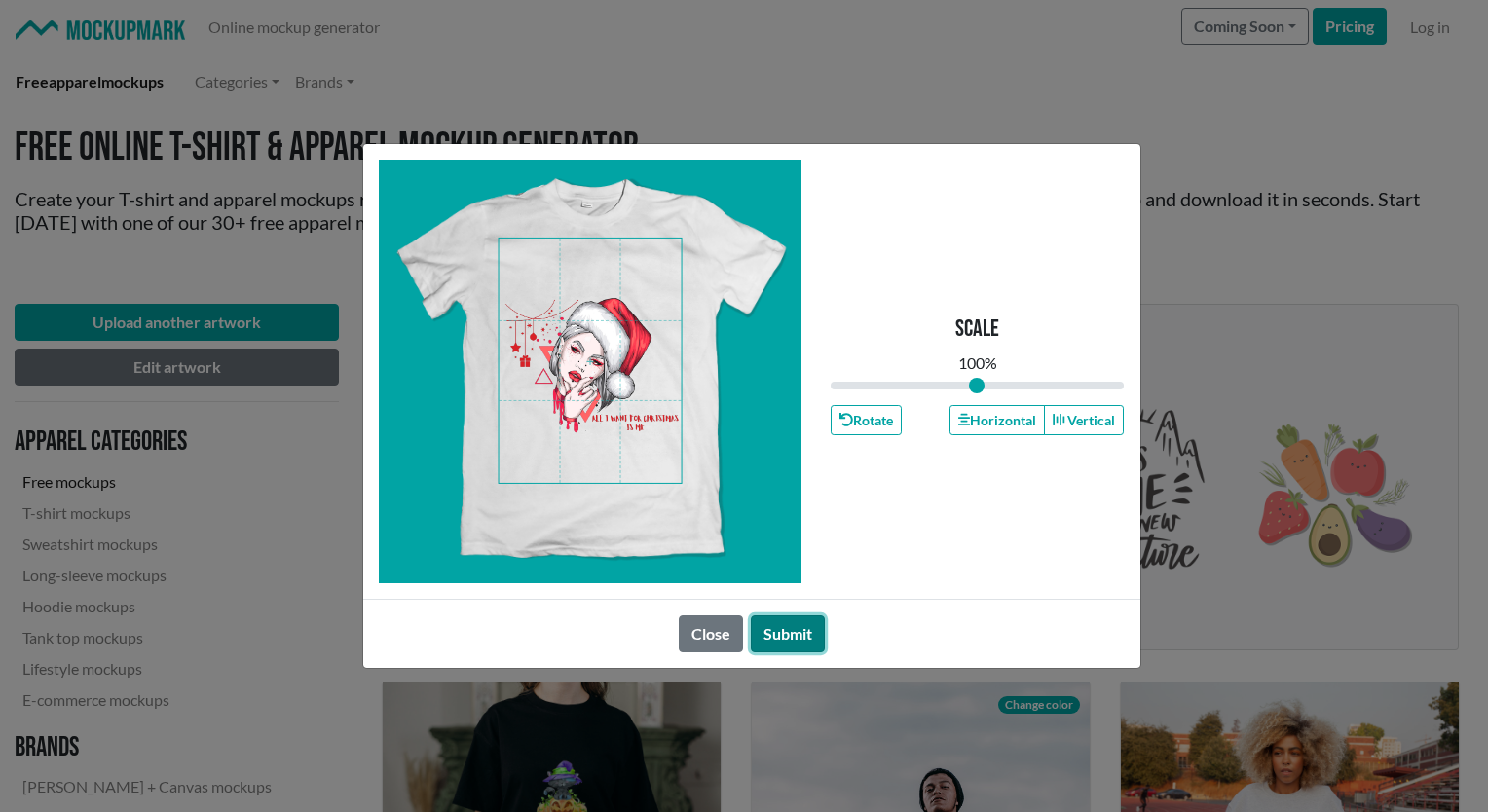
click at [787, 645] on button "Submit" at bounding box center [788, 633] width 74 height 37
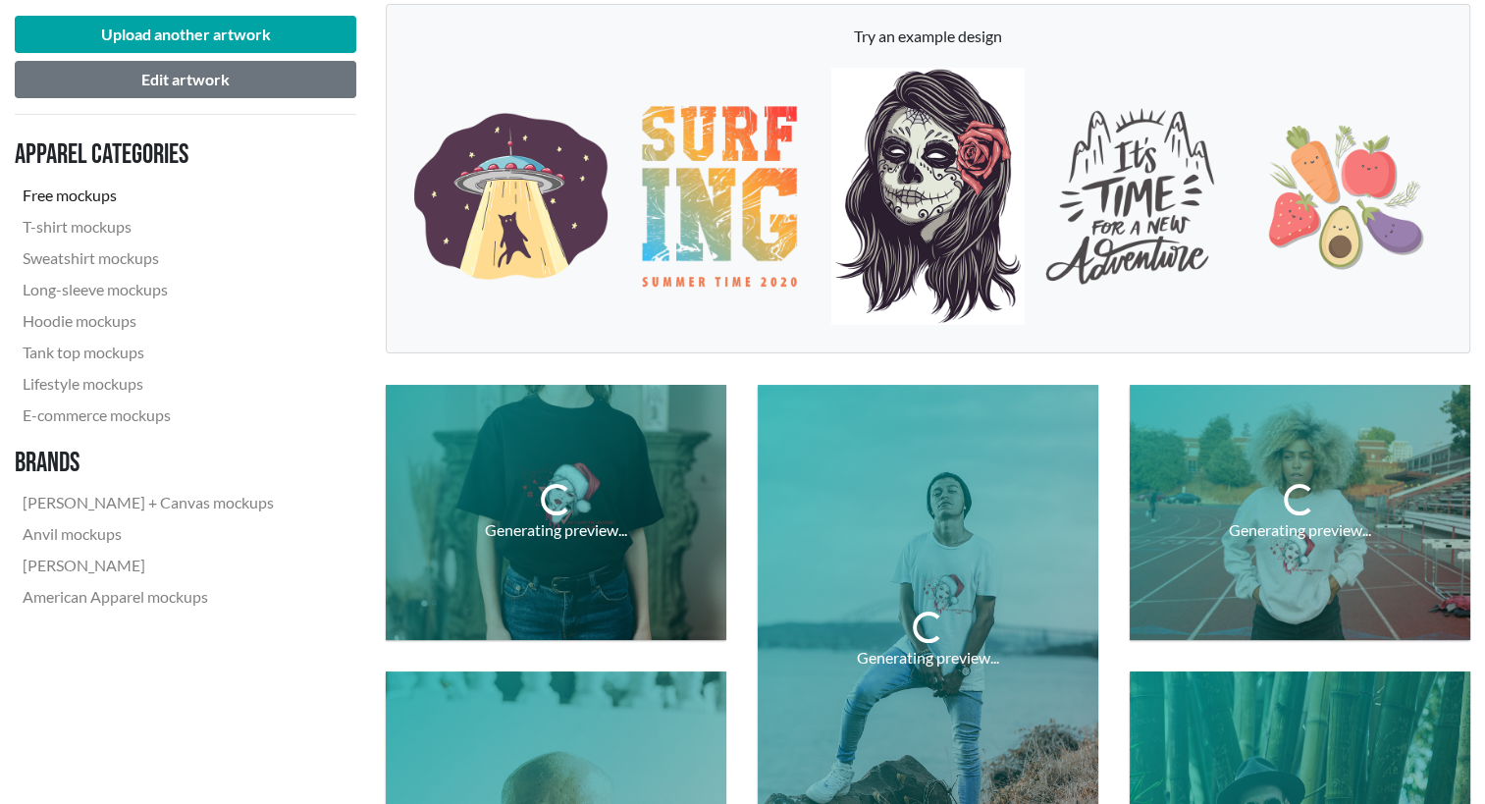
scroll to position [526, 0]
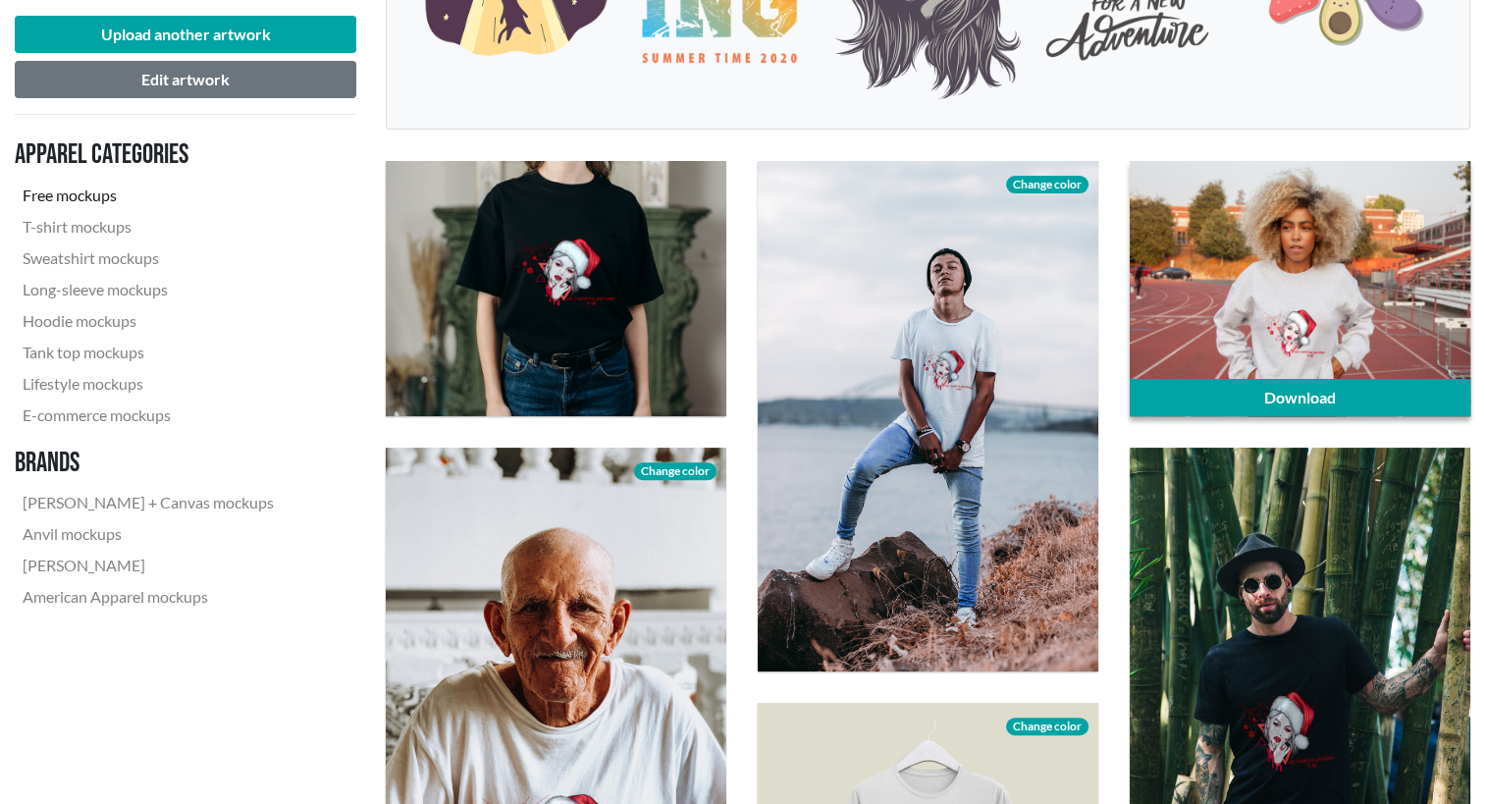
click at [1306, 359] on div at bounding box center [1299, 288] width 340 height 255
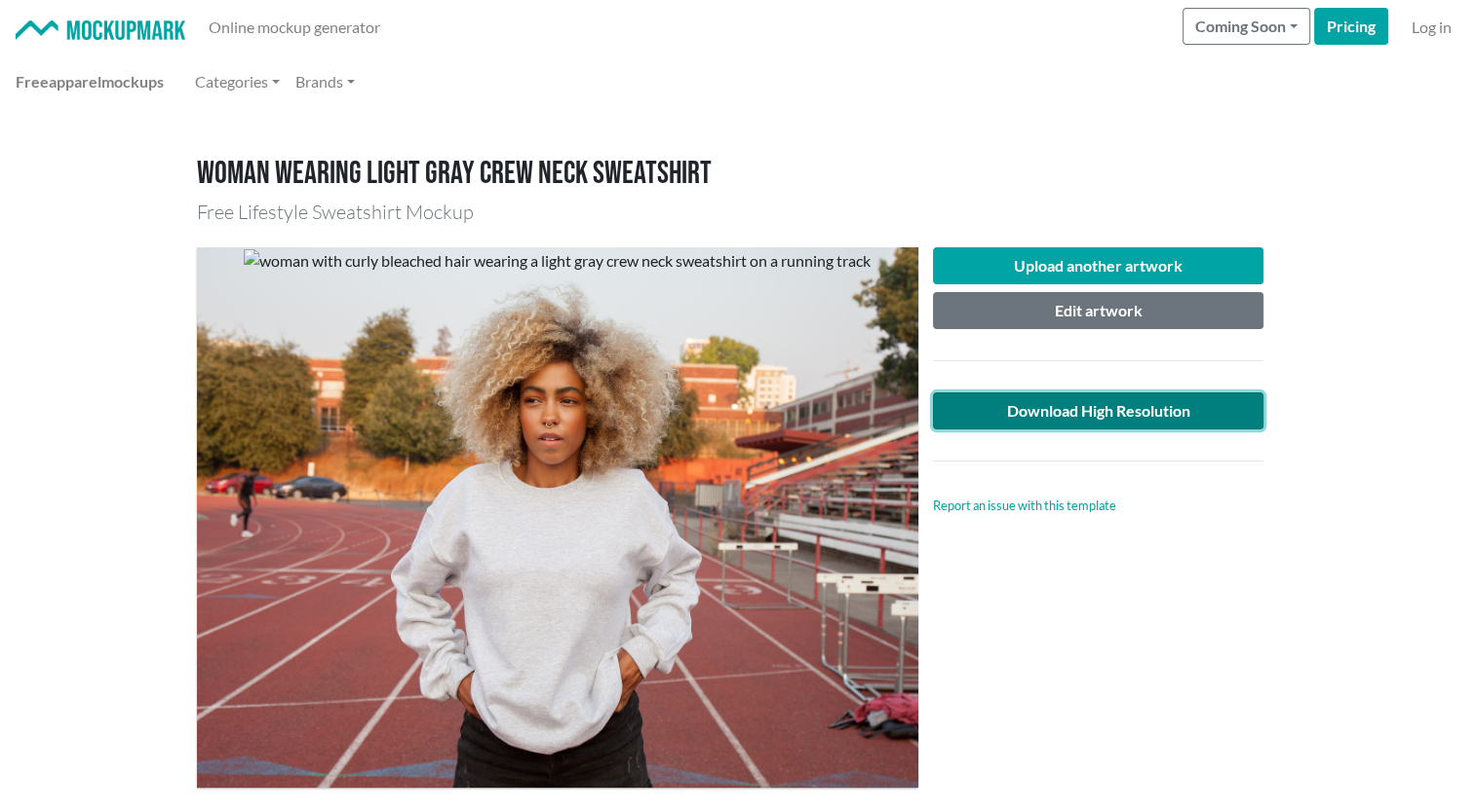
click at [1138, 411] on link "Download High Resolution" at bounding box center [1099, 410] width 332 height 37
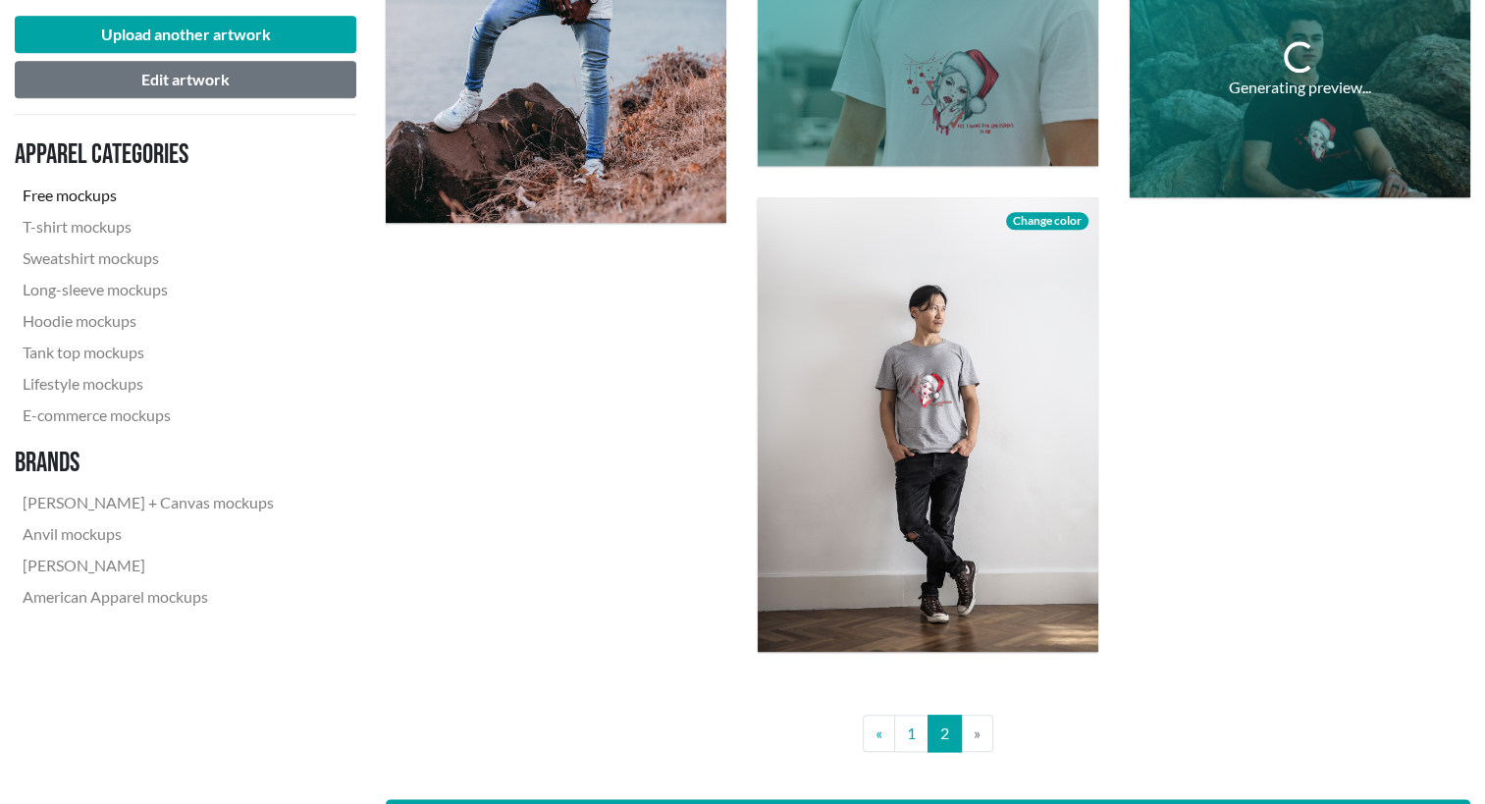
scroll to position [2014, 0]
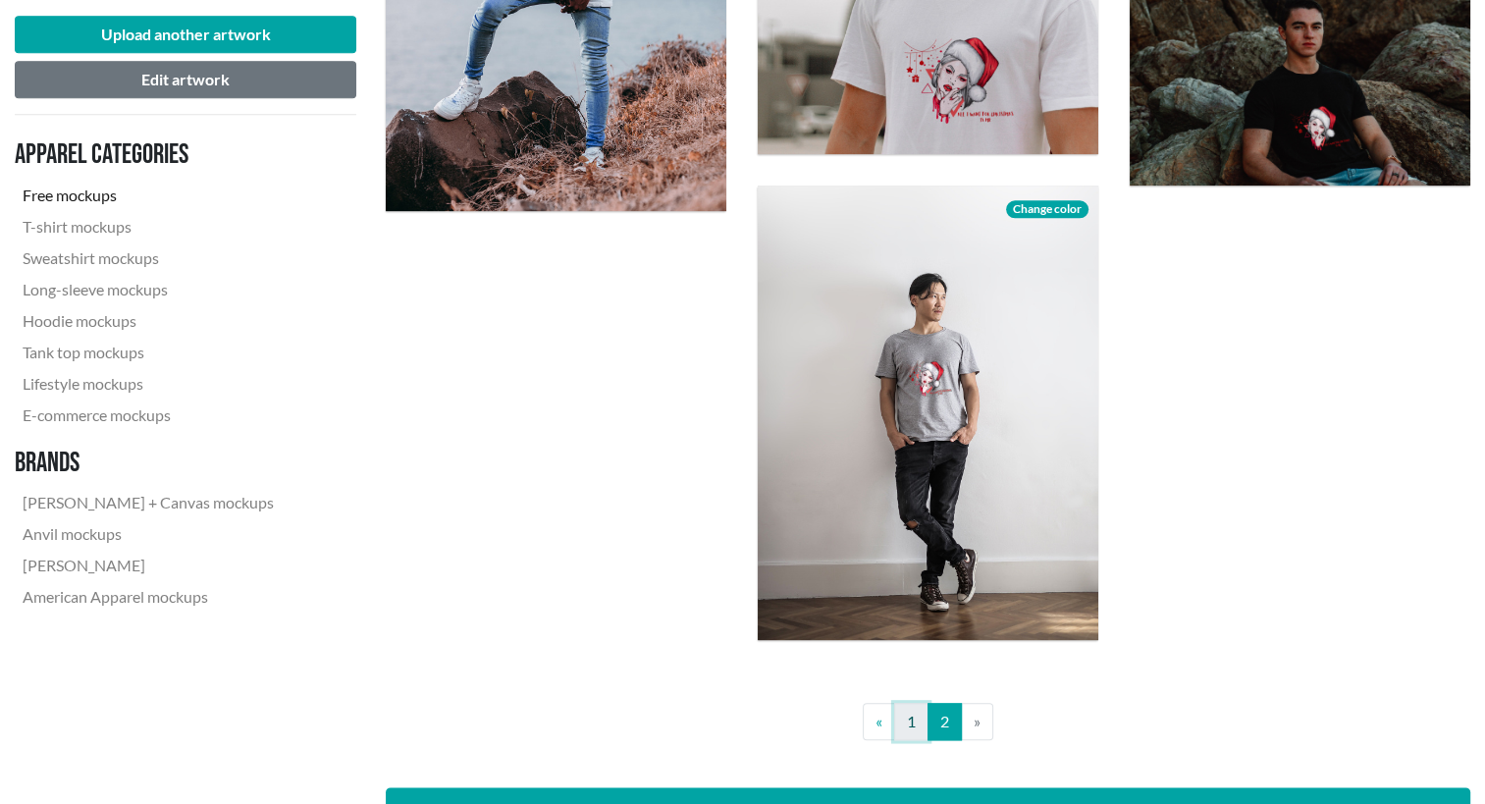
click at [898, 715] on link "1" at bounding box center [911, 721] width 34 height 37
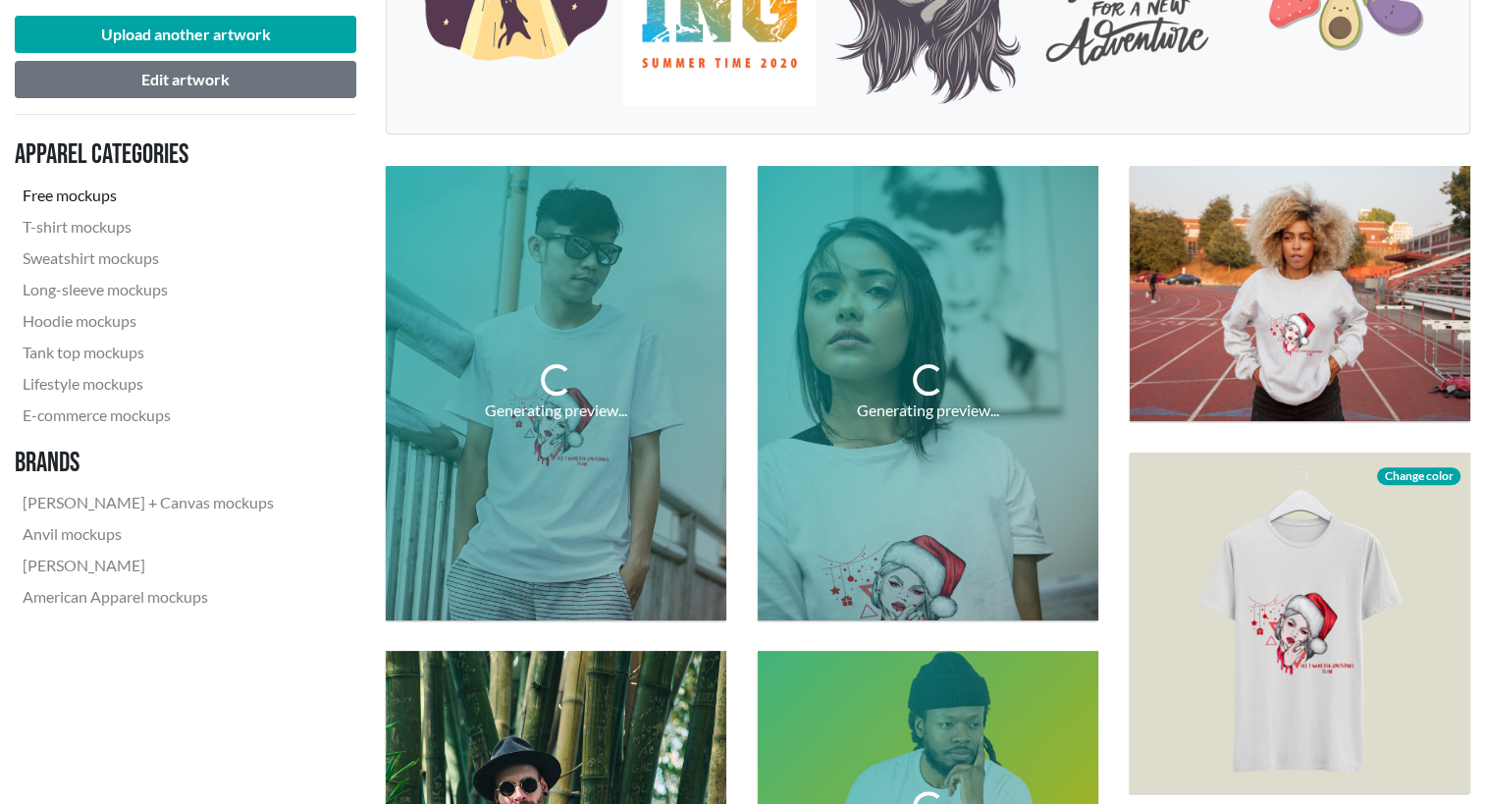
scroll to position [522, 0]
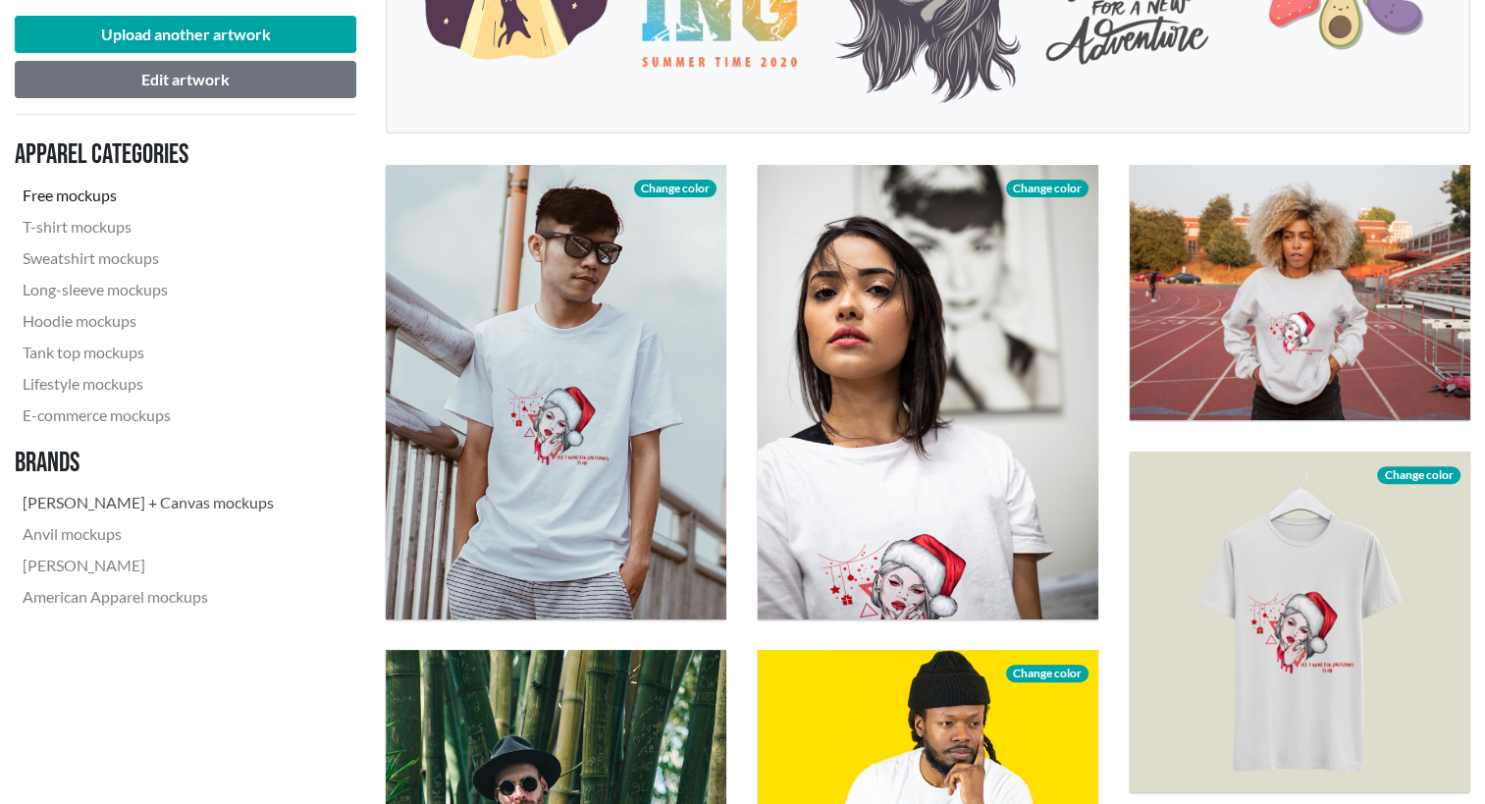
click at [115, 504] on link "[PERSON_NAME] + Canvas mockups" at bounding box center [148, 502] width 267 height 31
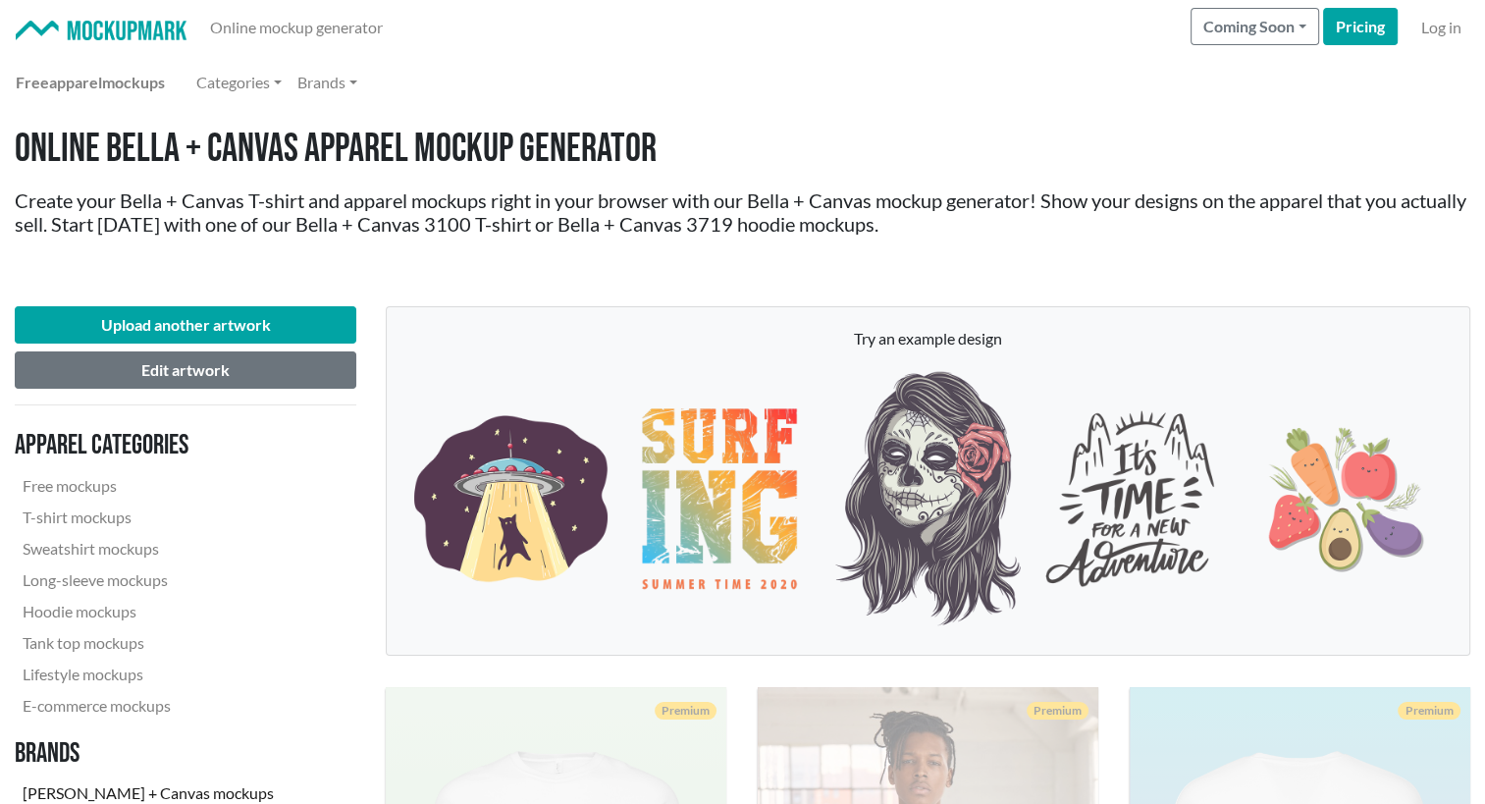
scroll to position [412, 0]
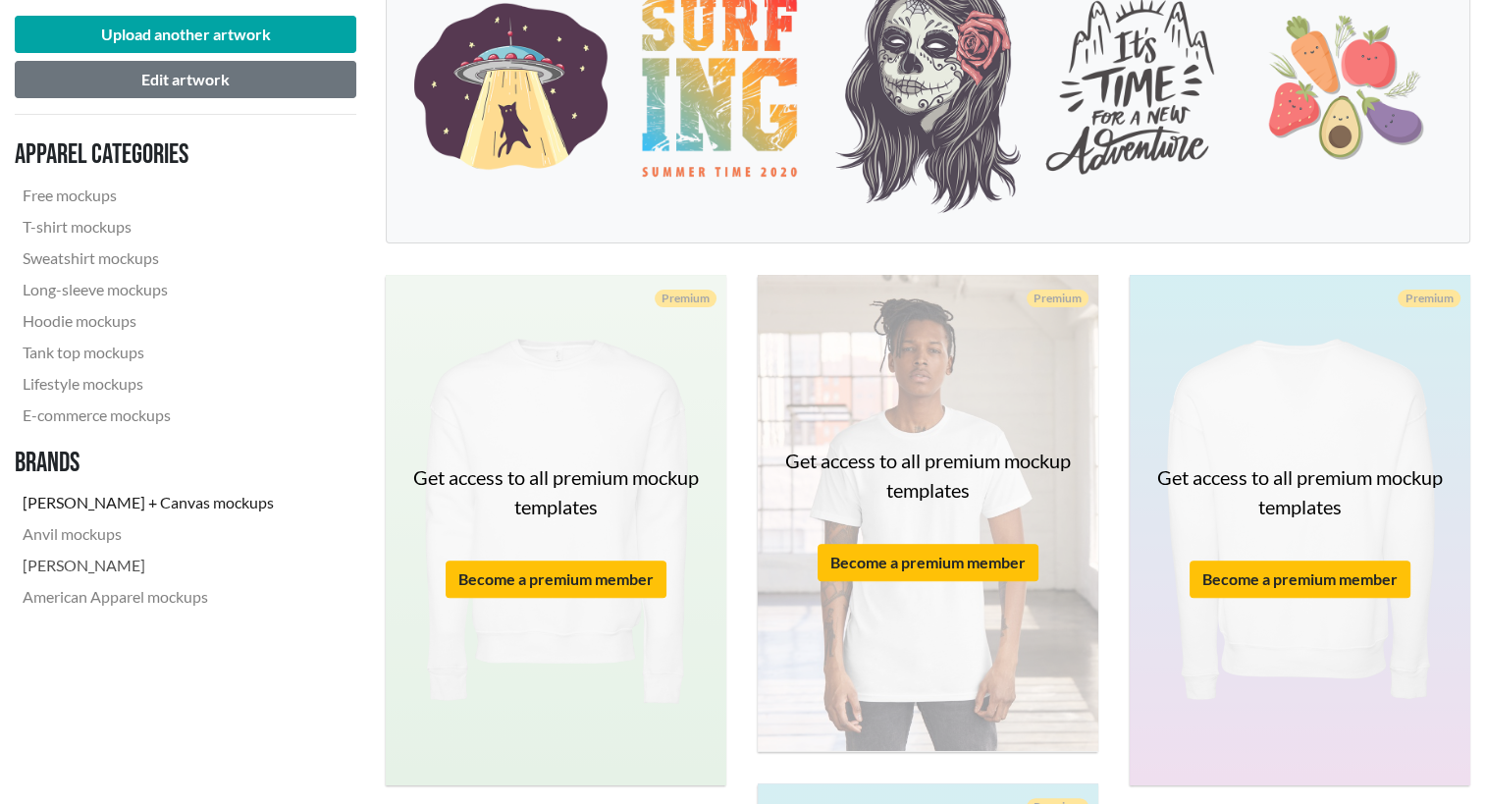
click at [82, 575] on link "[PERSON_NAME]" at bounding box center [148, 565] width 267 height 31
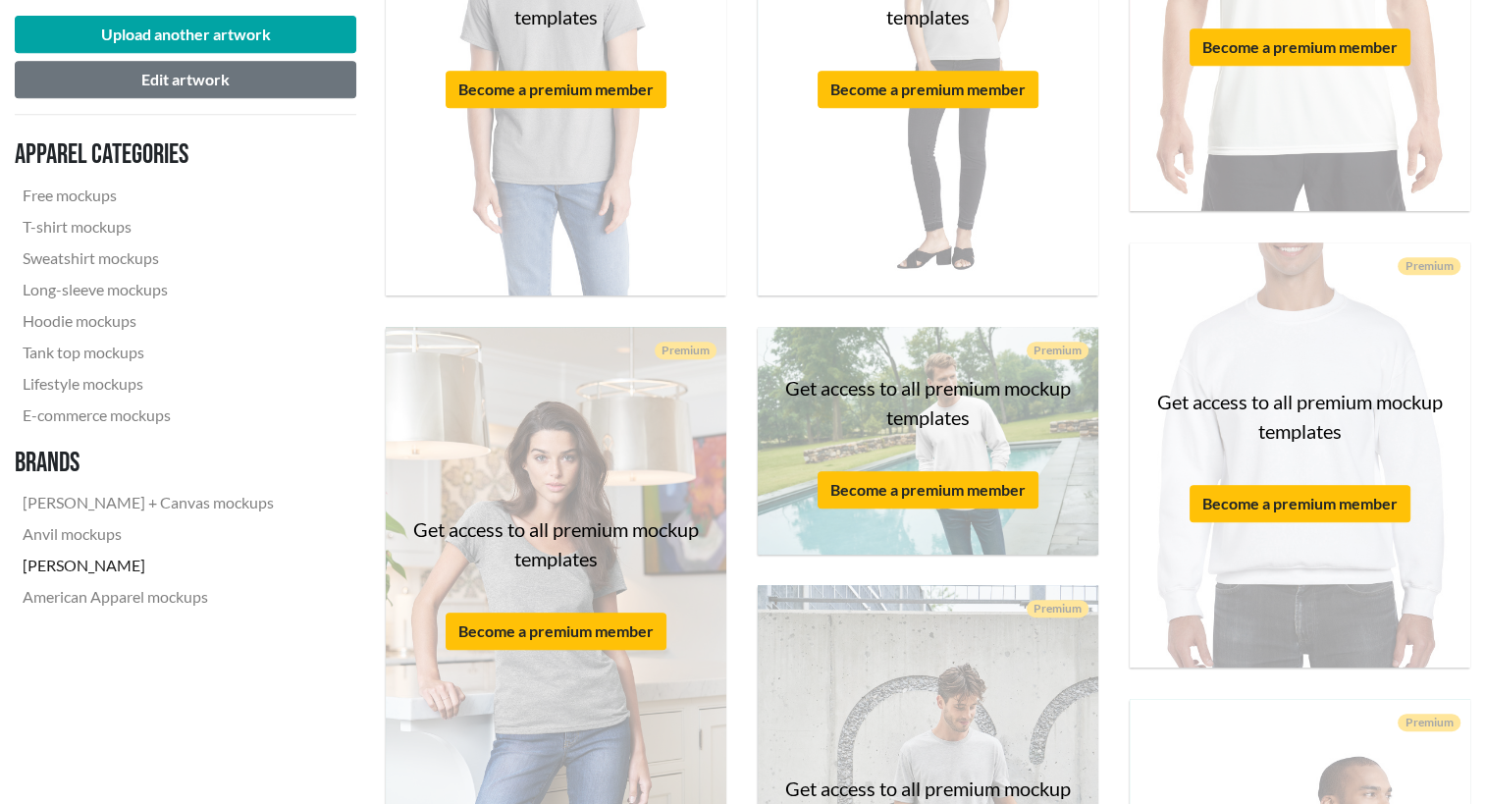
scroll to position [906, 0]
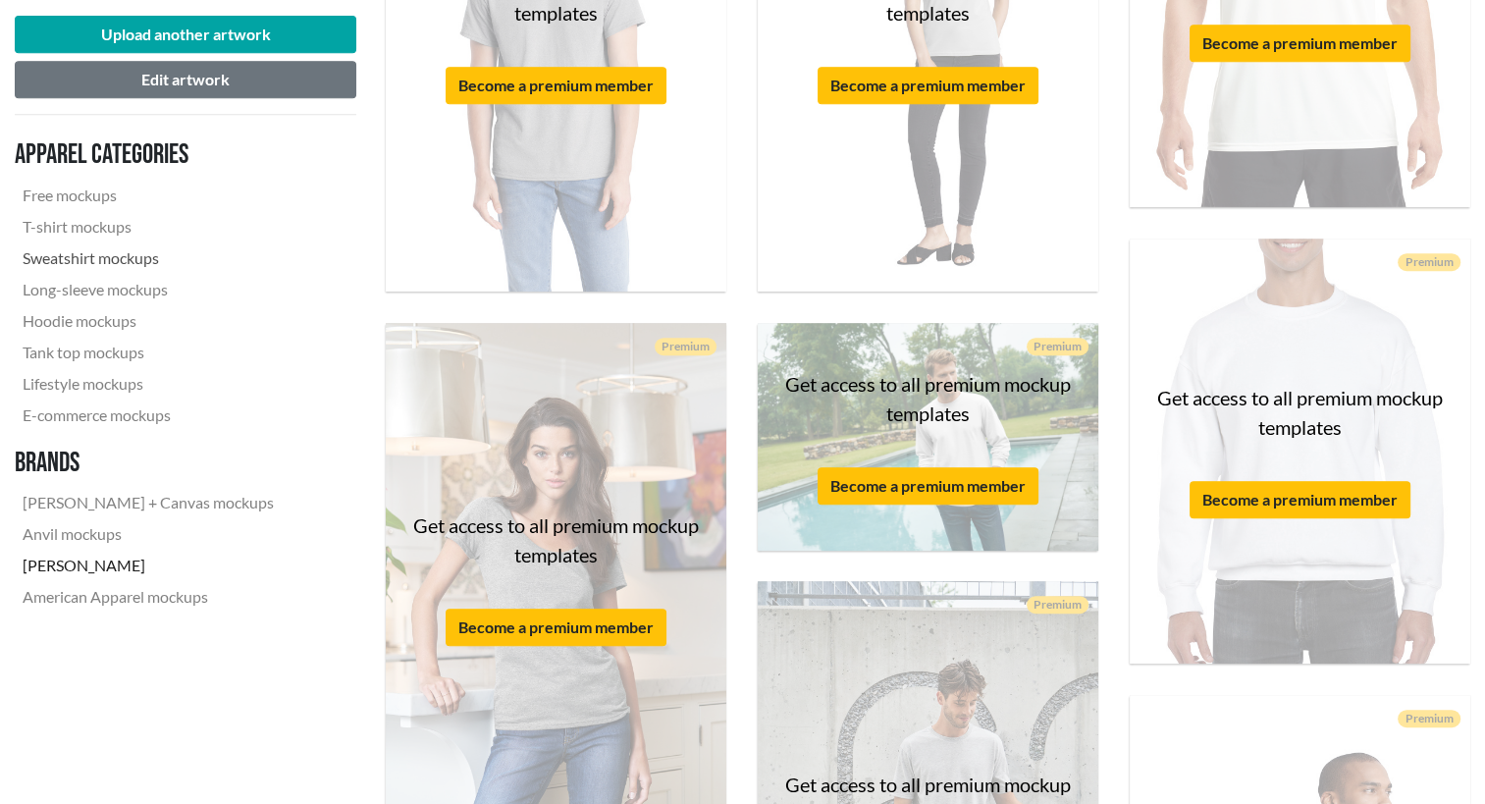
click at [97, 263] on link "Sweatshirt mockups" at bounding box center [148, 257] width 267 height 31
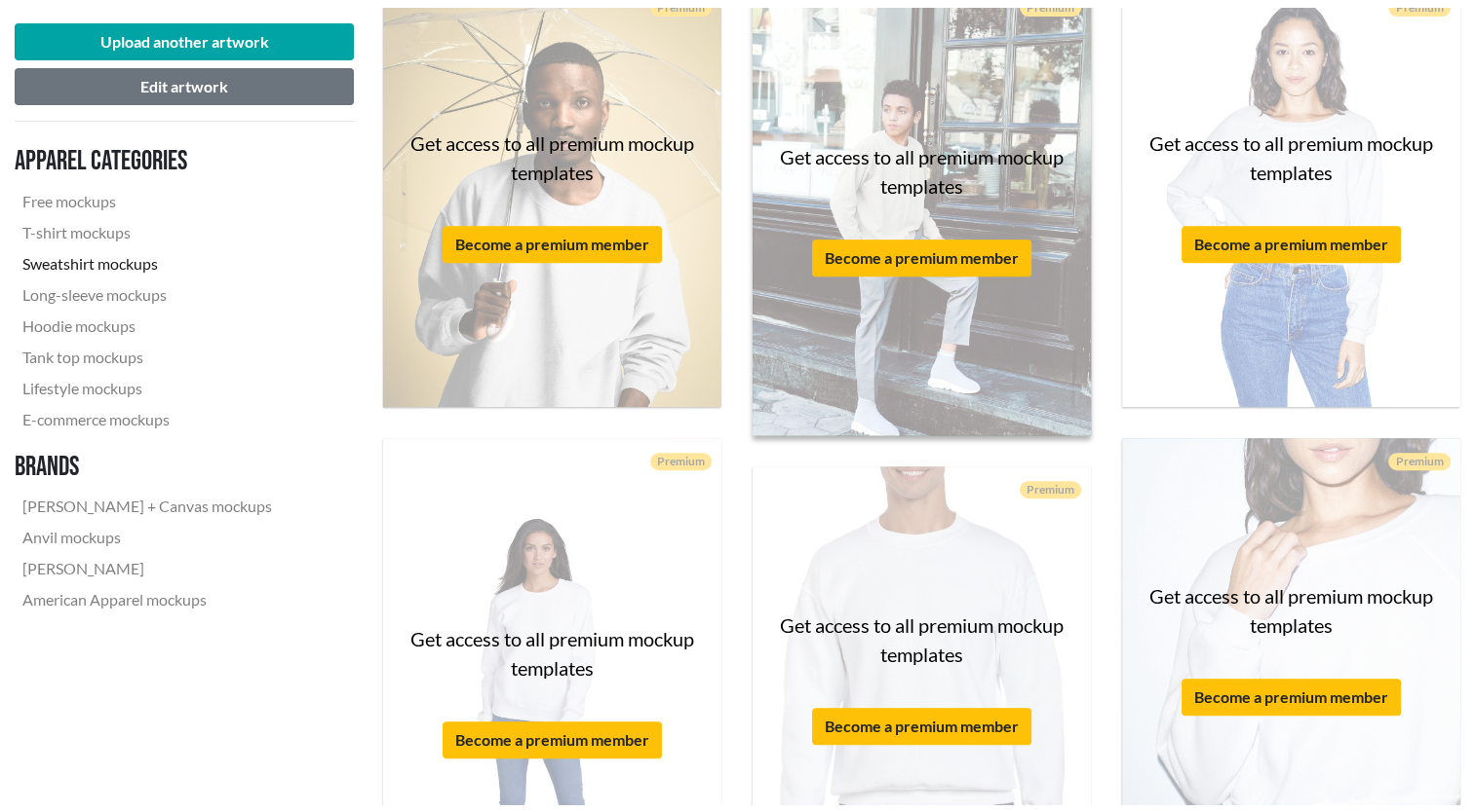
scroll to position [1010, 0]
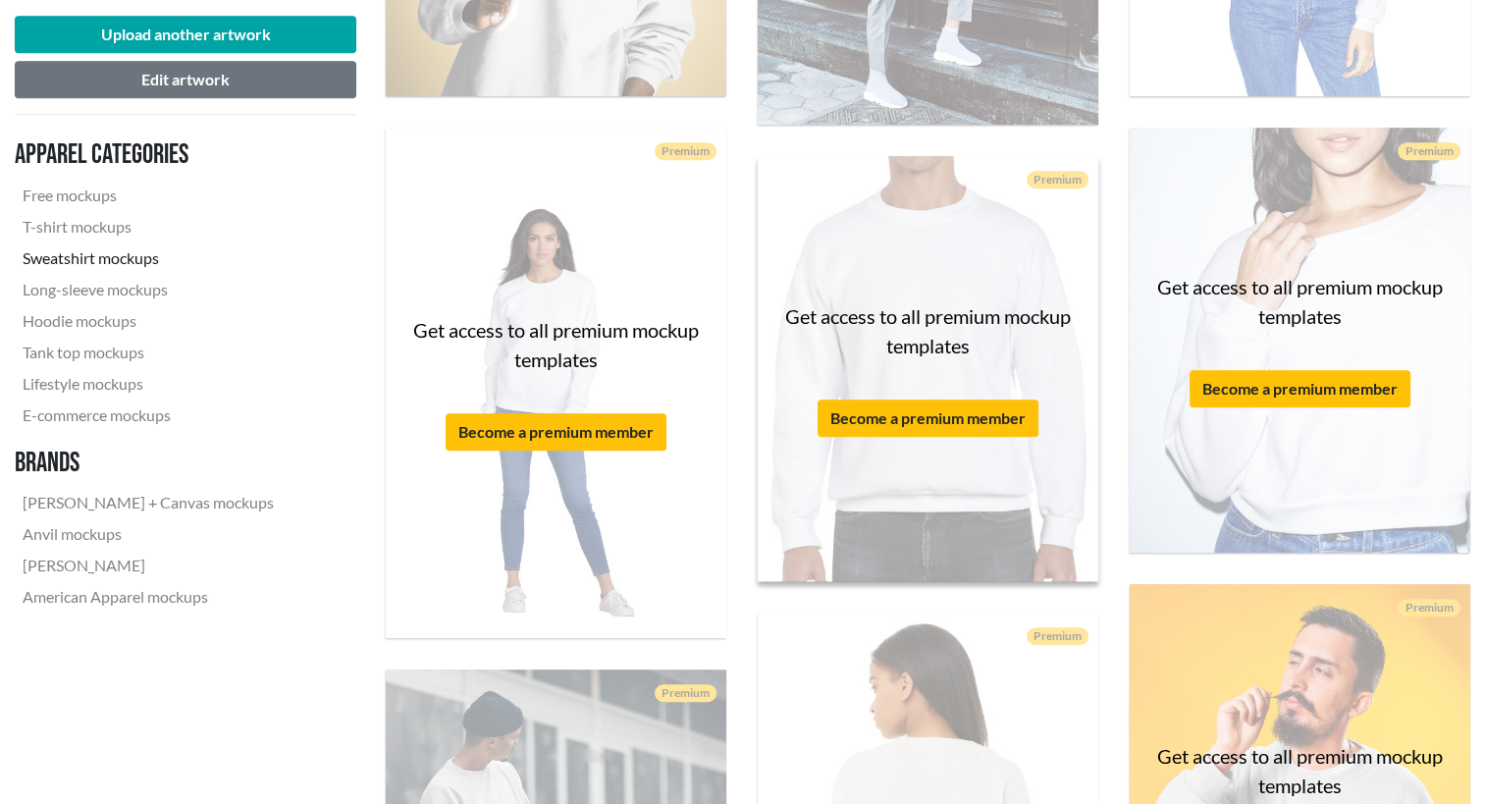
click at [814, 481] on div "Get access to all premium mockup templates Become a premium member" at bounding box center [928, 369] width 340 height 426
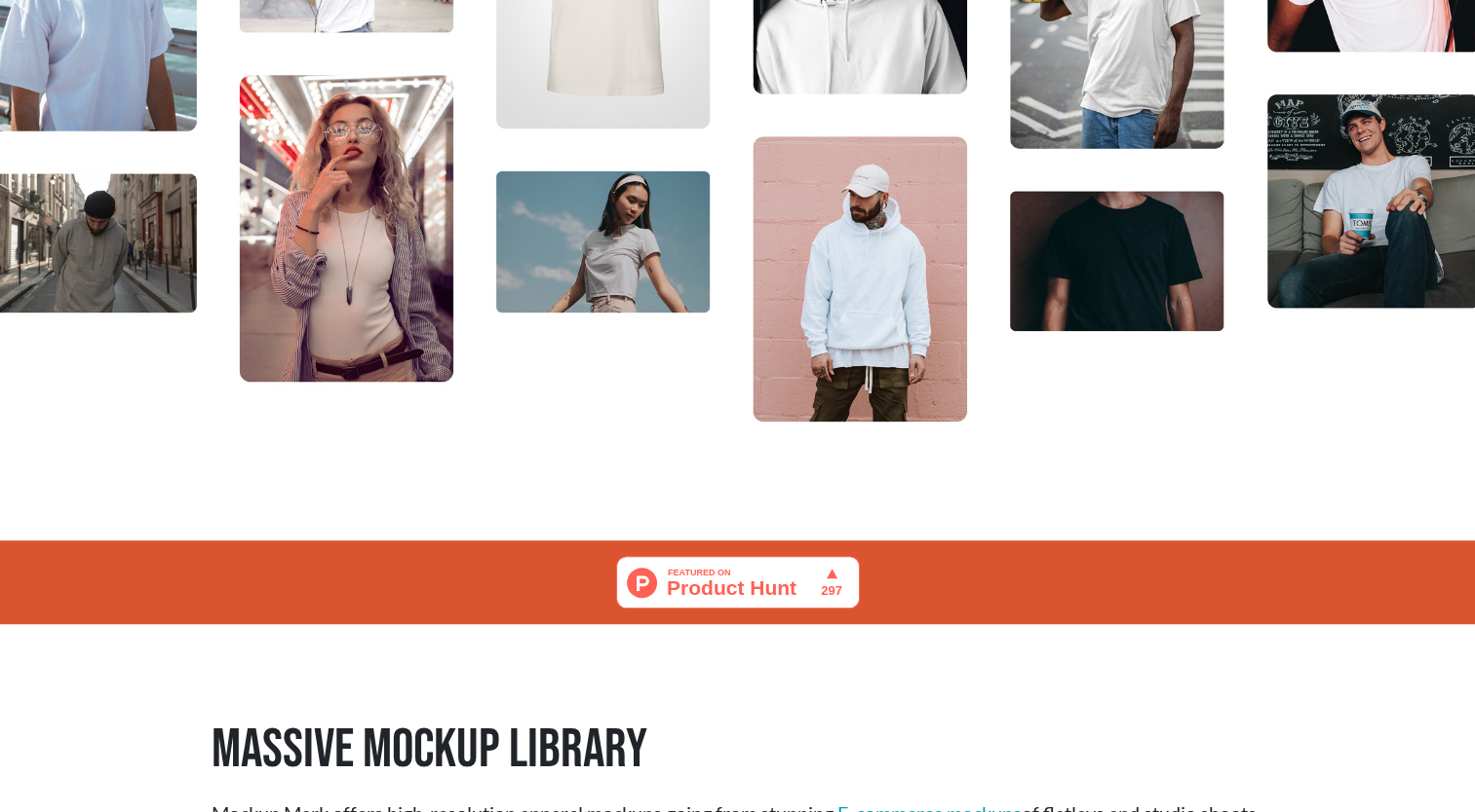
scroll to position [733, 0]
